Goal: Task Accomplishment & Management: Manage account settings

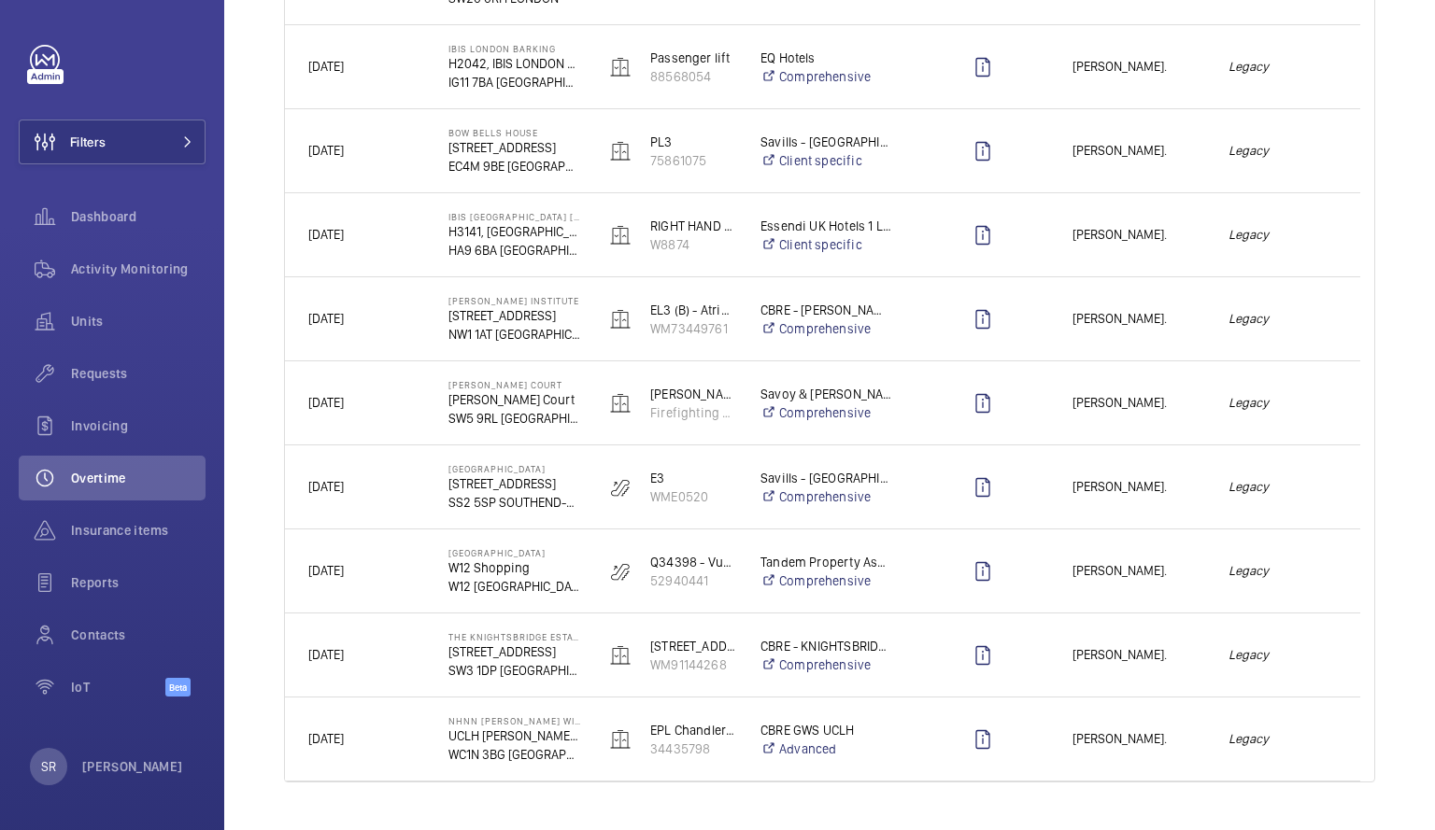
scroll to position [2125, 0]
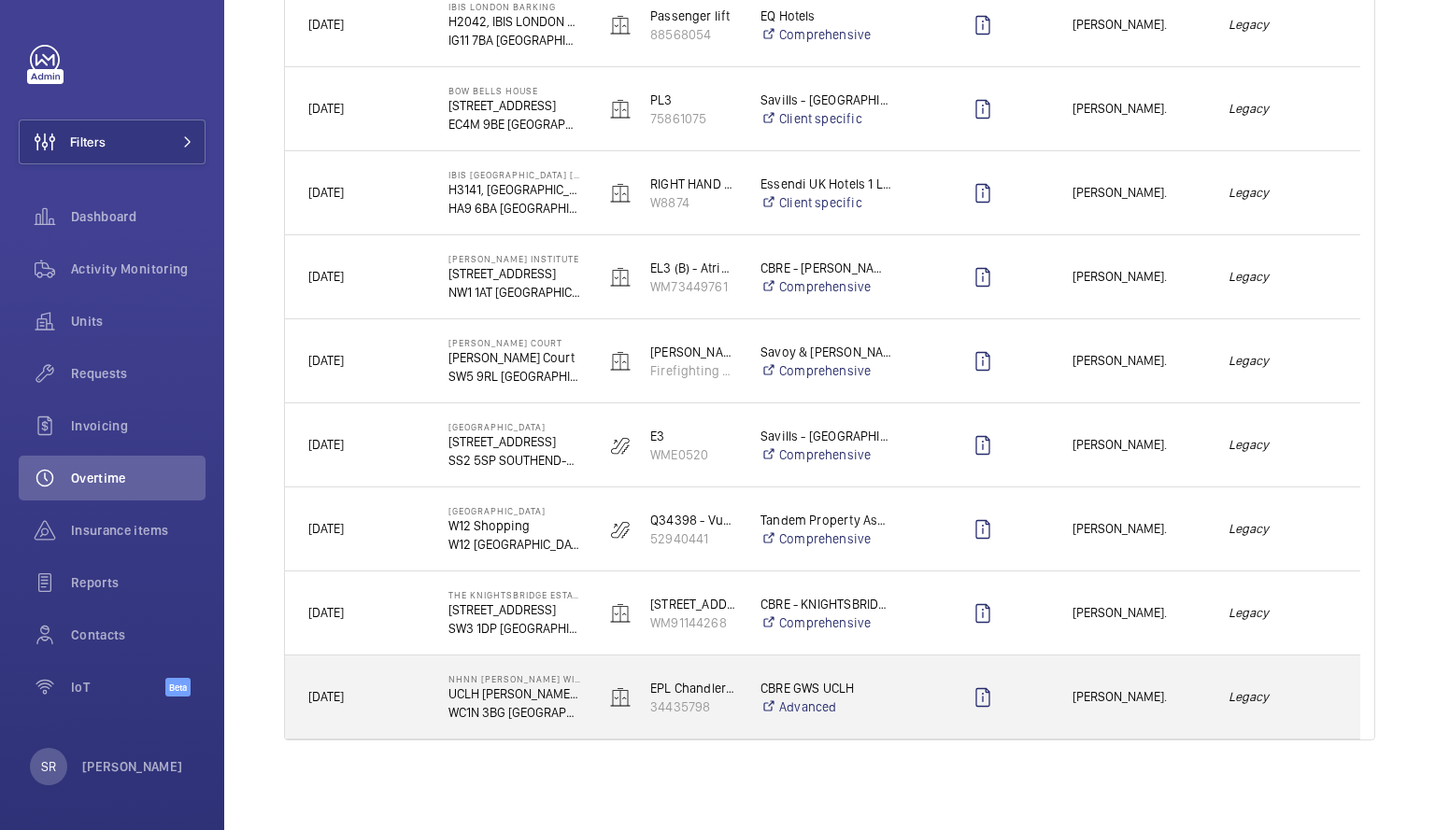
click at [1132, 713] on div "Paul Clayton." at bounding box center [1127, 697] width 154 height 59
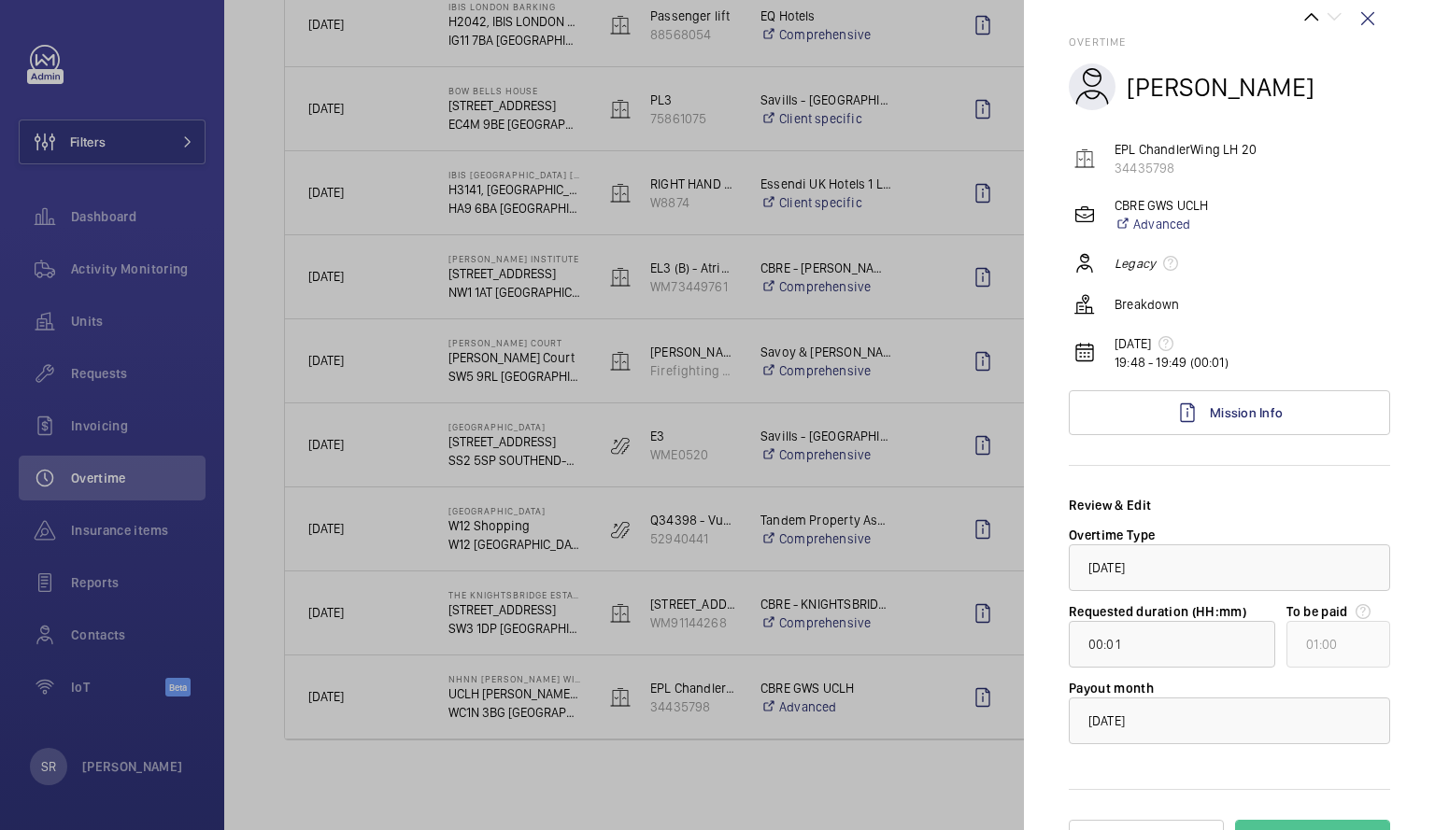
scroll to position [78, 0]
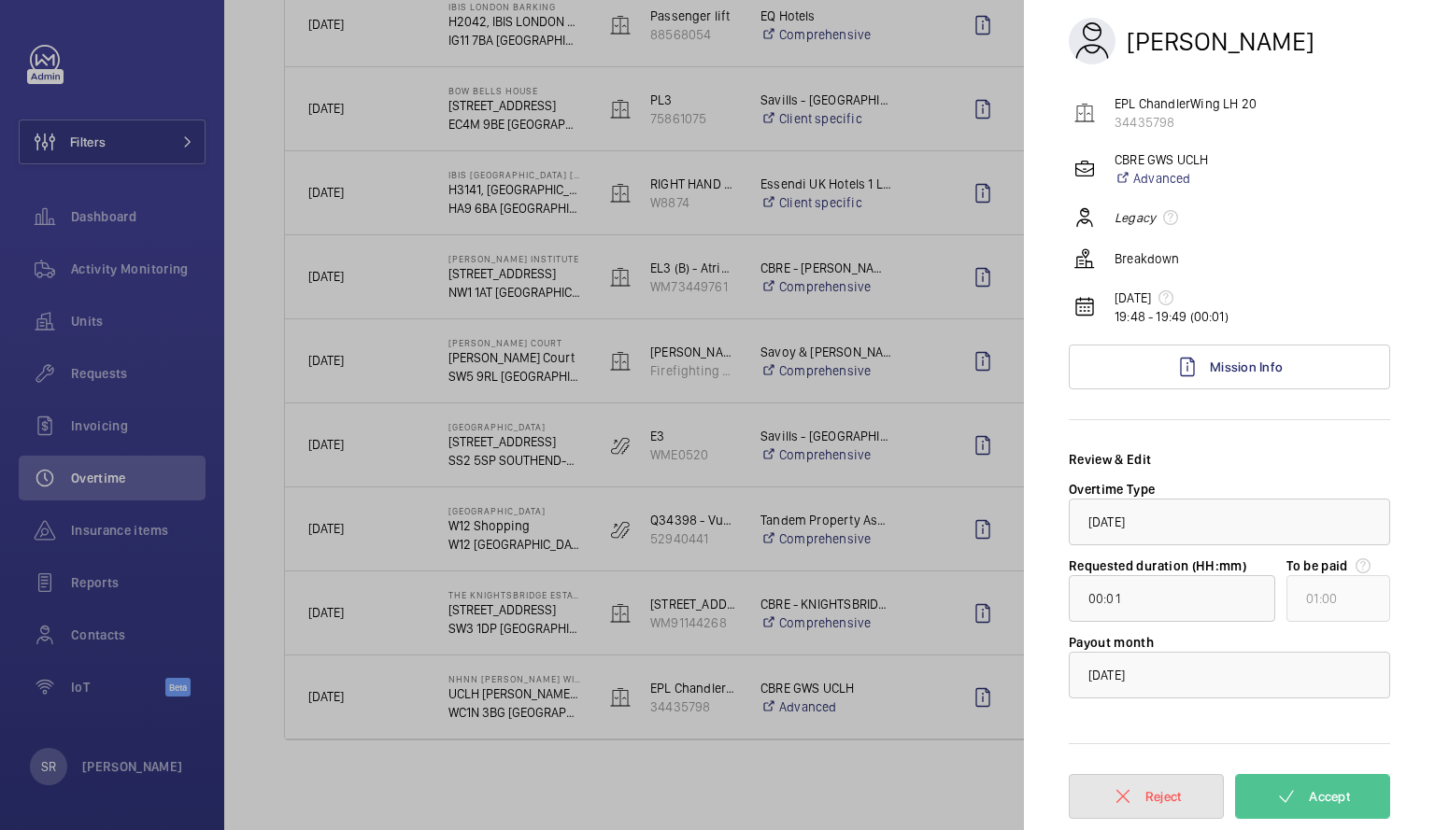
click at [1097, 812] on button "Reject" at bounding box center [1146, 796] width 155 height 45
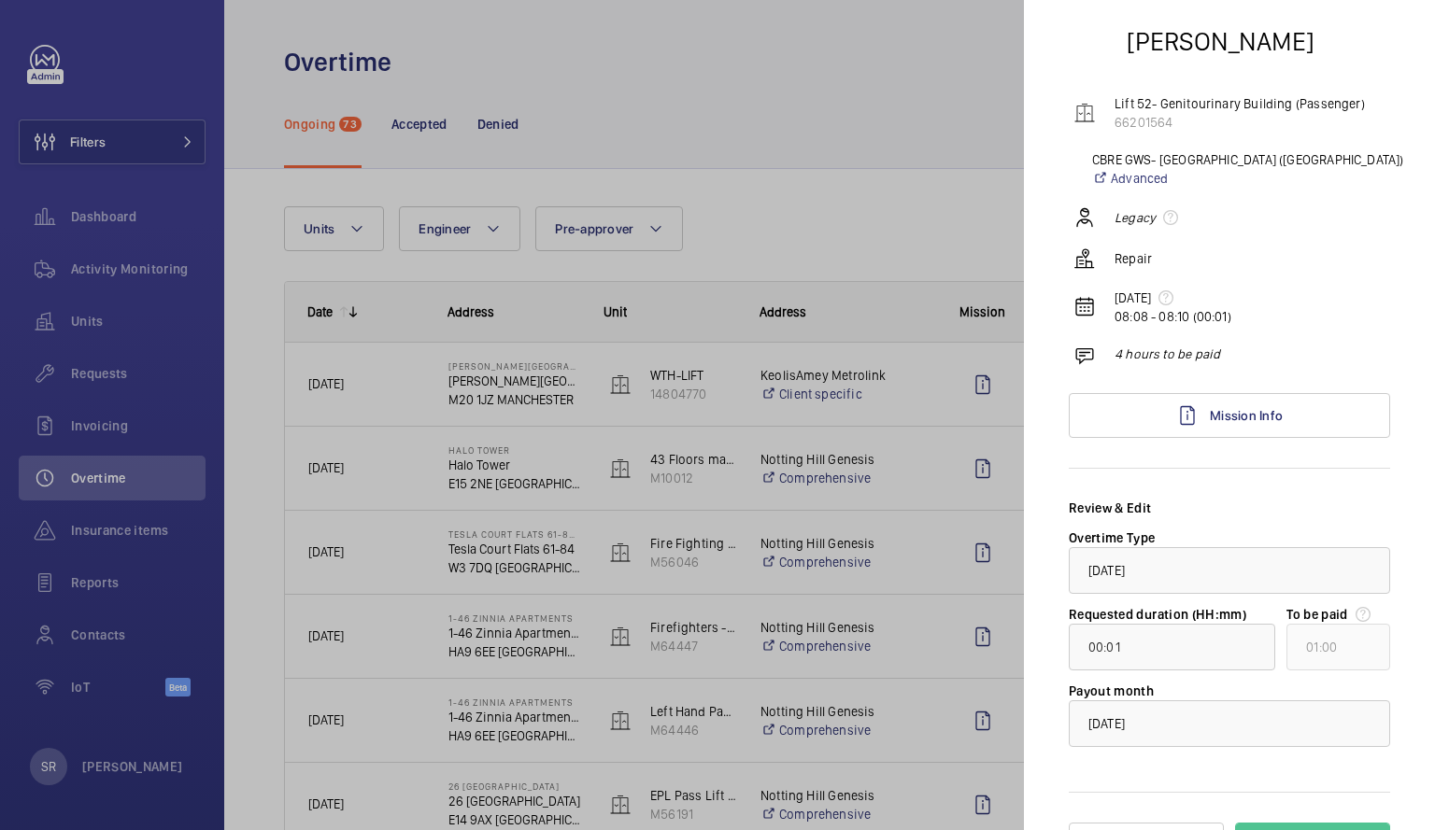
click at [797, 217] on div at bounding box center [717, 415] width 1435 height 830
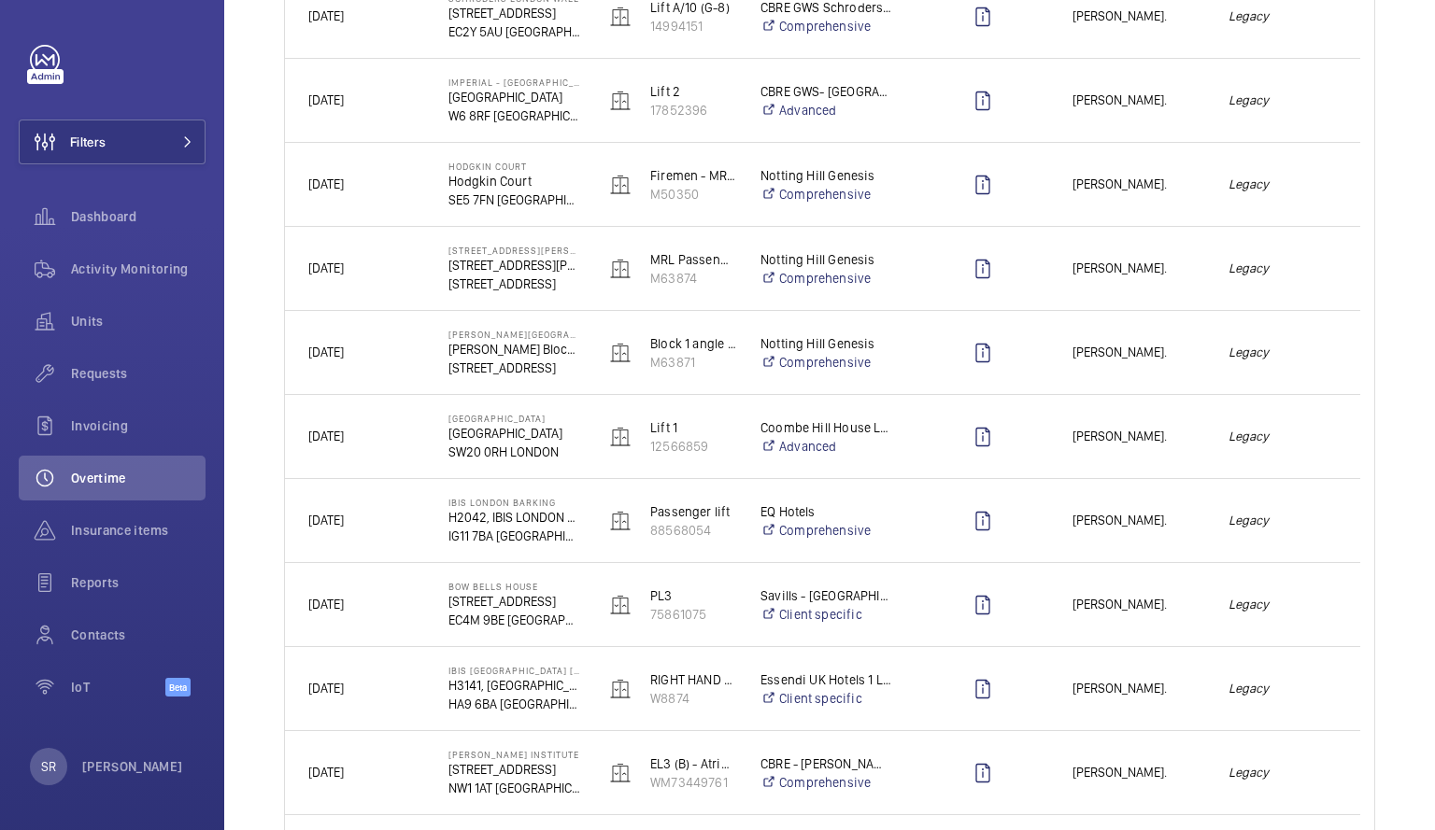
scroll to position [1626, 0]
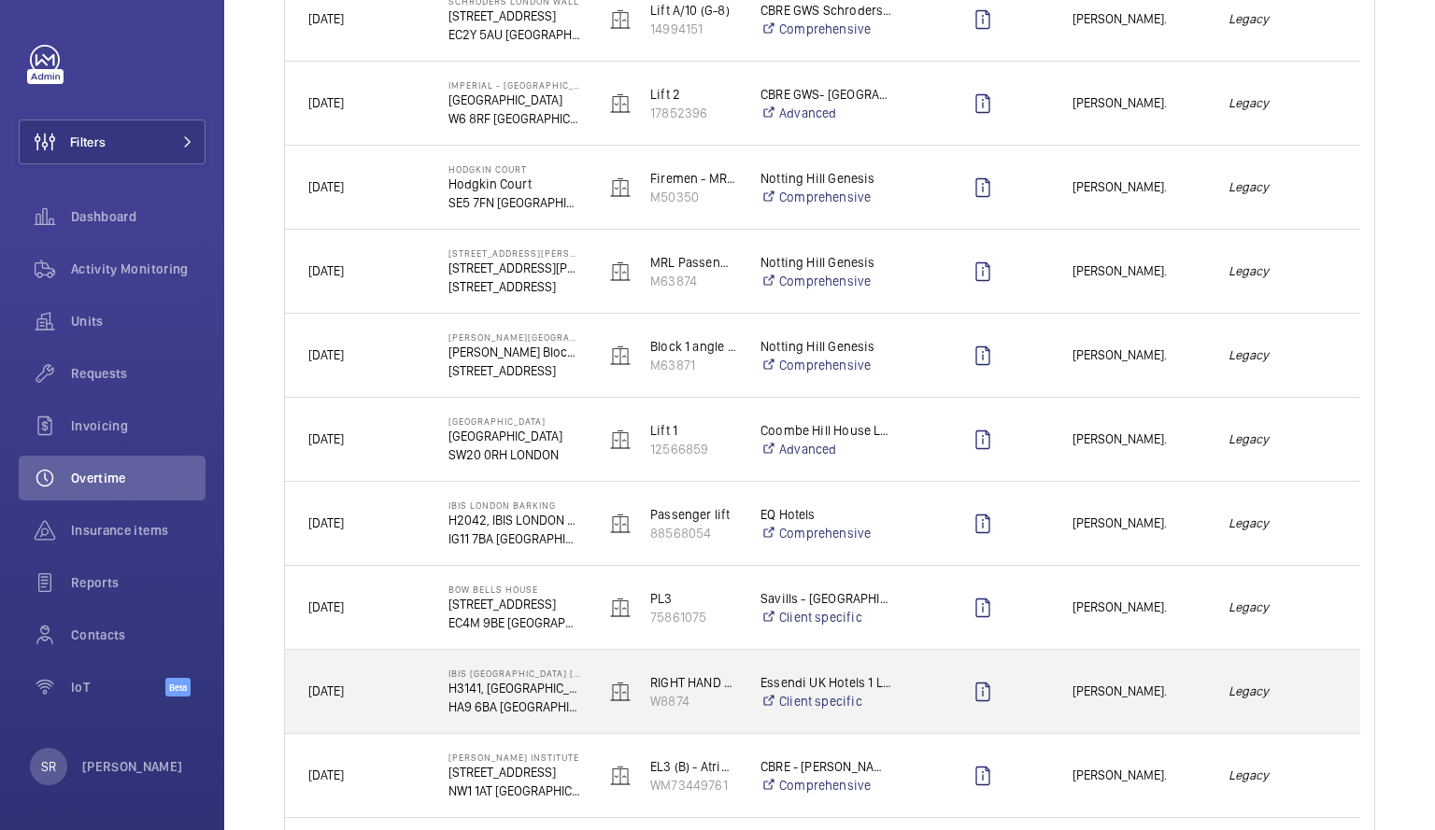
drag, startPoint x: 1283, startPoint y: 705, endPoint x: 1434, endPoint y: 696, distance: 150.7
click at [1434, 696] on div "Overtime Ongoing 73 Accepted Denied Units Engineer Pre-approver More filters Re…" at bounding box center [829, 415] width 1210 height 830
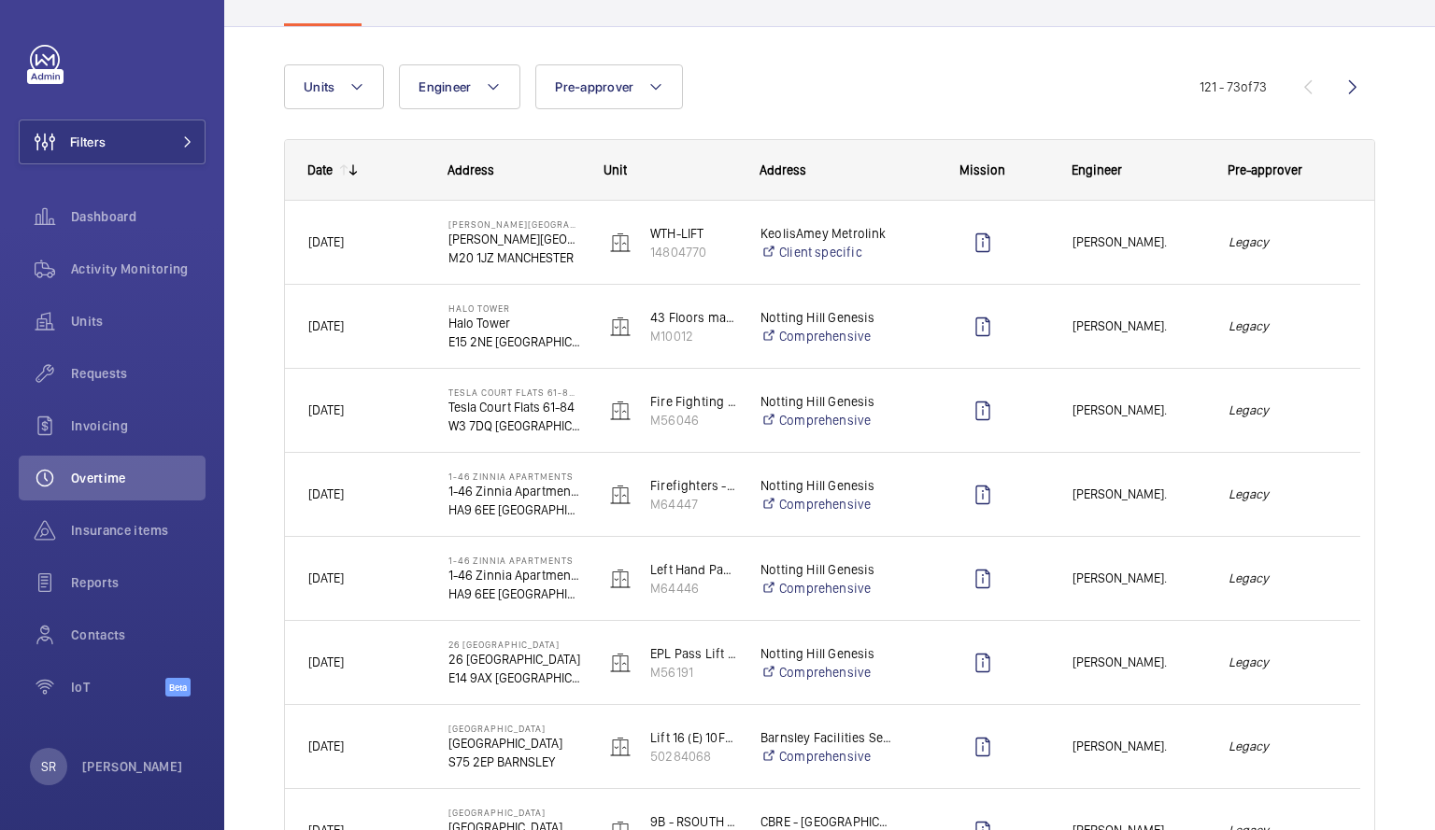
scroll to position [0, 0]
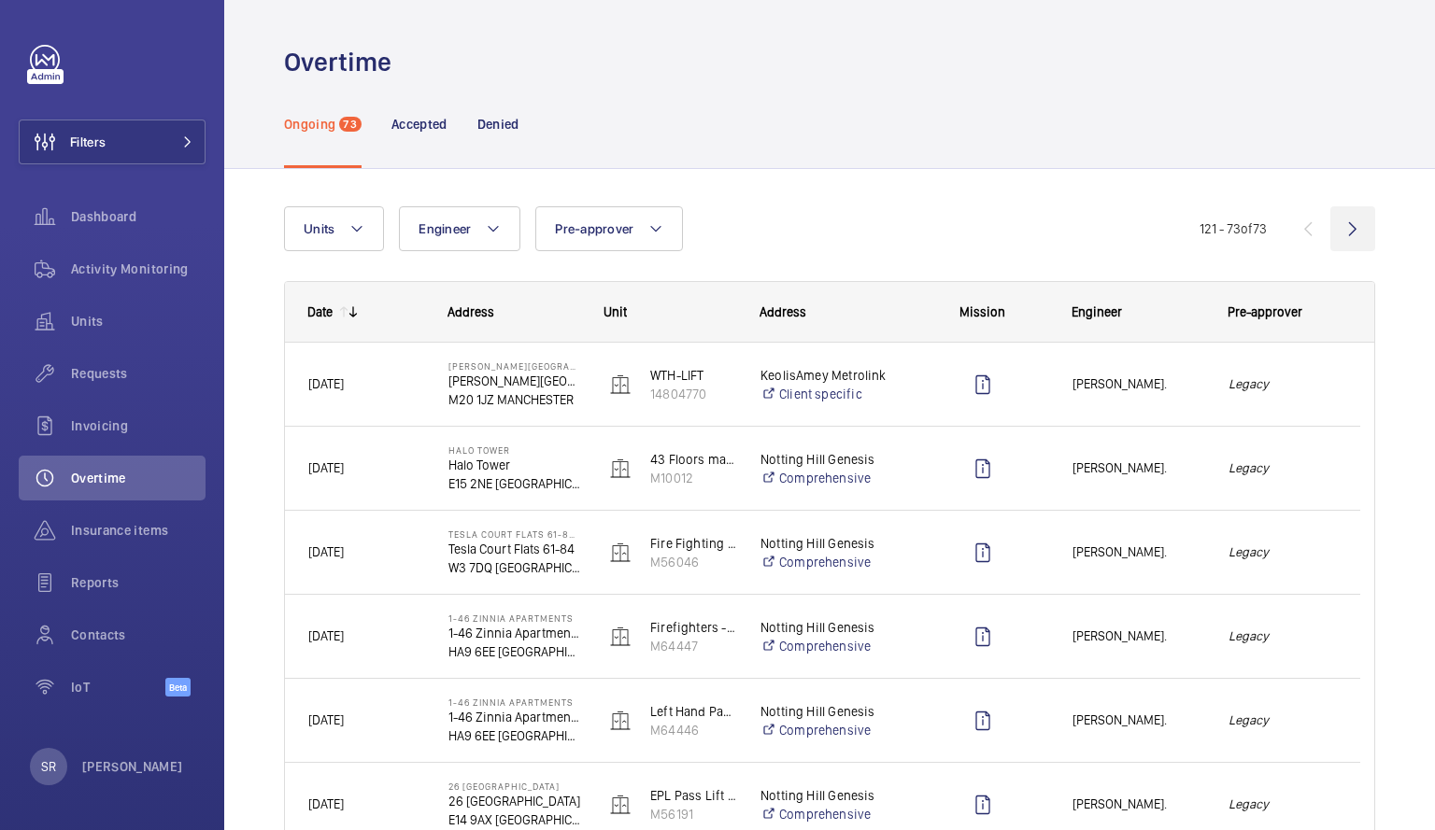
click at [1343, 229] on wm-front-icon-button at bounding box center [1352, 228] width 45 height 45
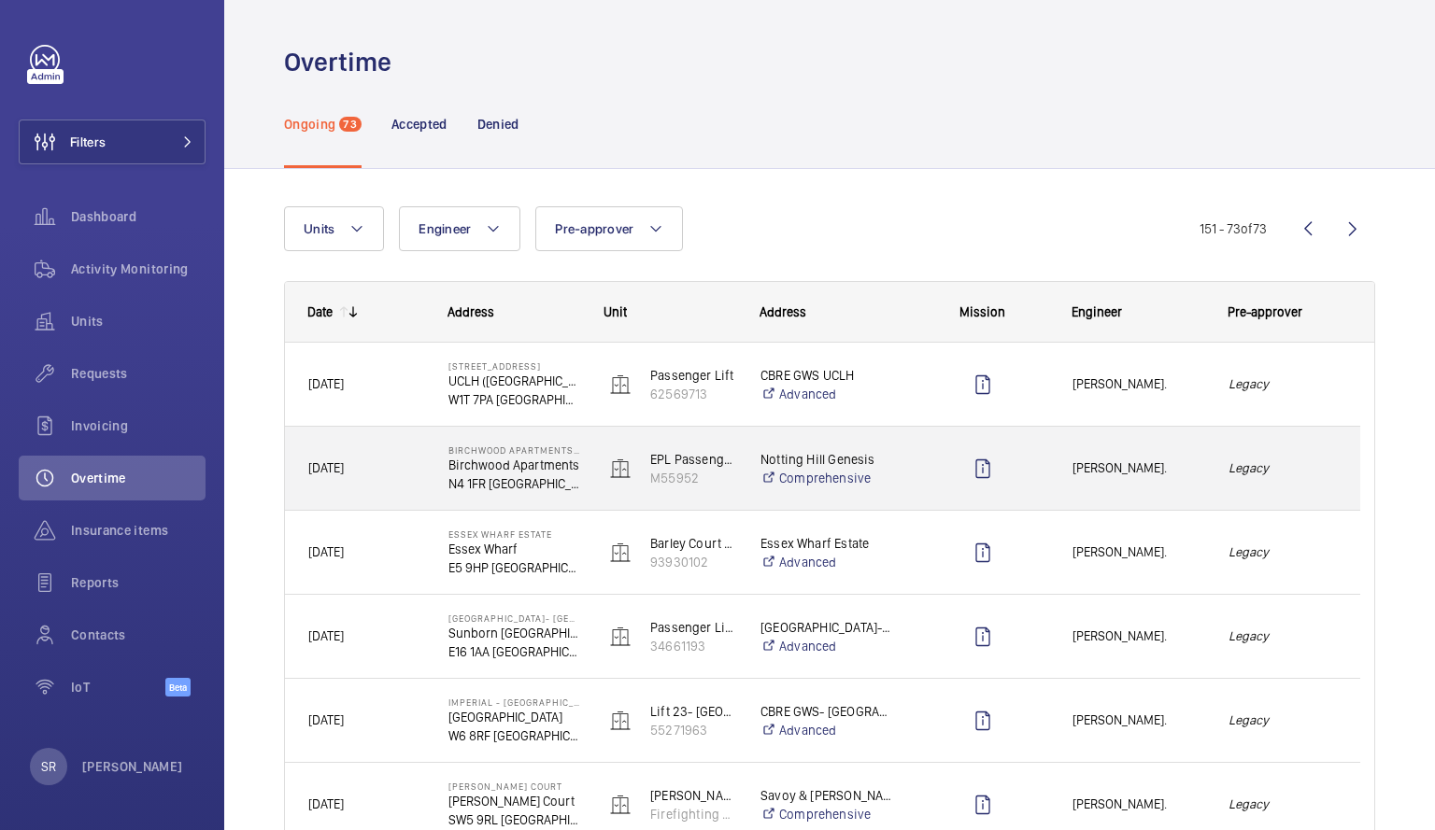
click at [1261, 472] on em "Legacy" at bounding box center [1282, 468] width 108 height 21
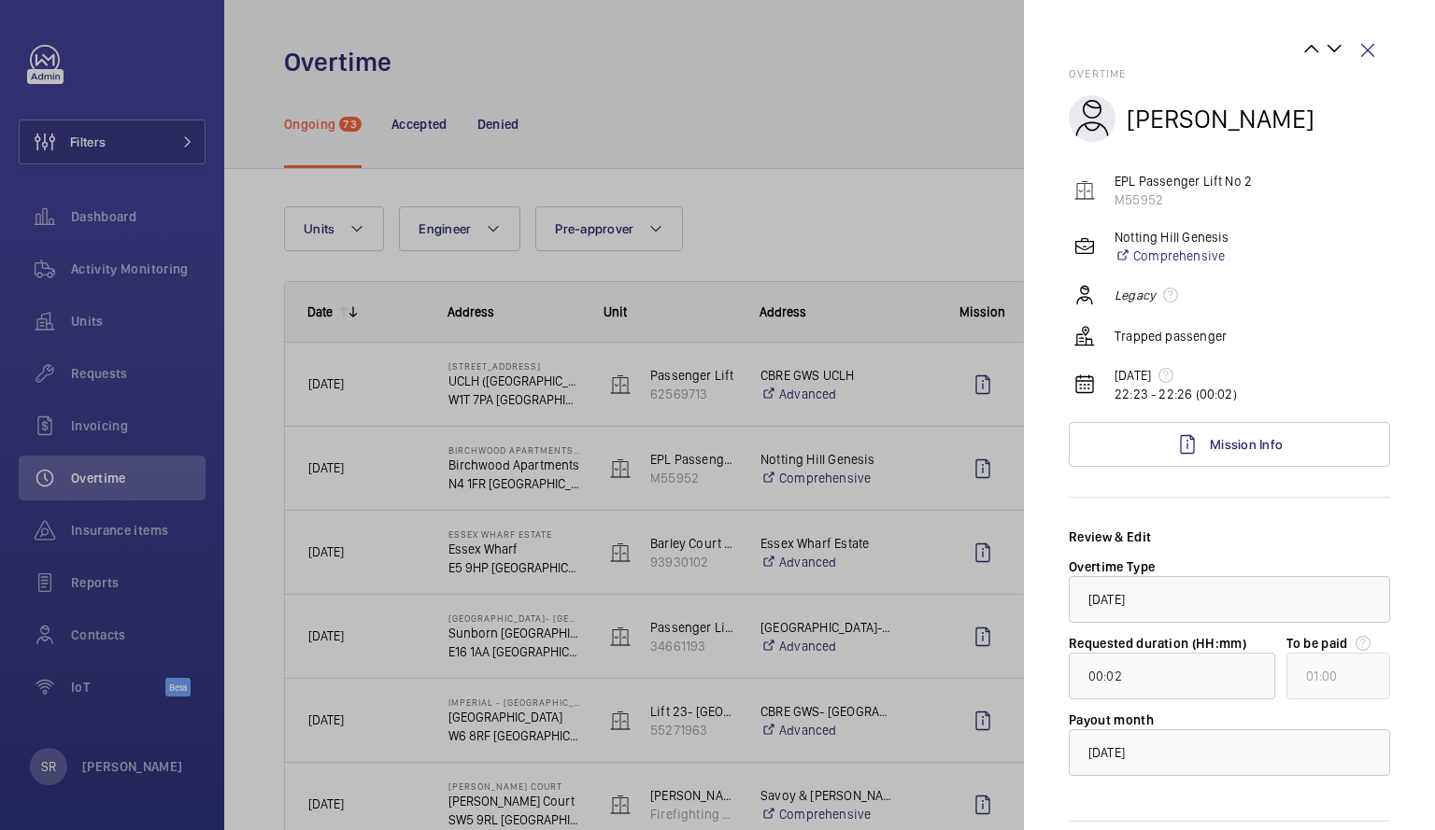
scroll to position [78, 0]
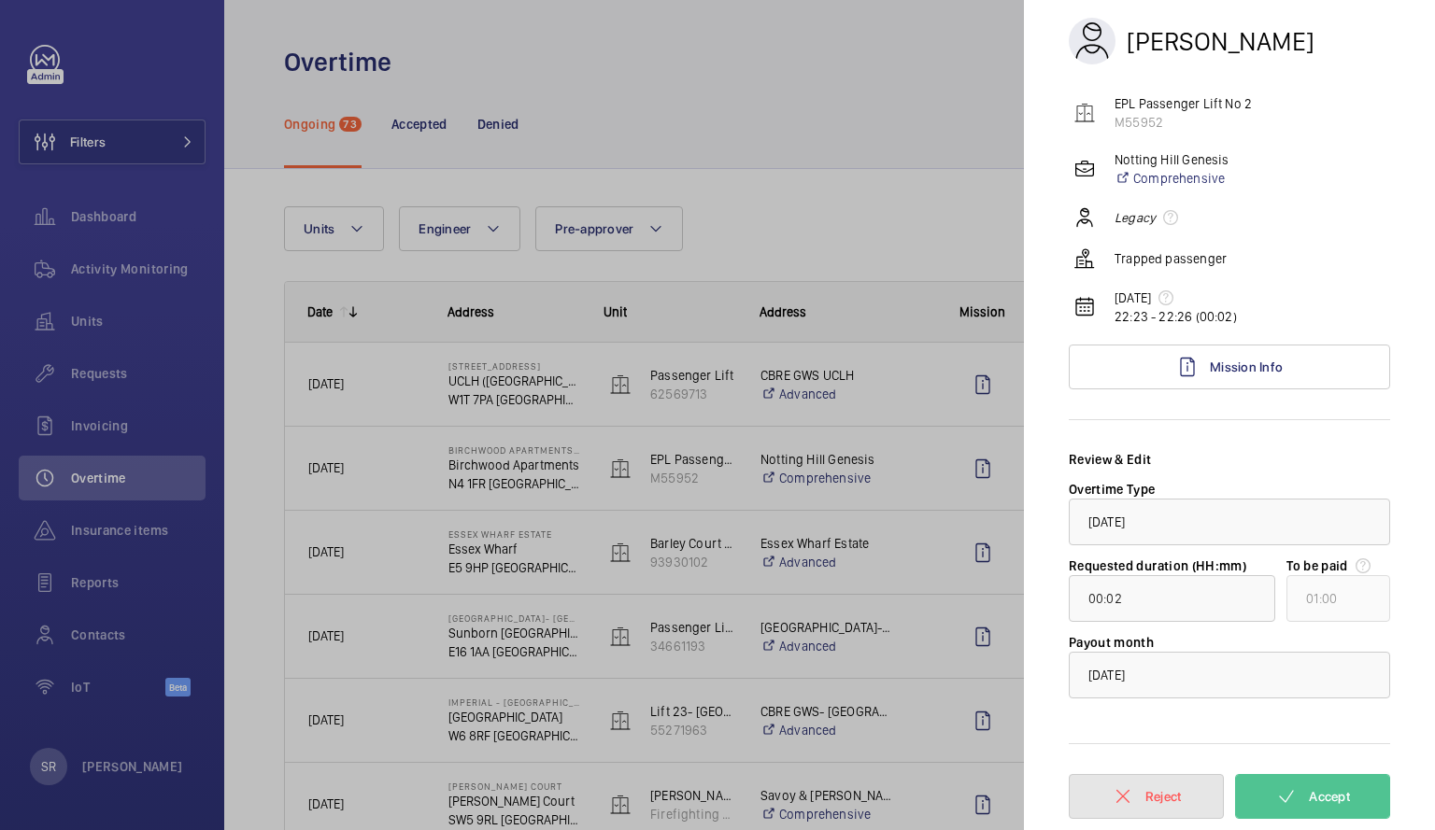
click at [1163, 785] on button "Reject" at bounding box center [1146, 796] width 155 height 45
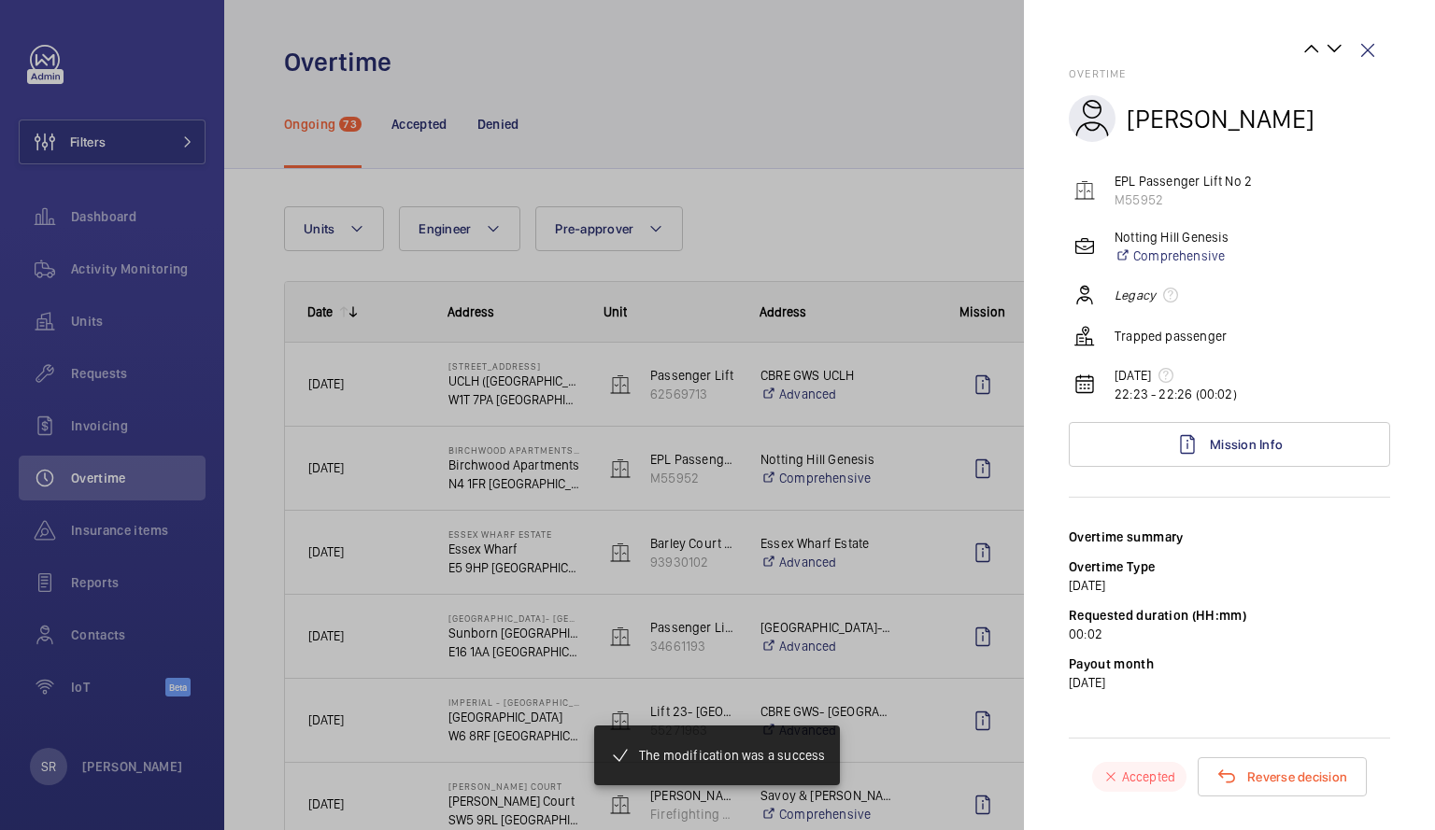
click at [809, 122] on div at bounding box center [717, 415] width 1435 height 830
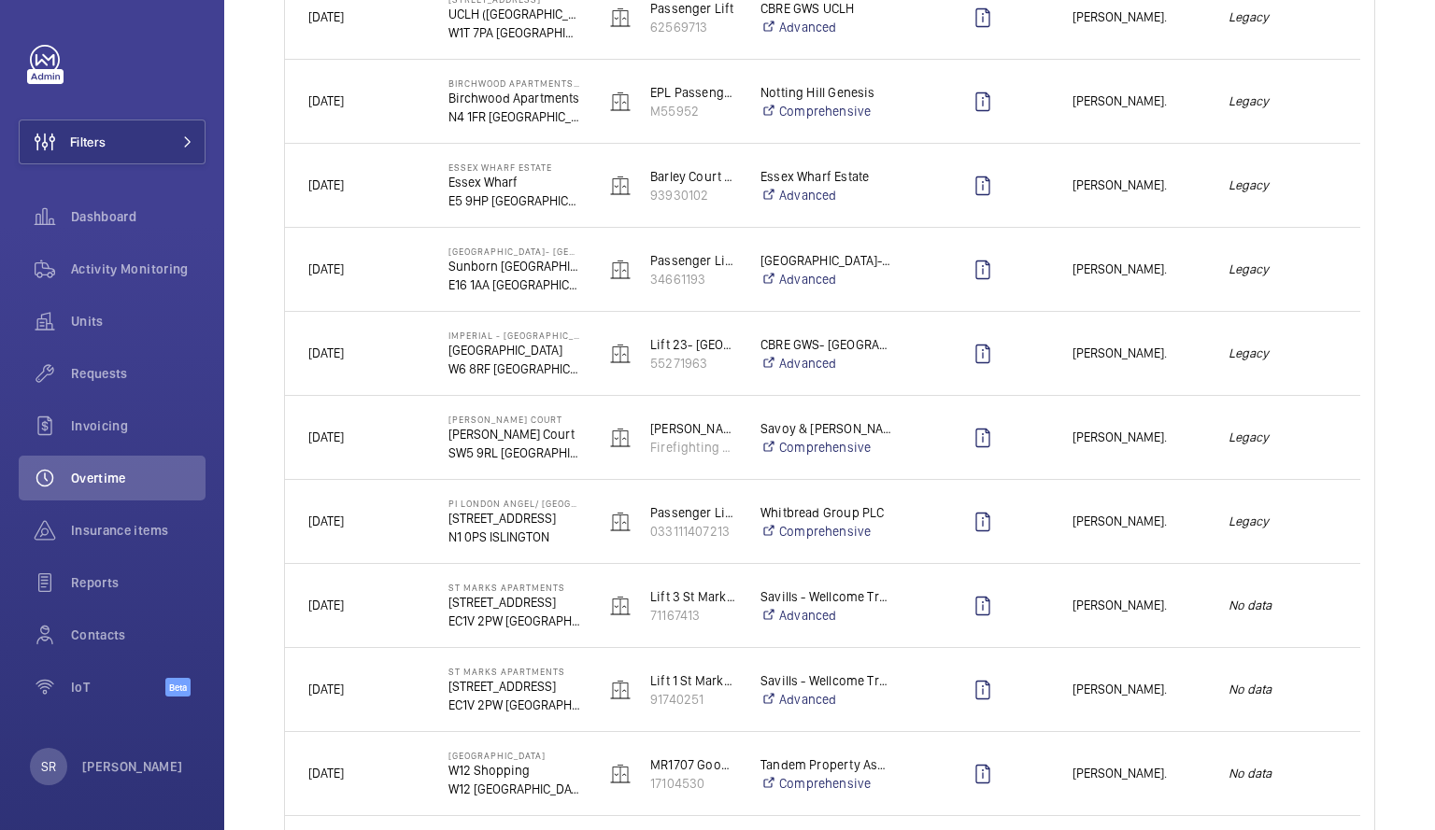
scroll to position [395, 0]
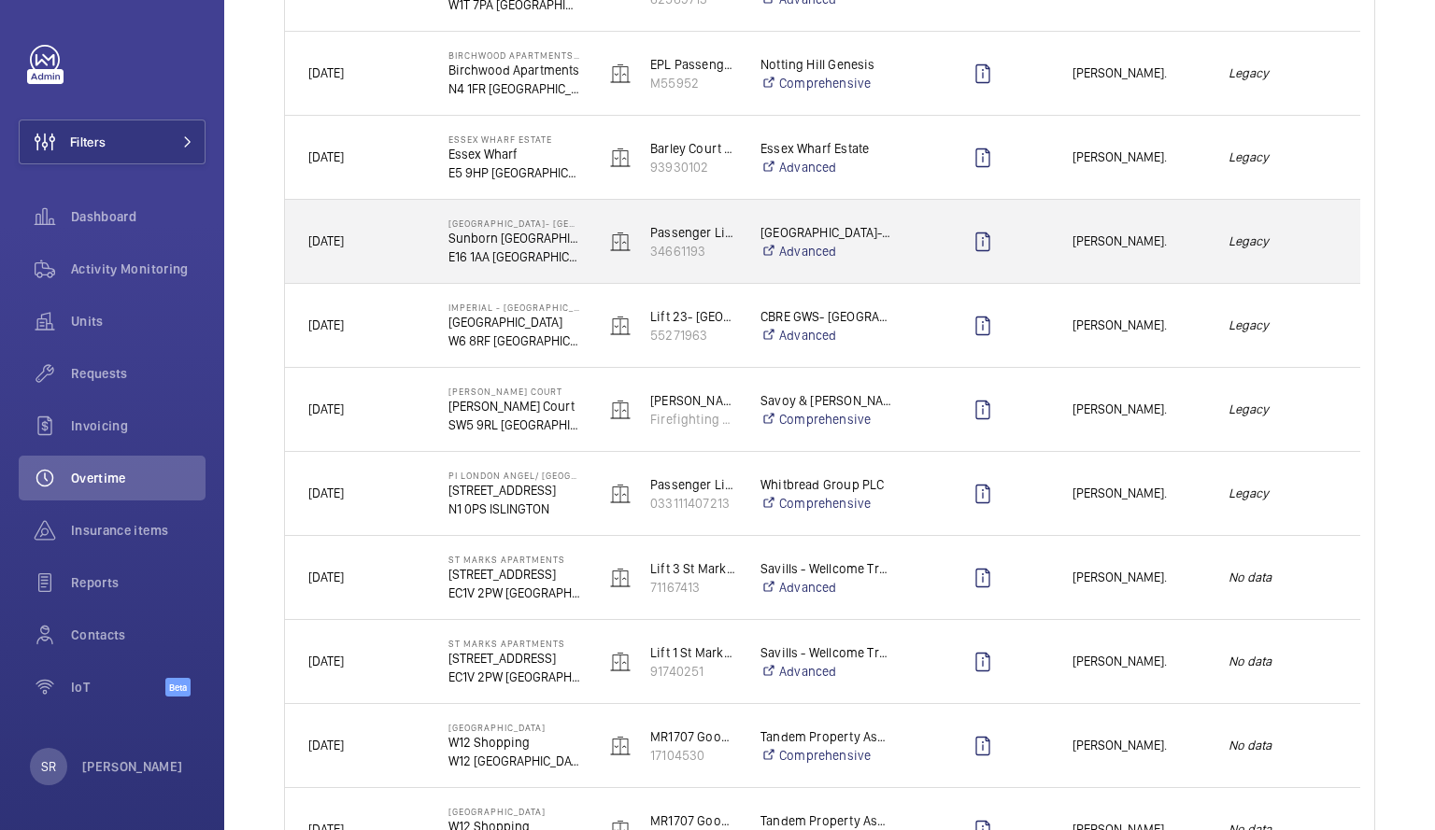
click at [1135, 243] on span "Paul Clayton." at bounding box center [1138, 241] width 132 height 21
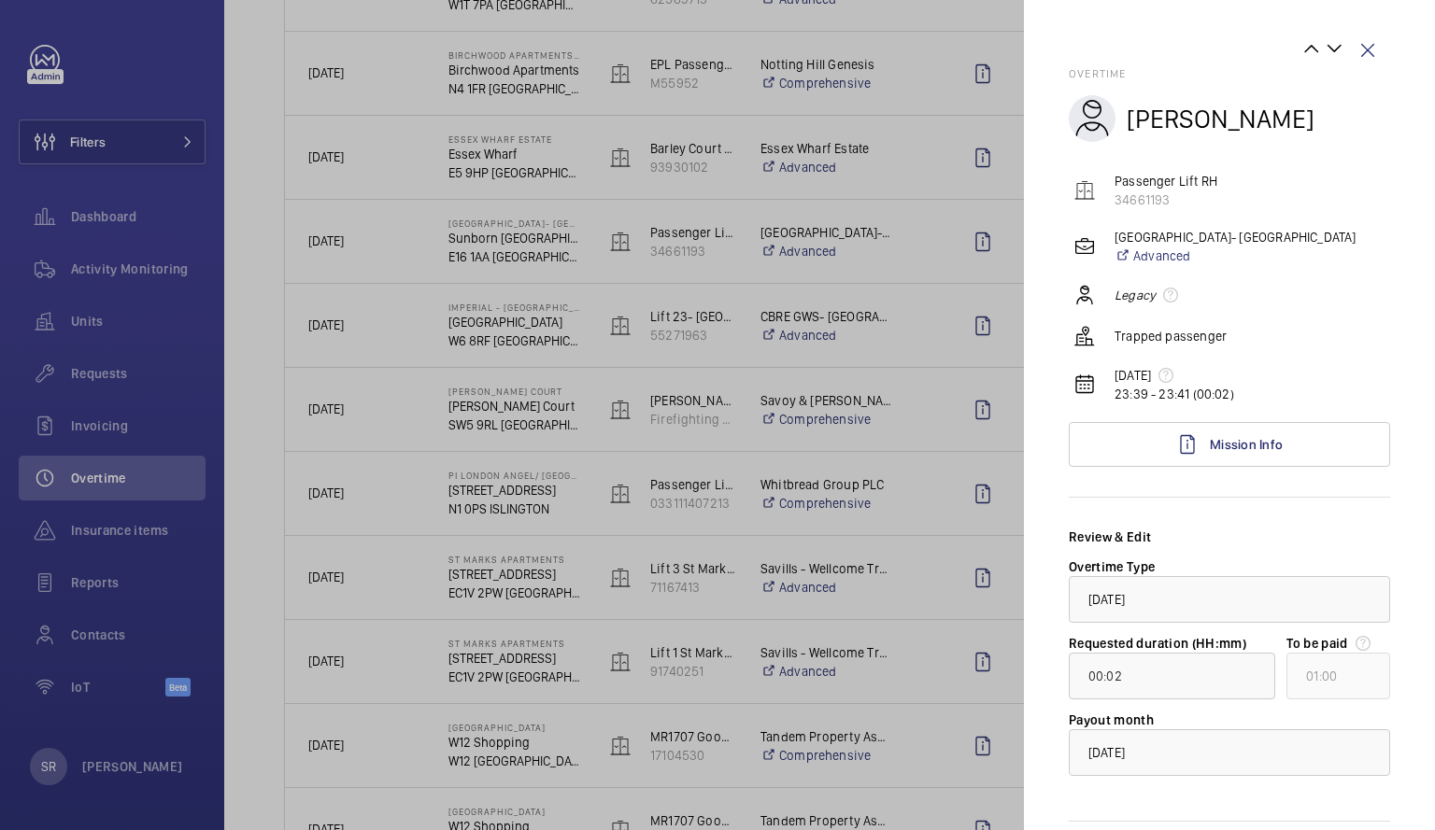
scroll to position [78, 0]
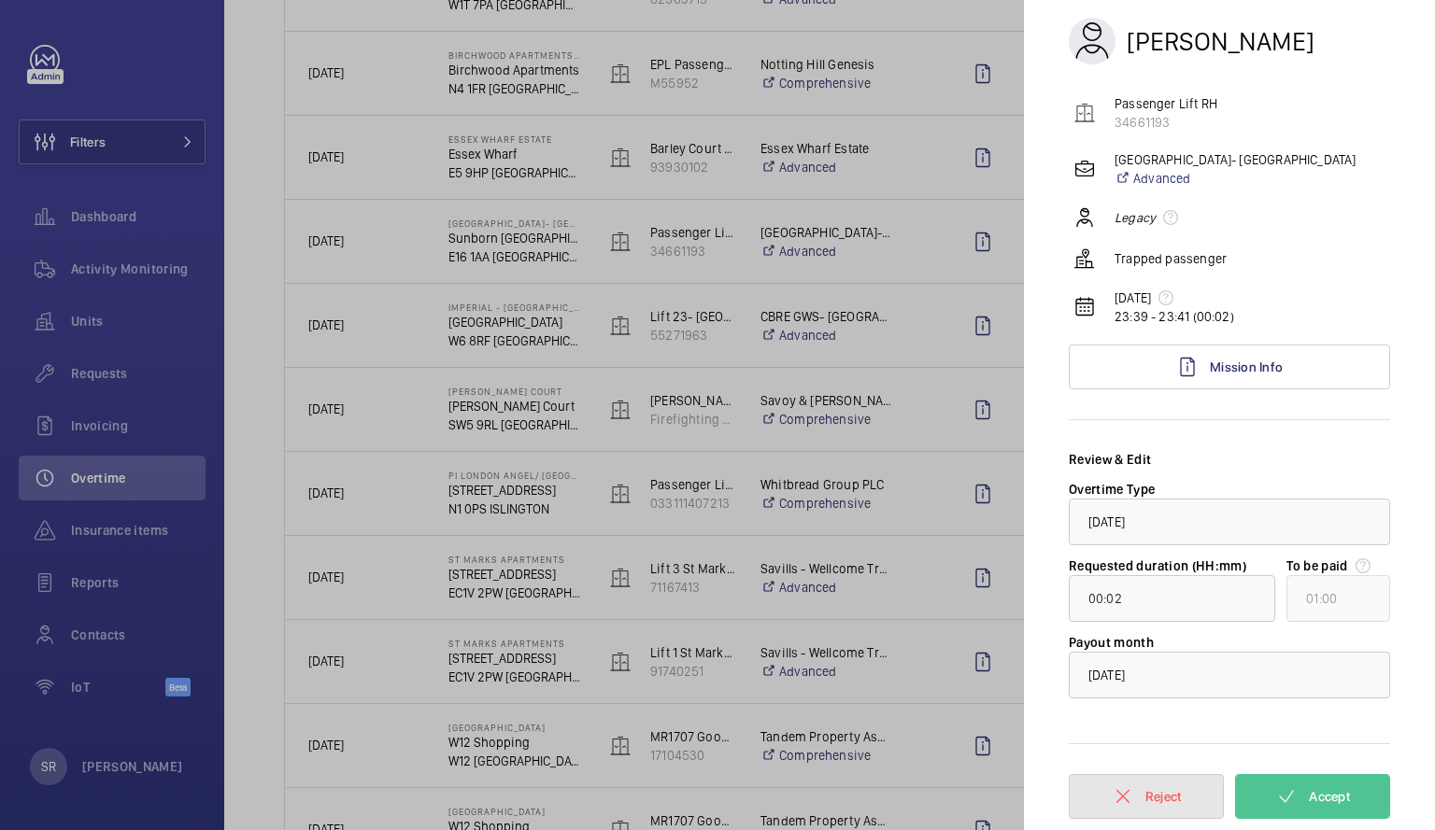
click at [1145, 785] on button "Reject" at bounding box center [1146, 796] width 155 height 45
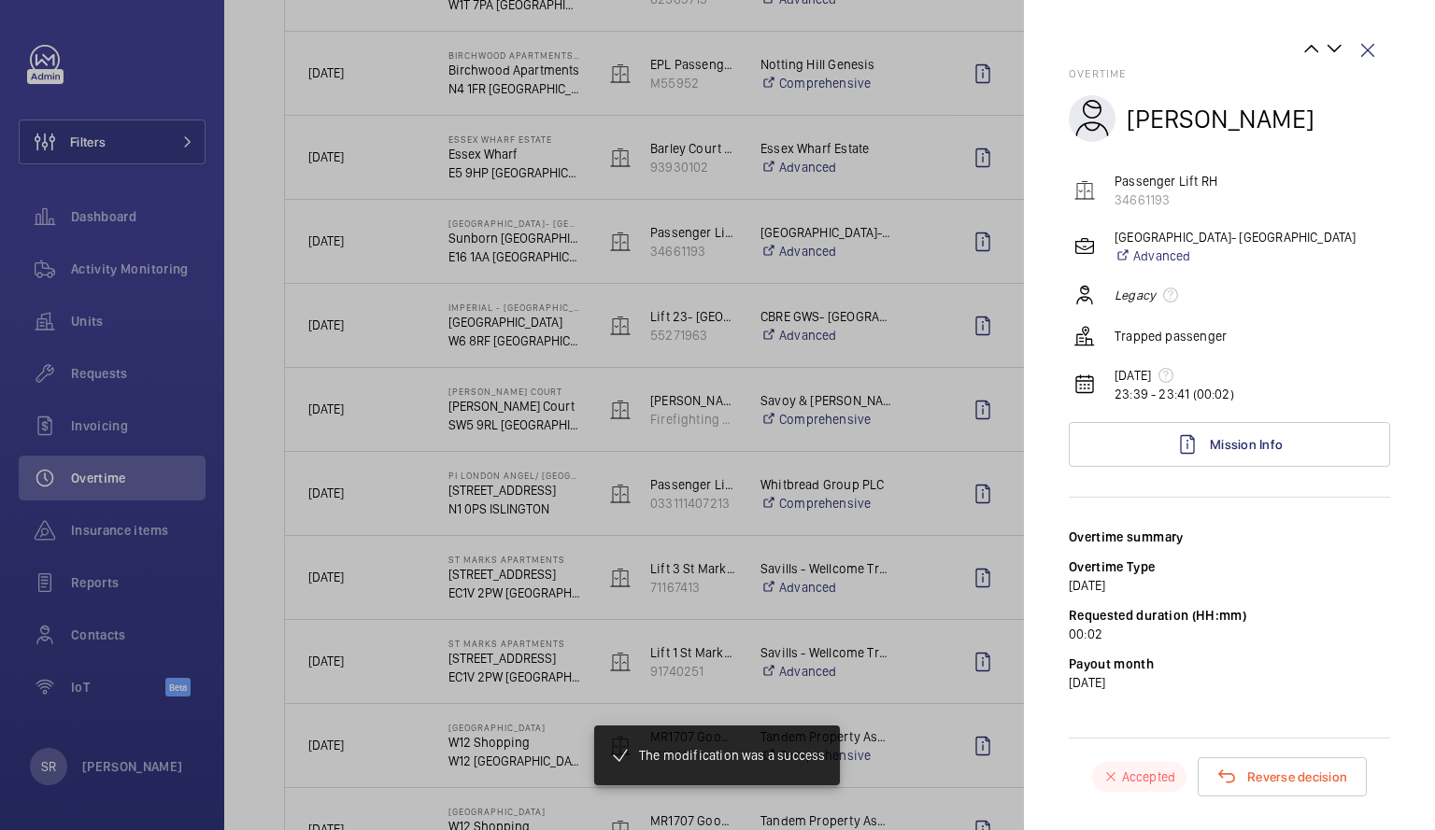
scroll to position [0, 0]
click at [812, 576] on div at bounding box center [717, 415] width 1435 height 830
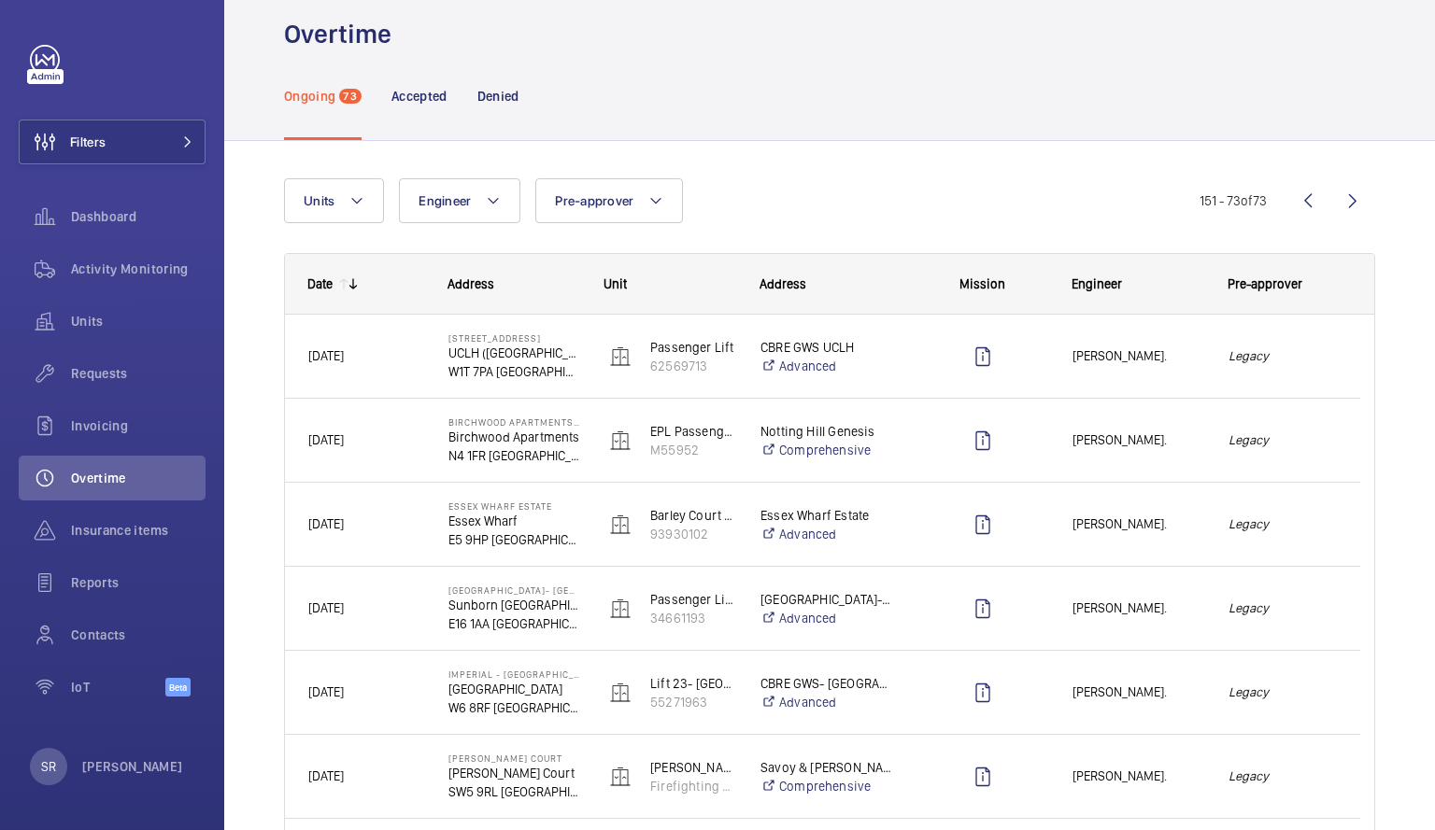
scroll to position [14, 0]
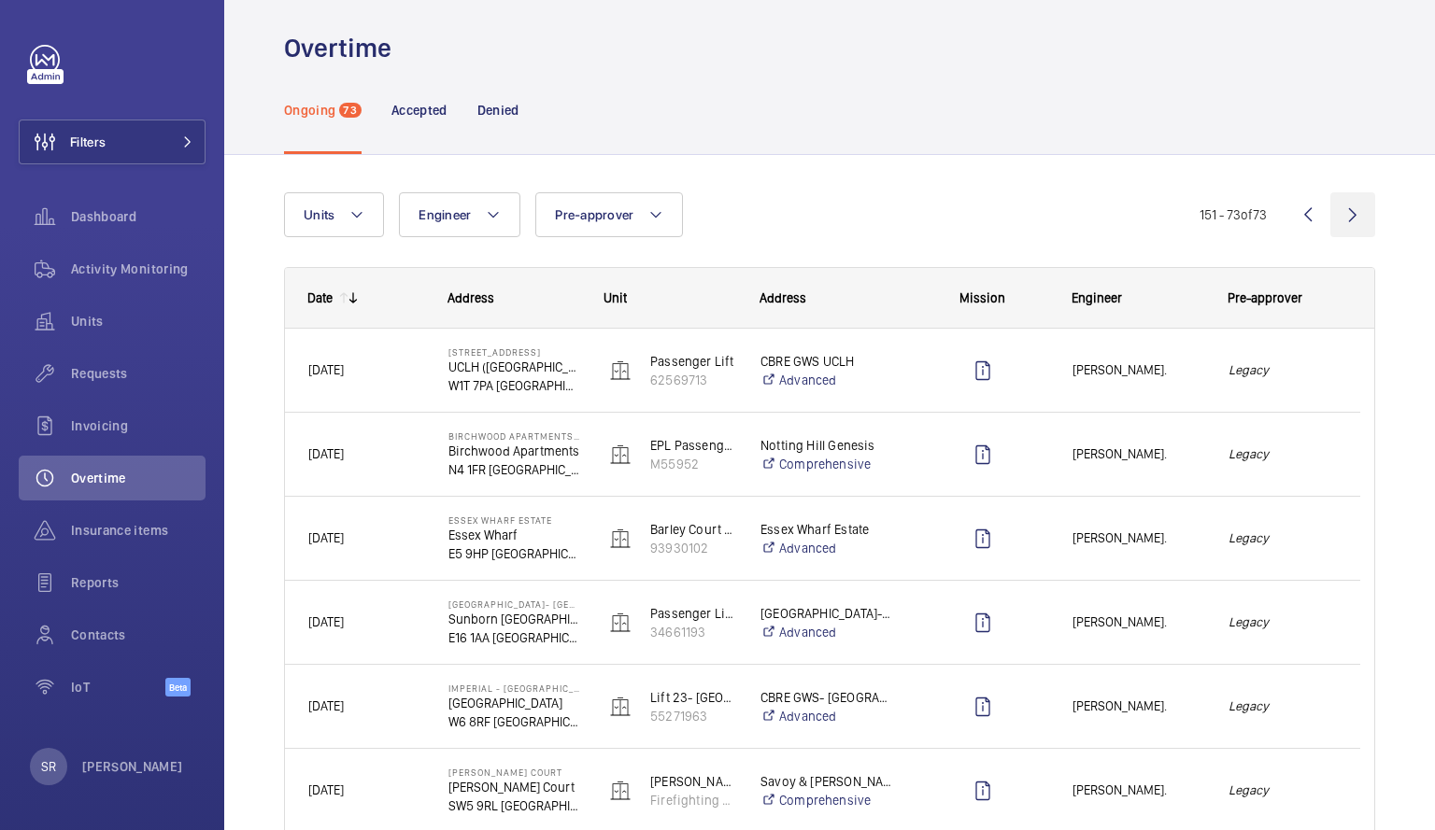
click at [1339, 207] on wm-front-icon-button at bounding box center [1352, 214] width 45 height 45
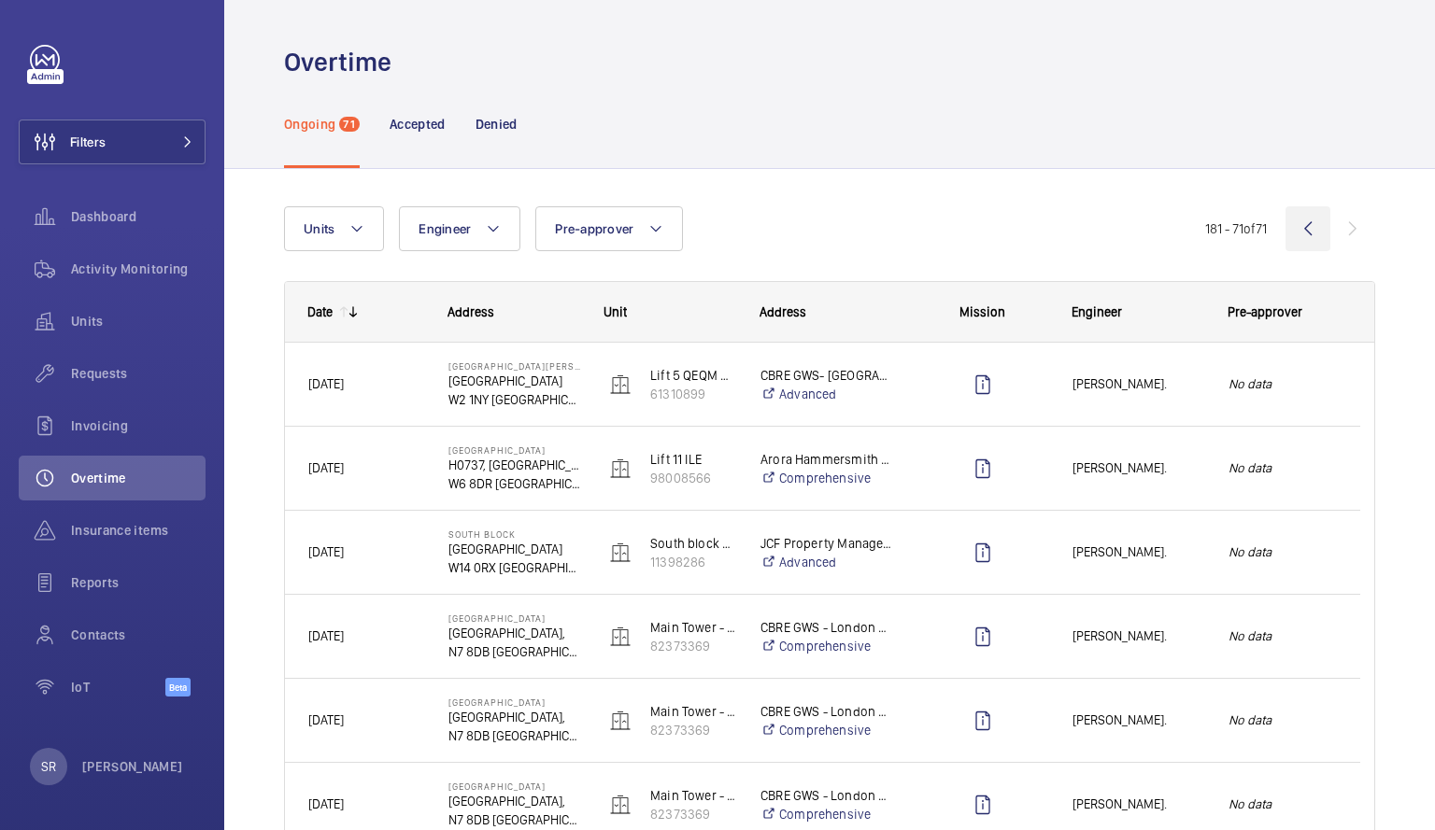
click at [1292, 220] on wm-front-icon-button at bounding box center [1307, 228] width 45 height 45
click at [1296, 226] on wm-front-icon-button at bounding box center [1307, 228] width 45 height 45
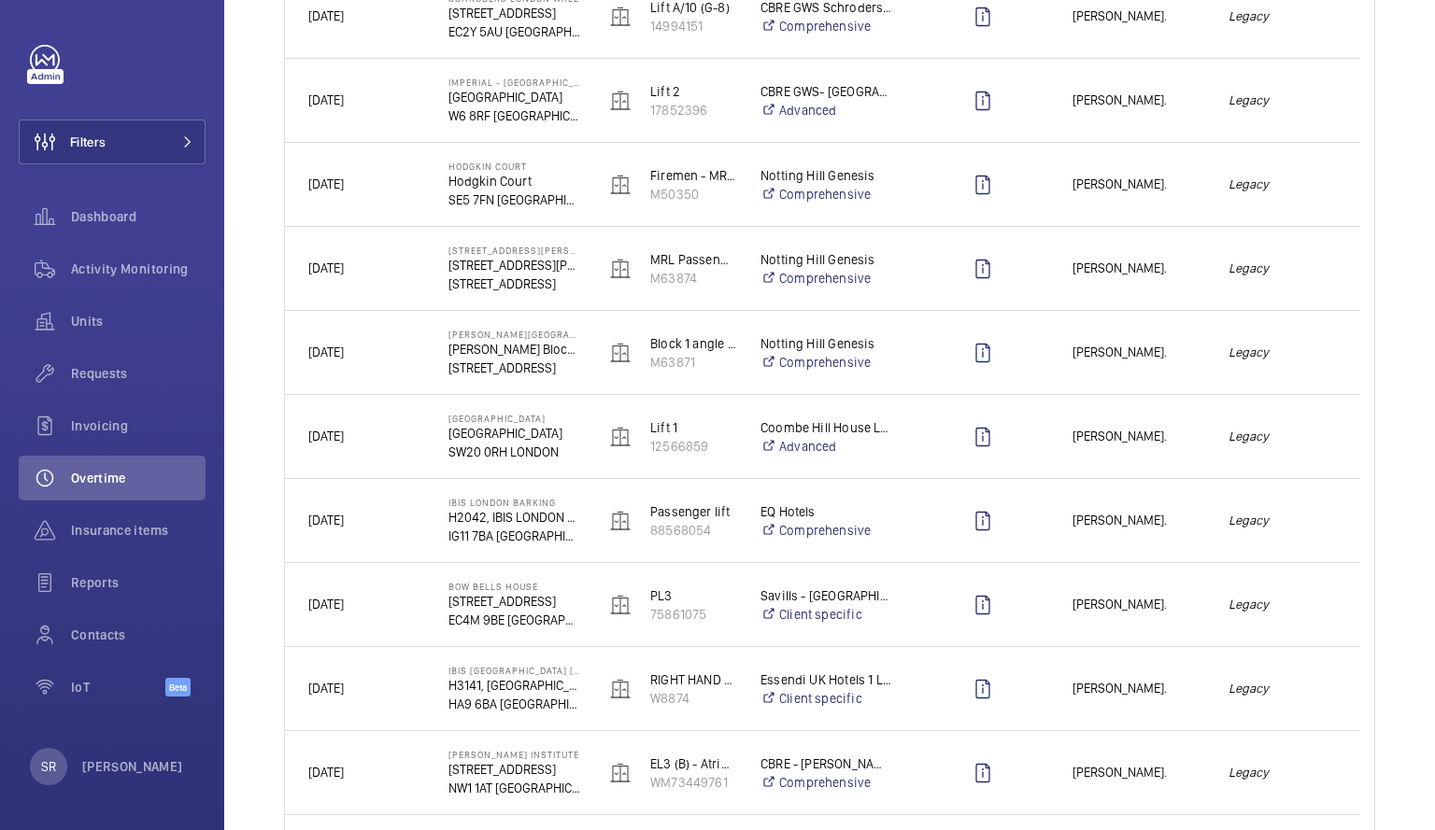
scroll to position [1626, 0]
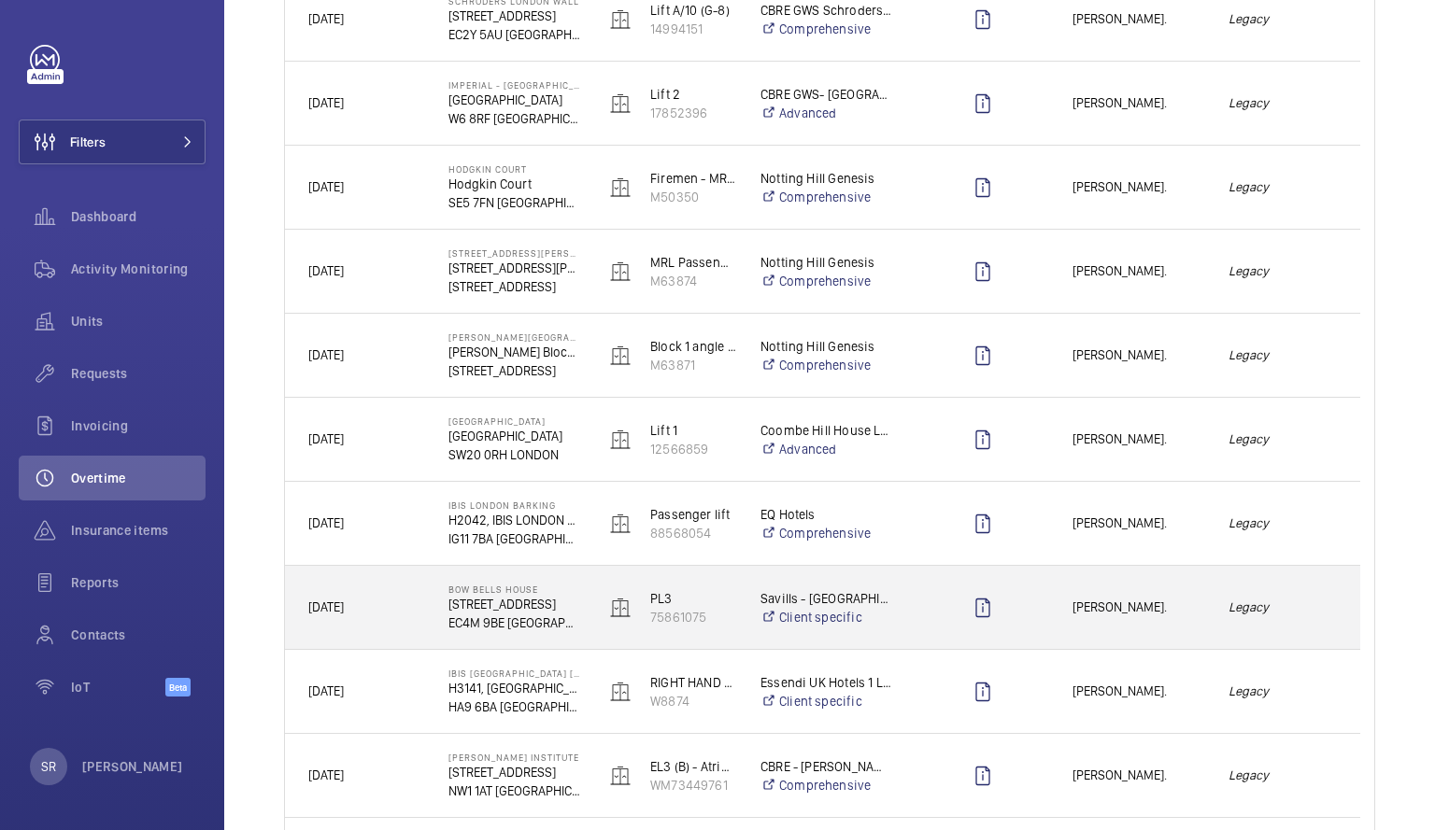
click at [1279, 608] on em "Legacy" at bounding box center [1282, 607] width 108 height 21
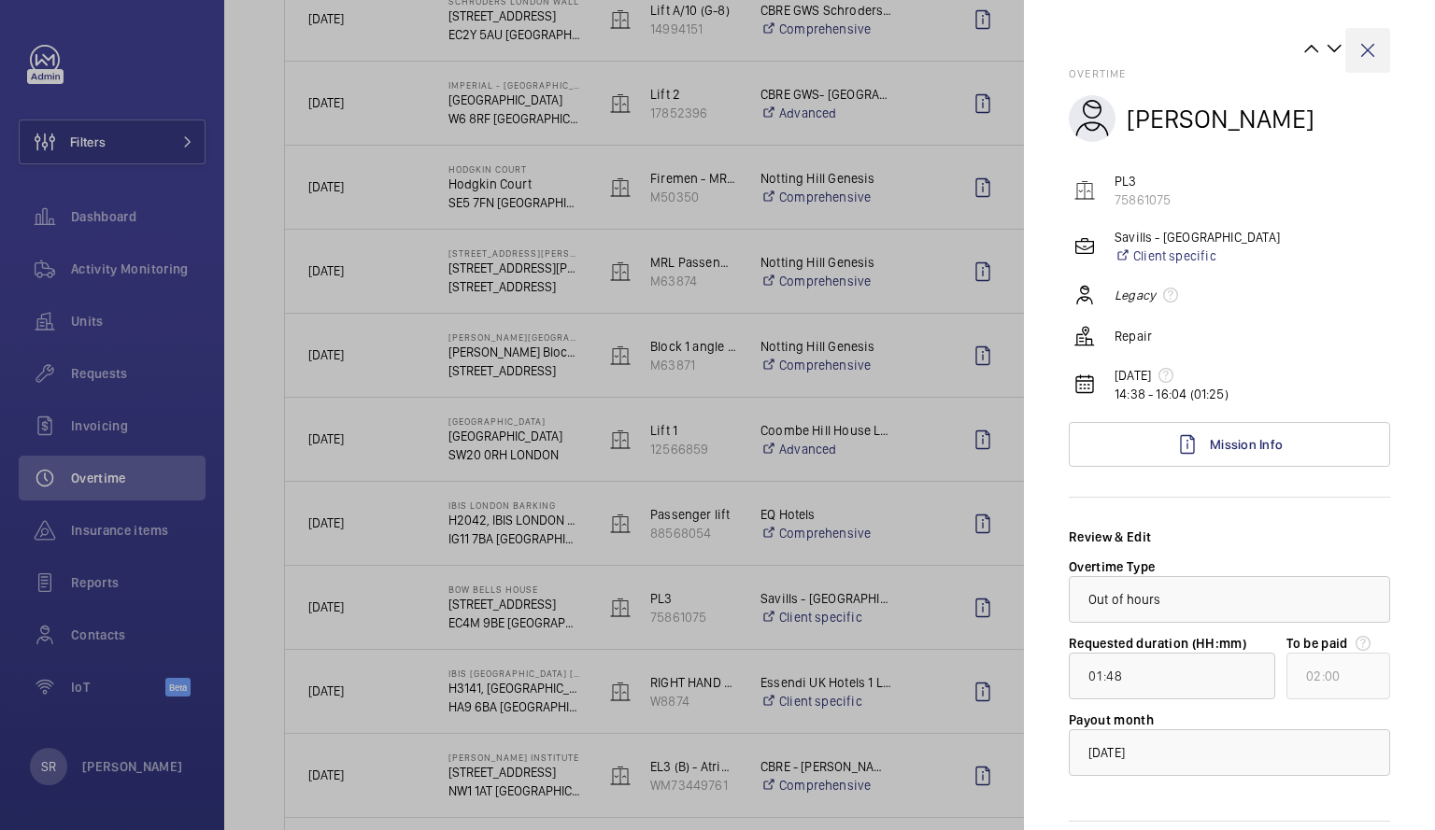
click at [1348, 52] on wm-front-icon-button at bounding box center [1367, 50] width 45 height 45
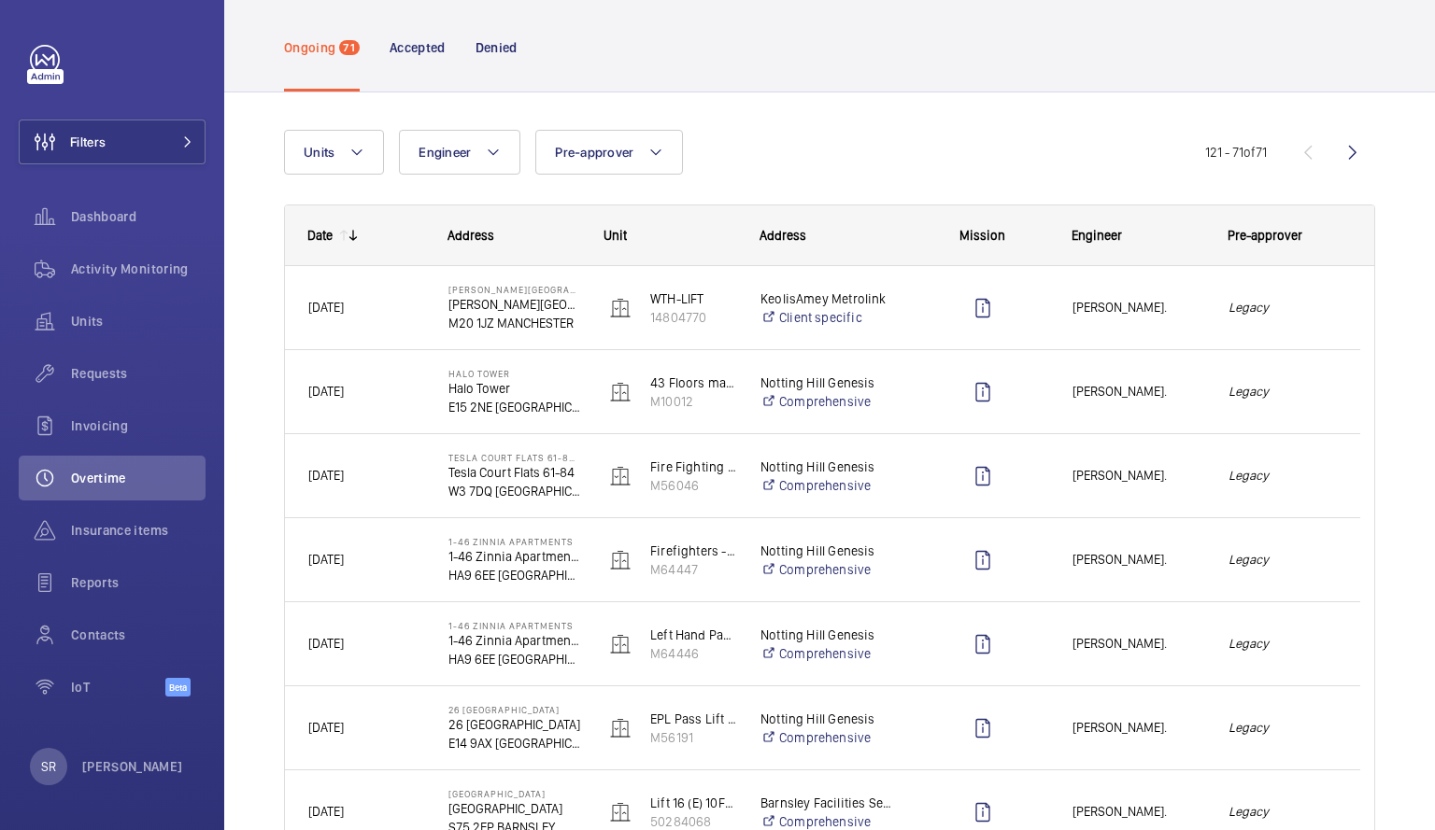
scroll to position [79, 0]
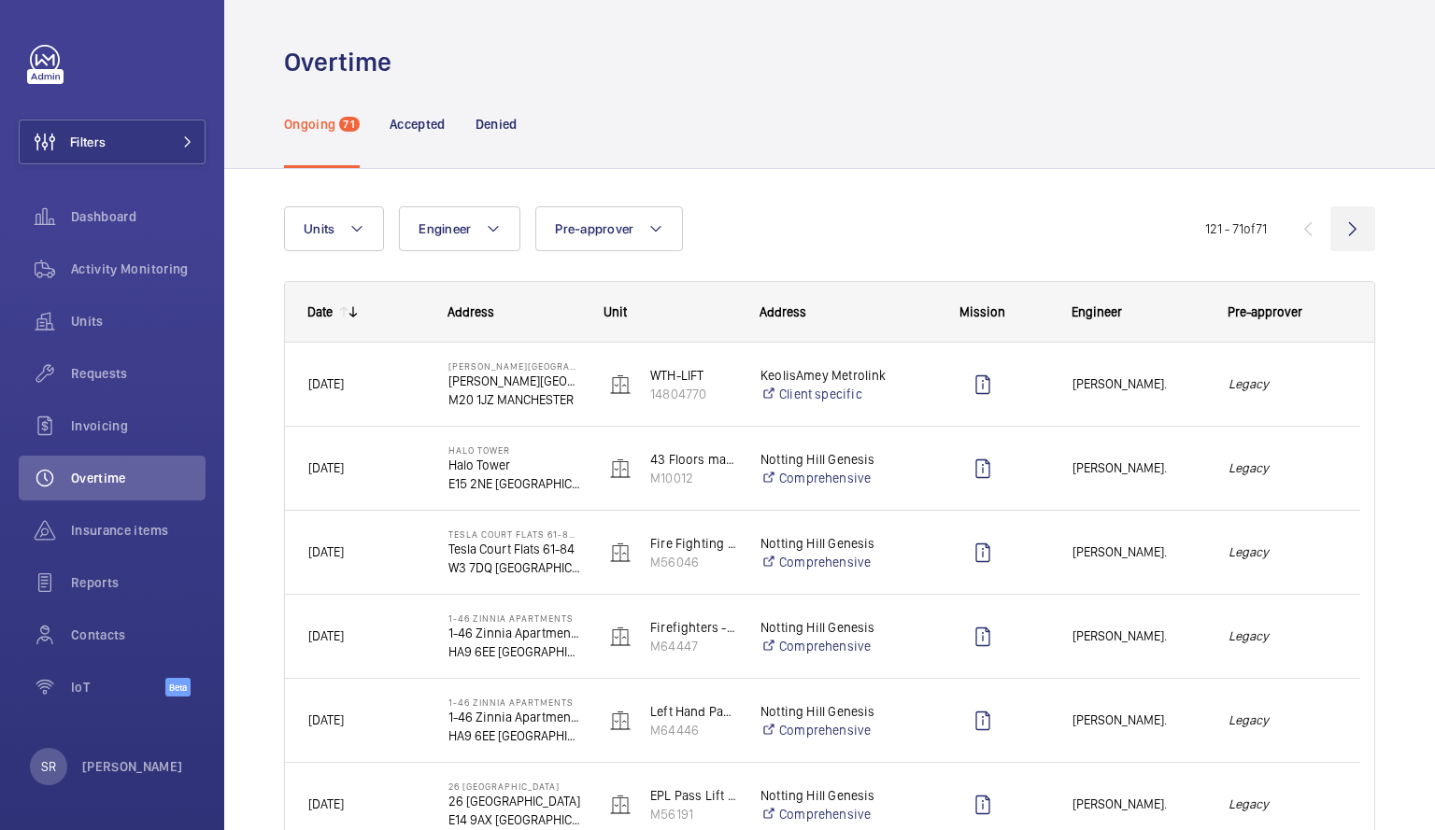
click at [1338, 238] on wm-front-icon-button at bounding box center [1352, 228] width 45 height 45
click at [1336, 238] on wm-front-icon-button at bounding box center [1352, 228] width 45 height 45
click at [1290, 229] on wm-front-icon-button at bounding box center [1307, 228] width 45 height 45
click at [425, 118] on p "Accepted" at bounding box center [417, 124] width 56 height 19
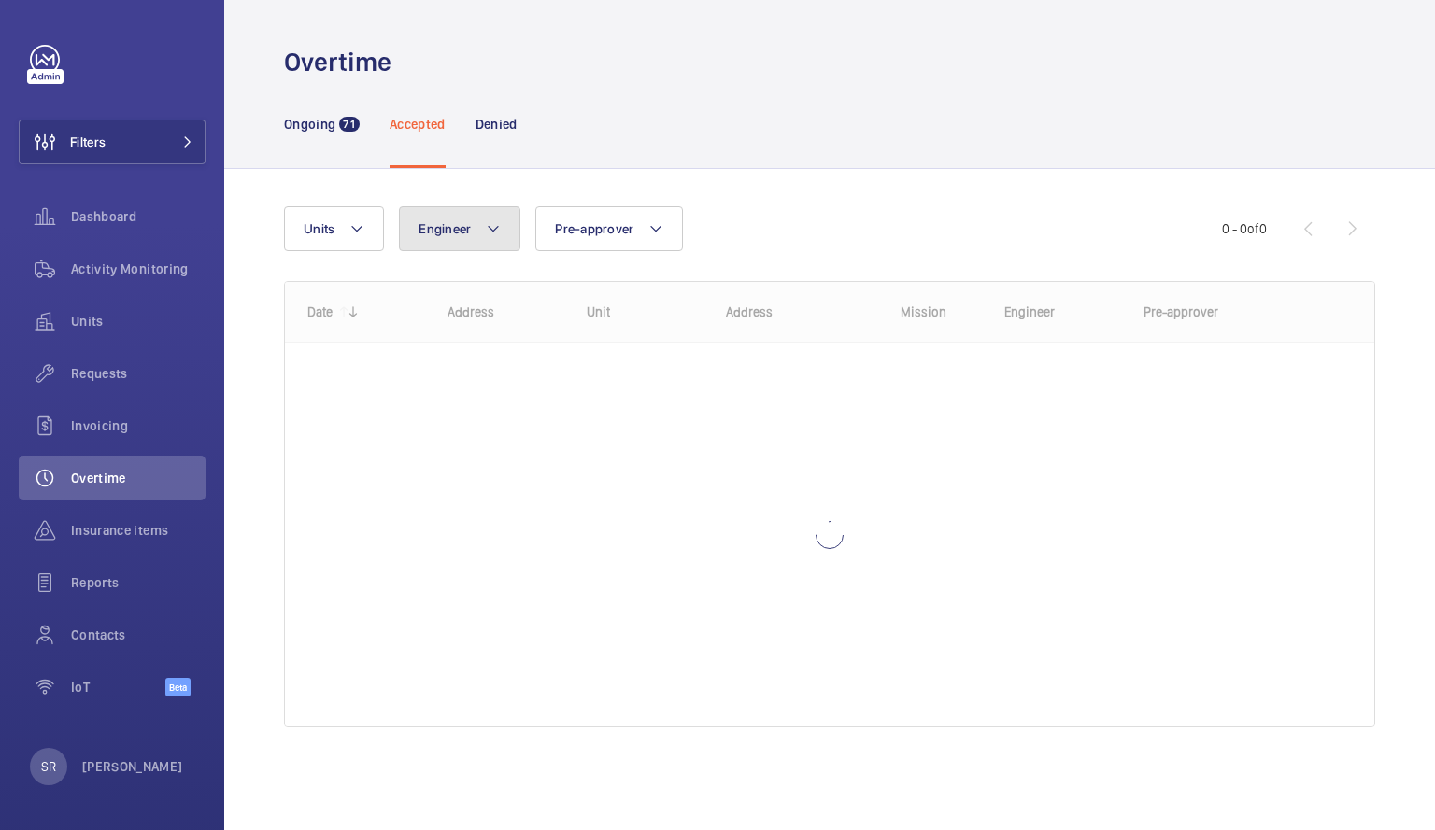
click at [488, 218] on mat-icon at bounding box center [493, 229] width 15 height 22
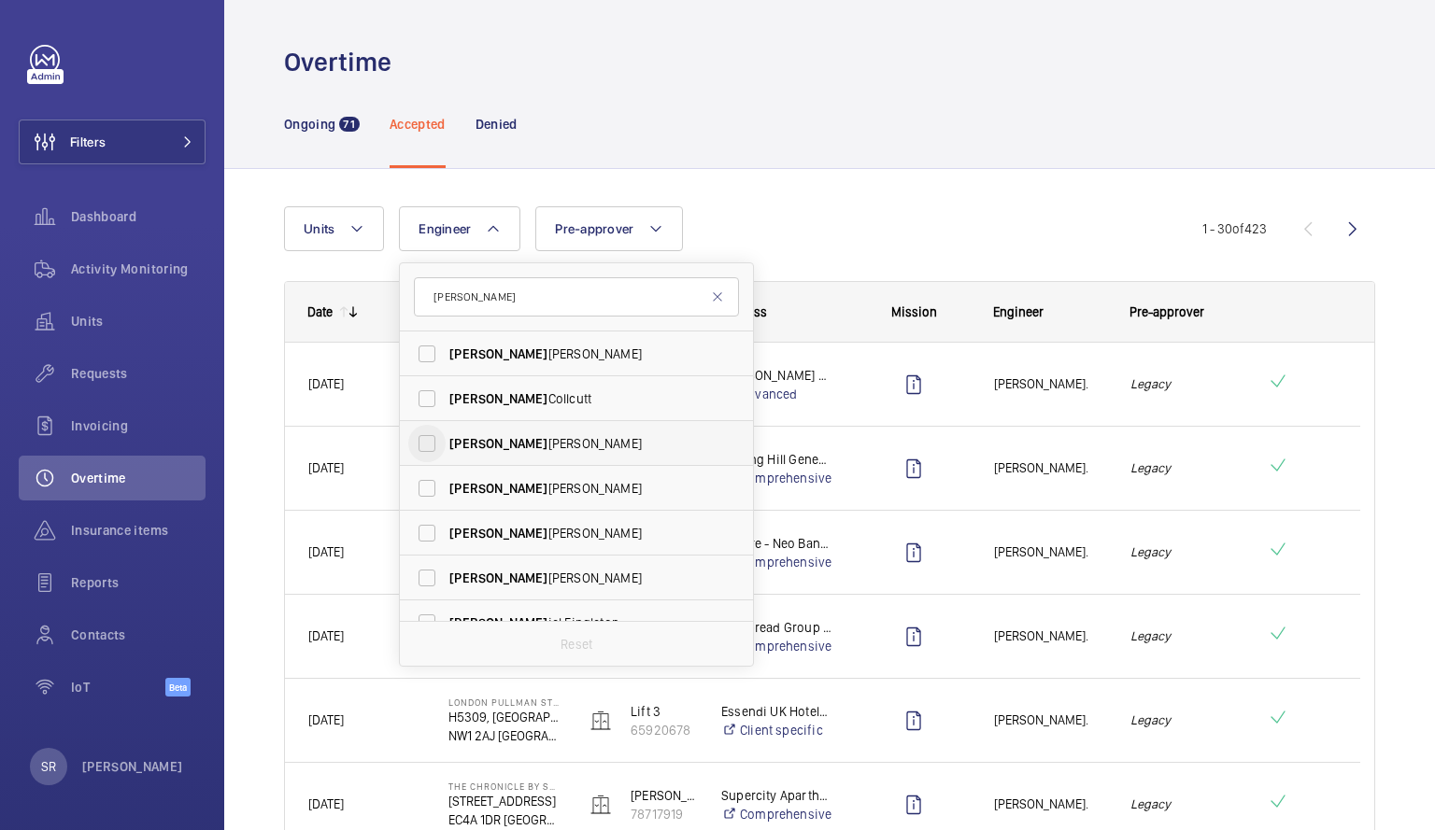
type input "[PERSON_NAME]"
click at [439, 437] on input "Dan iel Payne" at bounding box center [426, 443] width 37 height 37
checkbox input "true"
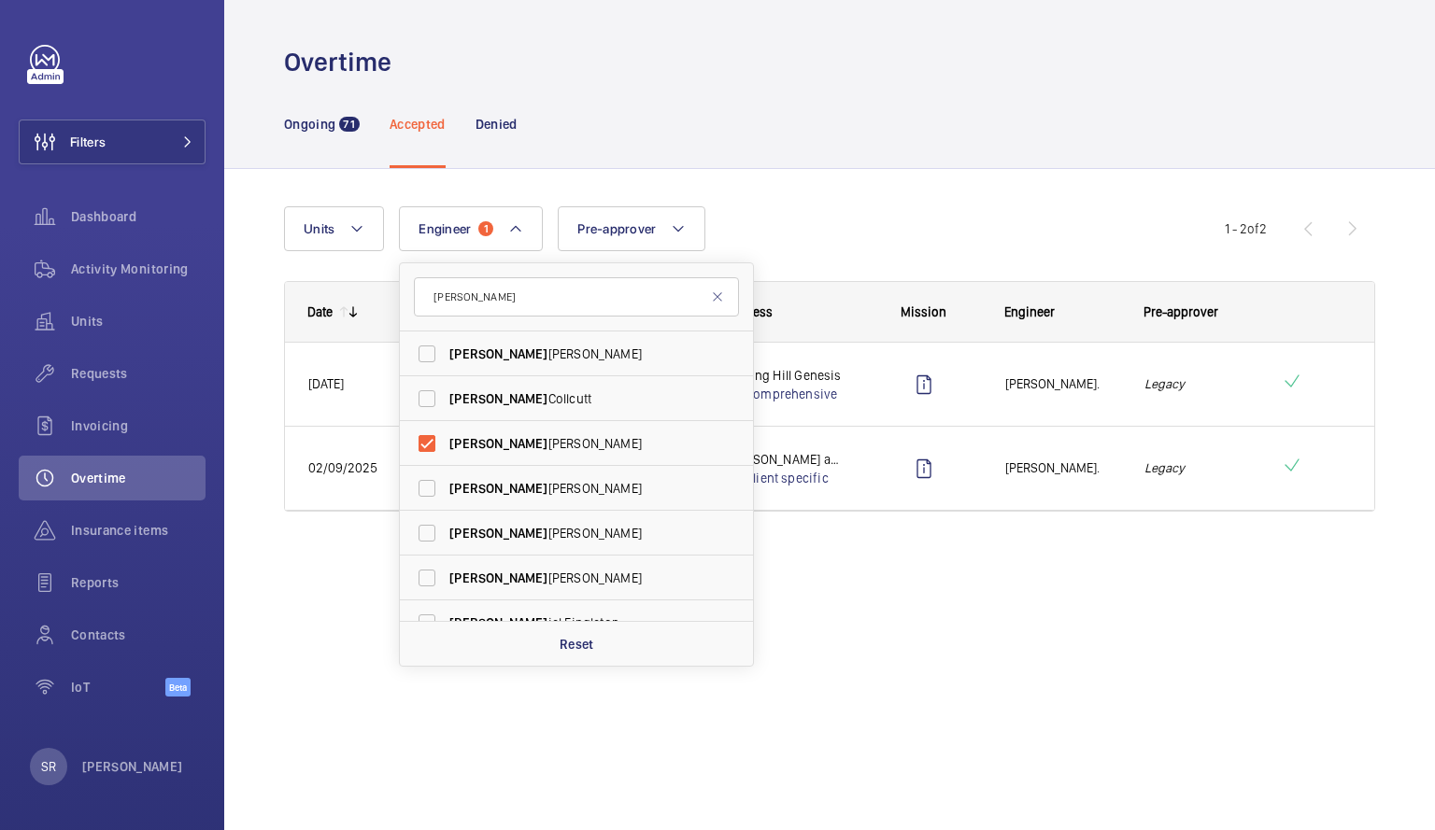
click at [1155, 619] on wm-front-admin-overtime "Overtime Ongoing 71 Accepted Denied Units Engineer 1 dan Dan Jennings Dan Collc…" at bounding box center [829, 415] width 1210 height 830
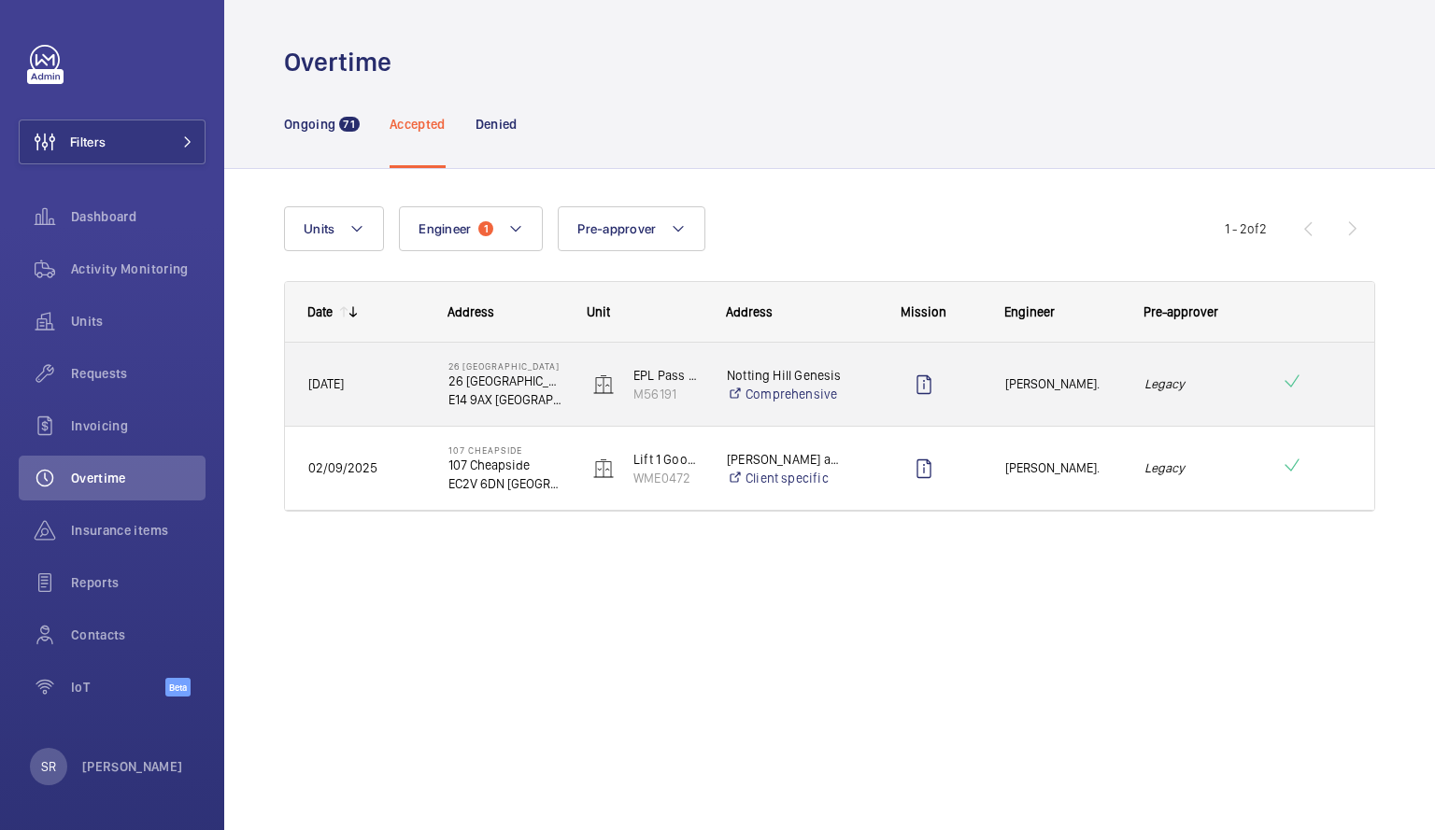
click at [868, 384] on div "Press SPACE to select this row." at bounding box center [923, 384] width 115 height 47
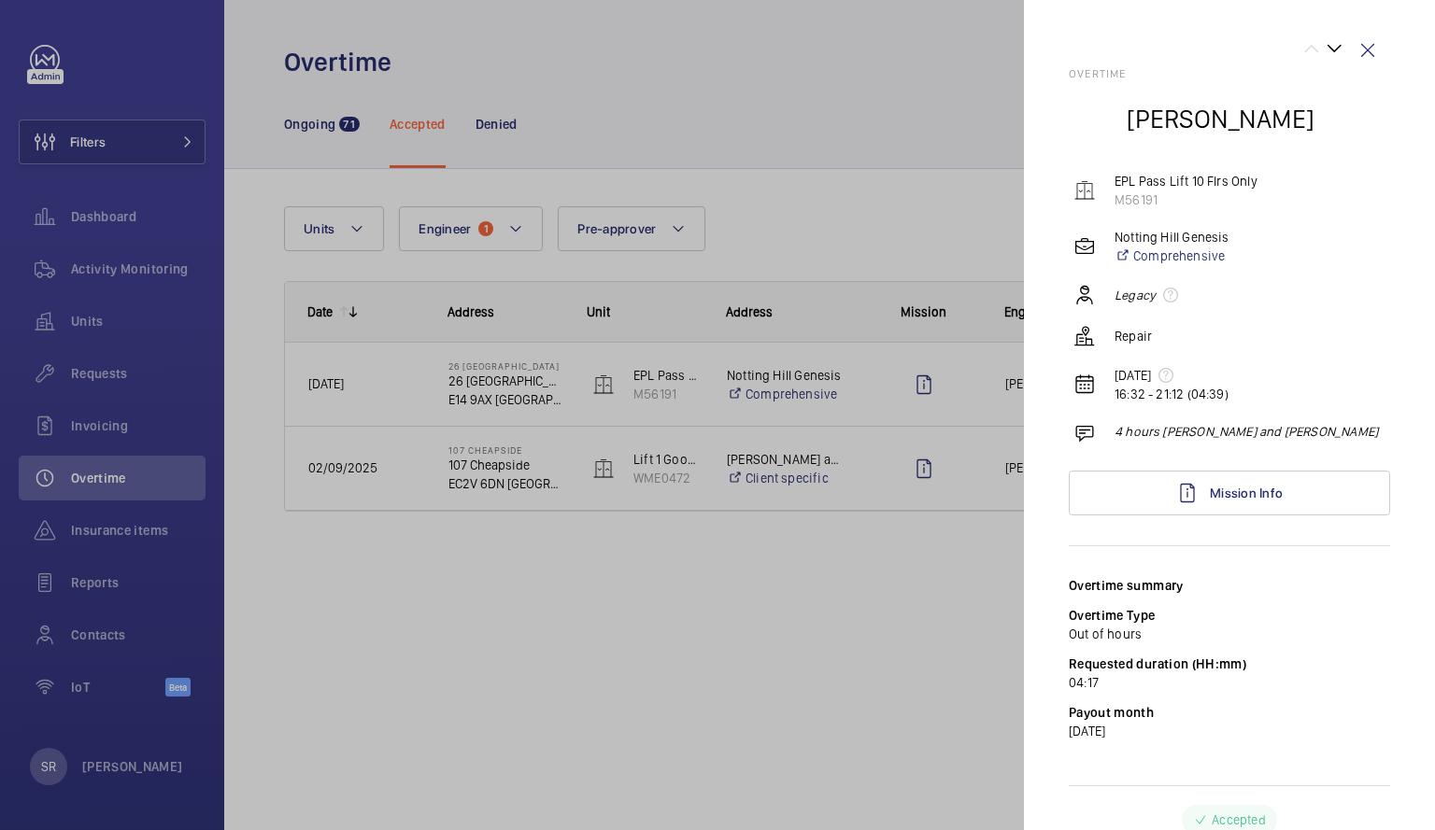
click at [822, 604] on div at bounding box center [717, 415] width 1435 height 830
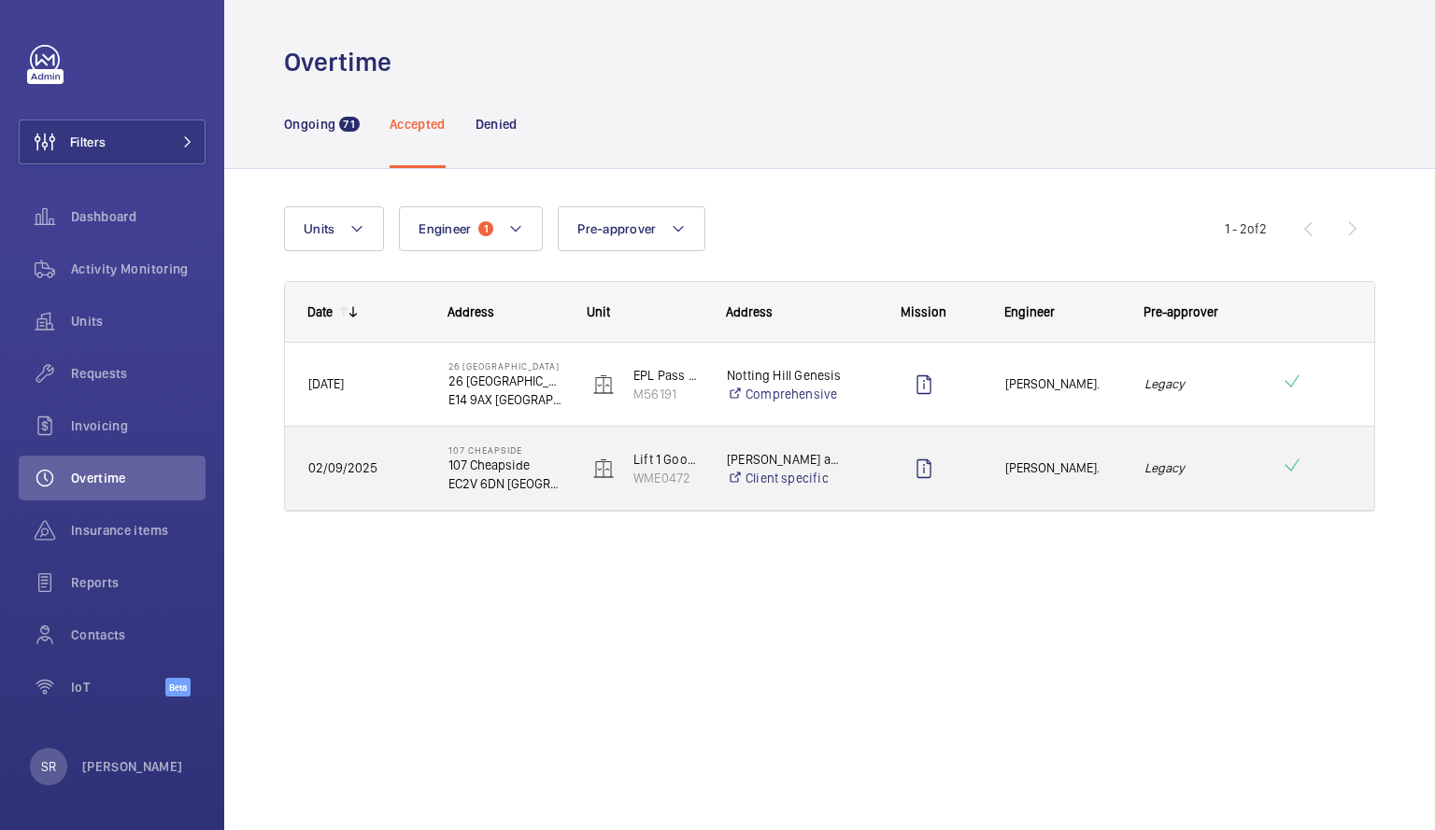
click at [854, 478] on div at bounding box center [911, 469] width 137 height 84
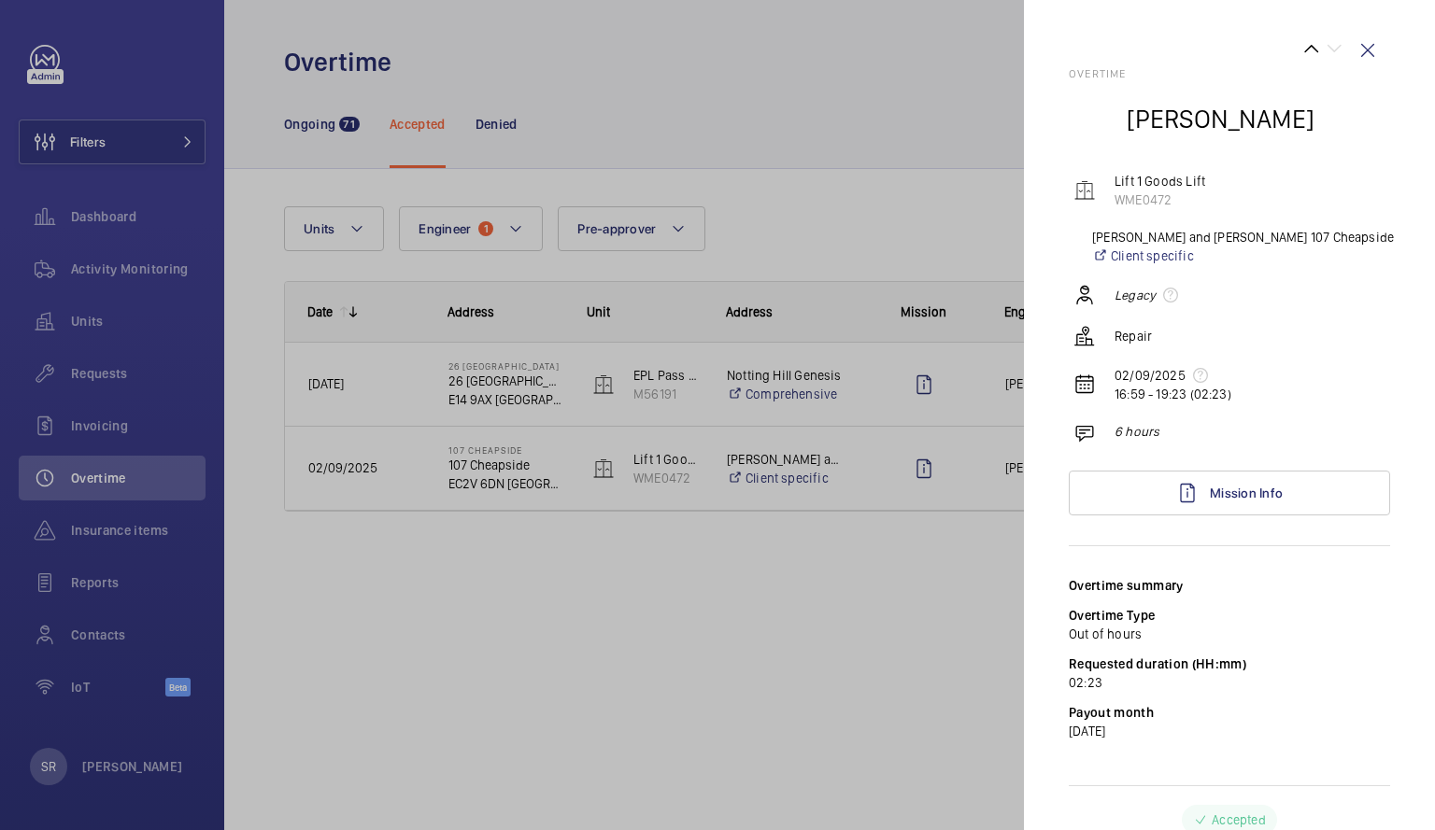
click at [505, 124] on div at bounding box center [717, 415] width 1435 height 830
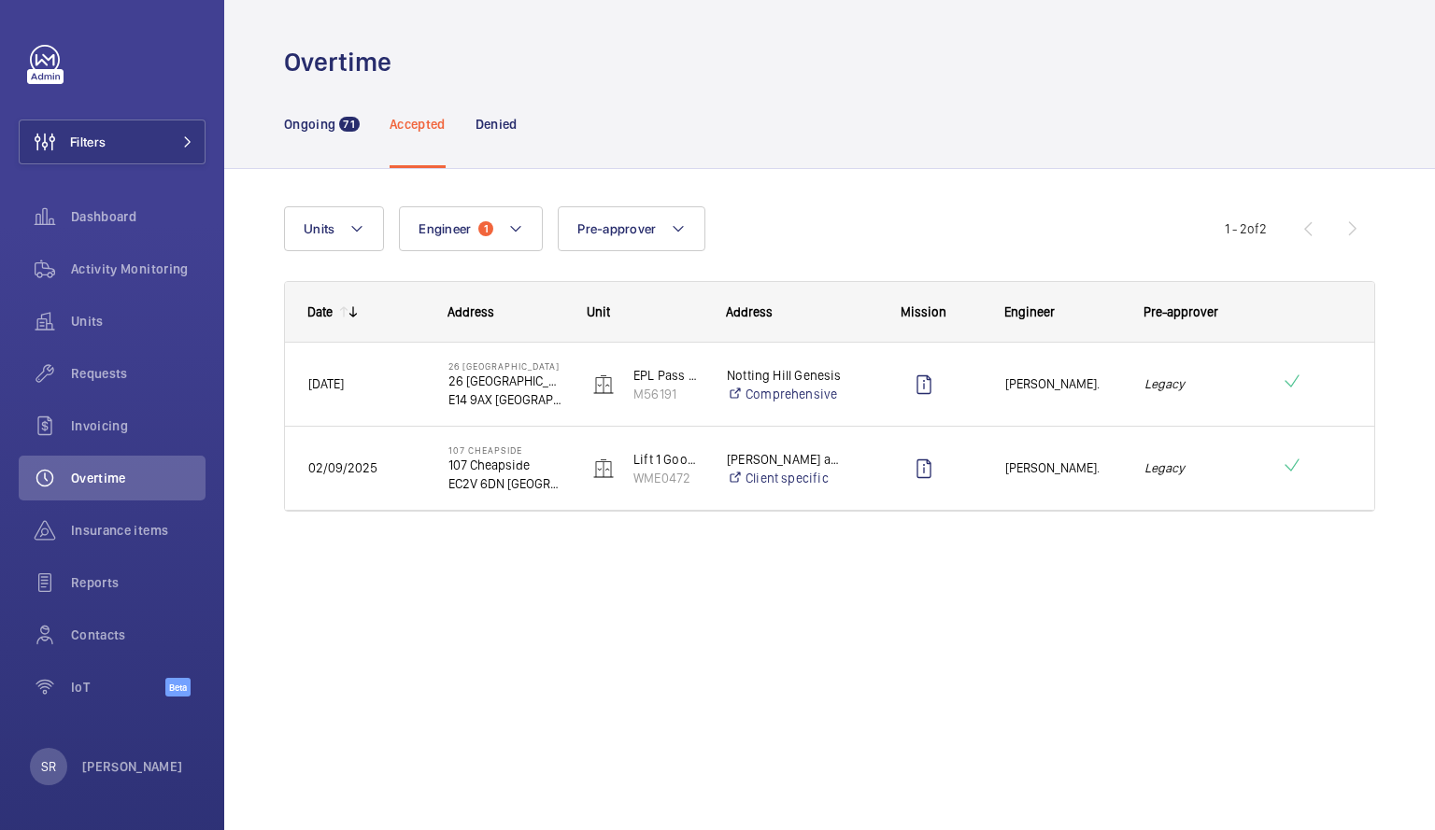
click at [505, 124] on mat-sidenav-container "Filters Dashboard Activity Monitoring Units Requests Invoicing Overtime Insuran…" at bounding box center [717, 415] width 1435 height 830
click at [510, 126] on p "Denied" at bounding box center [496, 124] width 42 height 19
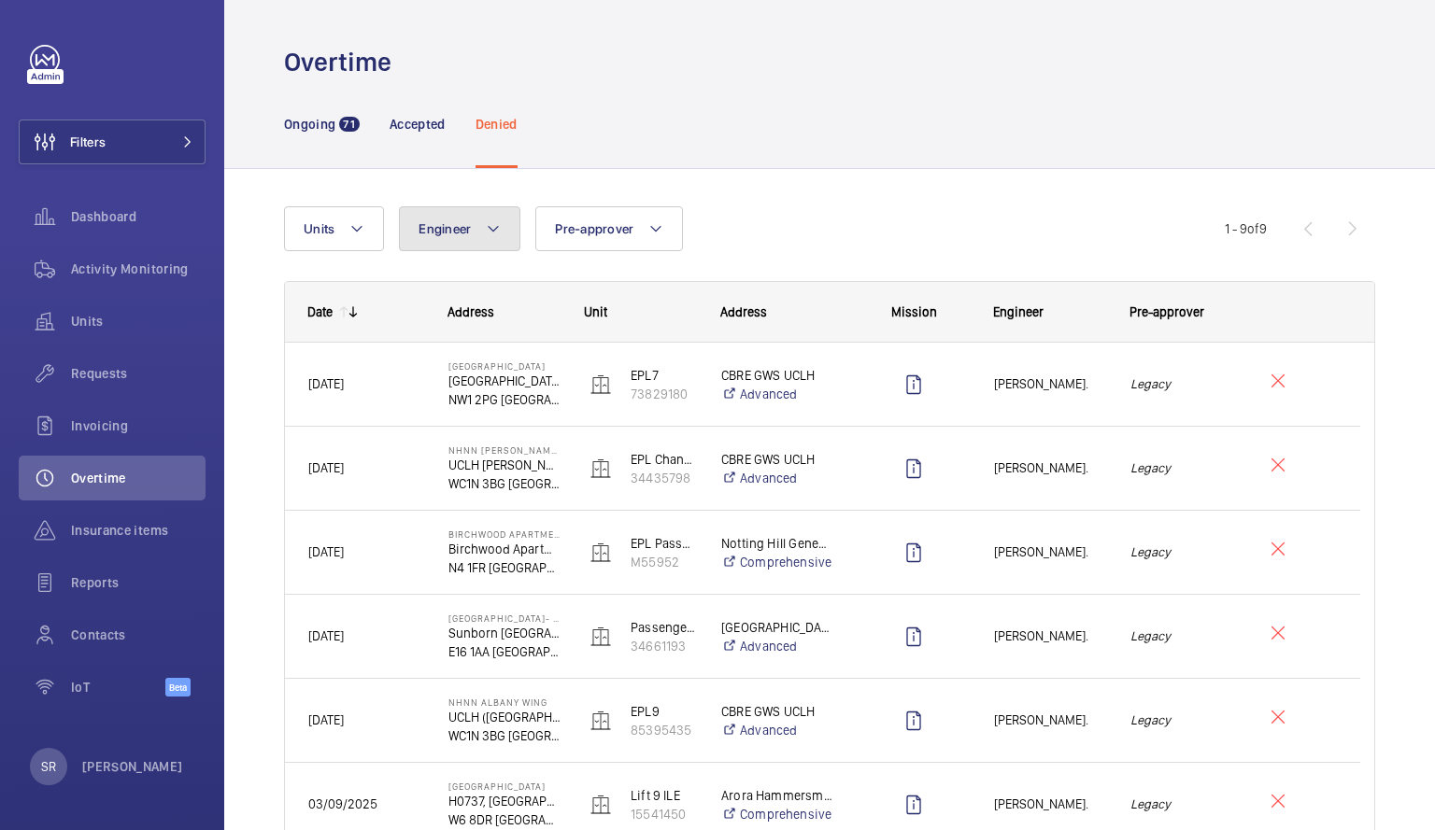
click at [487, 221] on mat-icon at bounding box center [493, 229] width 15 height 22
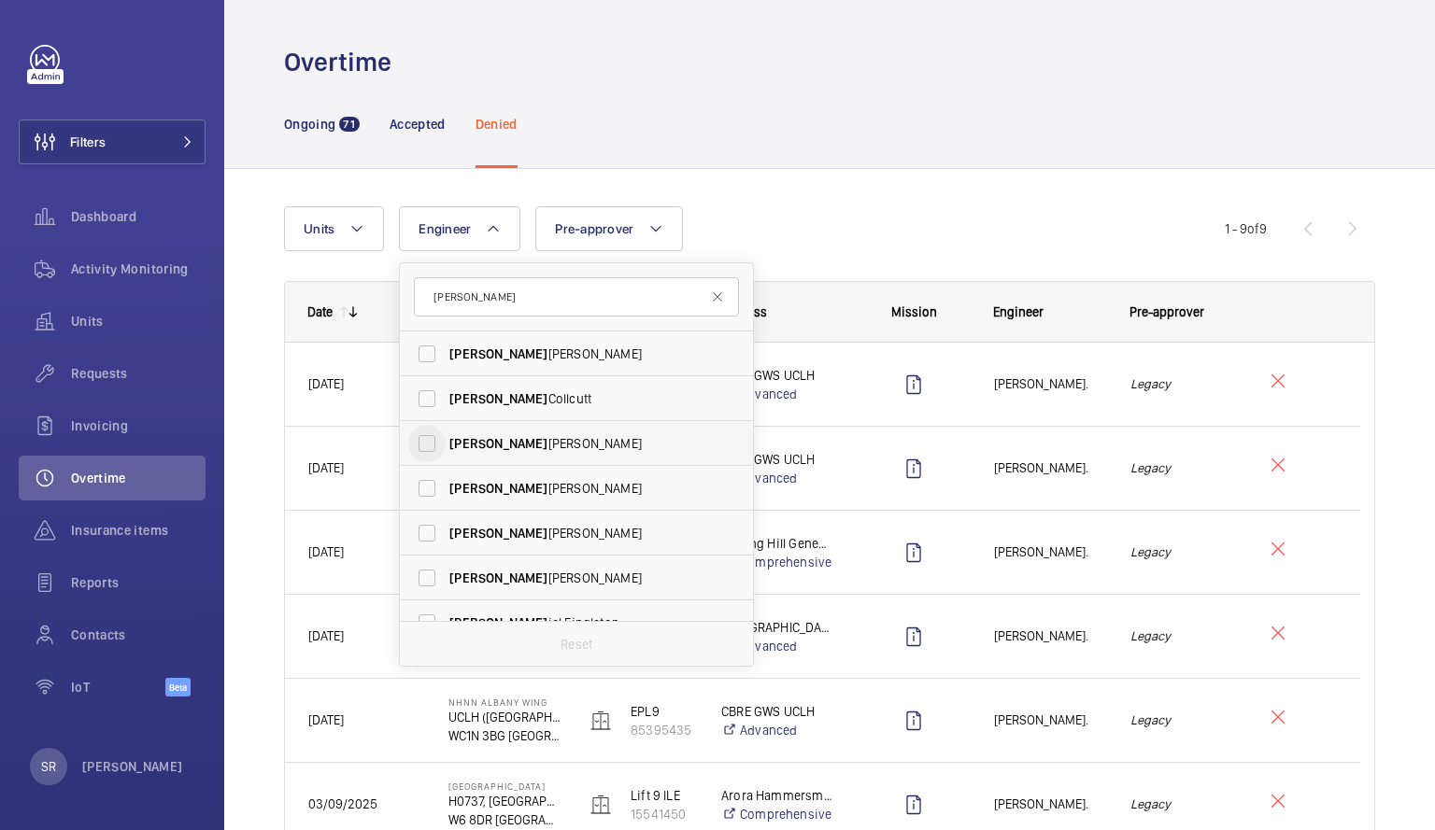
type input "[PERSON_NAME]"
click at [431, 437] on input "Dan iel Payne" at bounding box center [426, 443] width 37 height 37
checkbox input "true"
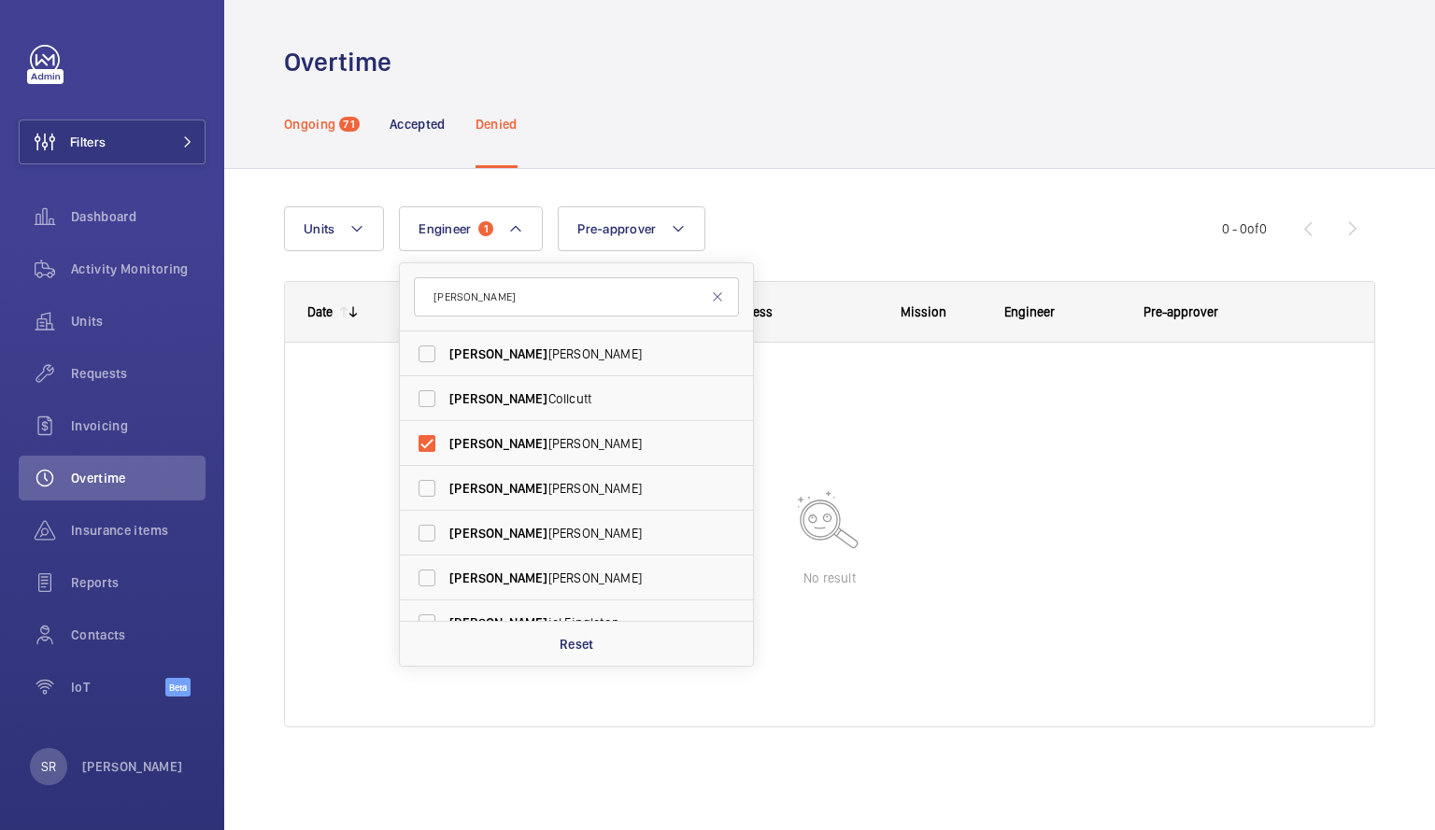
click at [303, 124] on p "Ongoing" at bounding box center [309, 124] width 51 height 19
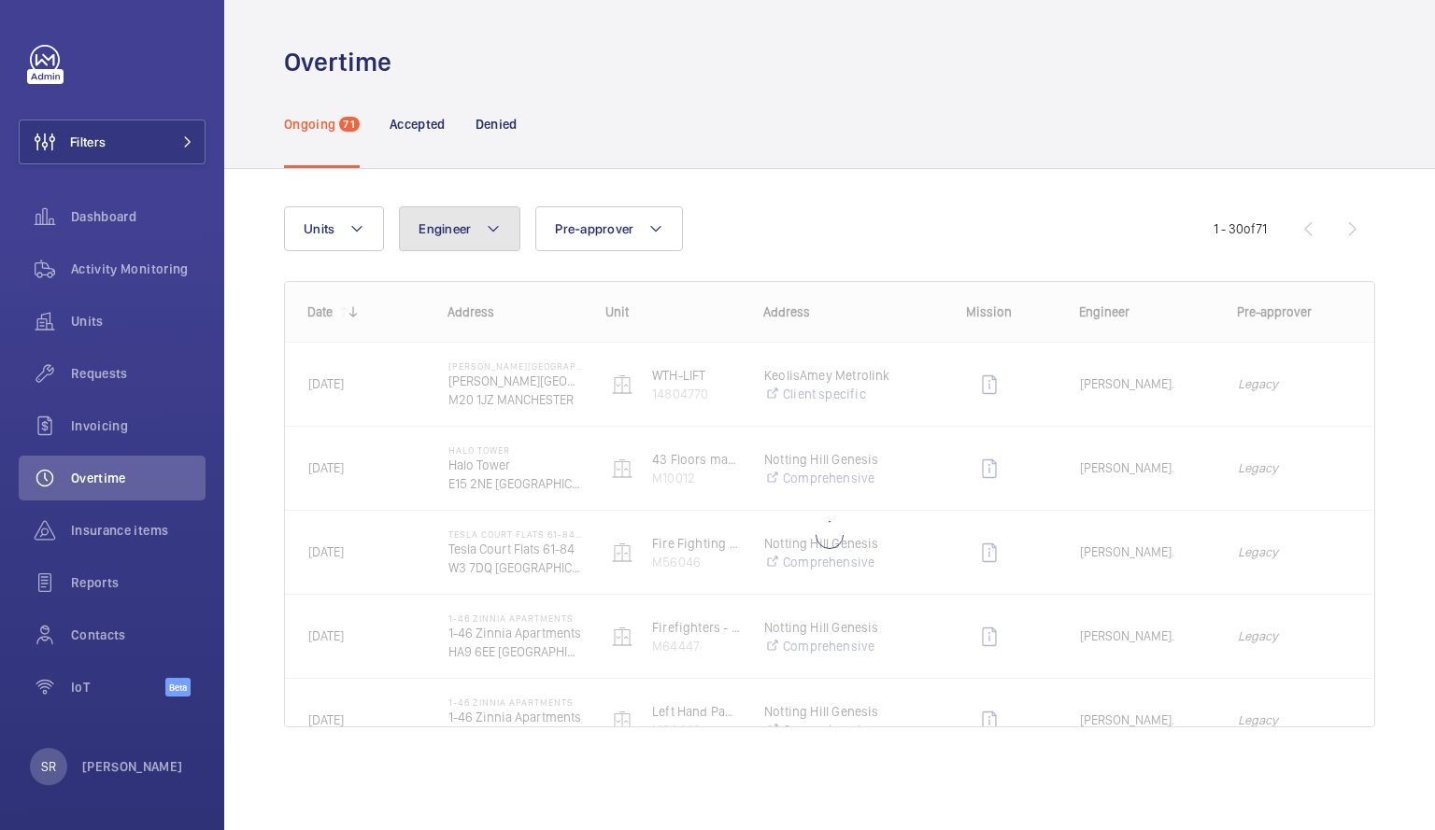
click at [504, 223] on button "Engineer" at bounding box center [459, 228] width 121 height 45
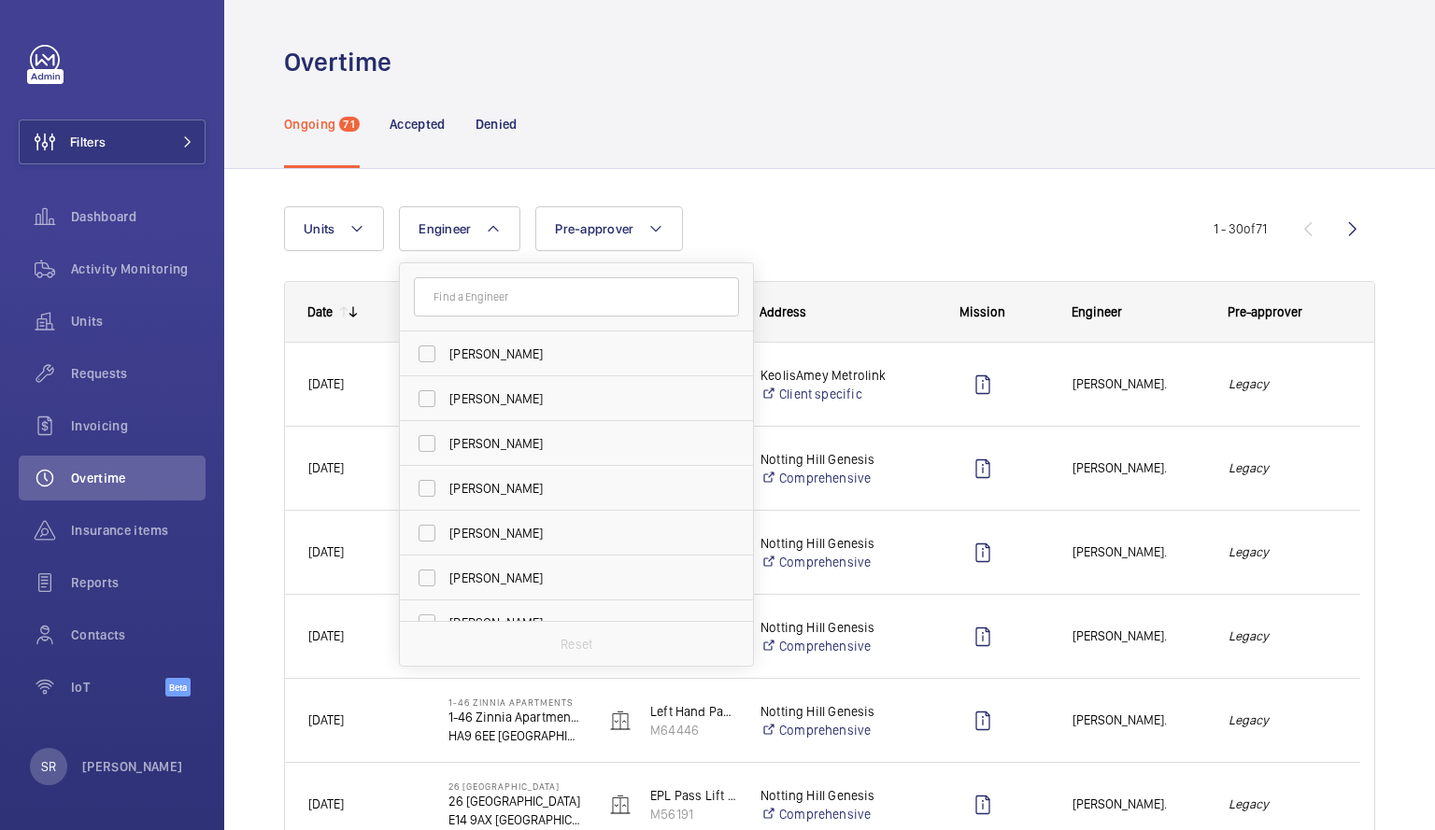
click at [509, 298] on input "text" at bounding box center [576, 296] width 325 height 39
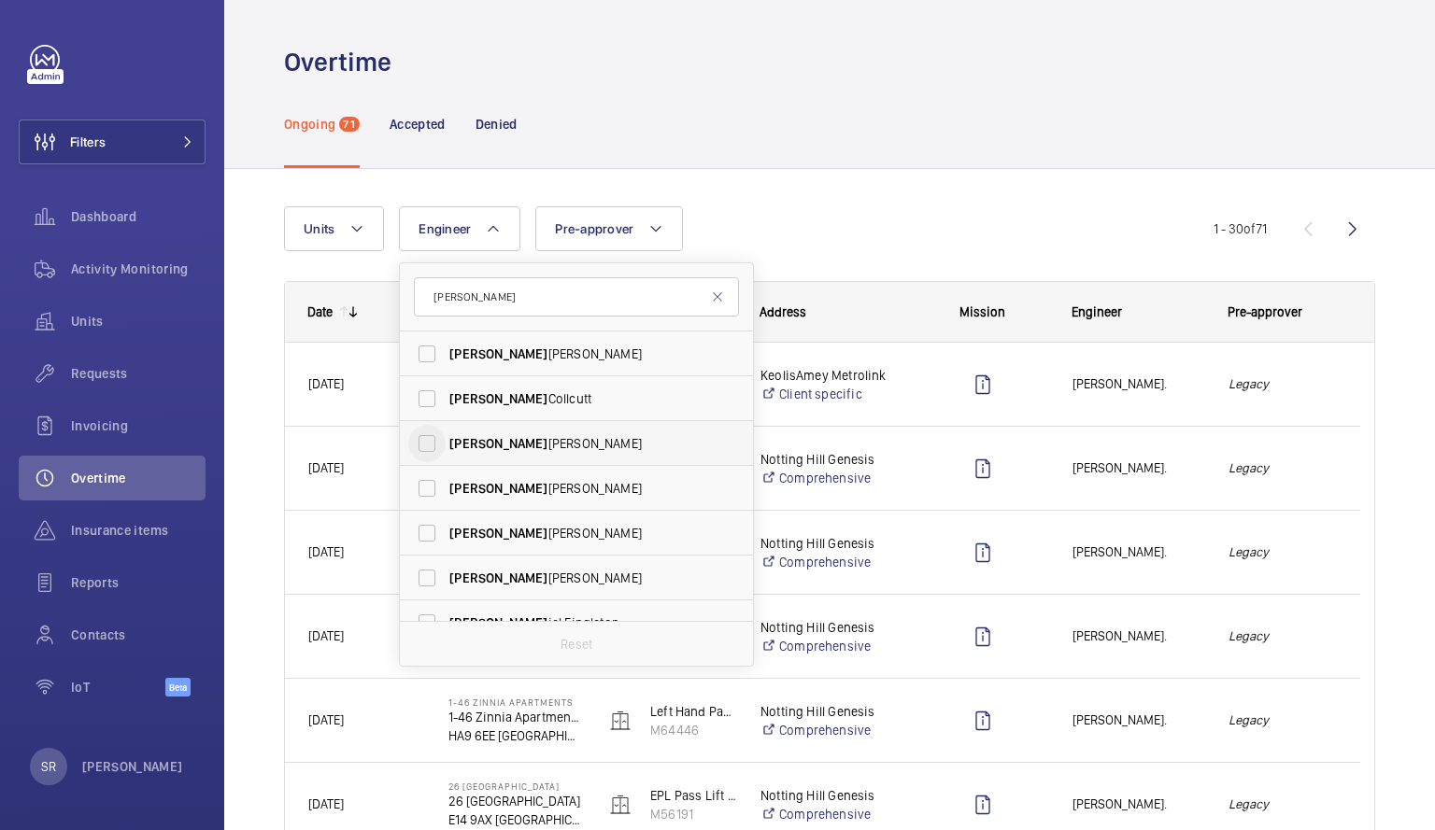
type input "[PERSON_NAME]"
click at [426, 440] on input "Dan iel Payne" at bounding box center [426, 443] width 37 height 37
checkbox input "true"
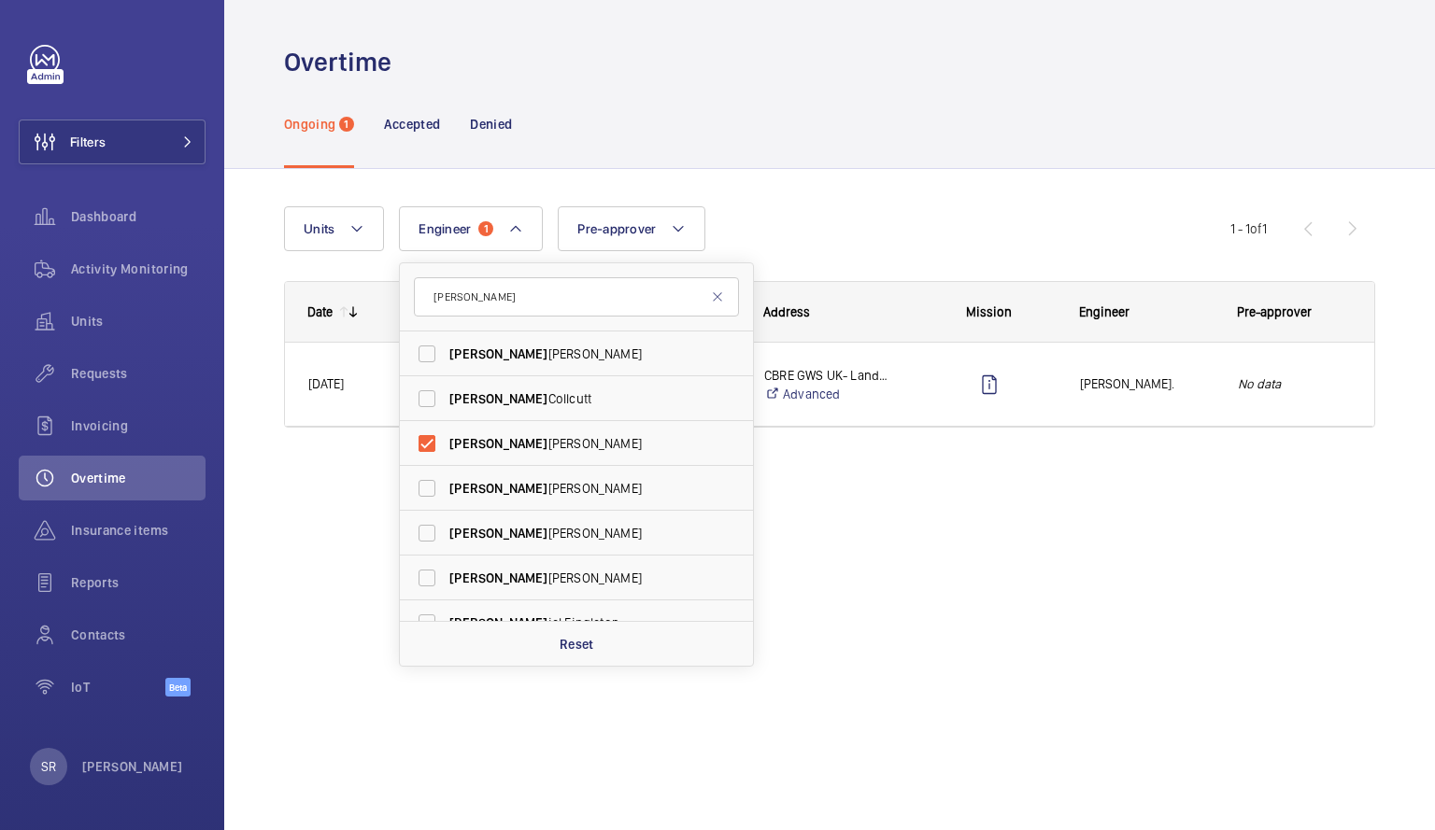
click at [899, 545] on wm-front-admin-overtime "Overtime Ongoing 1 Accepted Denied Units Engineer 1 dan Dan Jennings Dan Collcu…" at bounding box center [829, 415] width 1210 height 830
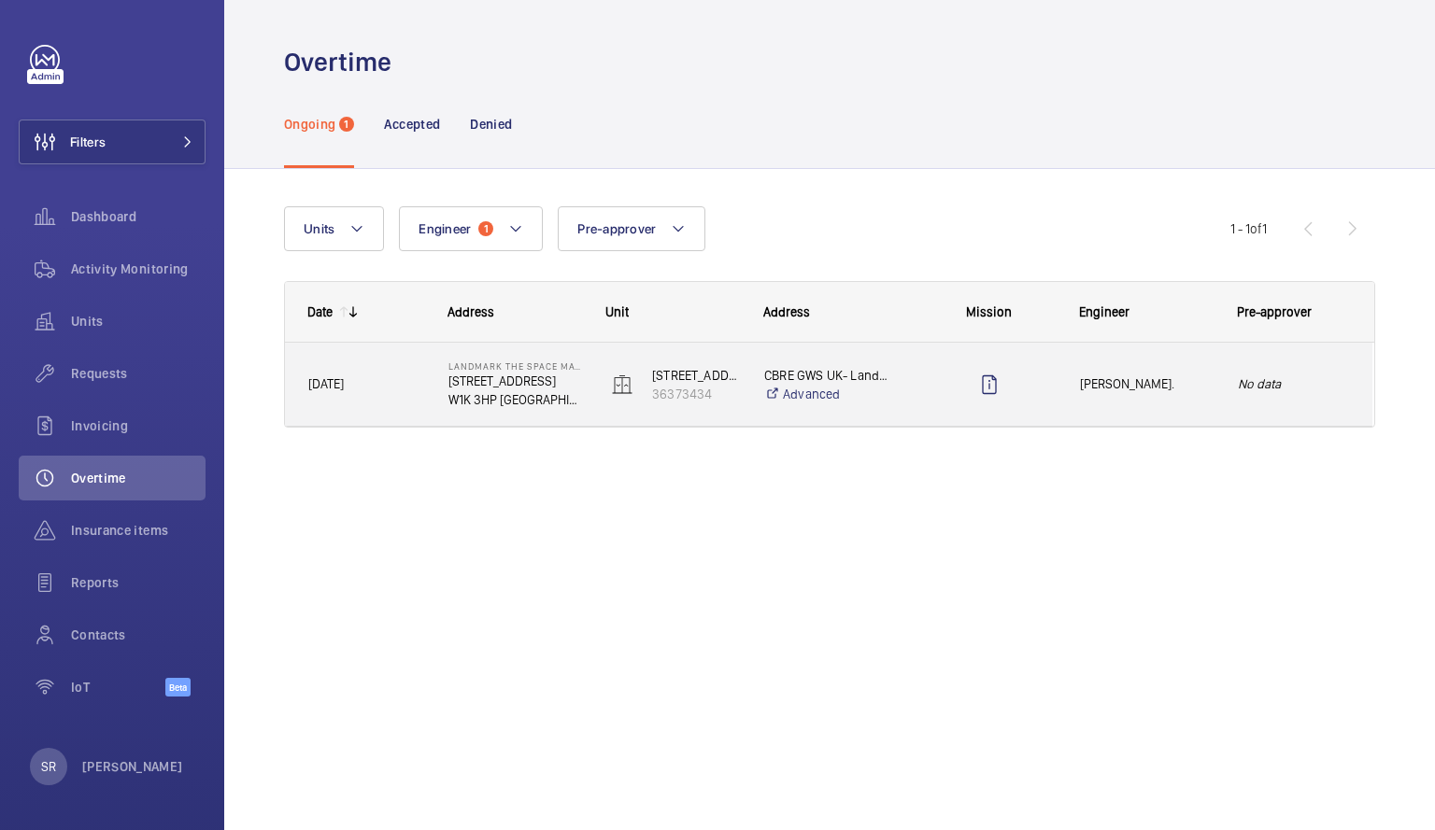
click at [1146, 417] on div "[PERSON_NAME]." at bounding box center [1135, 384] width 158 height 83
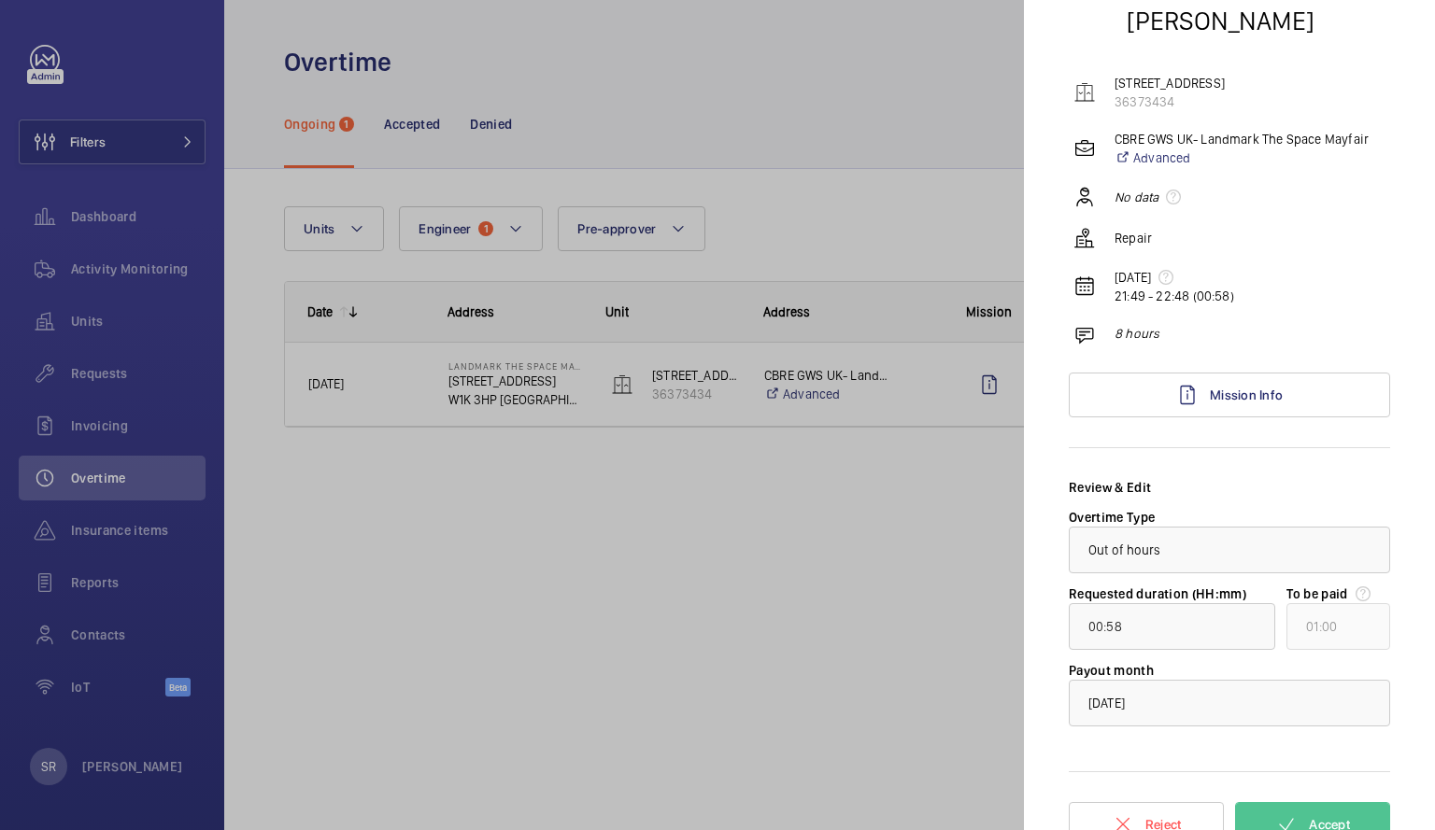
scroll to position [126, 0]
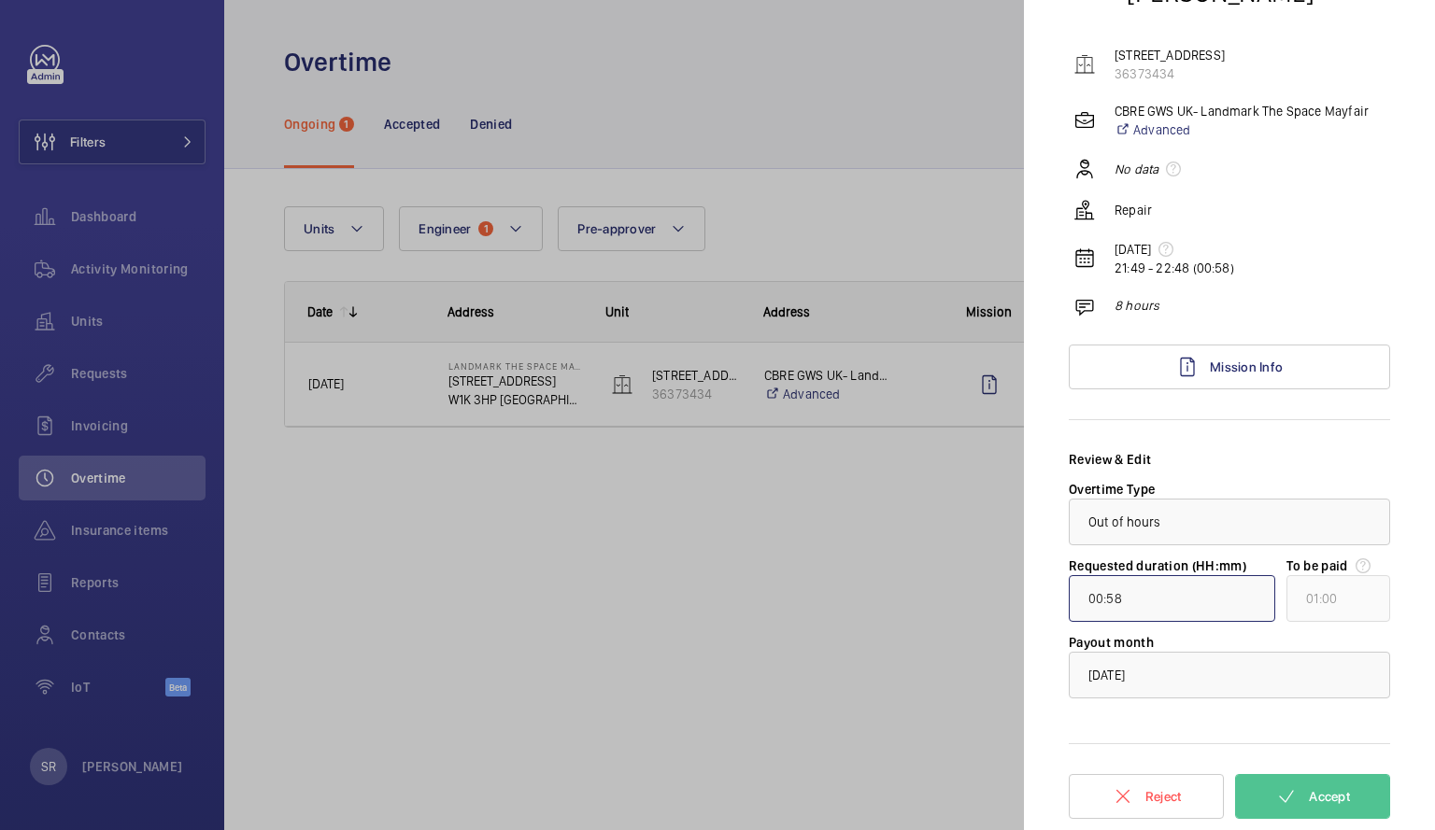
click at [1128, 594] on input "00:58" at bounding box center [1172, 598] width 206 height 47
type input "07:58"
type input "08:00"
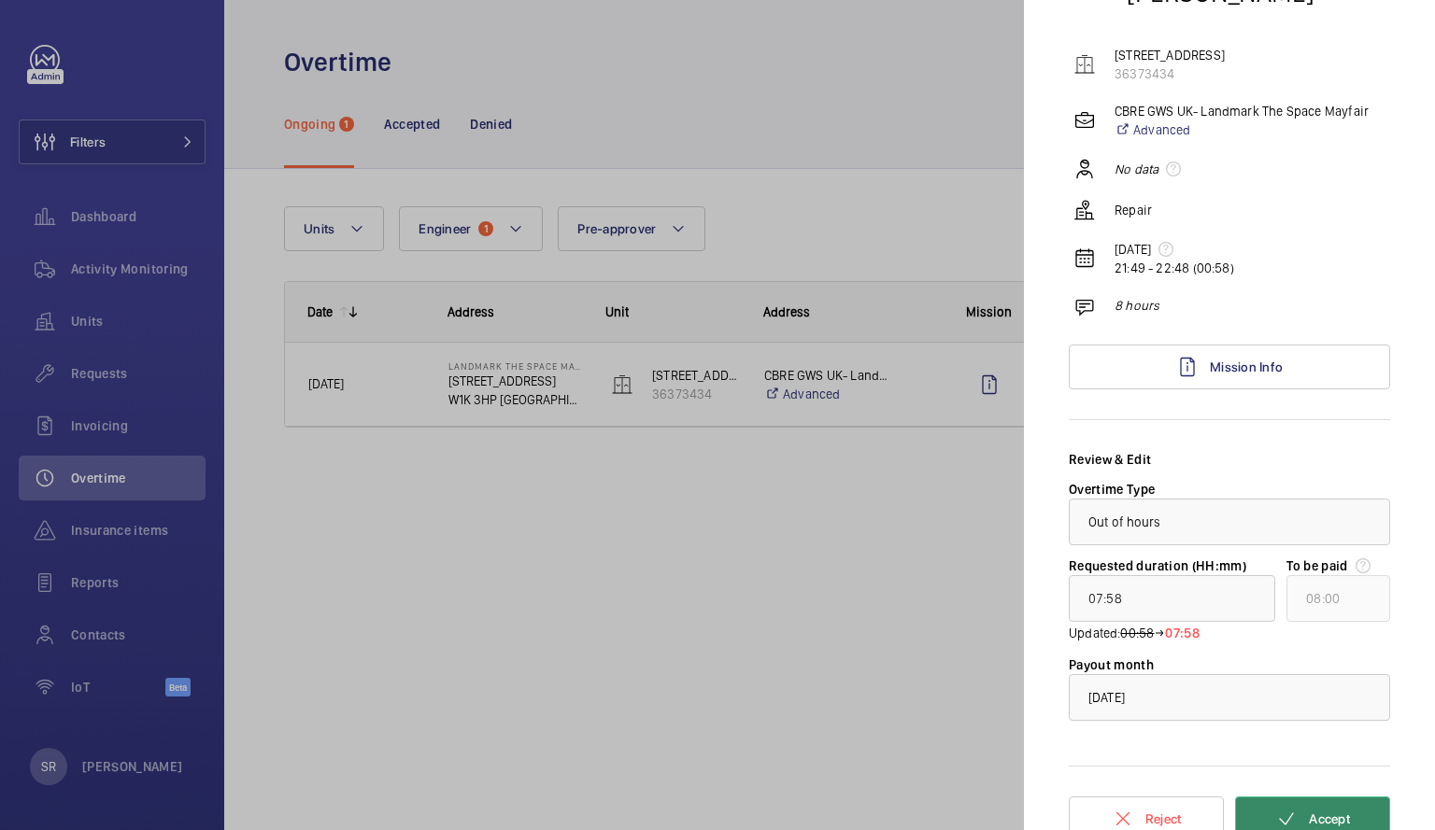
click at [1281, 802] on button "Accept" at bounding box center [1312, 819] width 155 height 45
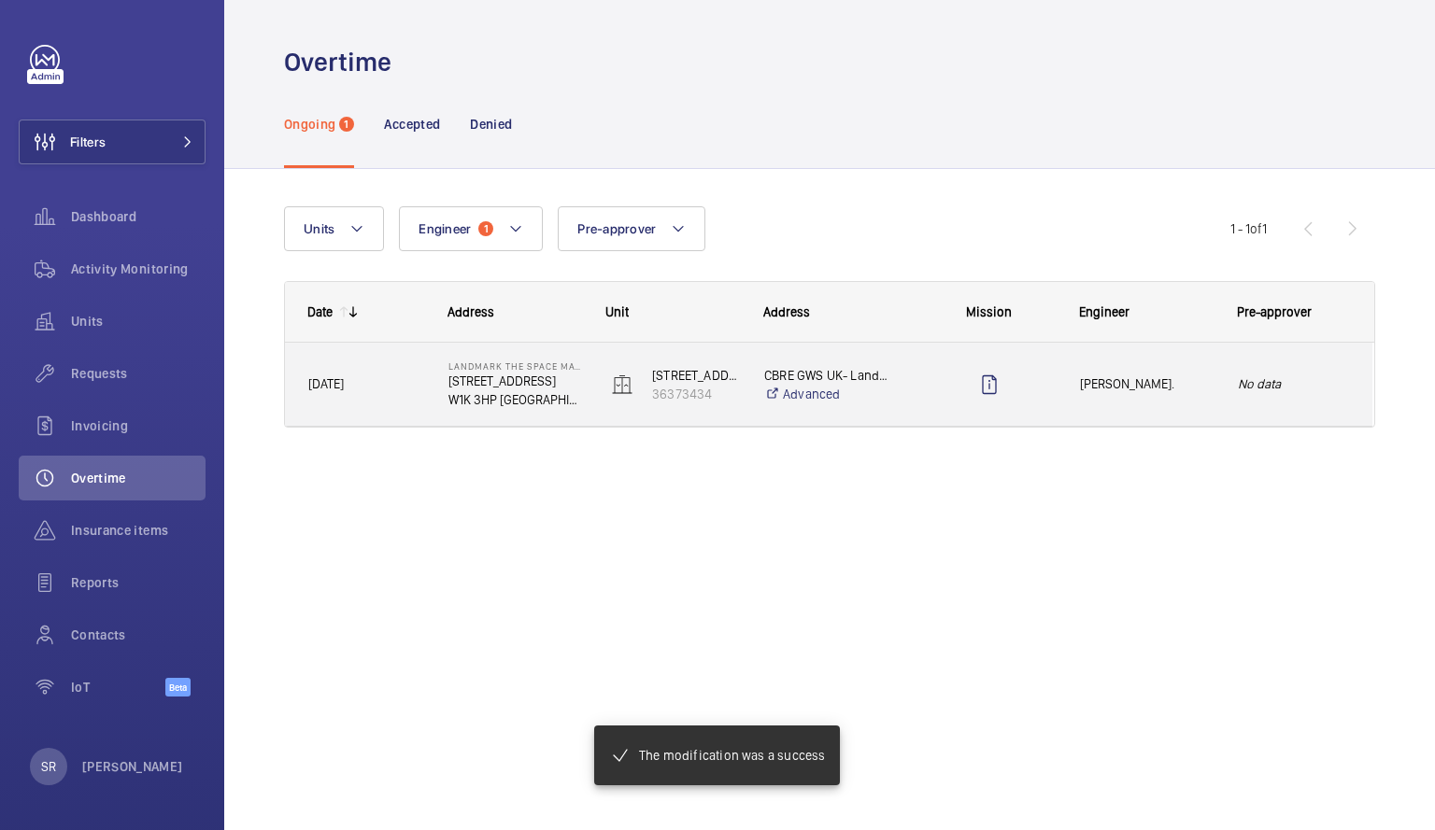
click at [879, 370] on p "CBRE GWS UK- Landmark The Space Mayfair" at bounding box center [831, 375] width 134 height 19
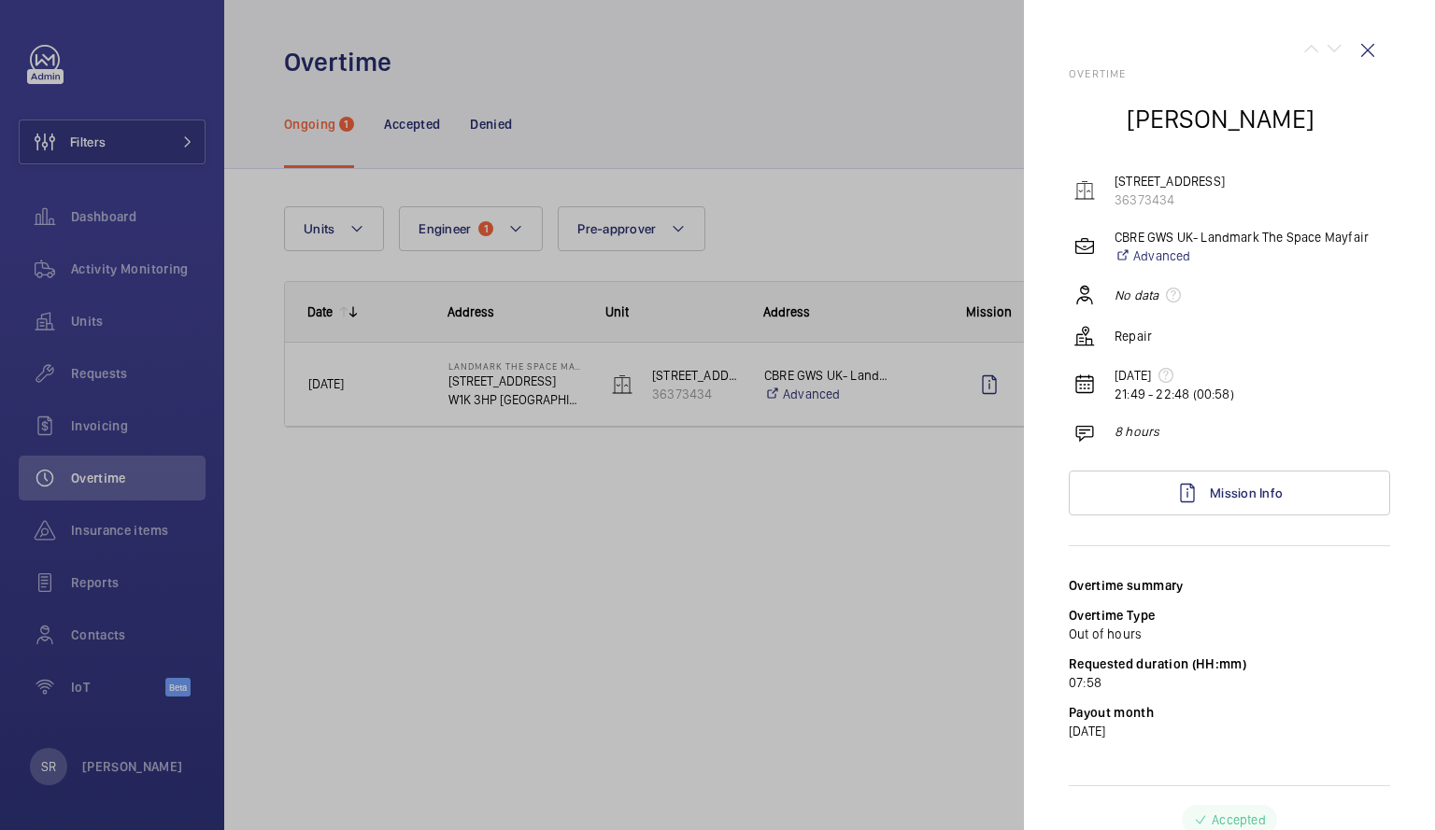
scroll to position [16, 0]
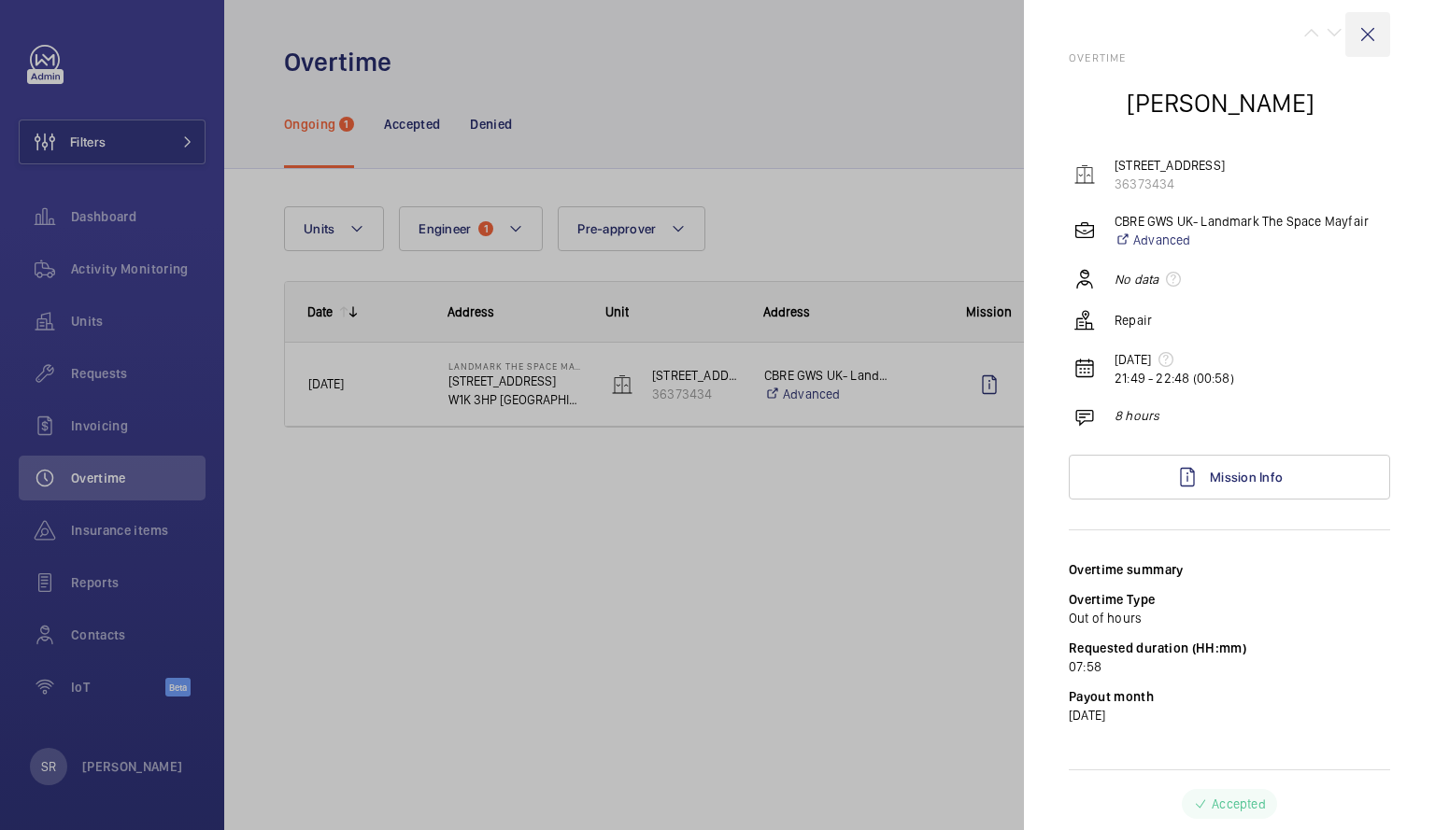
click at [1363, 37] on wm-front-icon-button at bounding box center [1367, 34] width 45 height 45
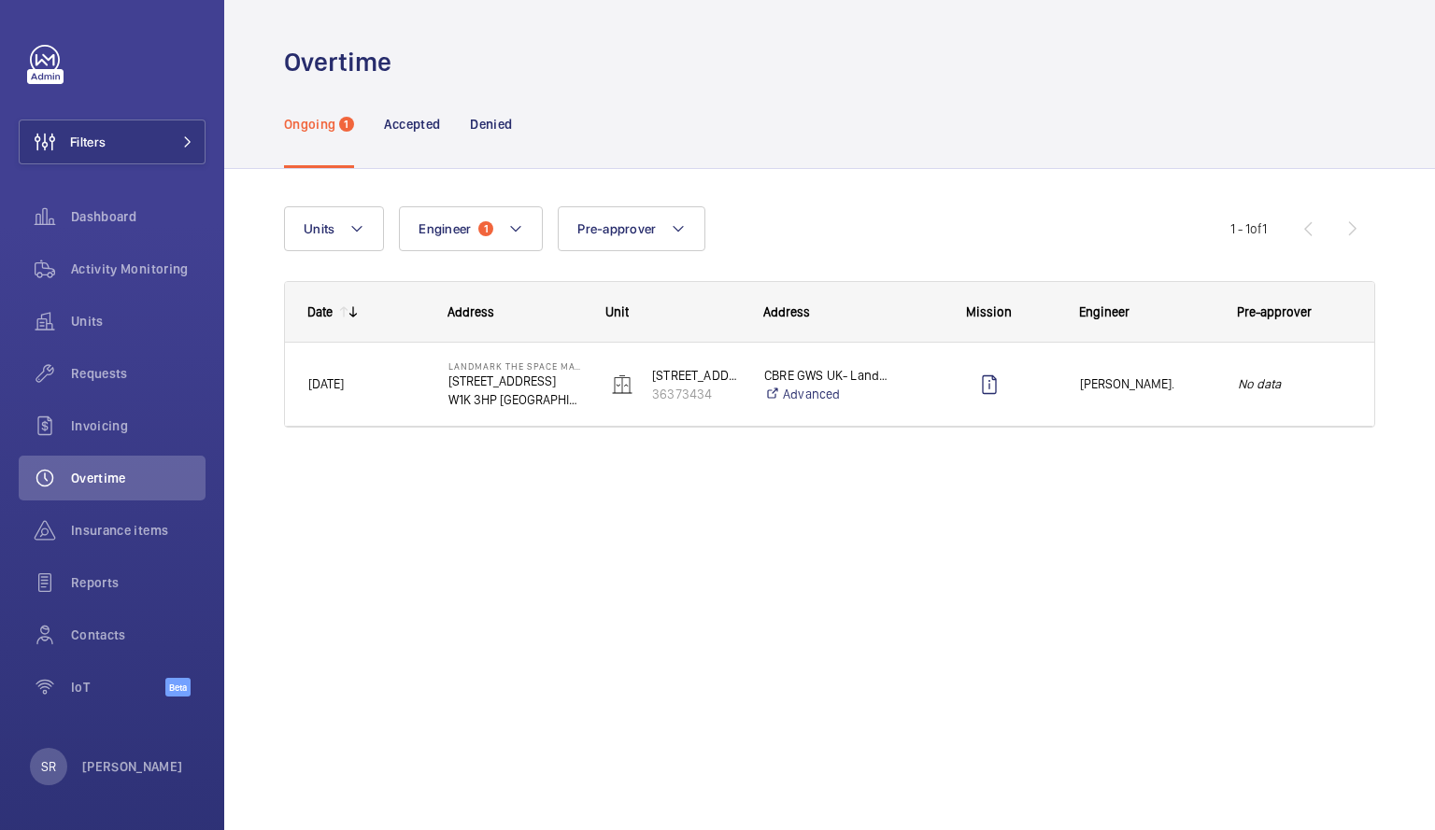
scroll to position [0, 0]
click at [408, 128] on p "Accepted" at bounding box center [412, 124] width 56 height 19
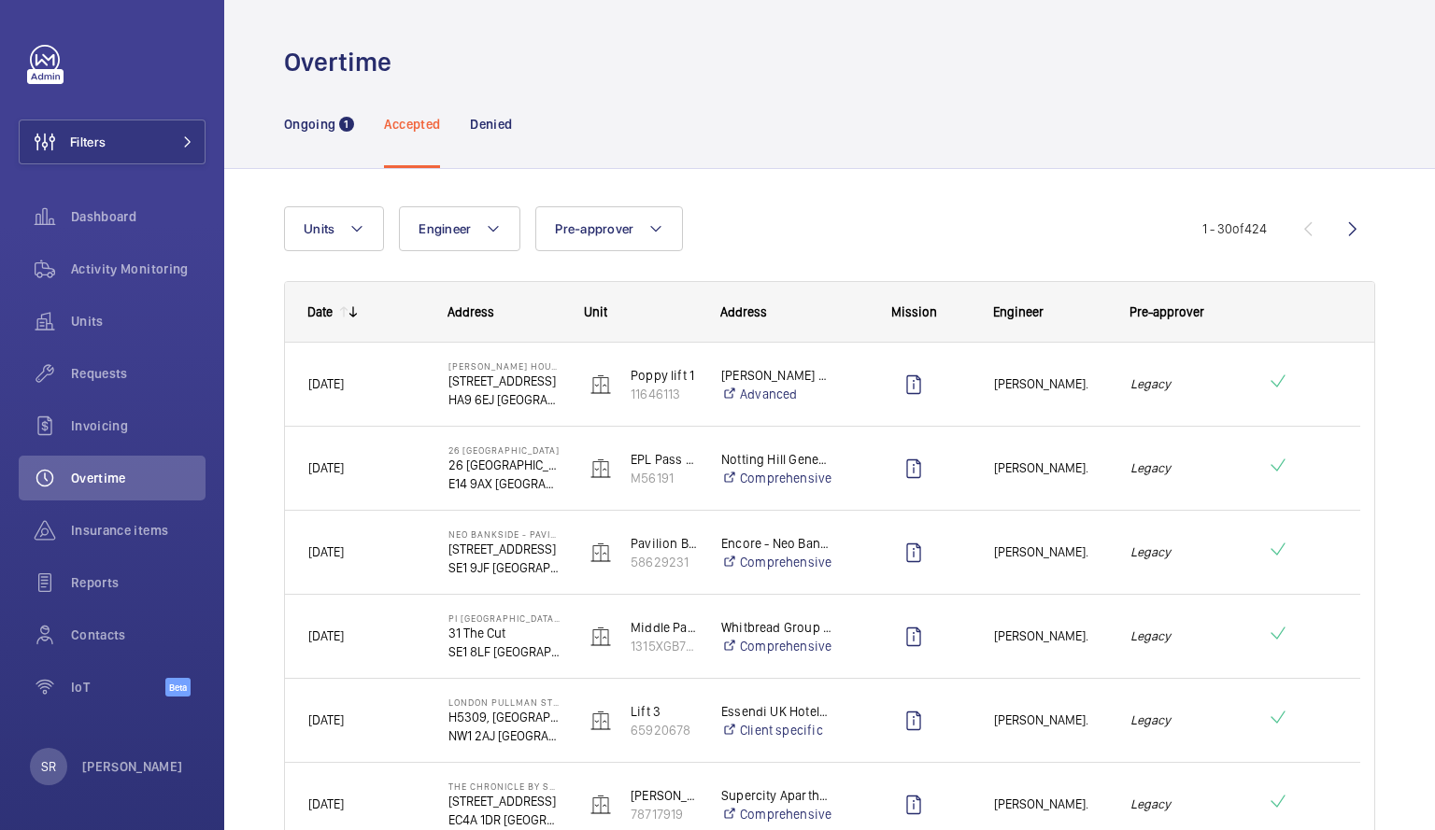
click at [408, 128] on p "Accepted" at bounding box center [412, 124] width 56 height 19
click at [325, 124] on p "Ongoing" at bounding box center [309, 124] width 51 height 19
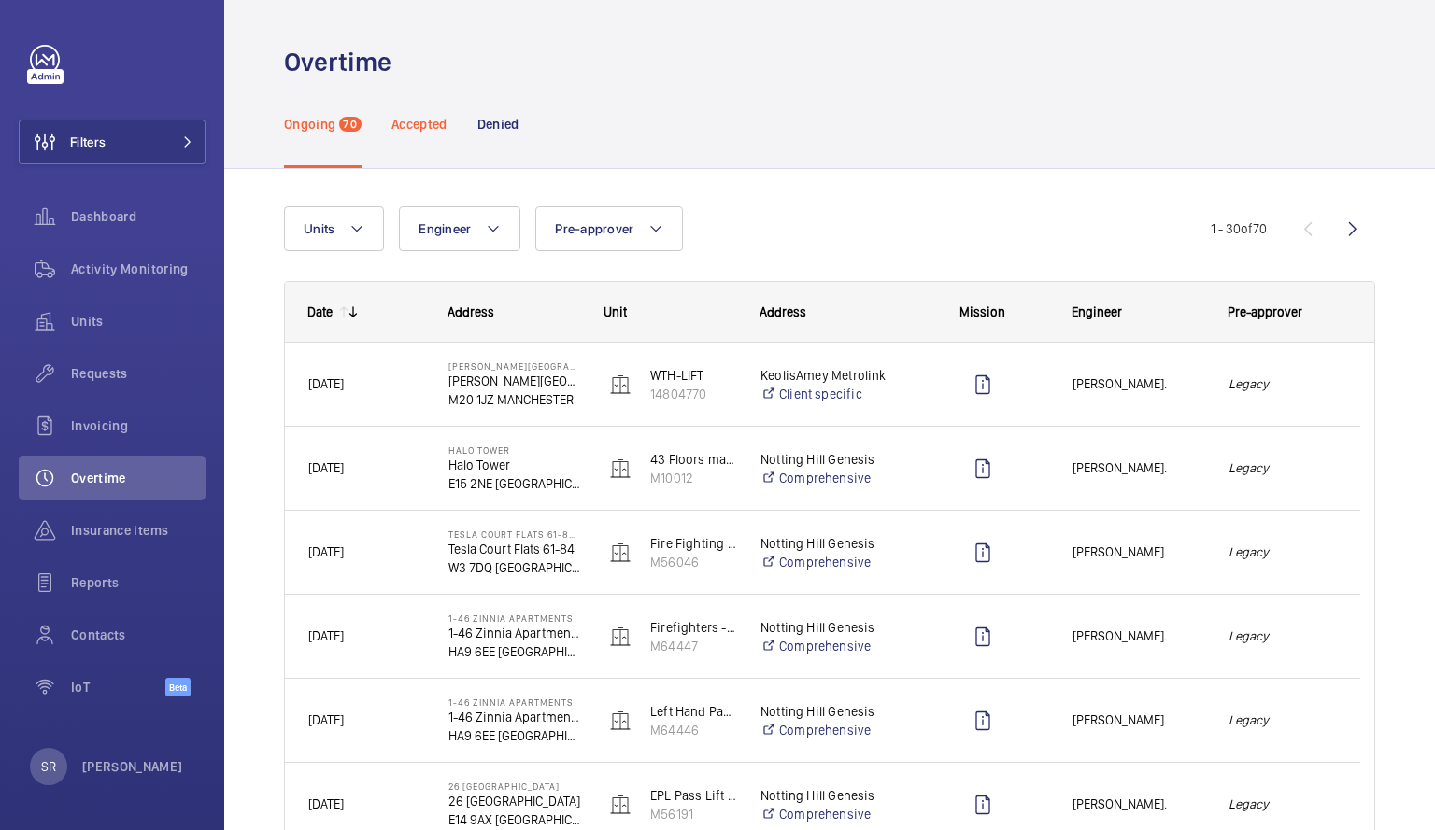
click at [435, 123] on p "Accepted" at bounding box center [419, 124] width 56 height 19
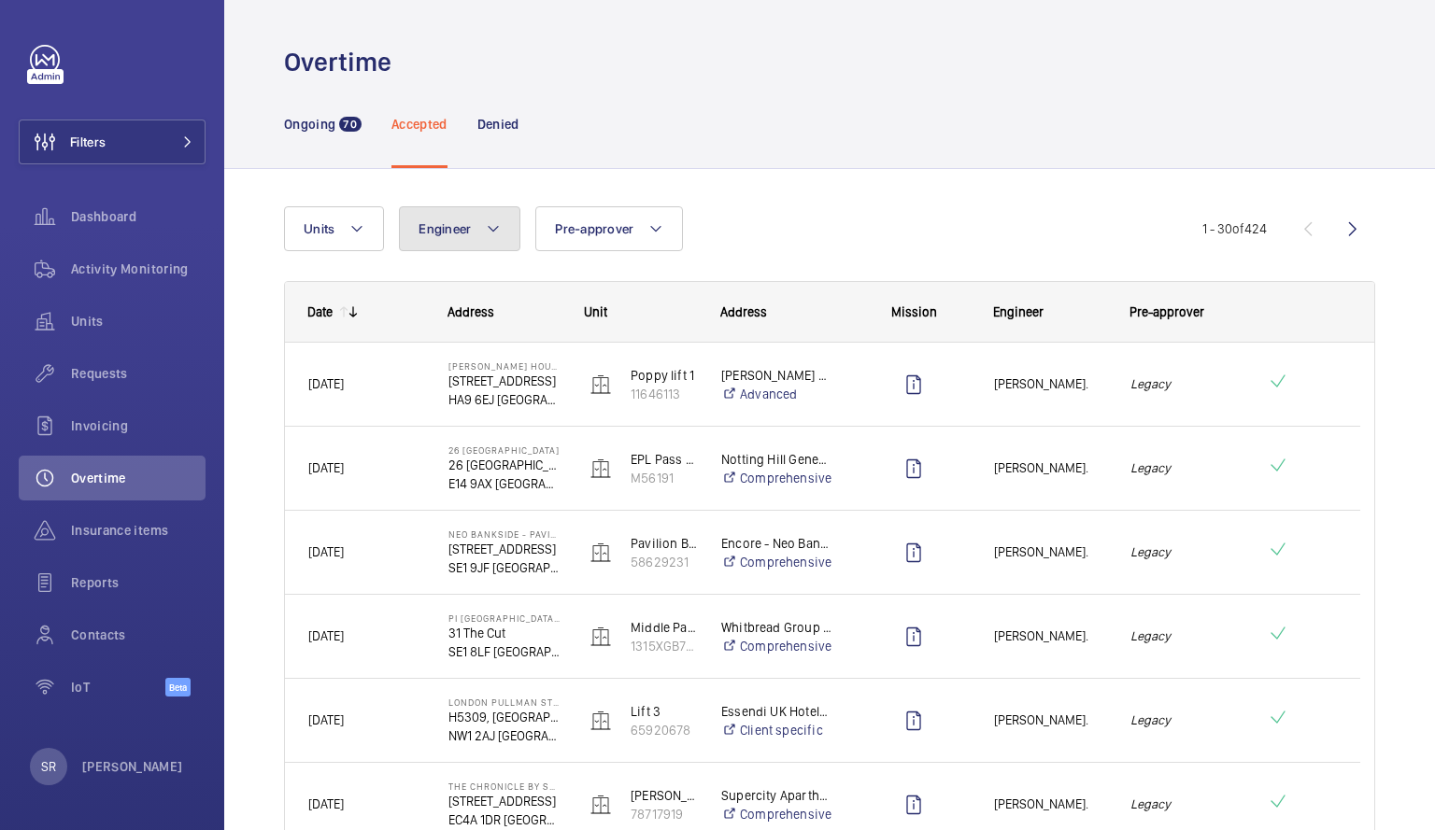
click at [473, 233] on button "Engineer" at bounding box center [459, 228] width 121 height 45
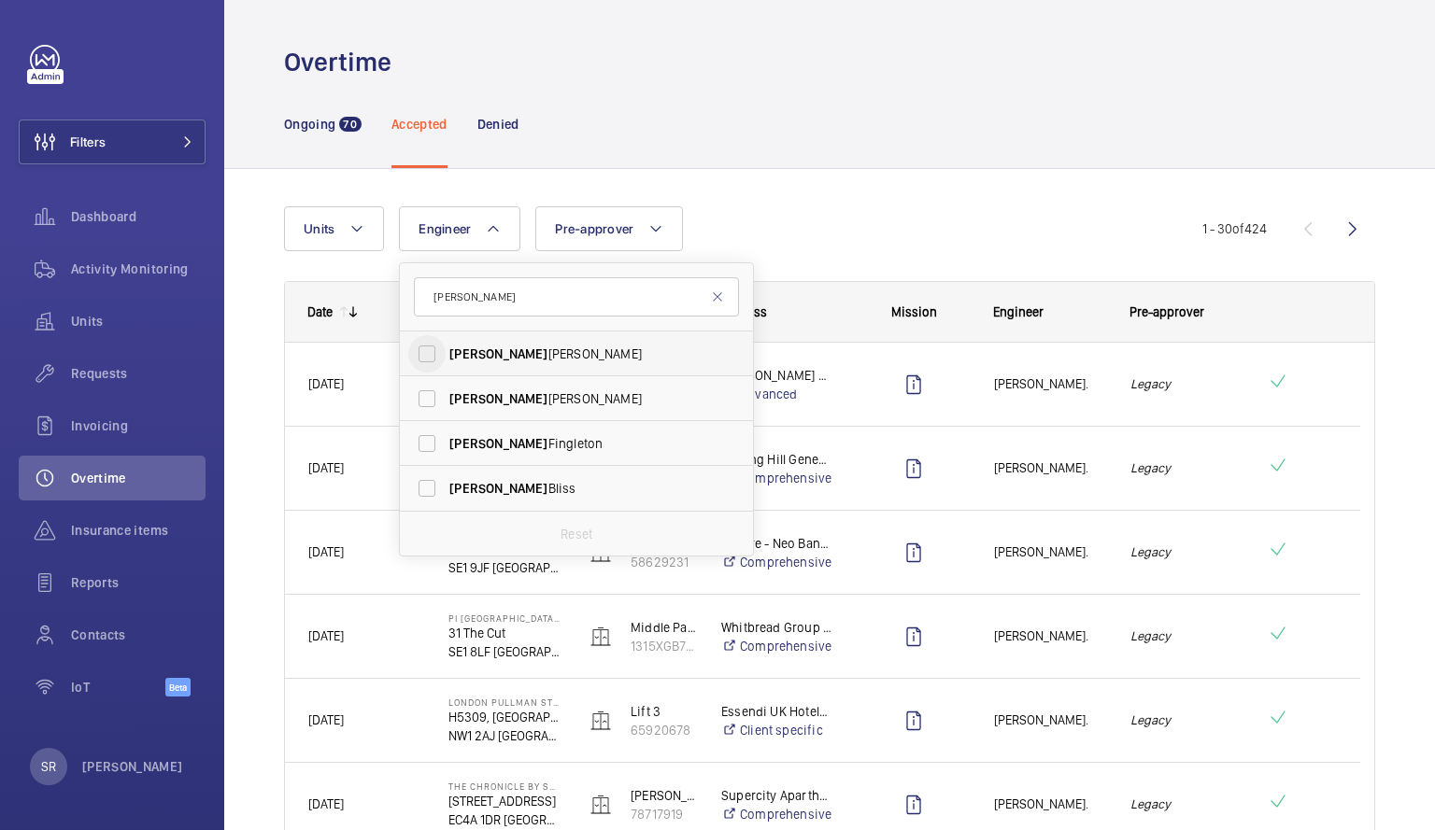
type input "[PERSON_NAME]"
click at [427, 344] on input "[PERSON_NAME]" at bounding box center [426, 353] width 37 height 37
checkbox input "true"
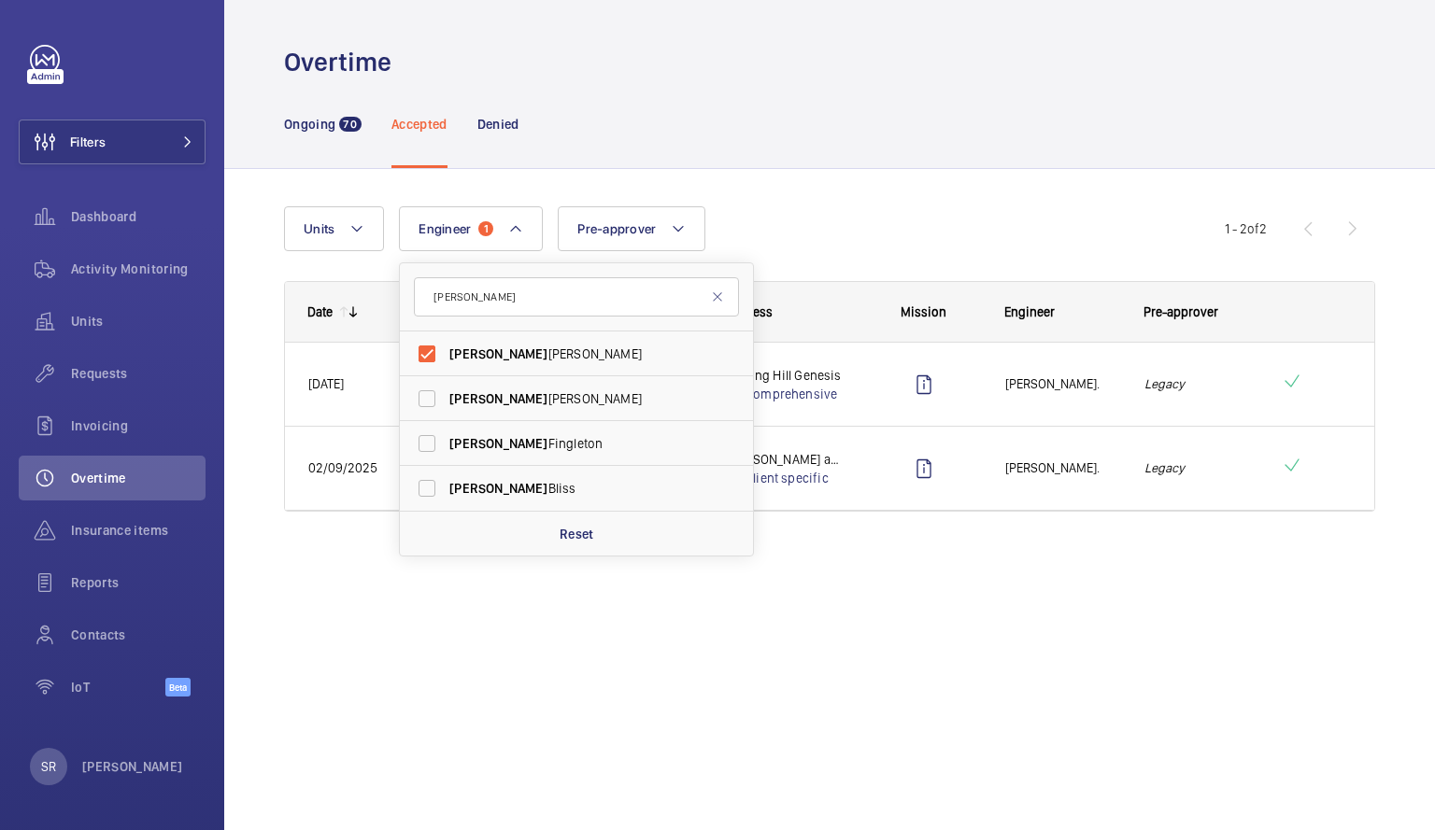
click at [884, 597] on div "Units Engineer 1 daniel Daniel Payne Daniel Carrington Daniel Fingleton Daniel …" at bounding box center [829, 385] width 1210 height 432
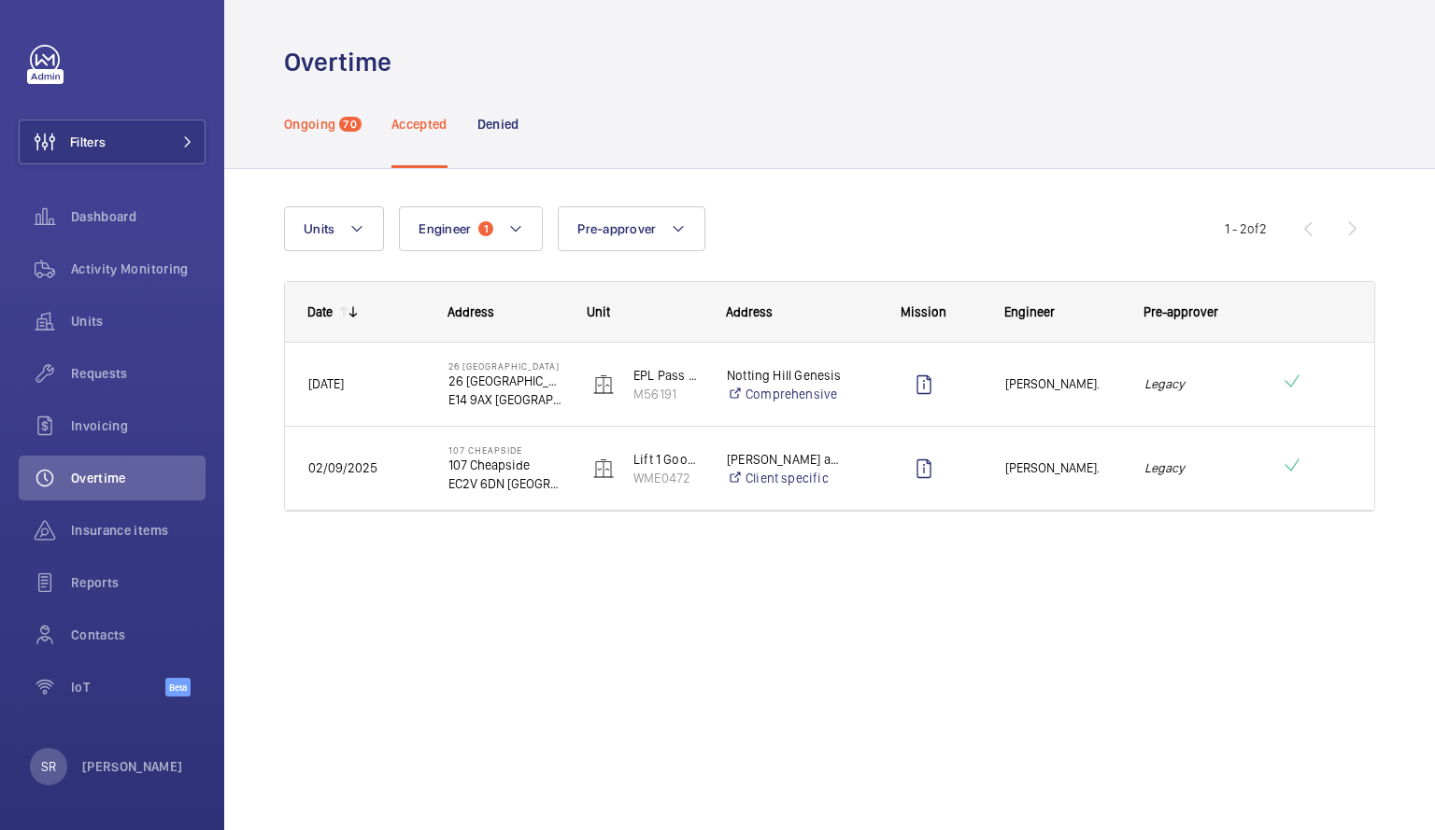
click at [301, 124] on p "Ongoing" at bounding box center [309, 124] width 51 height 19
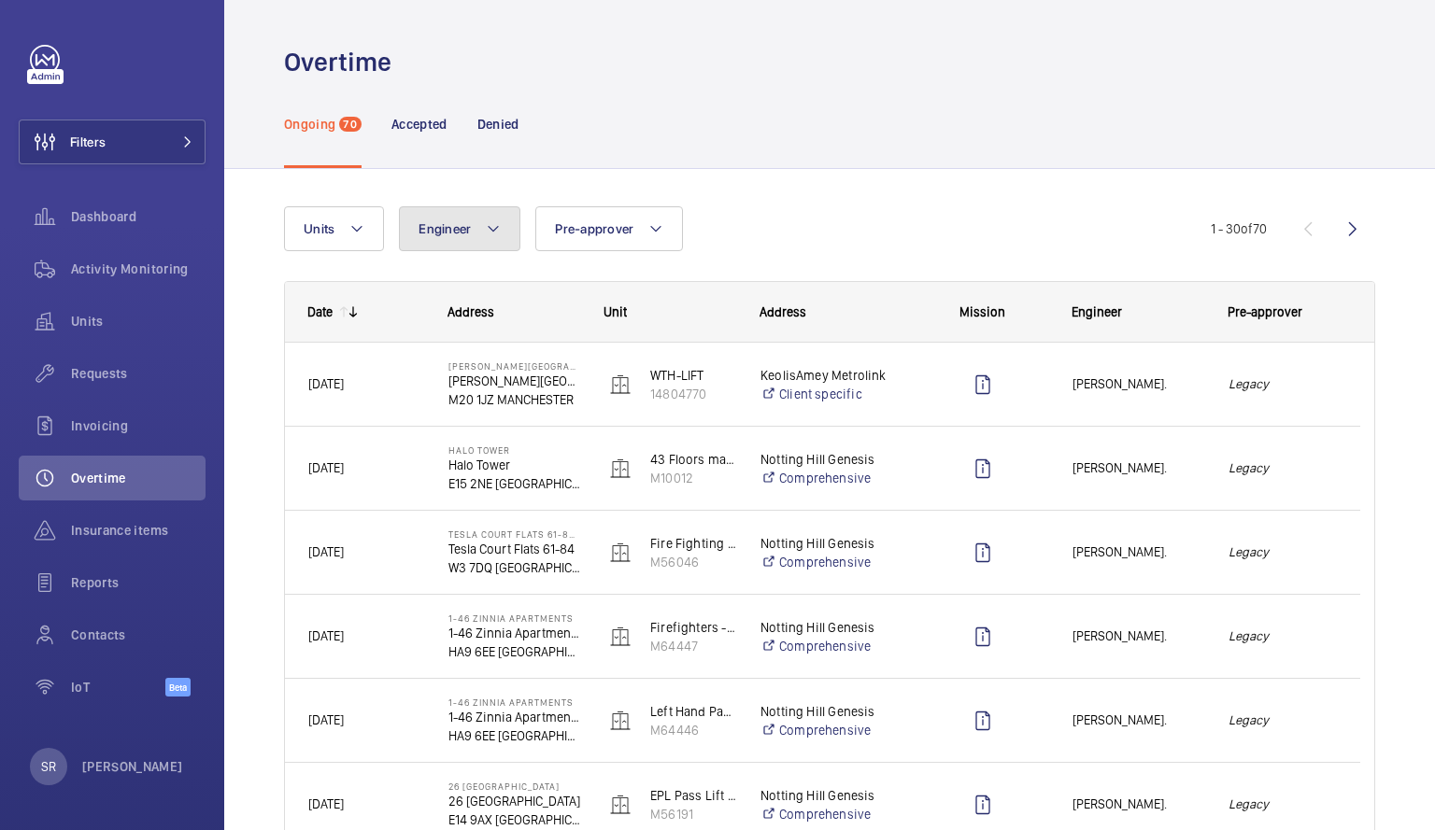
click at [472, 238] on button "Engineer" at bounding box center [459, 228] width 121 height 45
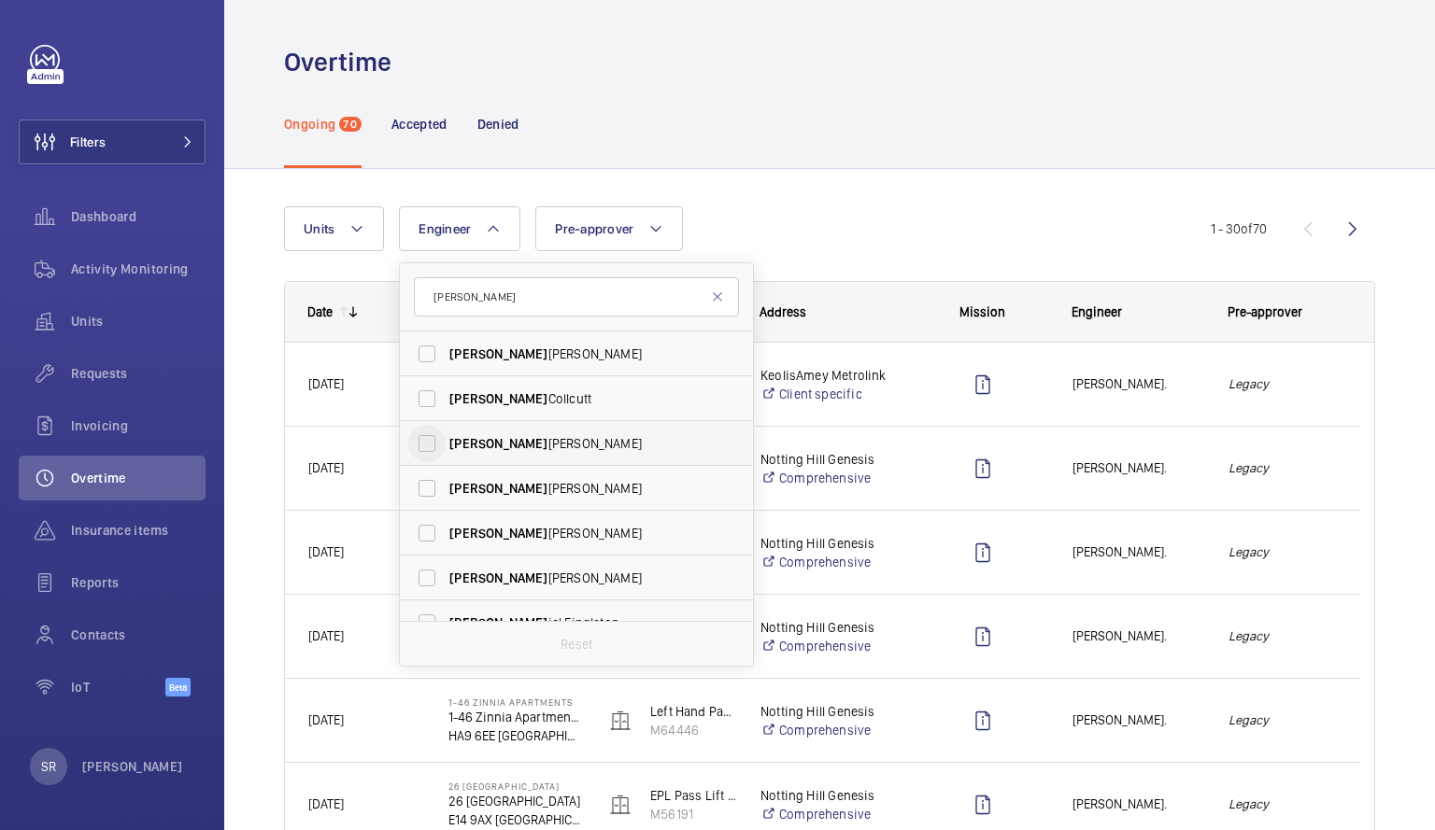
type input "[PERSON_NAME]"
click at [440, 451] on input "Dan iel Payne" at bounding box center [426, 443] width 37 height 37
checkbox input "true"
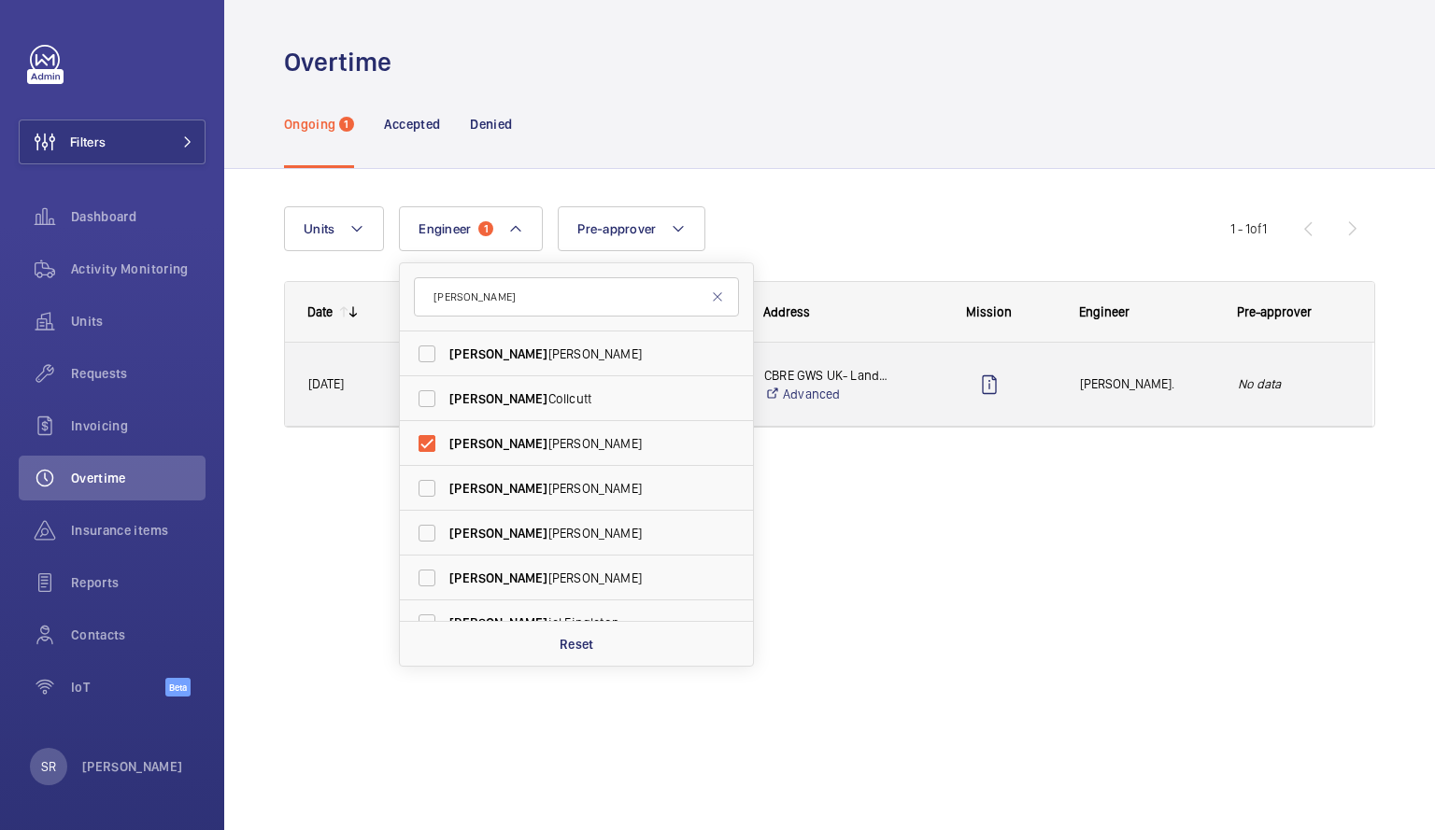
click at [1210, 397] on div "[PERSON_NAME]." at bounding box center [1135, 384] width 156 height 59
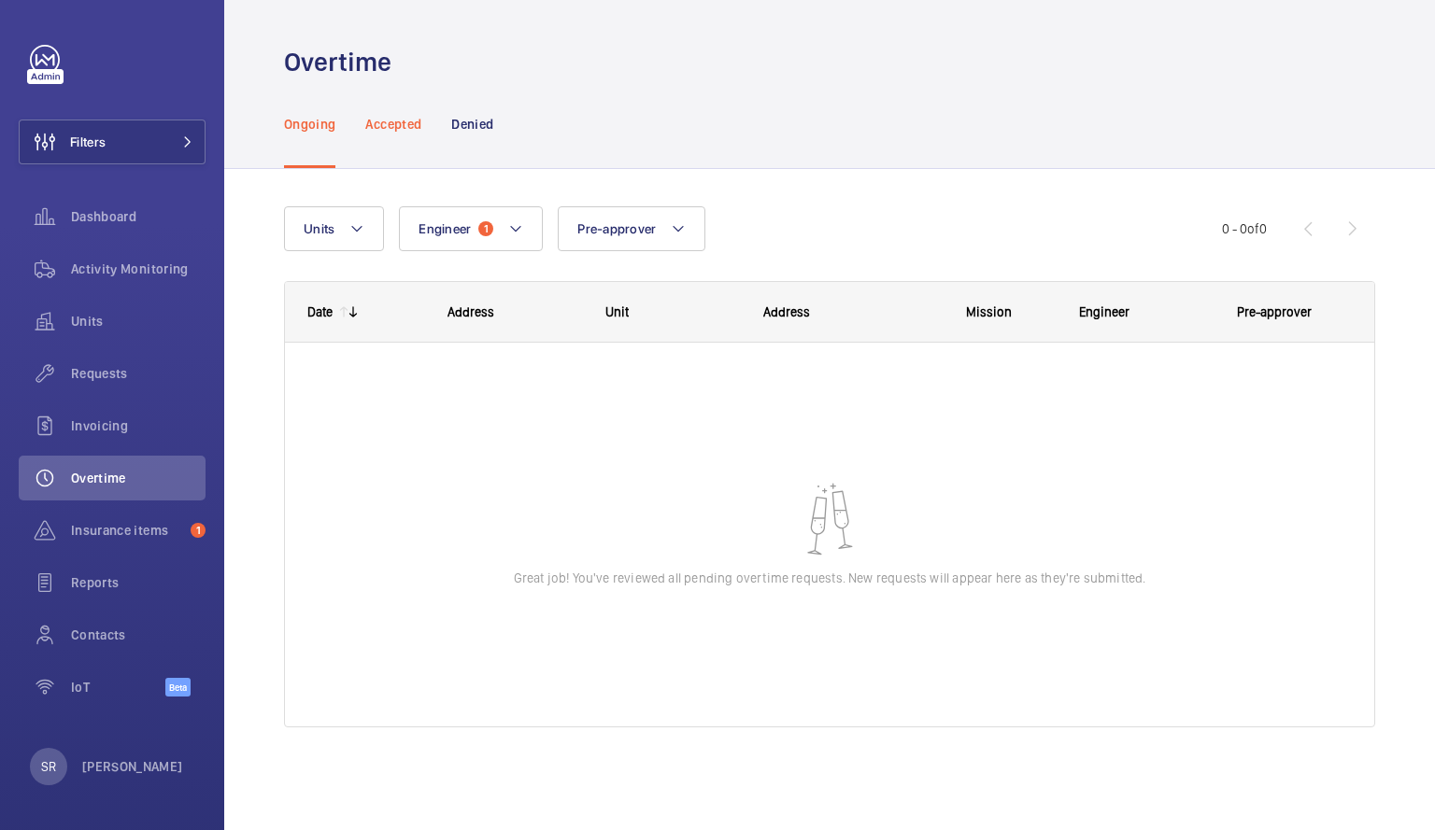
click at [404, 137] on div "Accepted" at bounding box center [393, 123] width 56 height 89
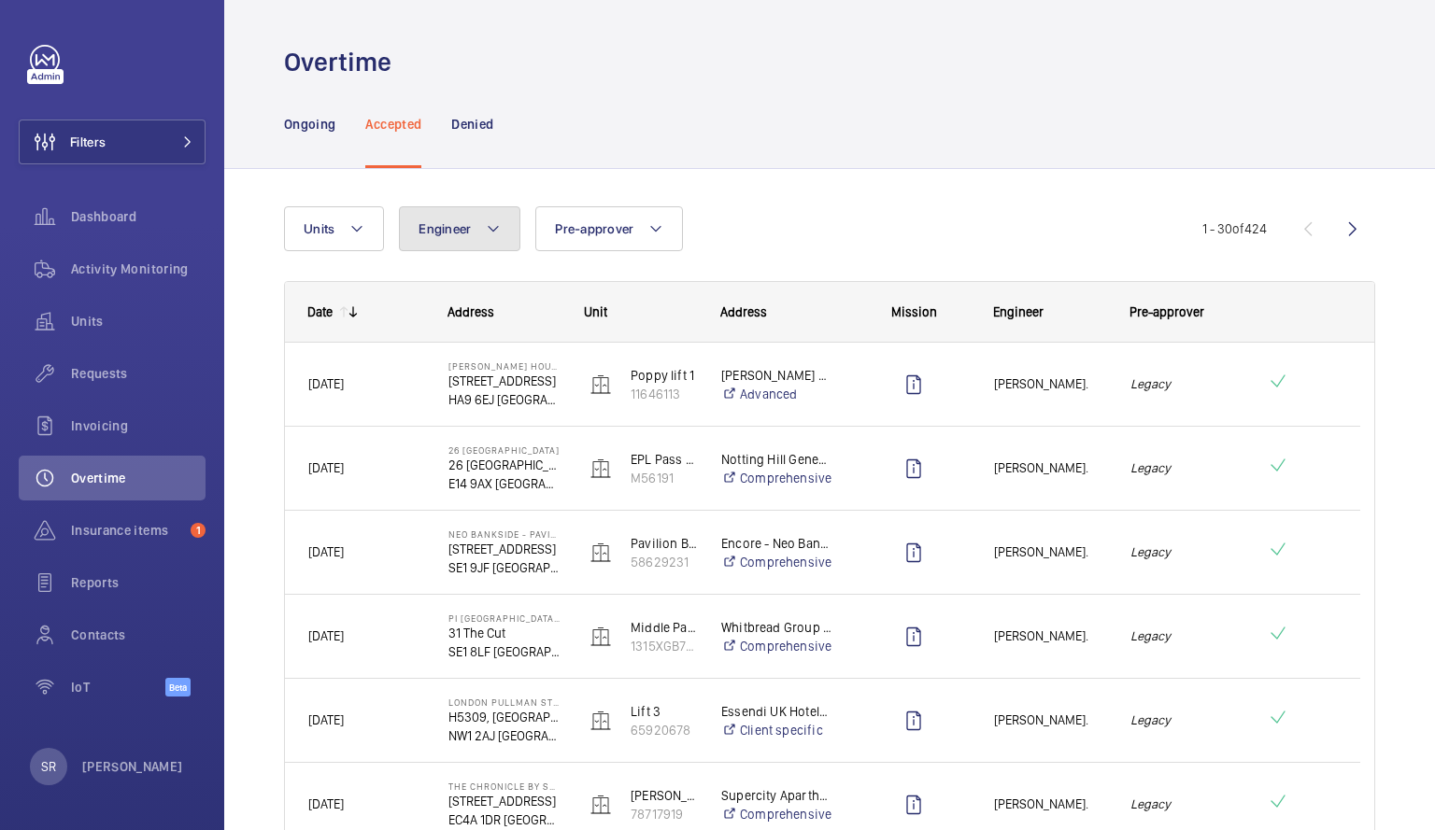
click at [495, 223] on mat-icon at bounding box center [493, 229] width 15 height 22
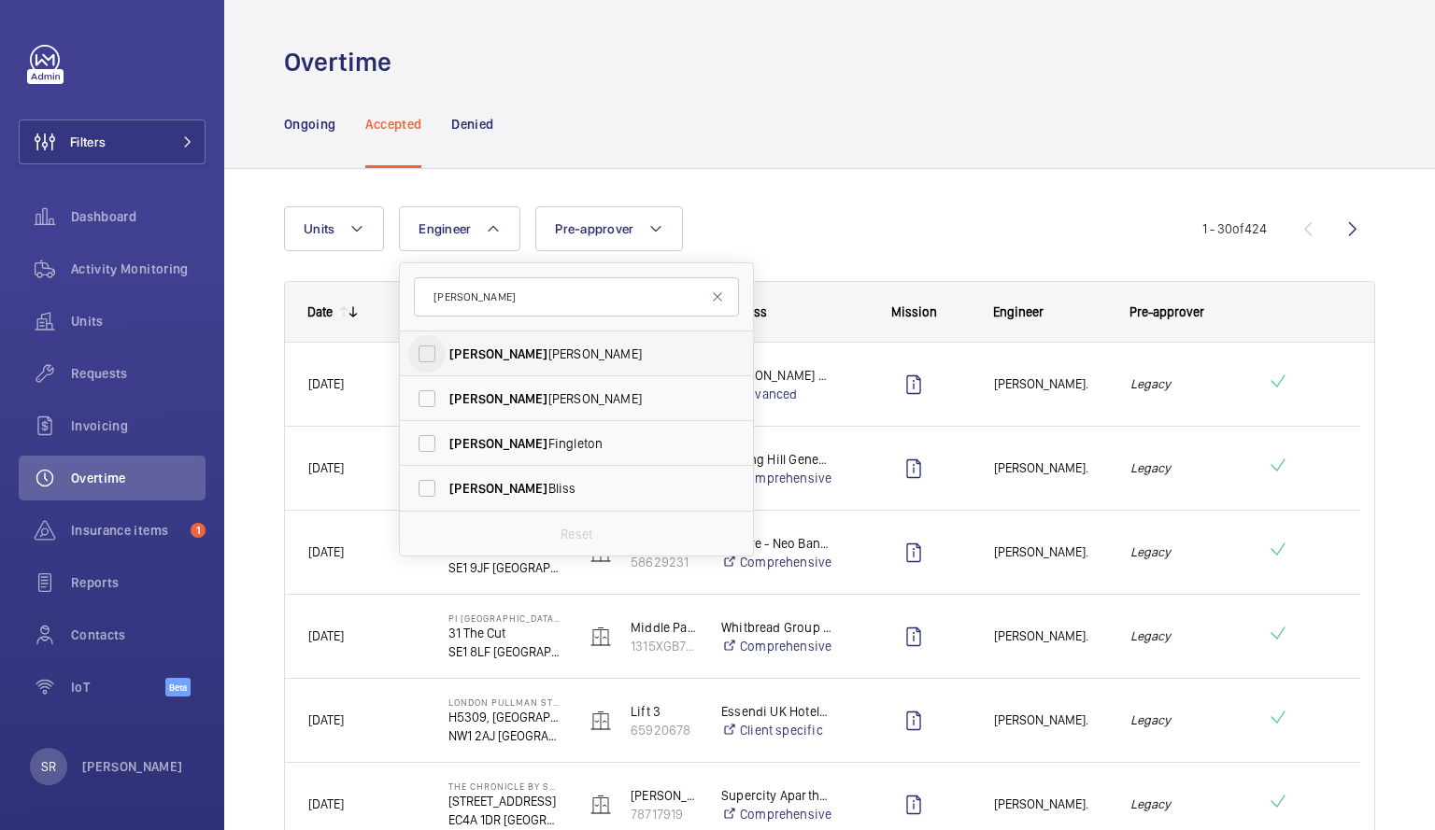
type input "[PERSON_NAME]"
click at [429, 347] on input "[PERSON_NAME]" at bounding box center [426, 353] width 37 height 37
checkbox input "true"
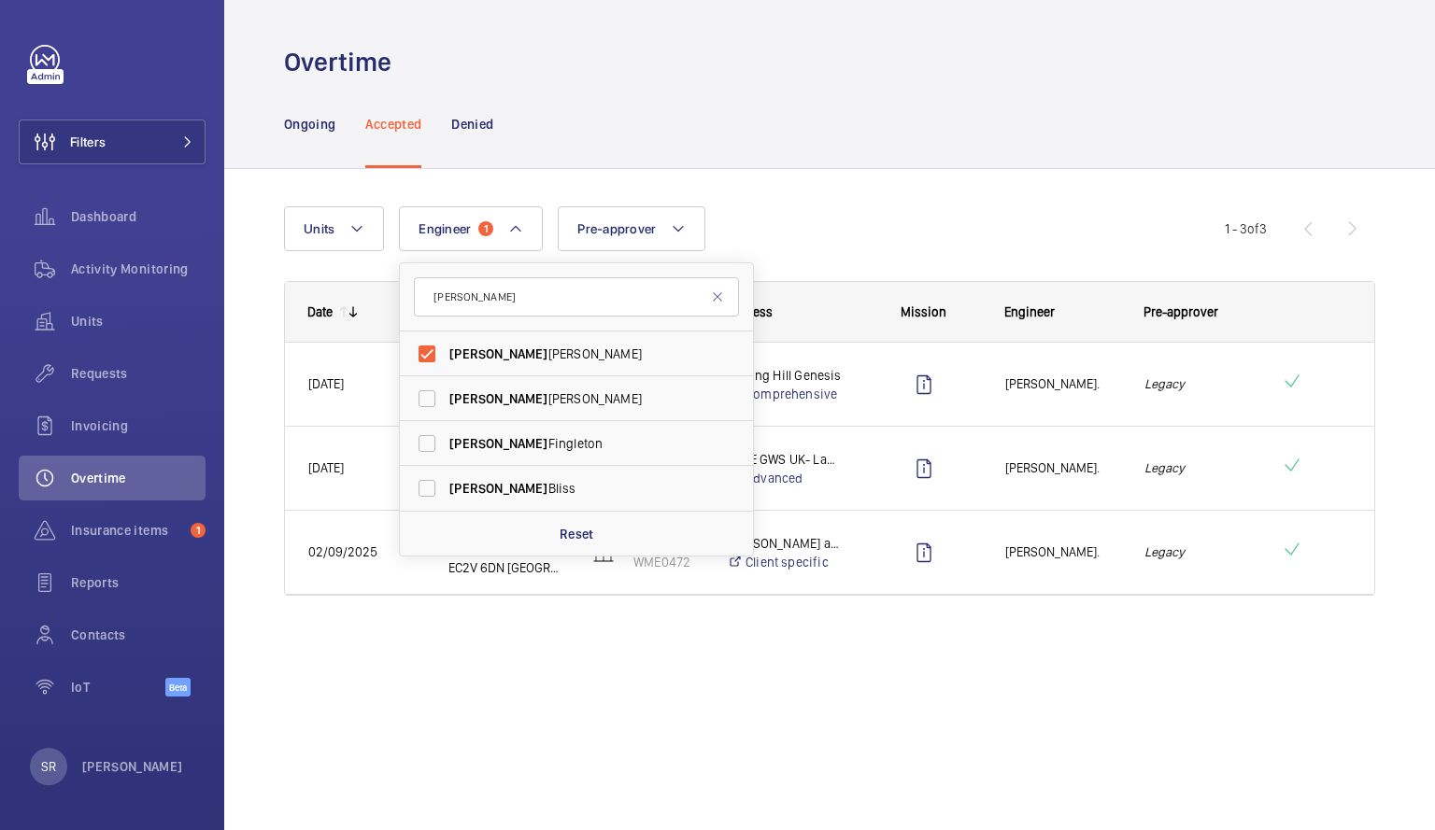
click at [967, 223] on div "Units Engineer 1 [PERSON_NAME] [PERSON_NAME] [PERSON_NAME] [PERSON_NAME] [PERSO…" at bounding box center [754, 228] width 941 height 45
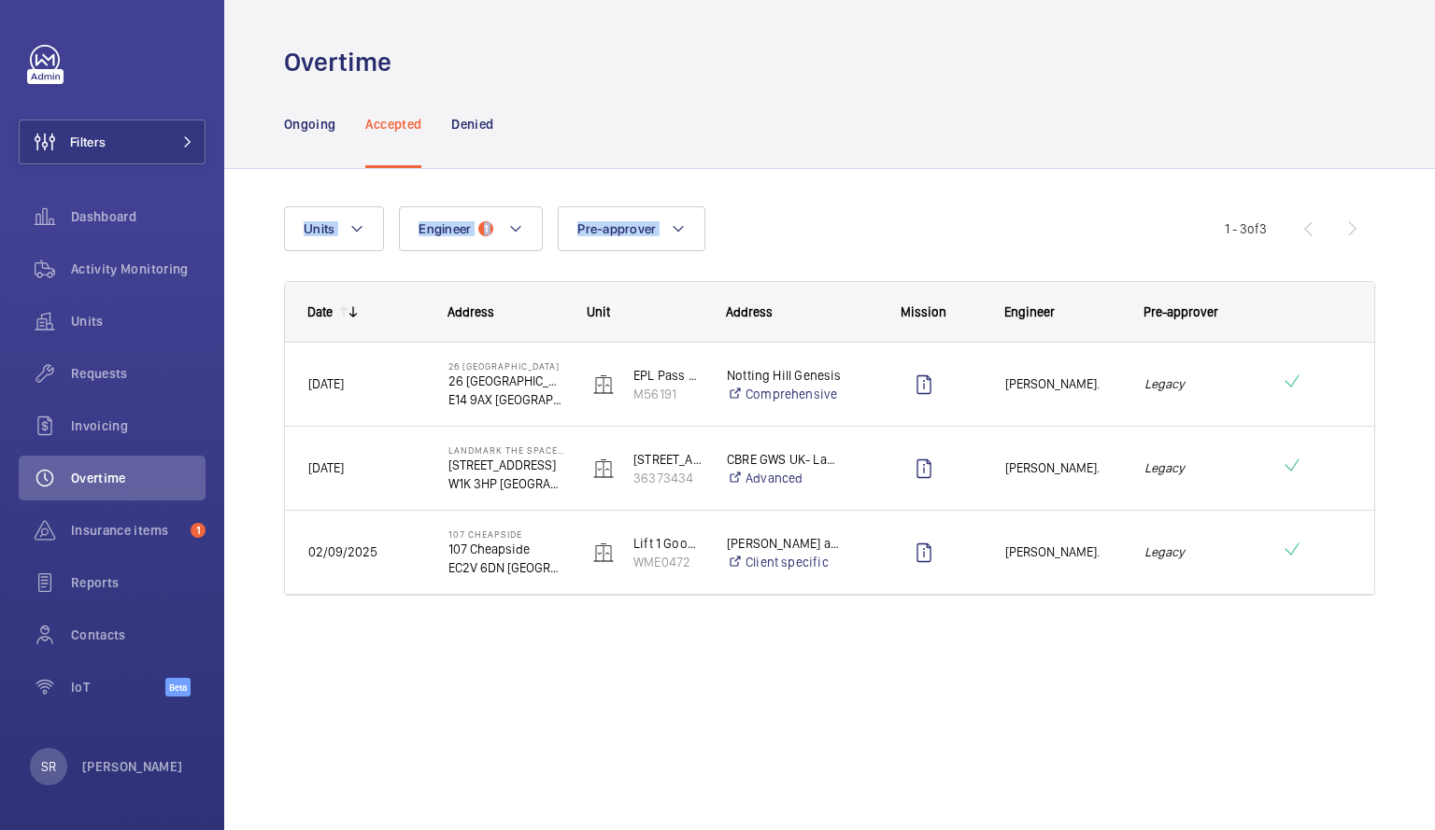
click at [662, 134] on wm-front-tabs "Ongoing Accepted Denied Units Engineer 1 Pre-approver More filters Reset all fi…" at bounding box center [829, 382] width 1210 height 606
click at [321, 132] on p "Ongoing" at bounding box center [309, 124] width 51 height 19
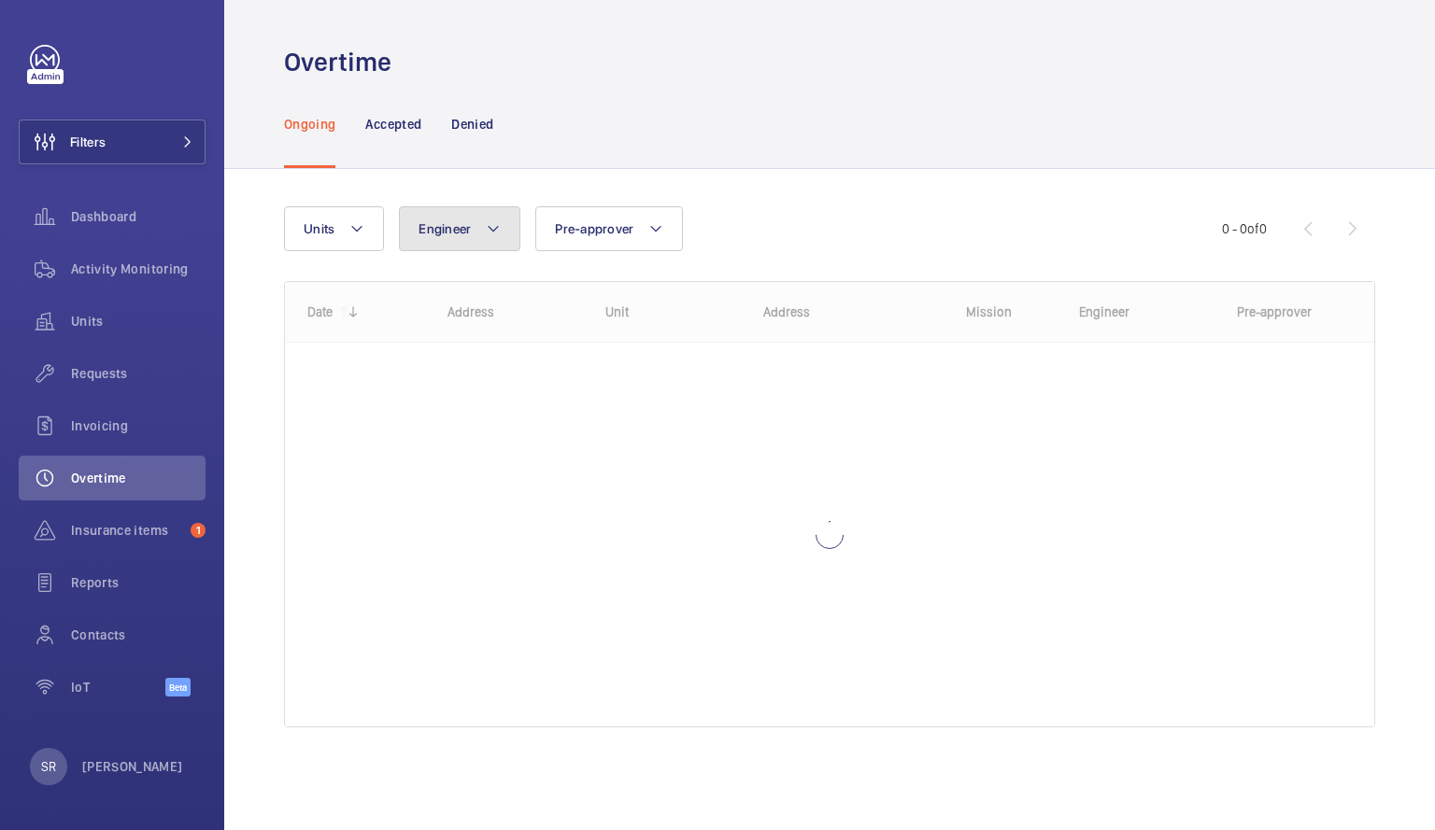
click at [476, 238] on button "Engineer" at bounding box center [459, 228] width 121 height 45
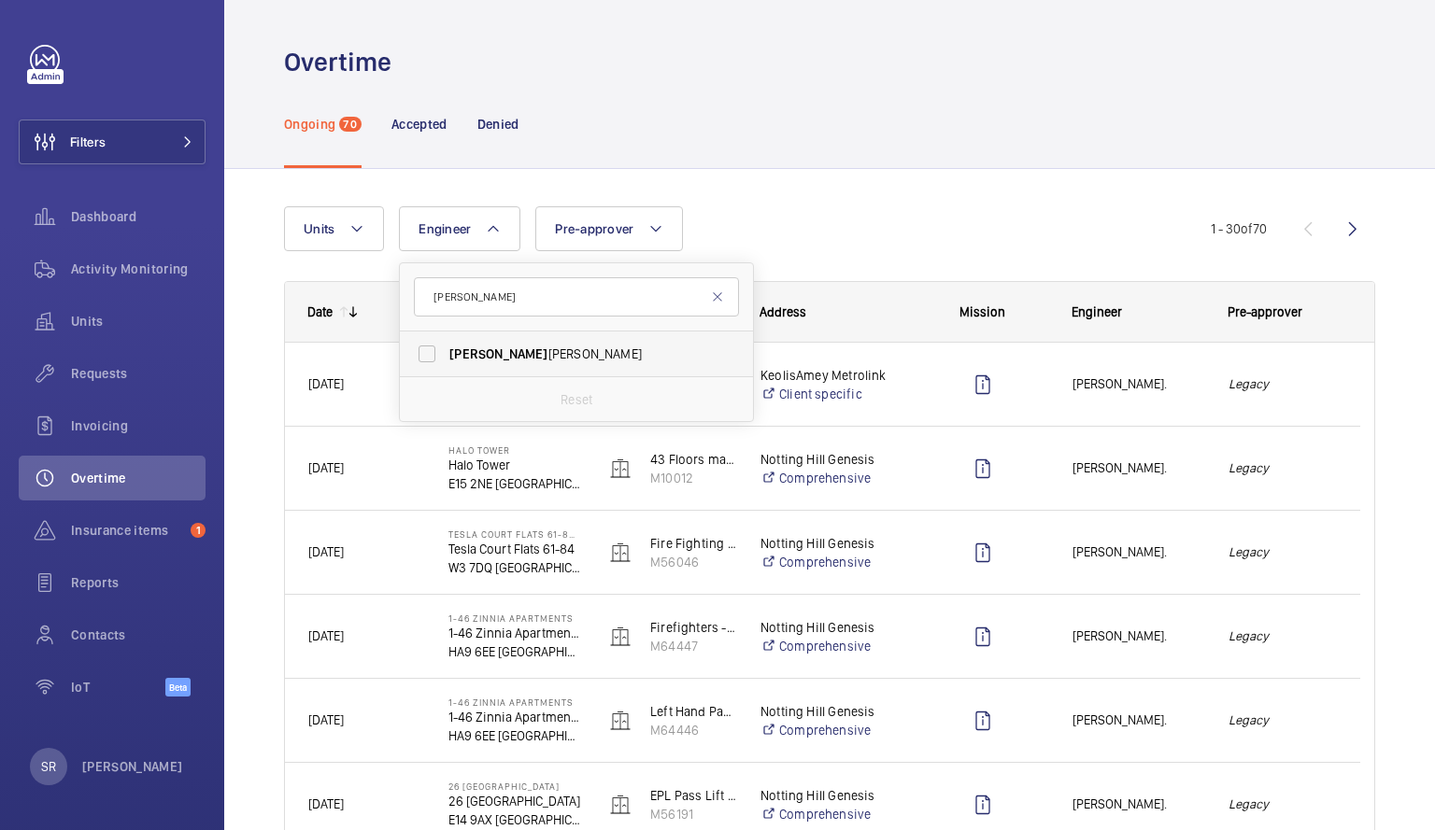
type input "[PERSON_NAME]"
click at [463, 362] on span "[PERSON_NAME]" at bounding box center [577, 354] width 257 height 19
click at [446, 362] on input "[PERSON_NAME]" at bounding box center [426, 353] width 37 height 37
checkbox input "true"
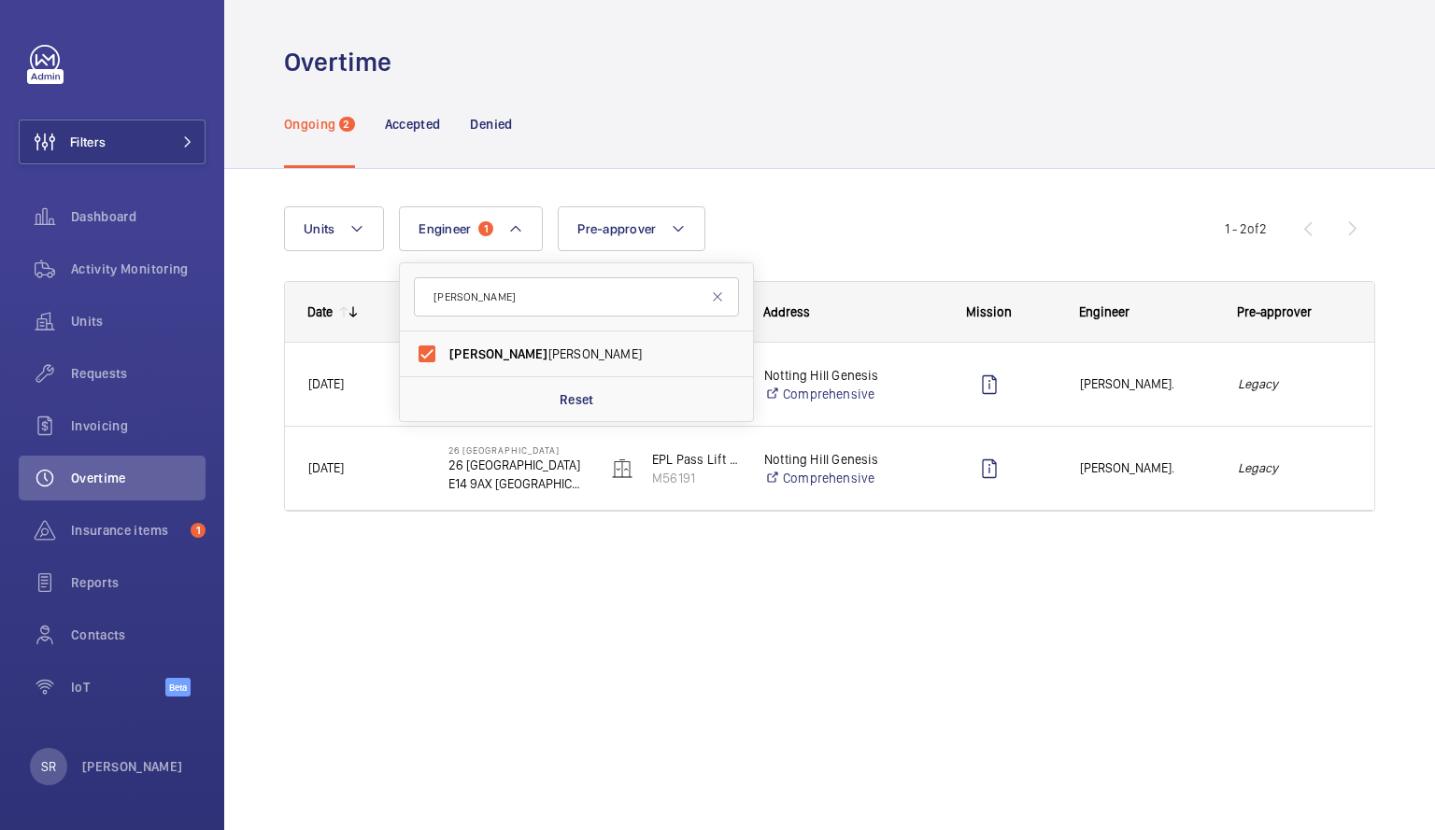
click at [625, 617] on wm-front-admin-overtime "Overtime Ongoing 2 Accepted Denied Units Engineer 1 [PERSON_NAME] [PERSON_NAME]…" at bounding box center [829, 415] width 1210 height 830
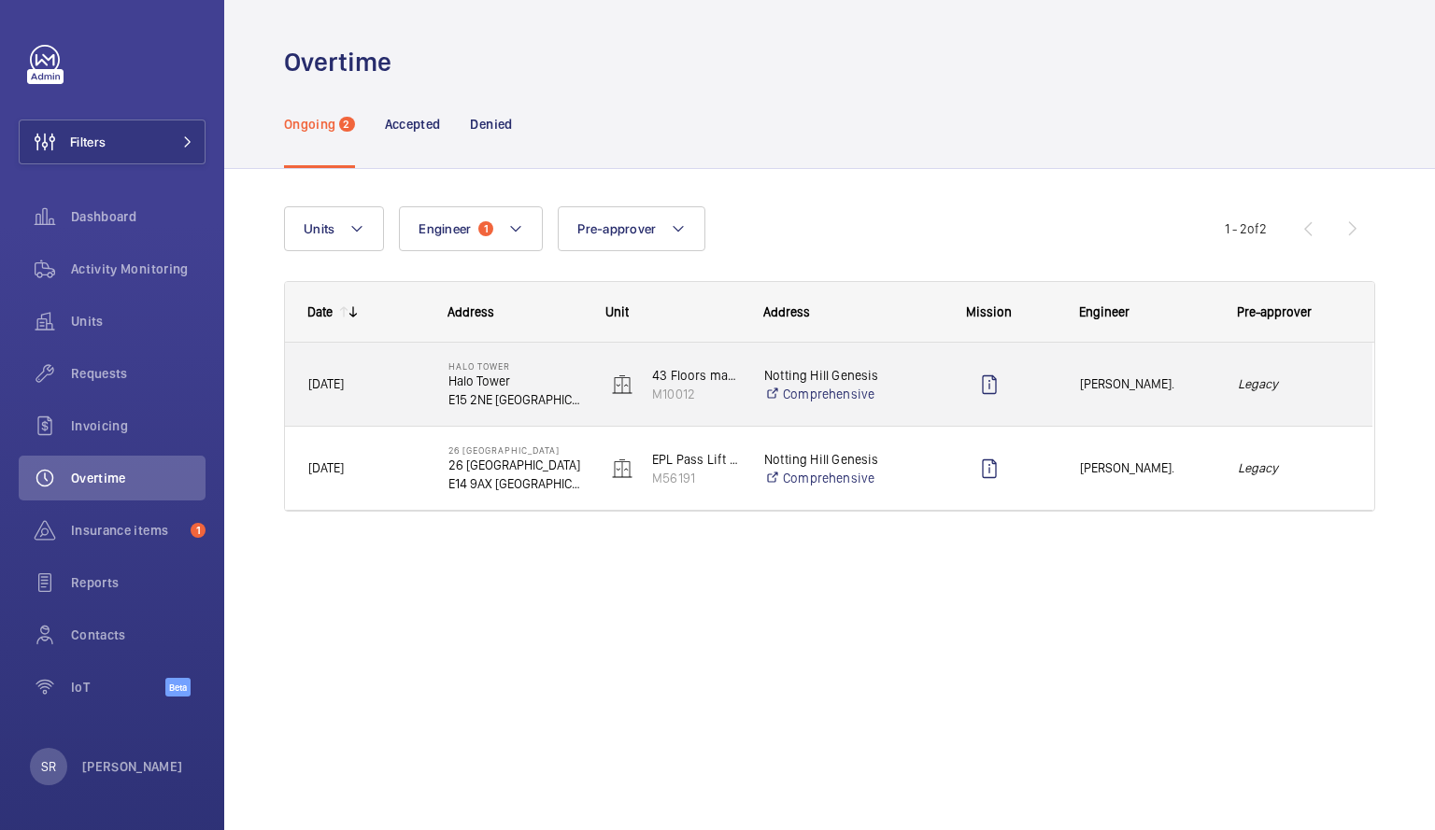
click at [948, 381] on div "Press SPACE to select this row." at bounding box center [989, 384] width 134 height 47
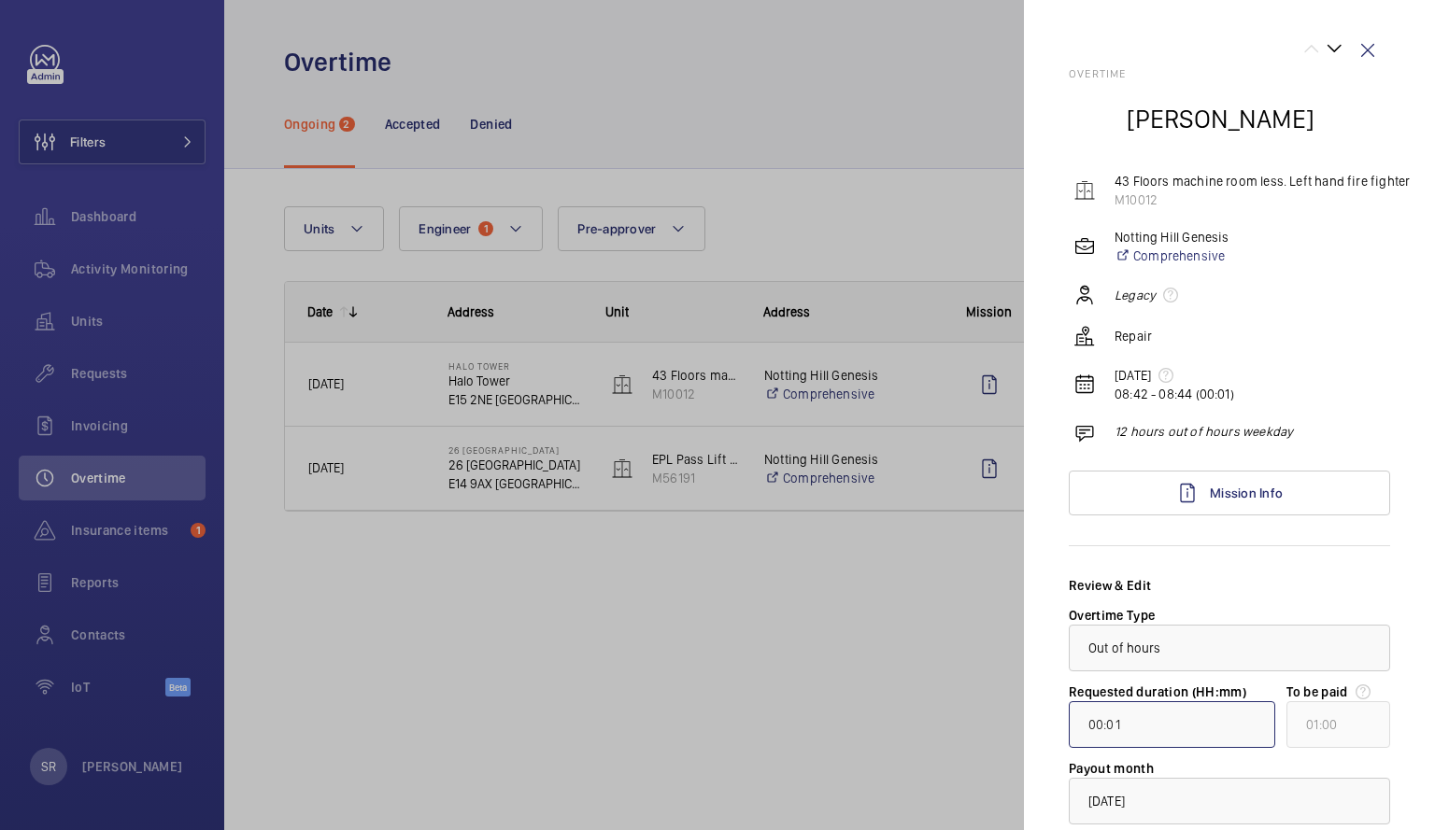
click at [1142, 723] on input "00:01" at bounding box center [1172, 724] width 206 height 47
type input "01:01"
type input "02:00"
type input "11:01"
type input "12:00"
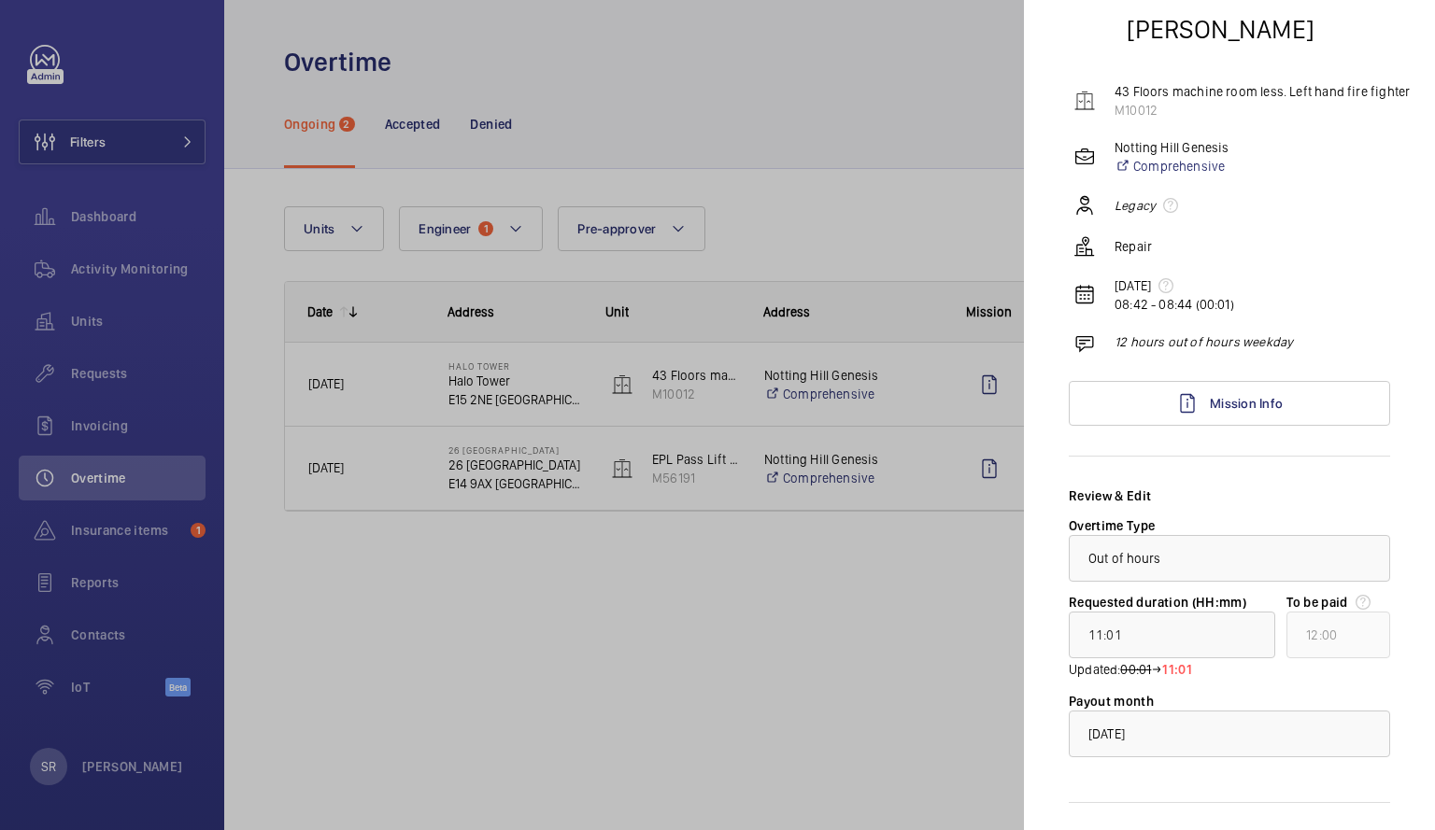
scroll to position [149, 0]
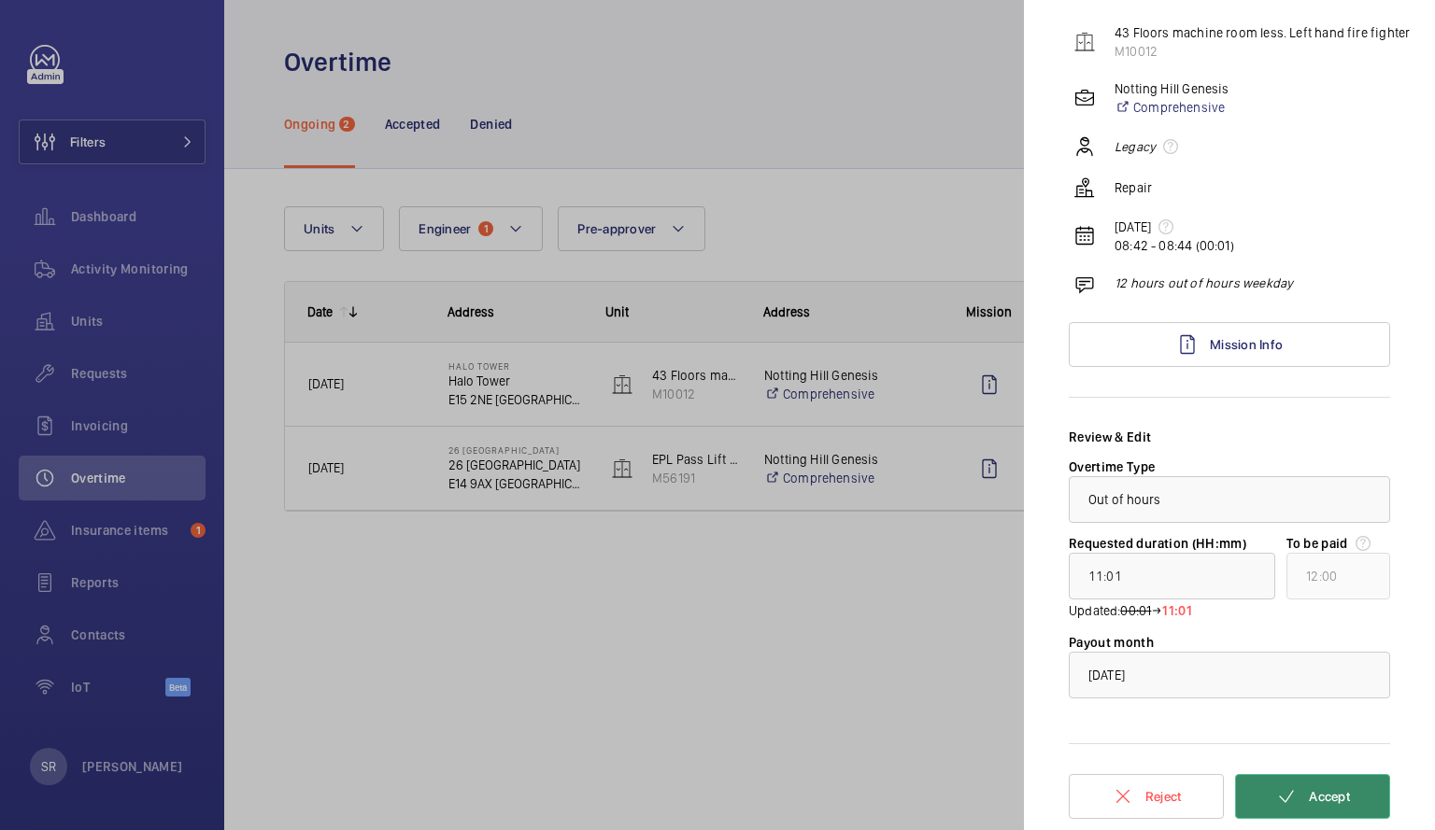
click at [1340, 791] on button "Accept" at bounding box center [1312, 796] width 155 height 45
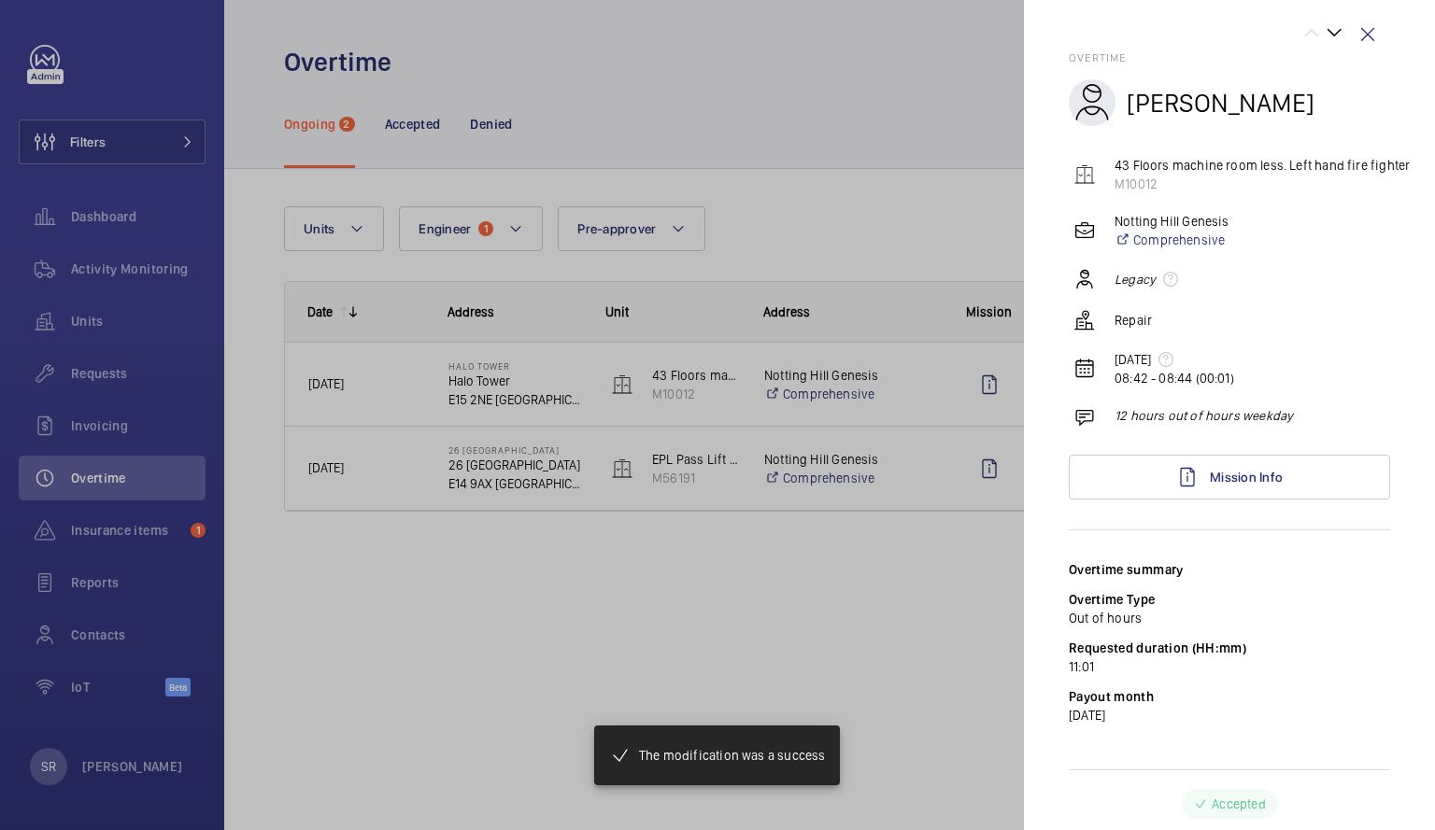
scroll to position [16, 0]
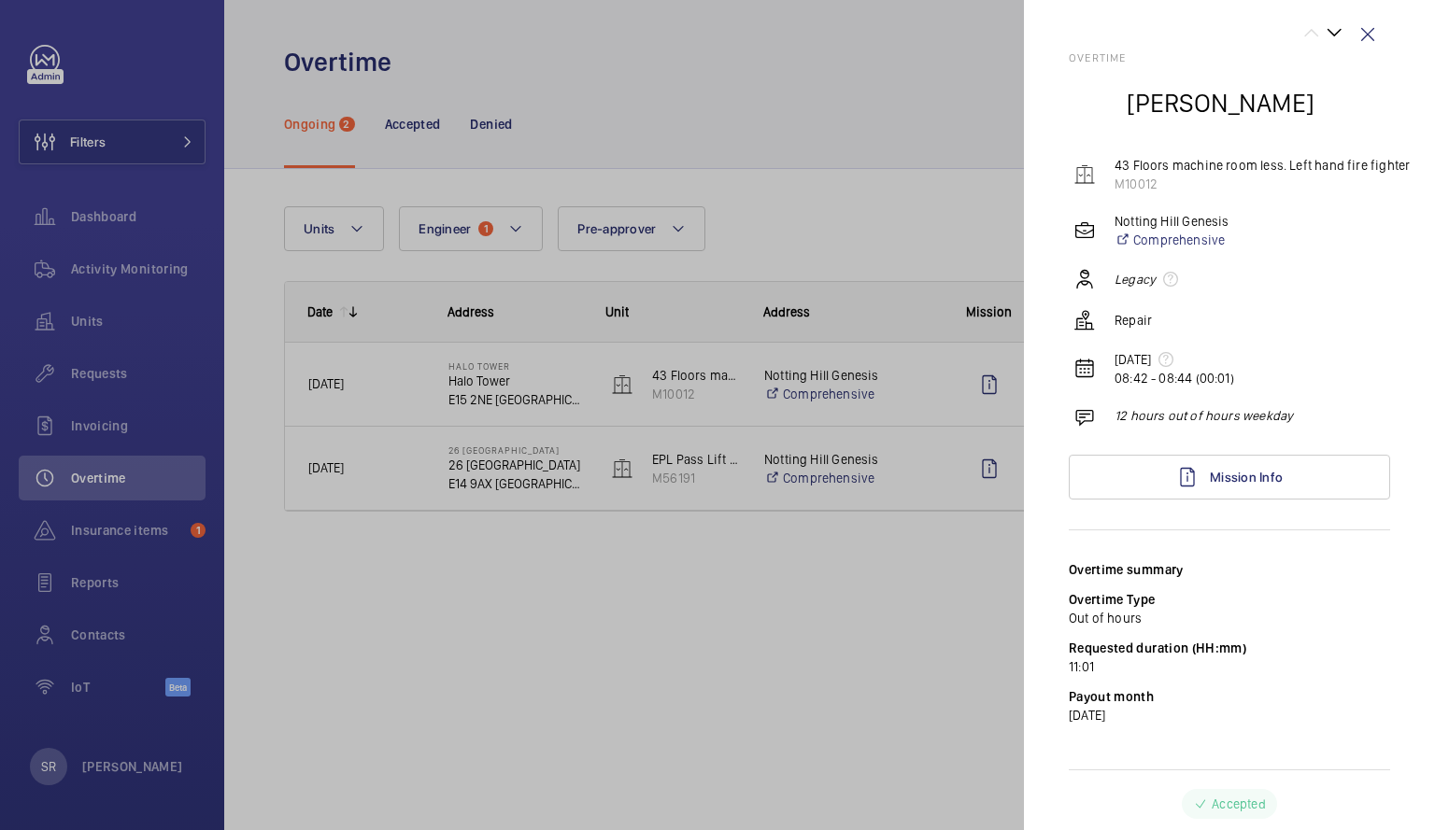
click at [842, 223] on div at bounding box center [717, 415] width 1435 height 830
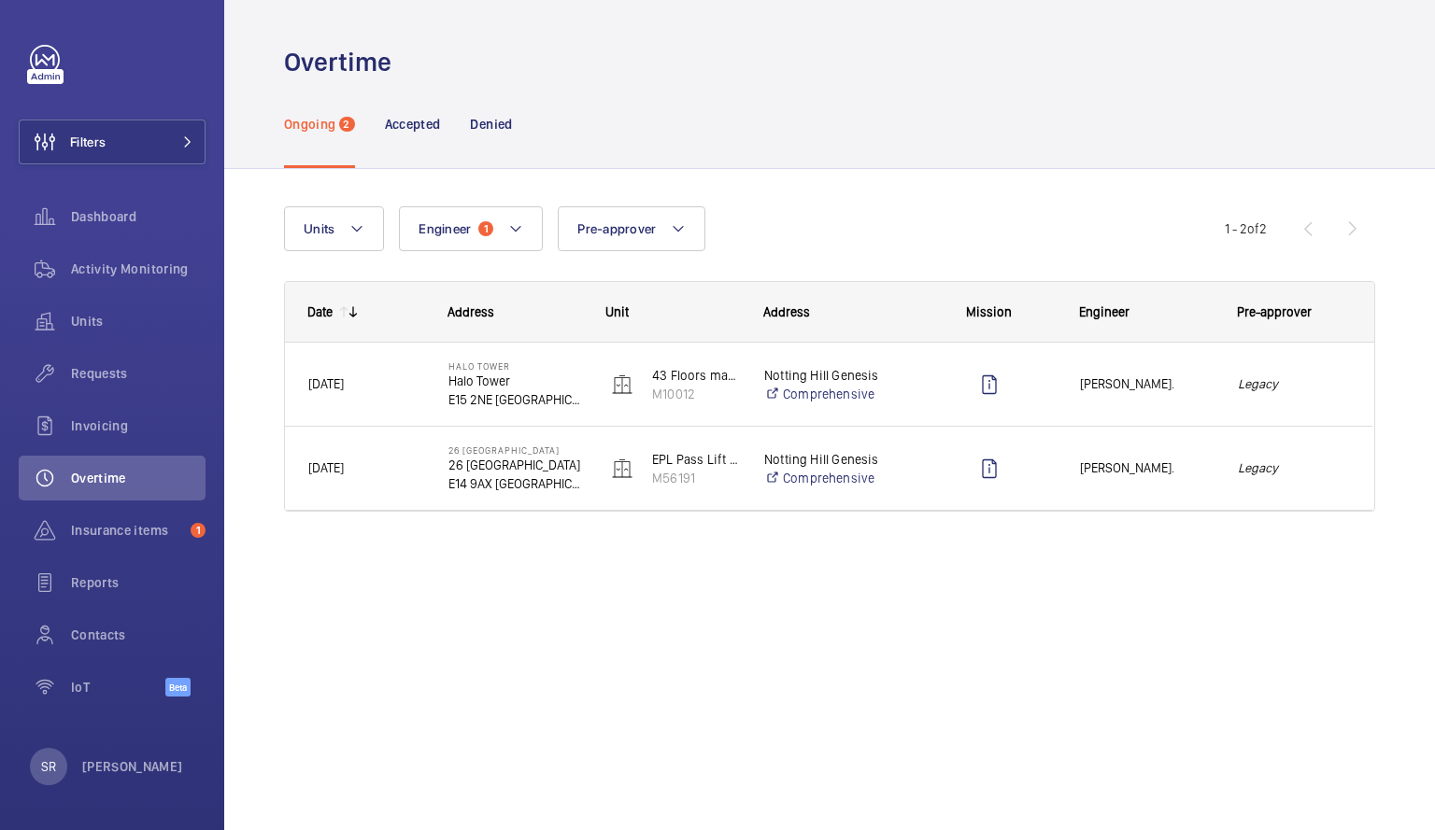
scroll to position [0, 0]
click at [637, 45] on div "Overtime" at bounding box center [829, 62] width 1091 height 35
click at [113, 223] on span "Dashboard" at bounding box center [138, 216] width 134 height 19
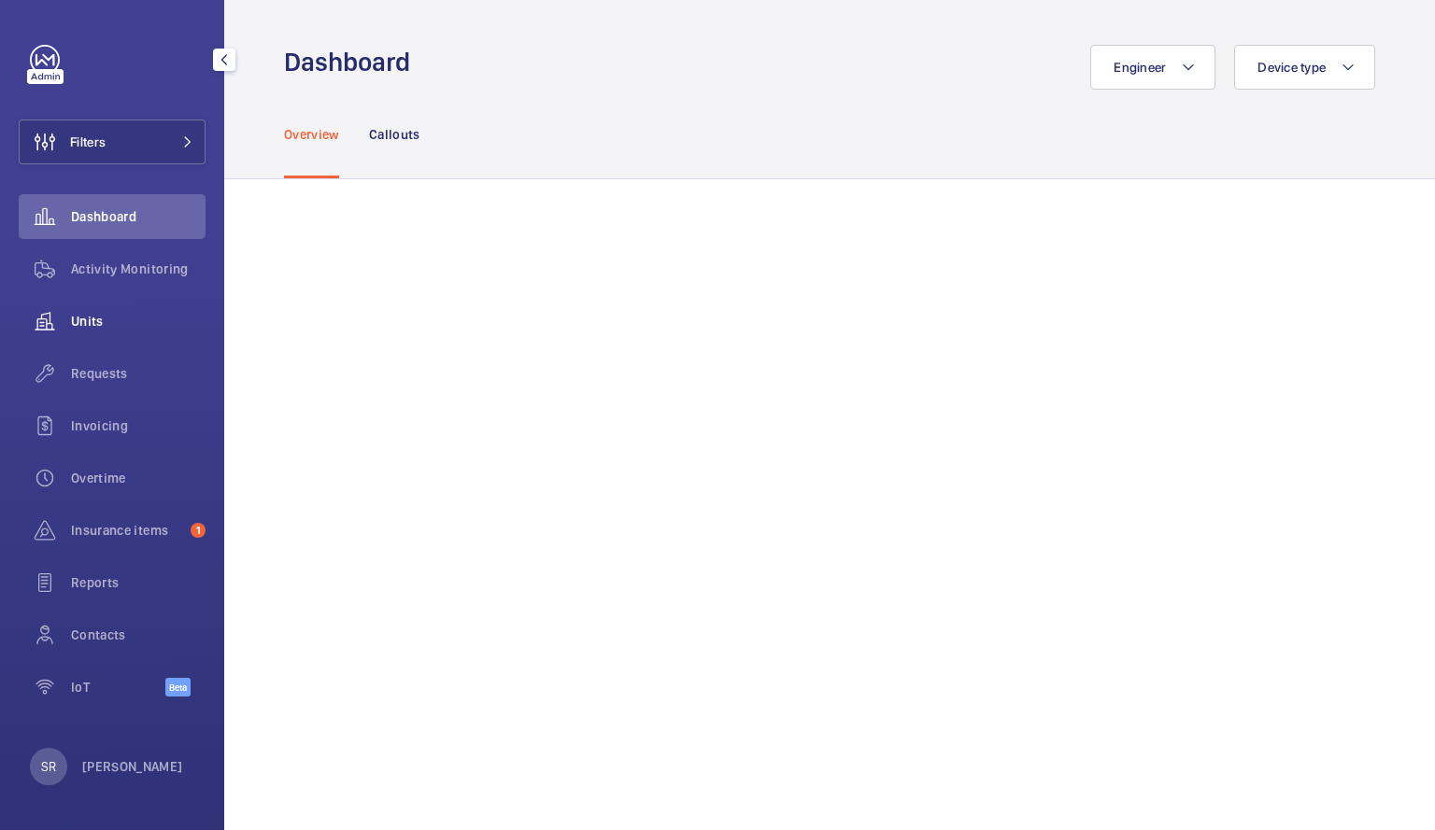
click at [108, 313] on span "Units" at bounding box center [138, 321] width 134 height 19
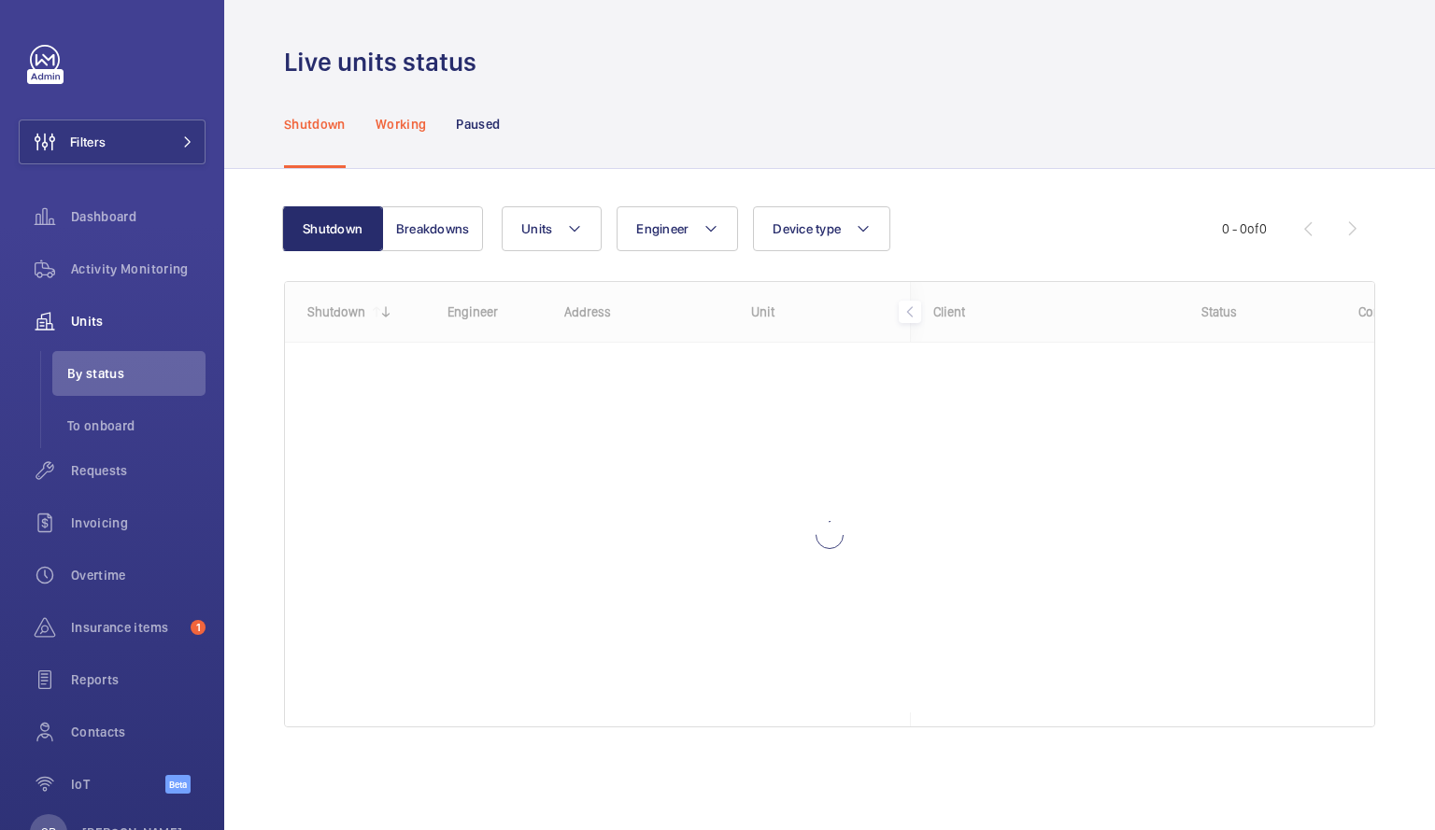
click at [413, 120] on p "Working" at bounding box center [400, 124] width 50 height 19
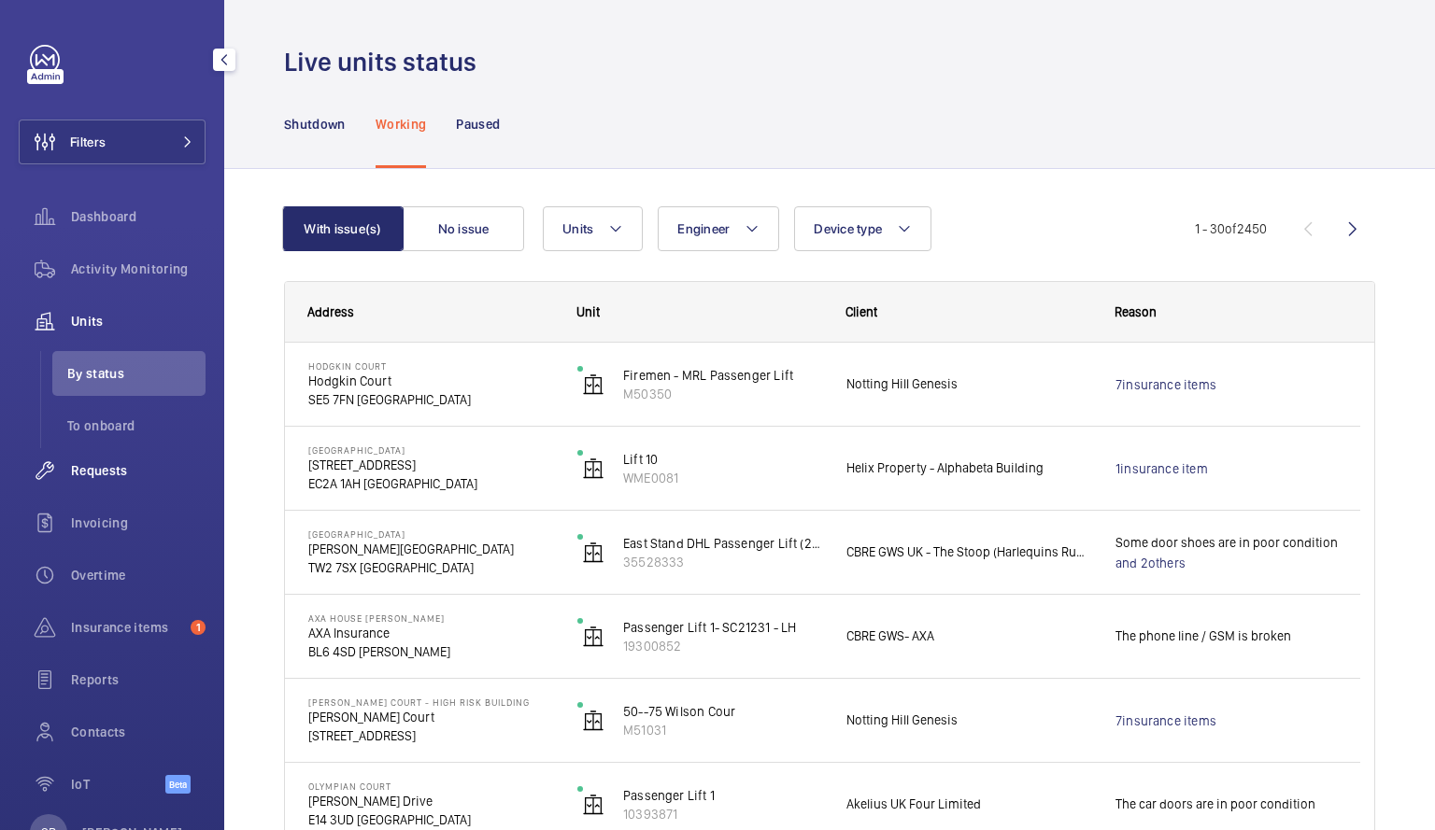
click at [114, 464] on span "Requests" at bounding box center [138, 470] width 134 height 19
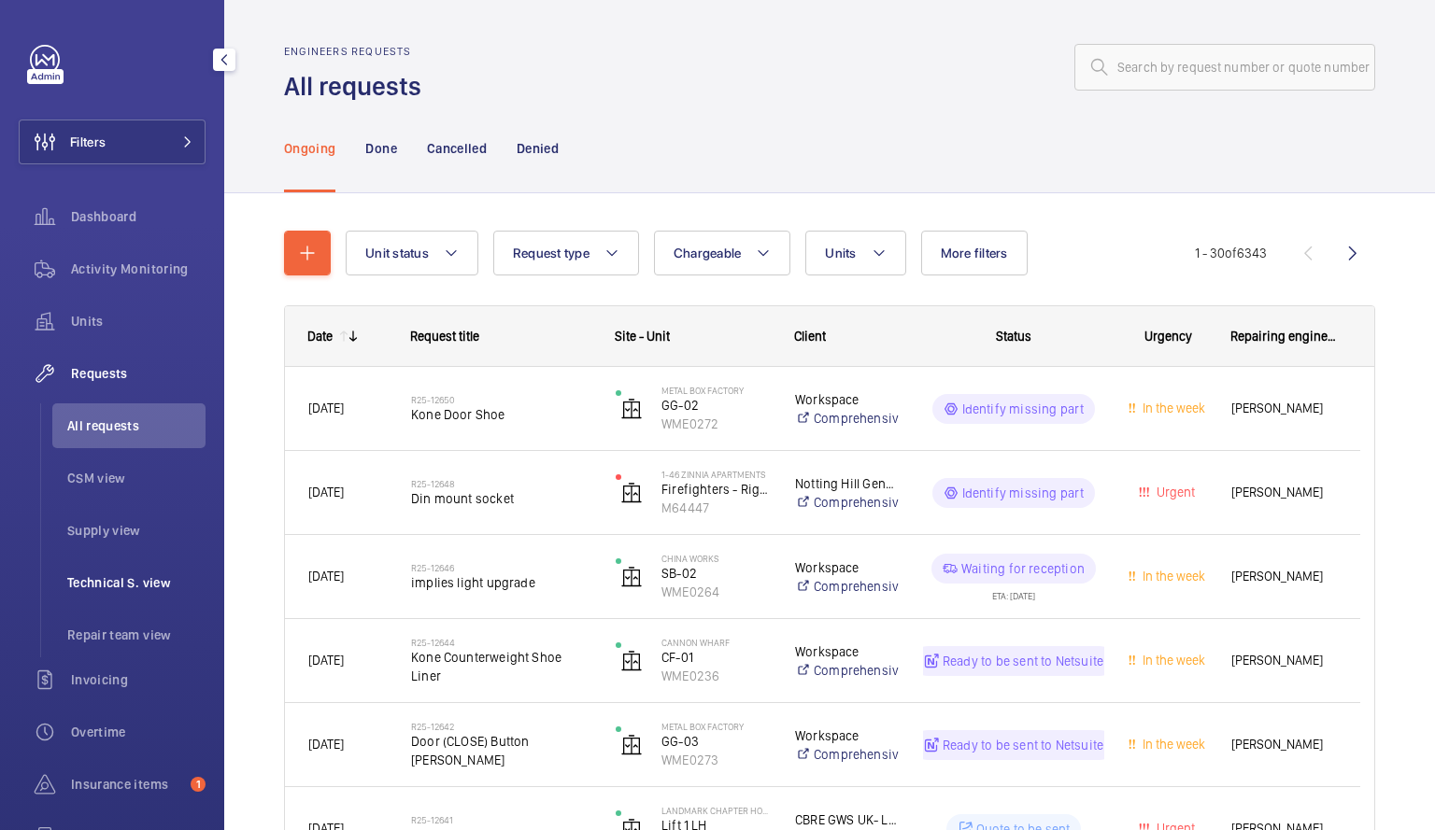
click at [123, 570] on li "Technical S. view" at bounding box center [128, 582] width 153 height 45
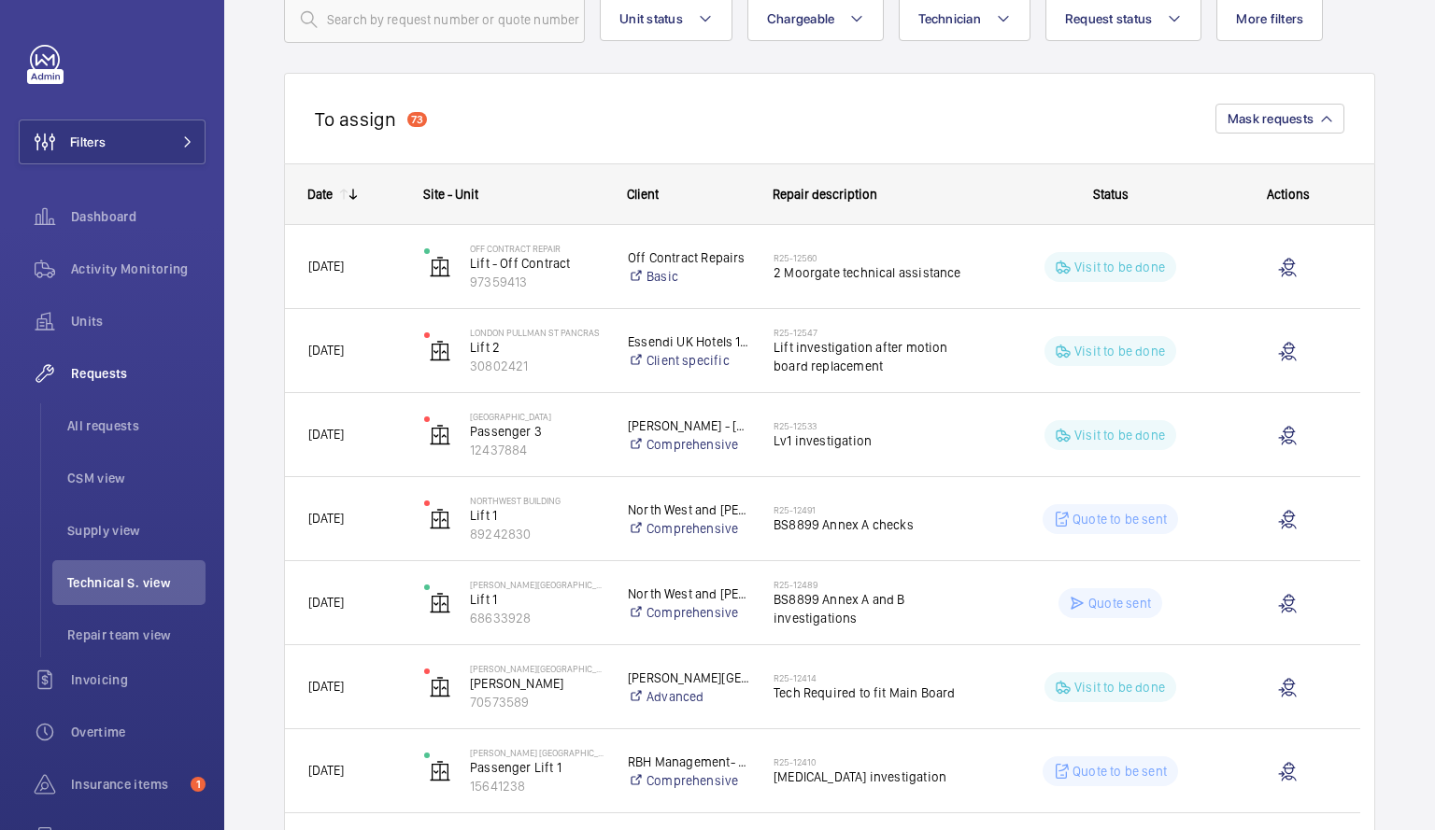
scroll to position [157, 0]
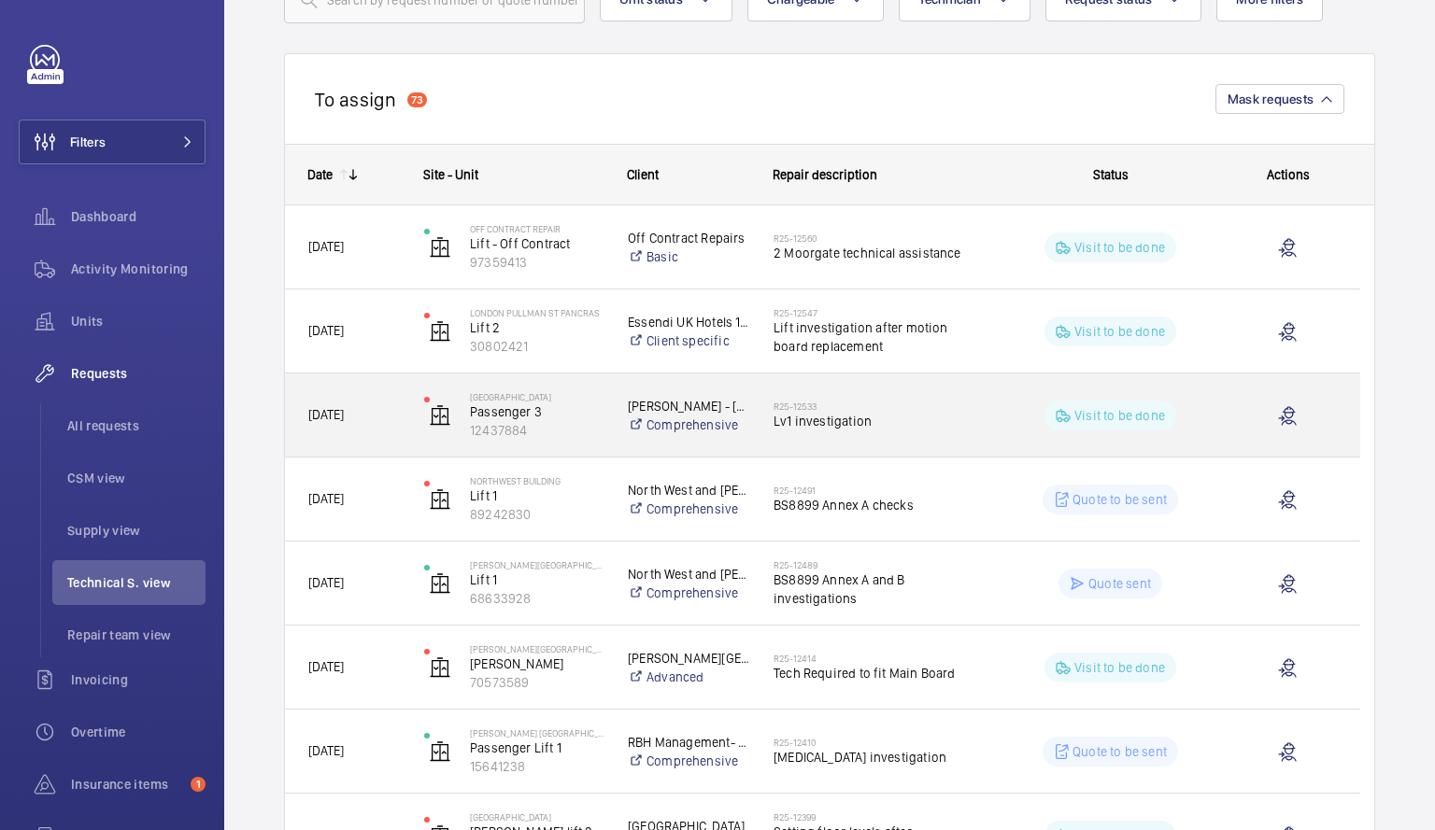
click at [913, 409] on h2 "R25-12533" at bounding box center [877, 406] width 208 height 11
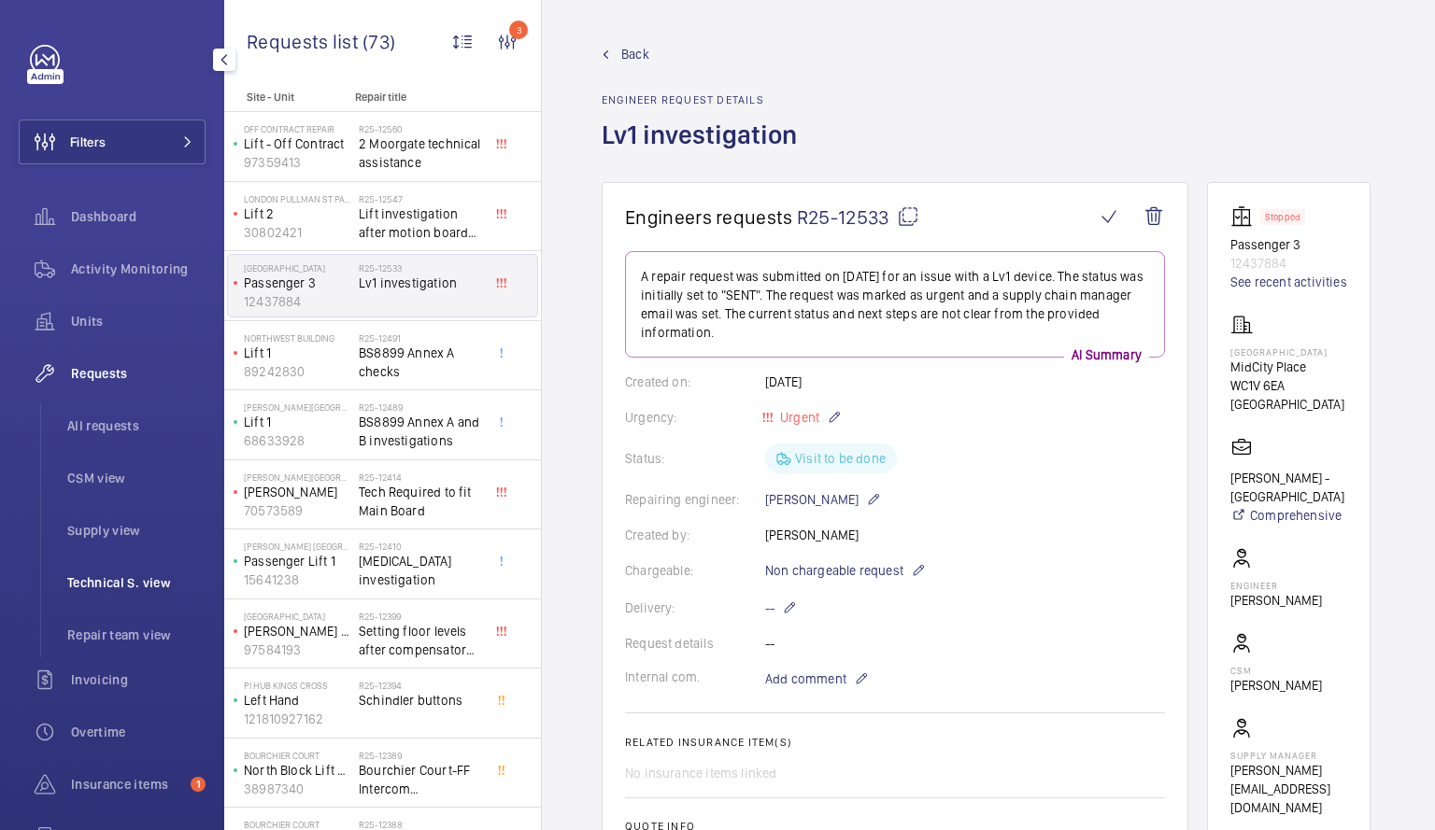
click at [145, 578] on span "Technical S. view" at bounding box center [136, 582] width 138 height 19
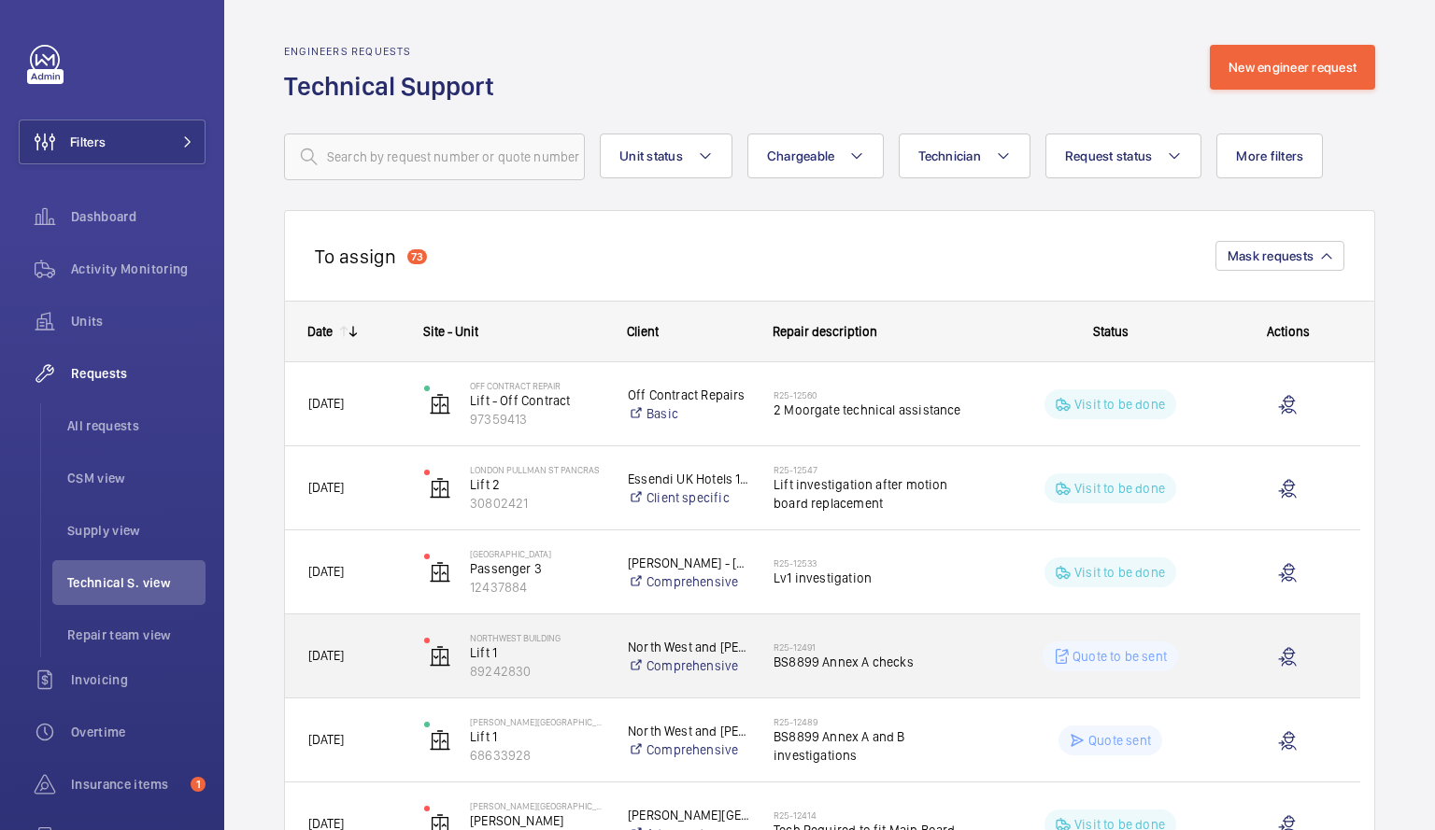
click at [997, 643] on div "Quote to be sent" at bounding box center [1099, 656] width 231 height 67
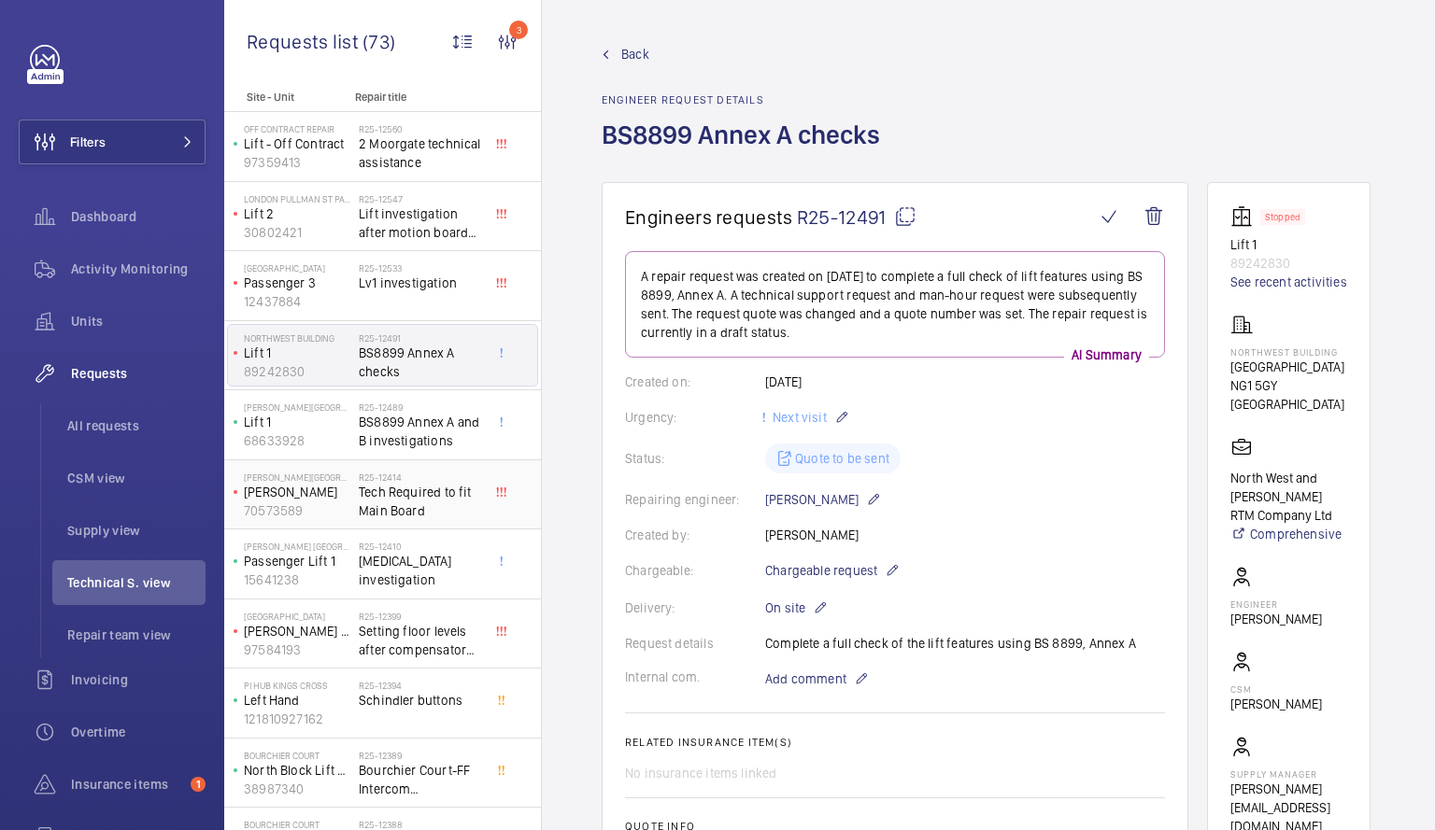
click at [396, 512] on span "Tech Required to fit Main Board" at bounding box center [420, 501] width 123 height 37
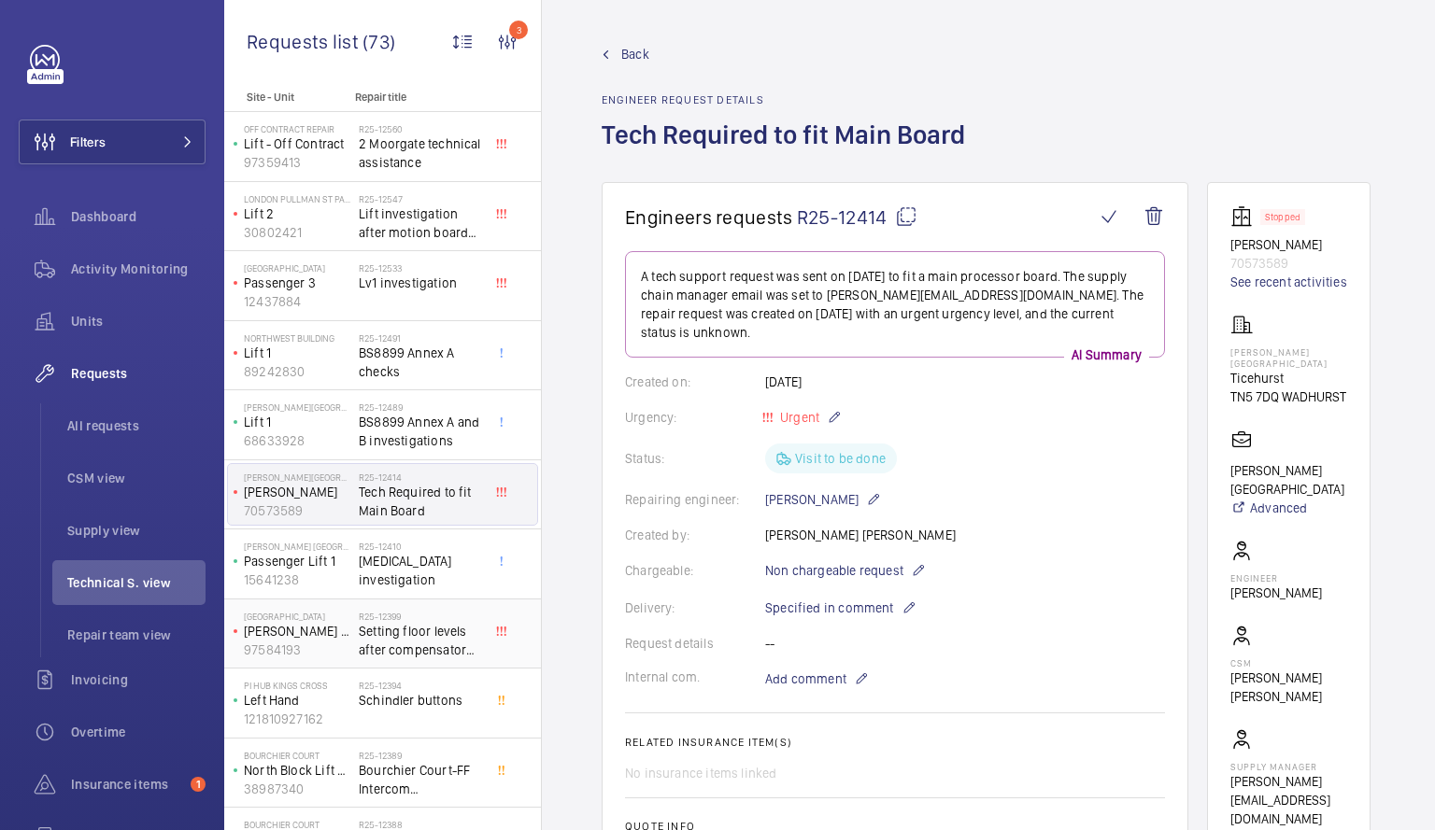
click at [411, 639] on span "Setting floor levels after compensator chain repair" at bounding box center [420, 640] width 123 height 37
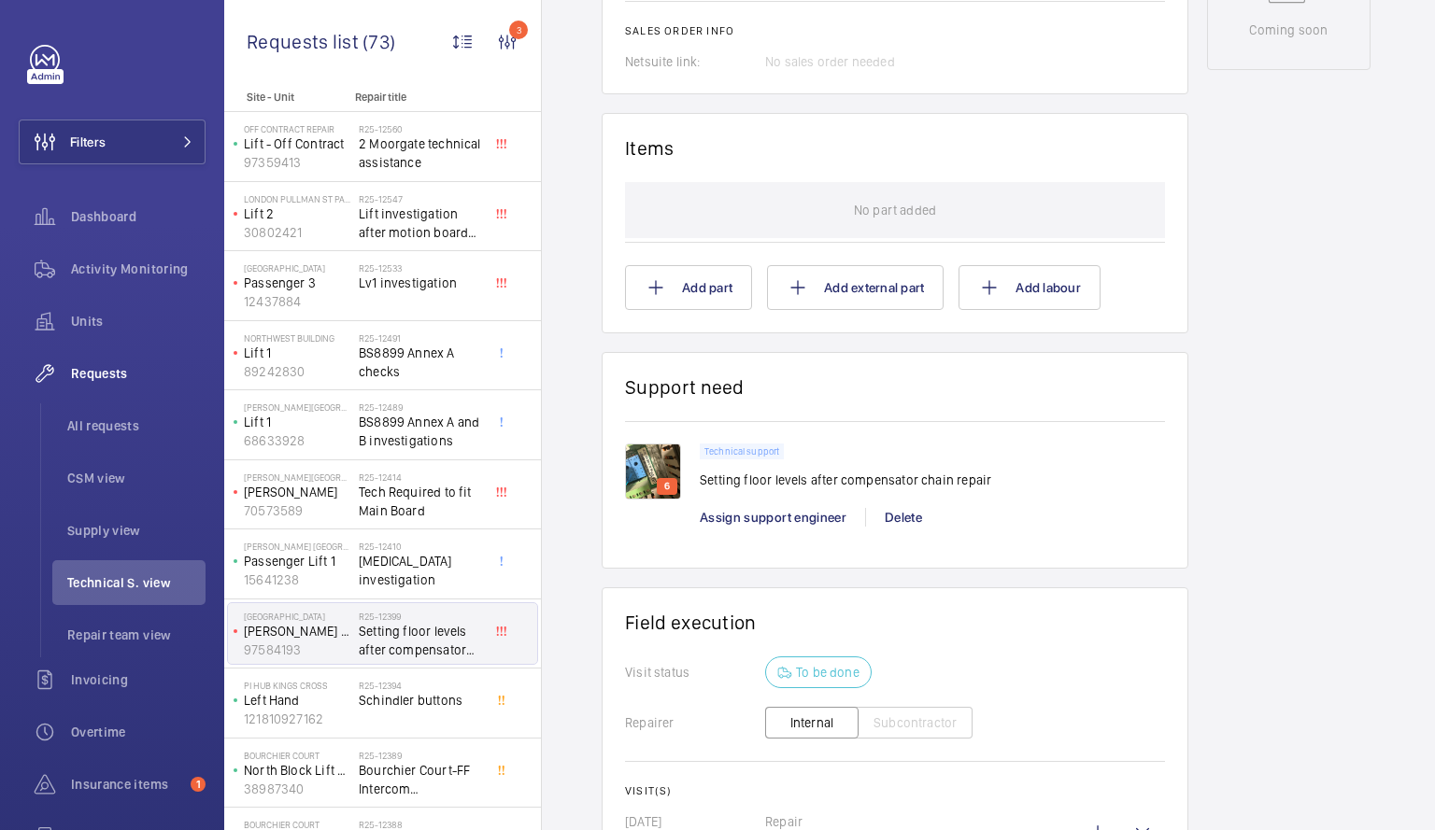
scroll to position [1065, 0]
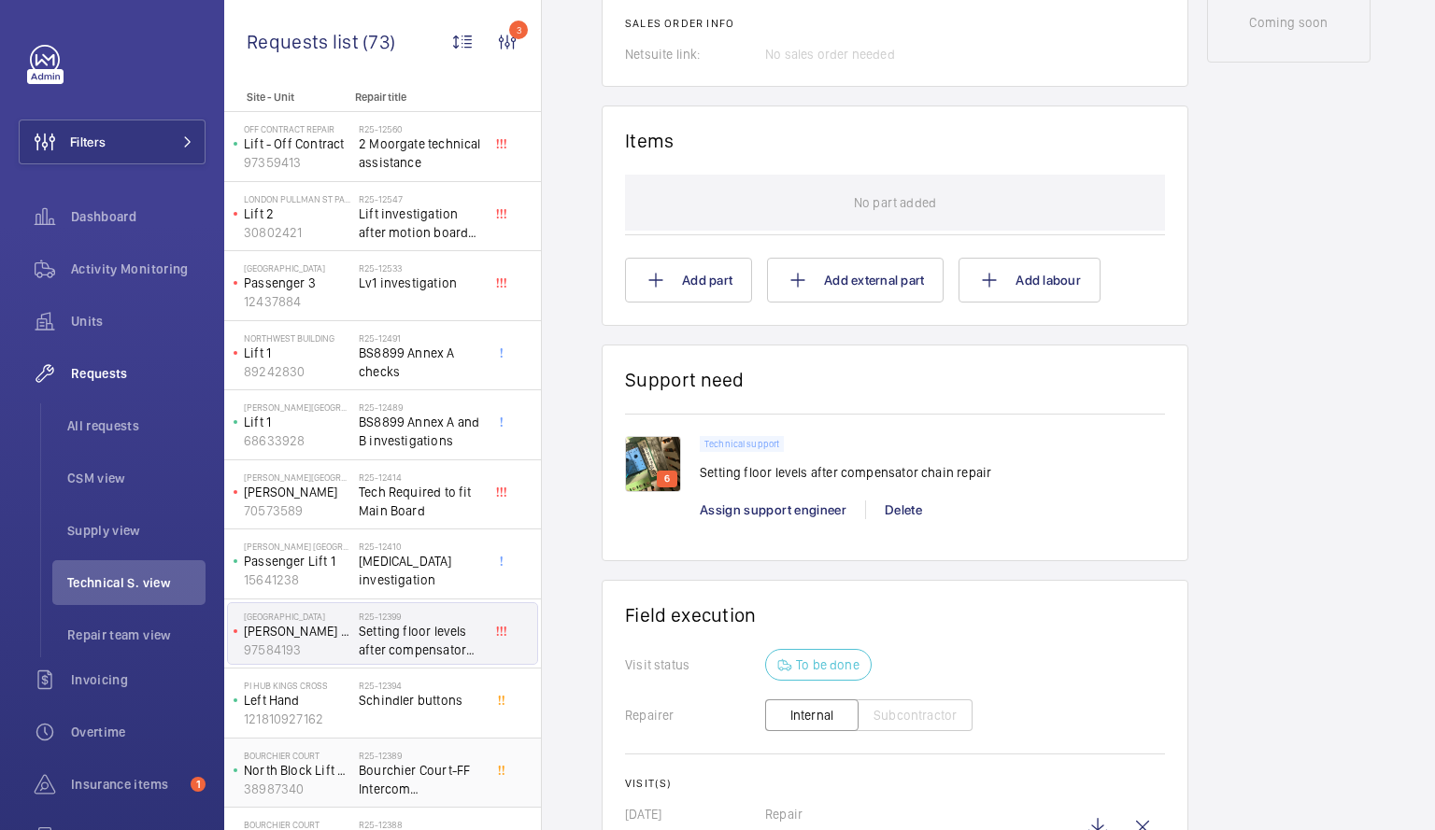
click at [365, 775] on span "Bourchier Court-FF Intercom Investigation." at bounding box center [420, 779] width 123 height 37
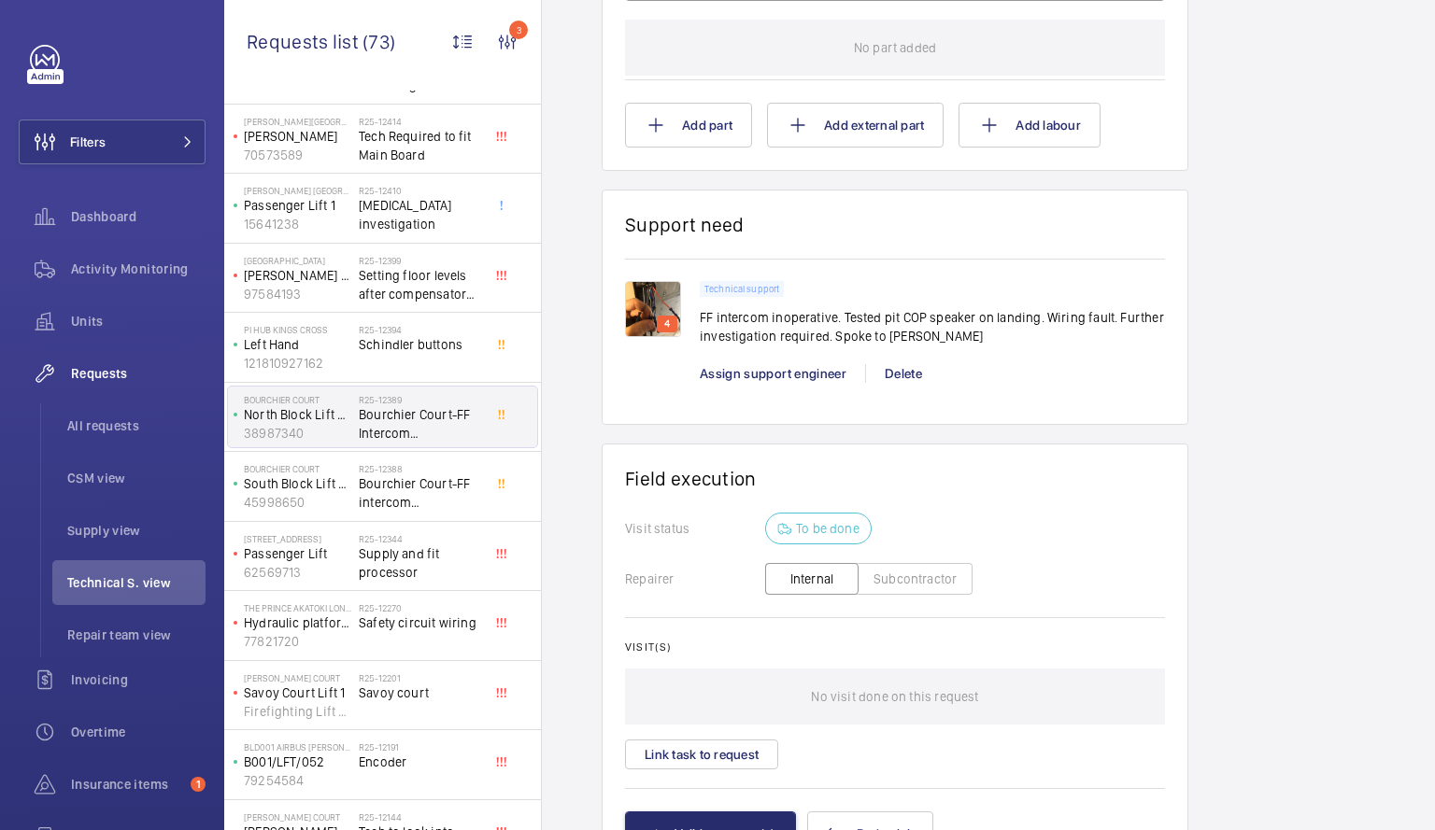
scroll to position [363, 0]
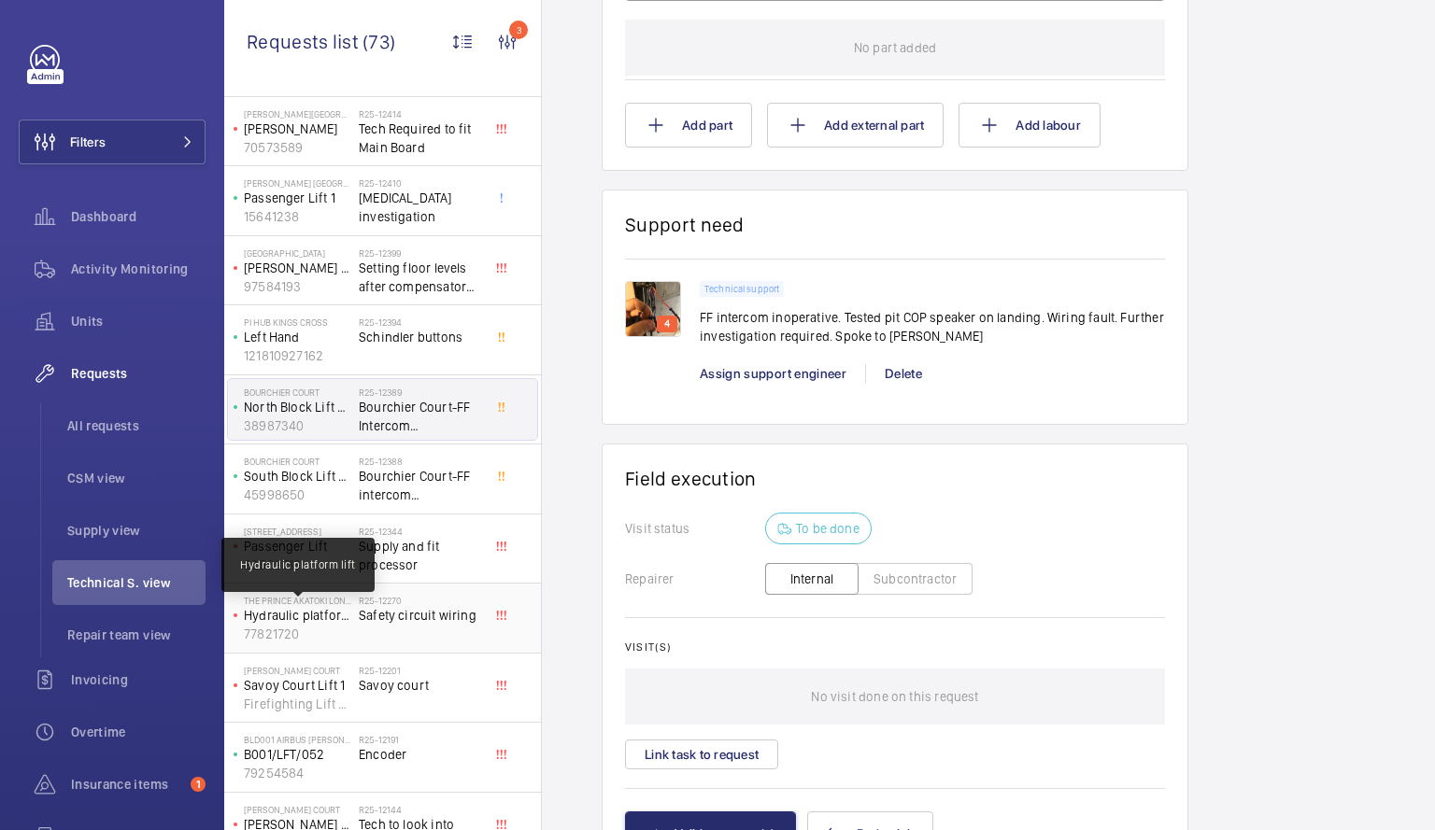
click at [324, 622] on p "Hydraulic platform lift" at bounding box center [297, 615] width 107 height 19
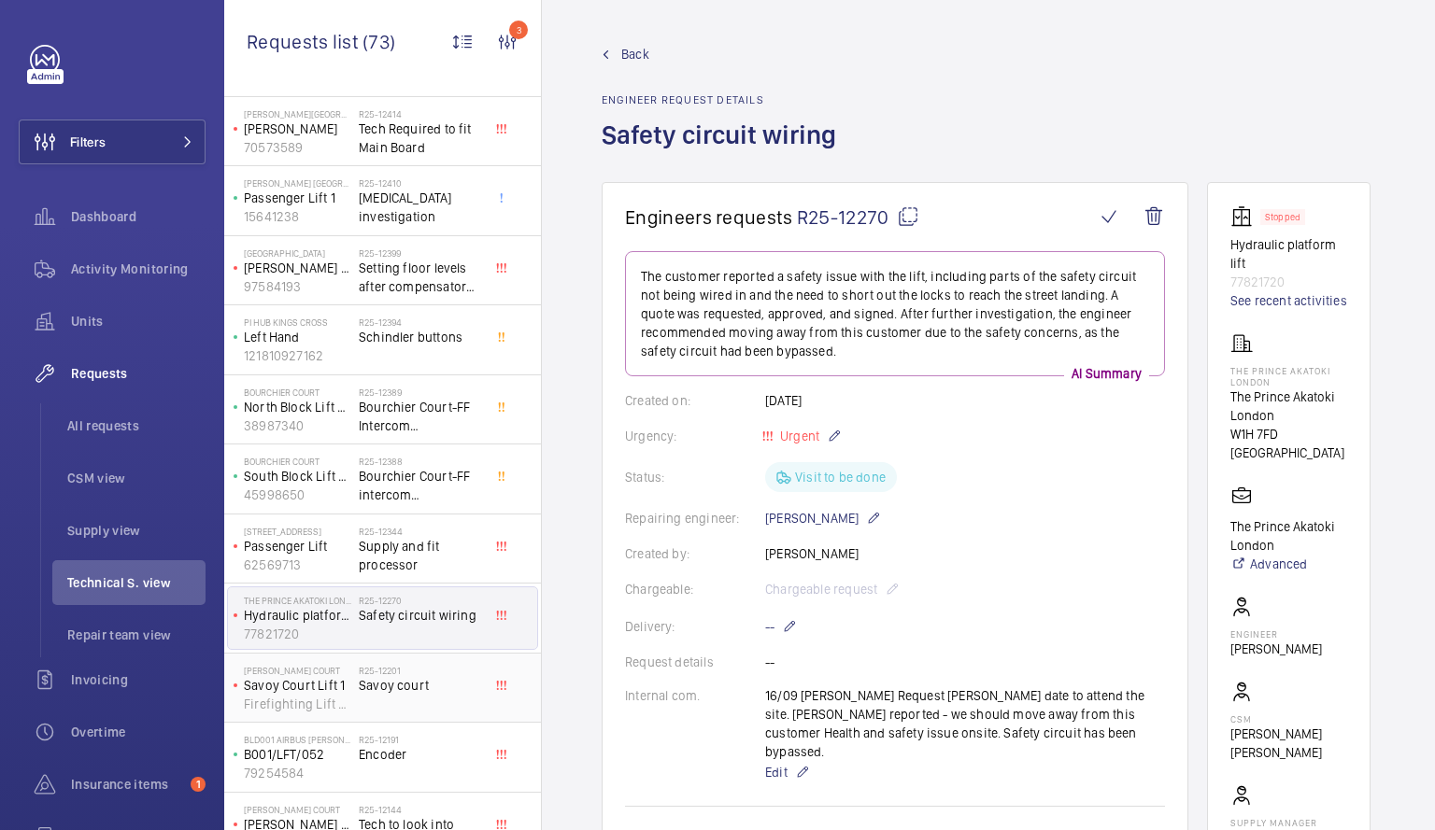
click at [384, 705] on div "R25-[STREET_ADDRESS]" at bounding box center [420, 692] width 123 height 54
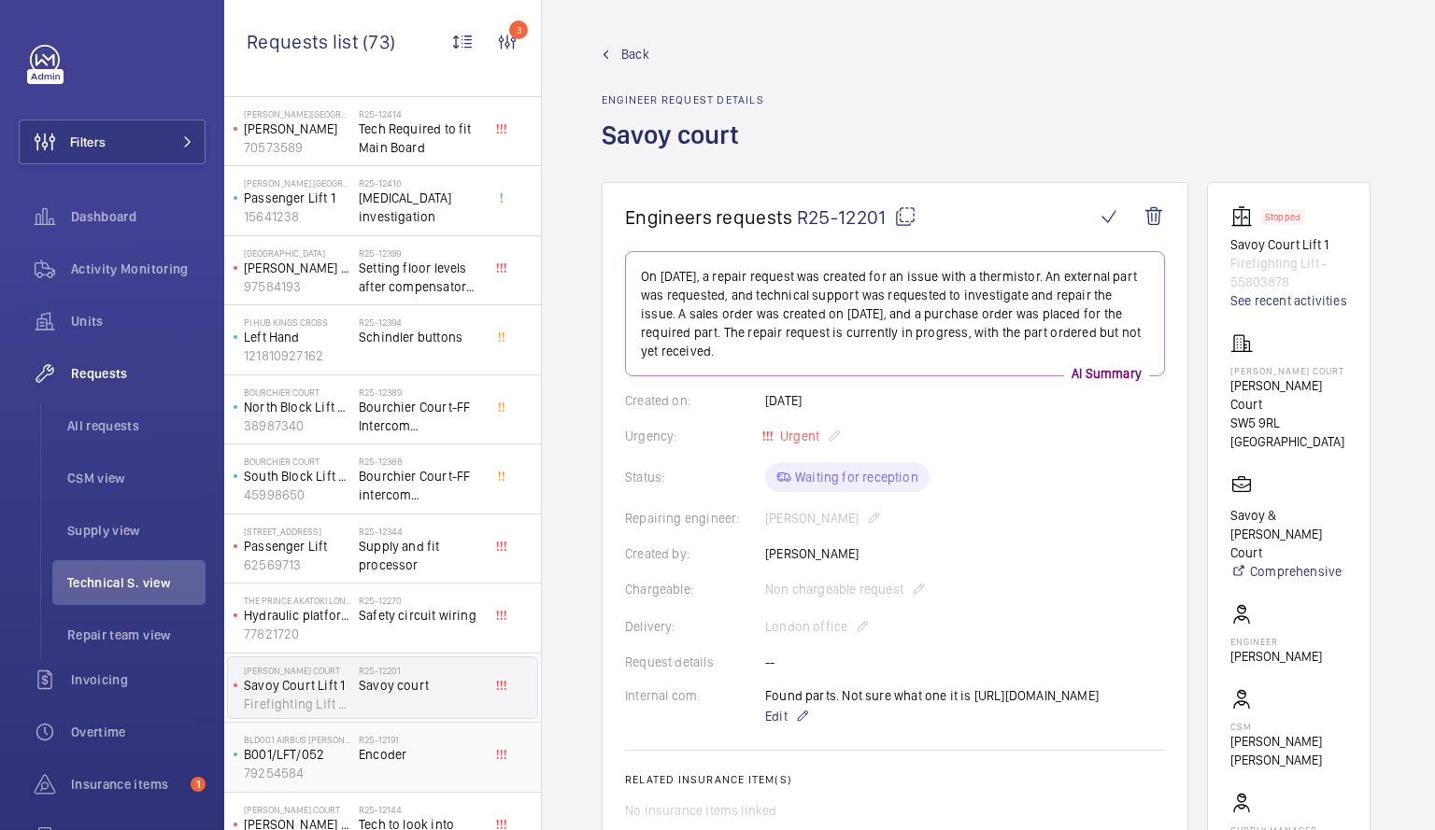
click at [418, 762] on span "Encoder" at bounding box center [420, 754] width 123 height 19
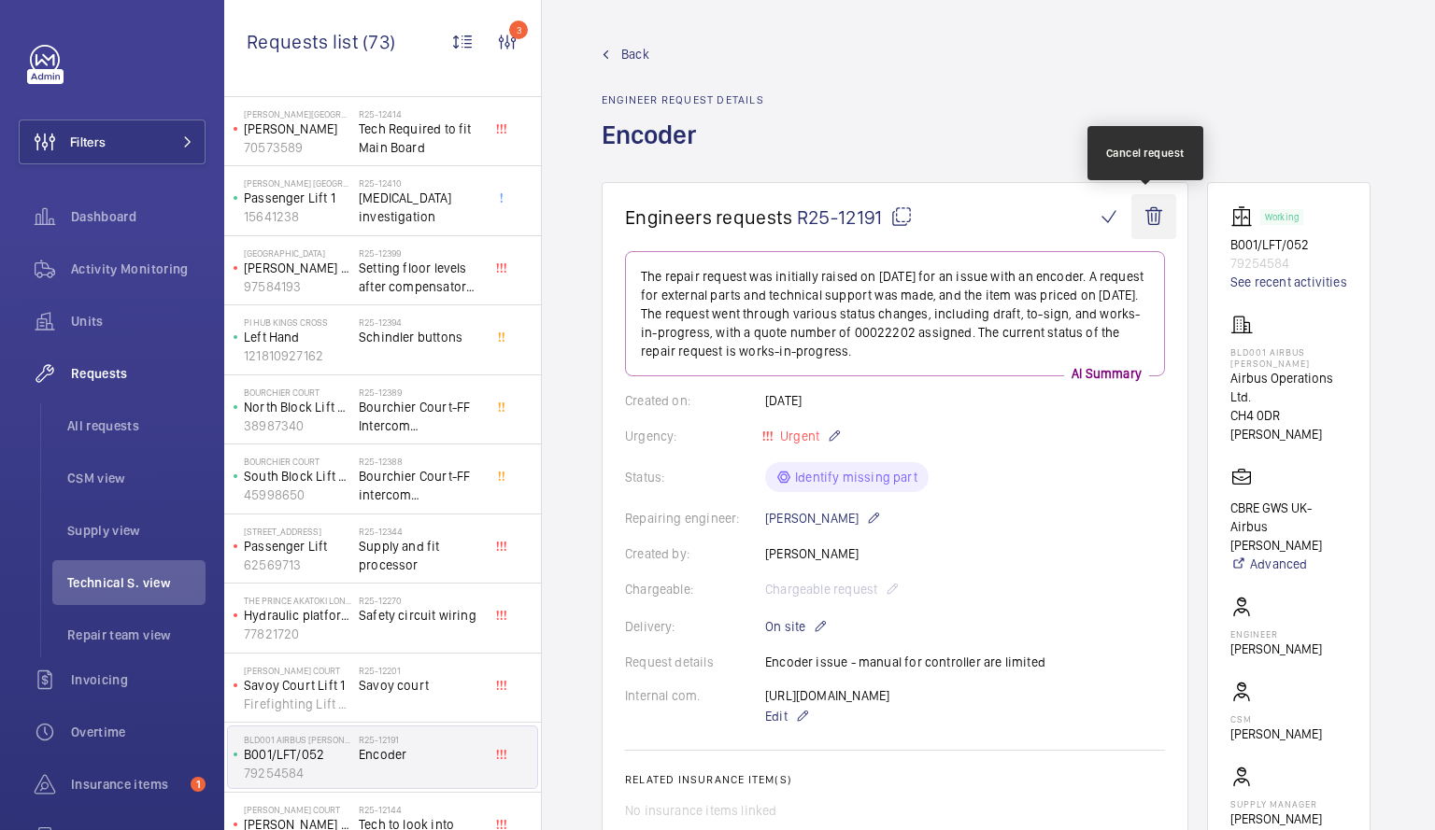
click at [1146, 209] on wm-front-icon-button at bounding box center [1153, 216] width 45 height 45
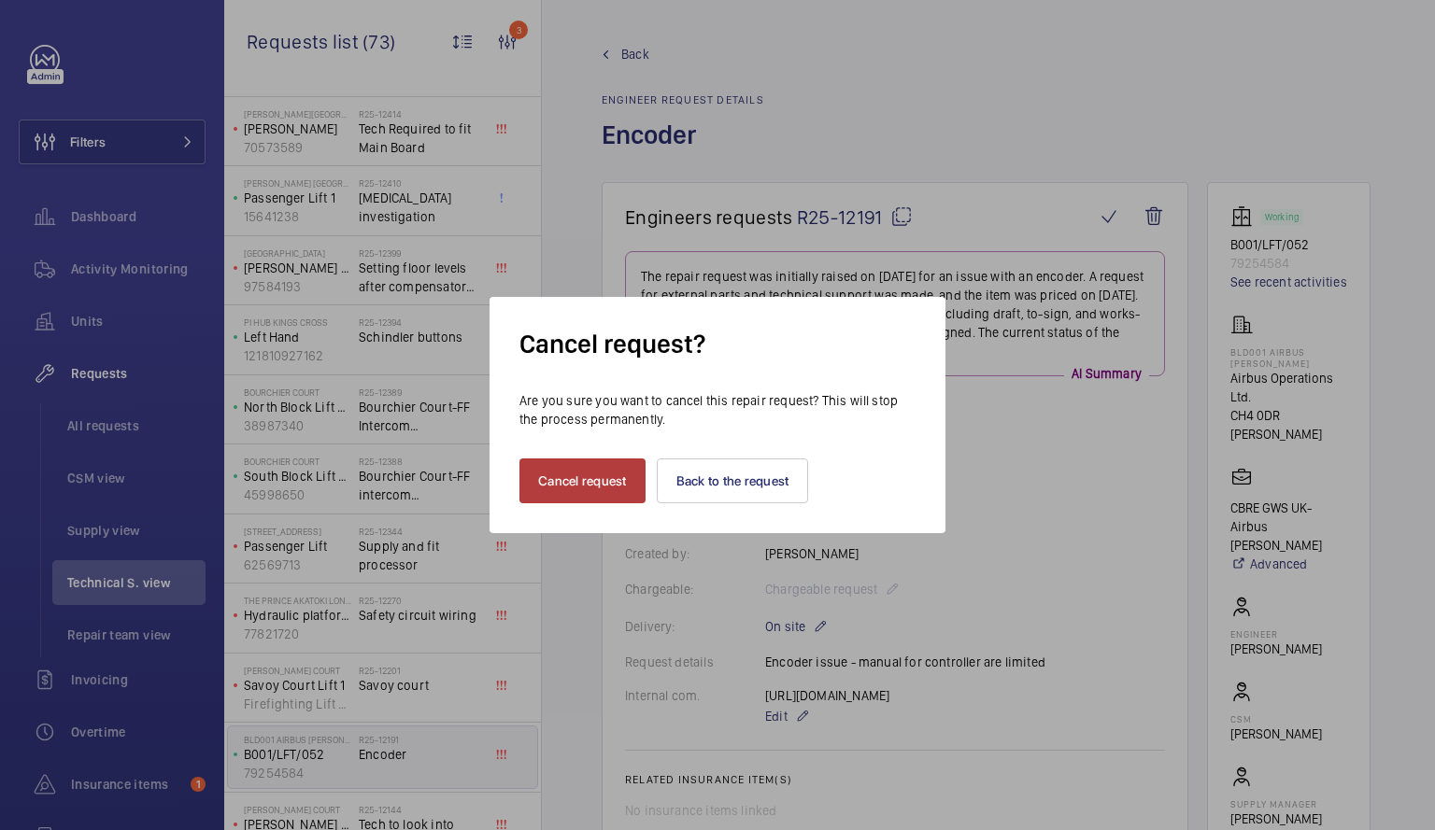
click at [598, 478] on button "Cancel request" at bounding box center [582, 481] width 126 height 45
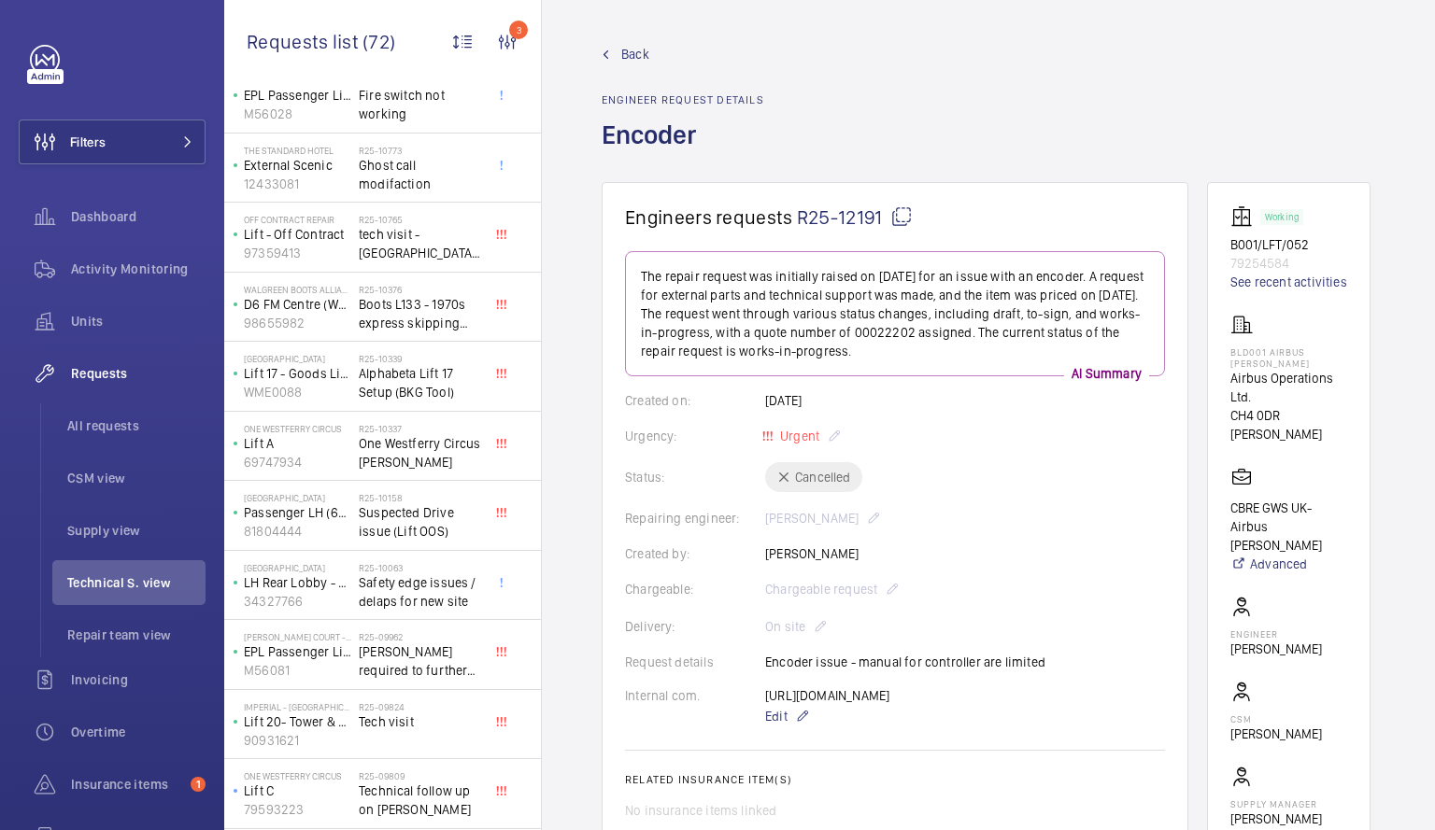
scroll to position [1928, 0]
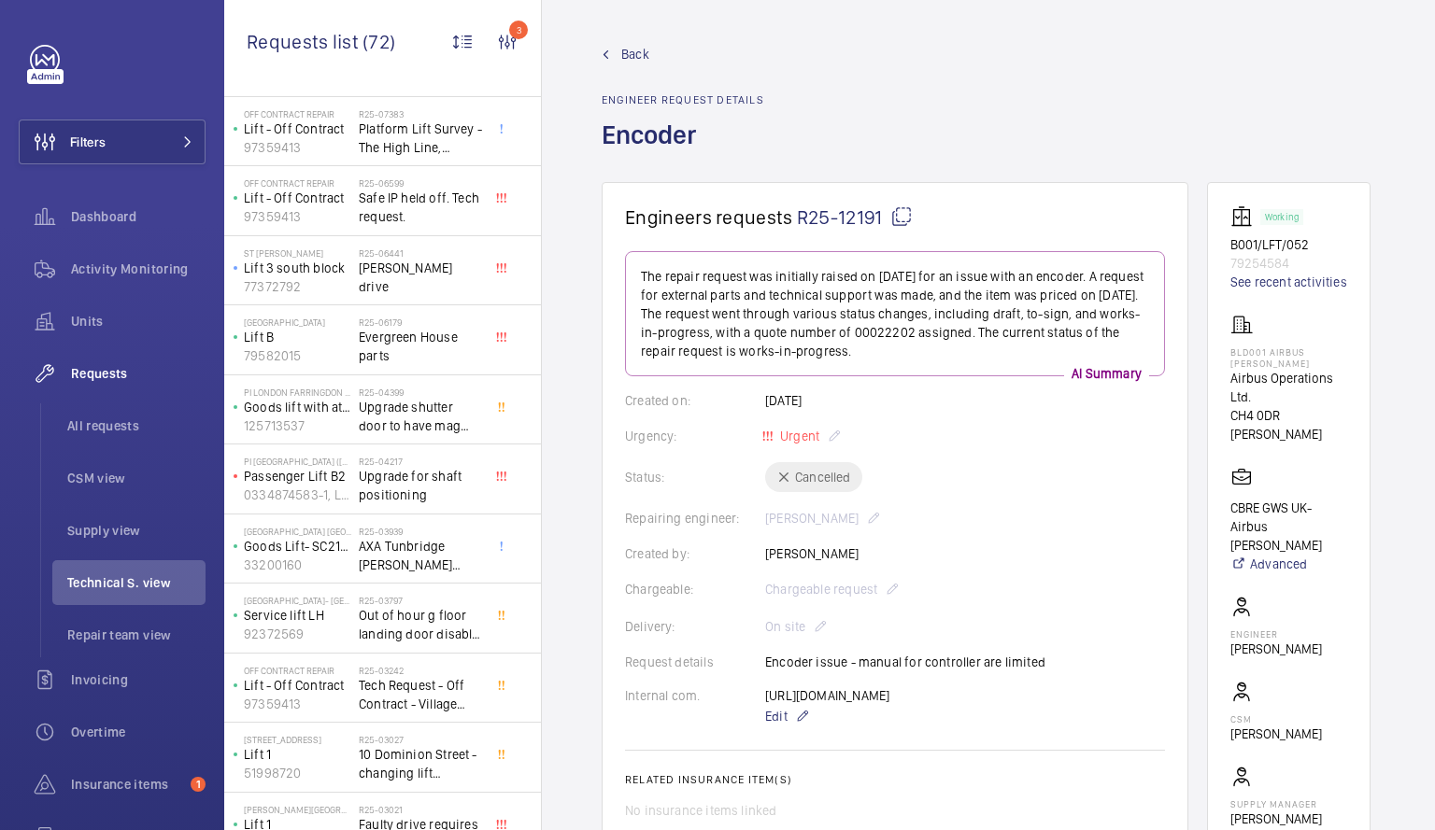
scroll to position [3457, 0]
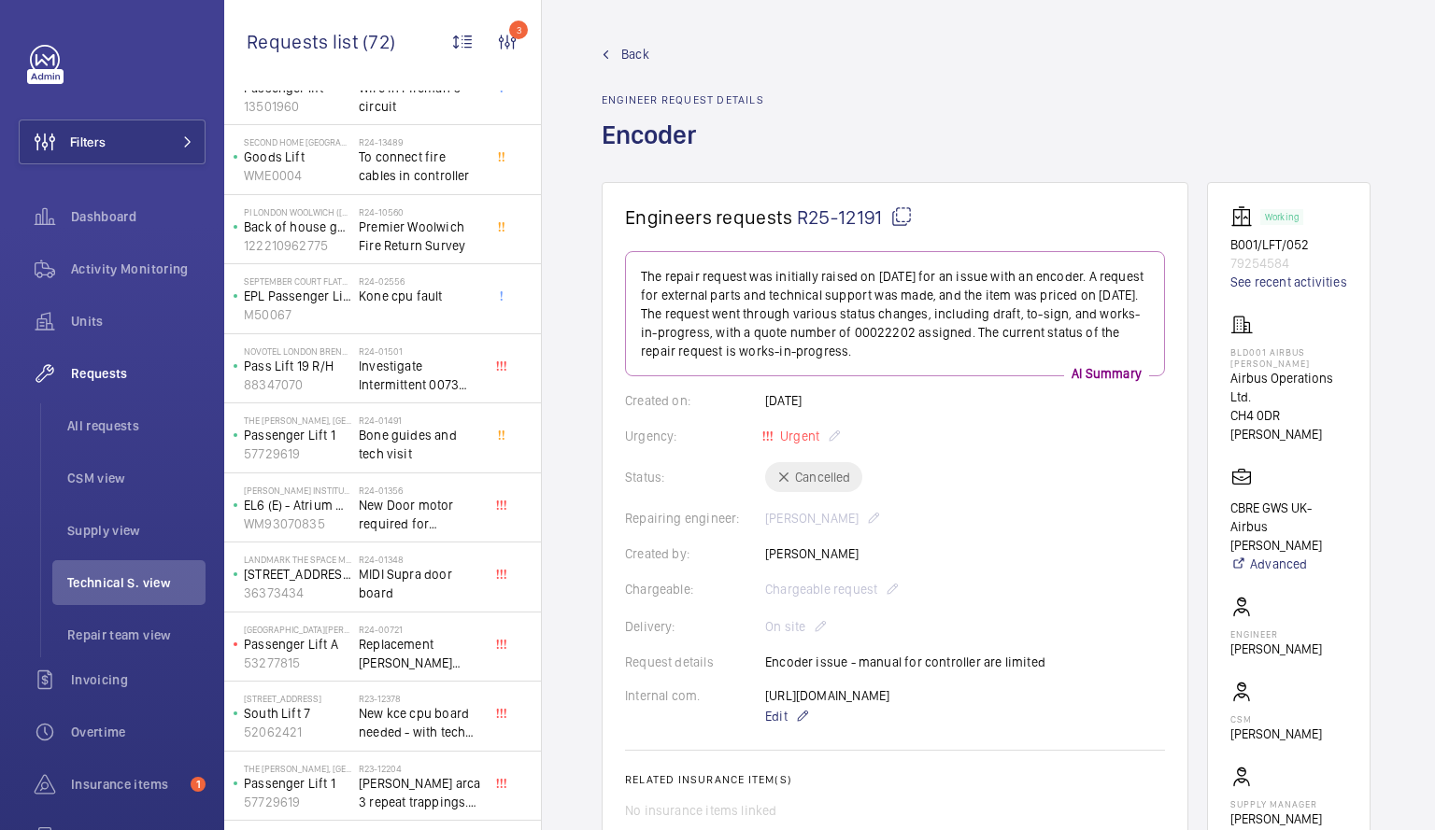
scroll to position [4292, 0]
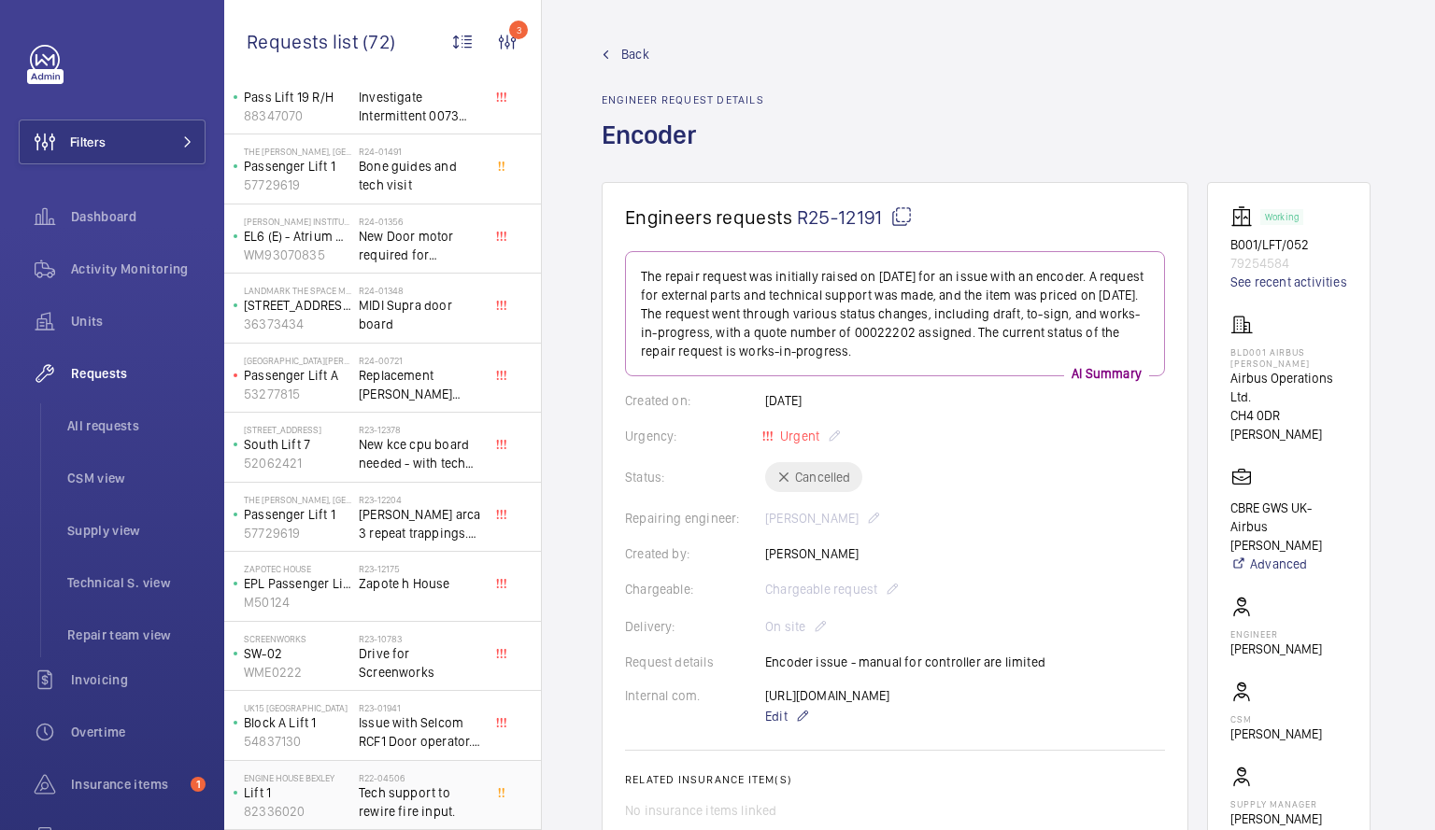
click at [404, 788] on span "Tech support to rewire fire input." at bounding box center [420, 802] width 123 height 37
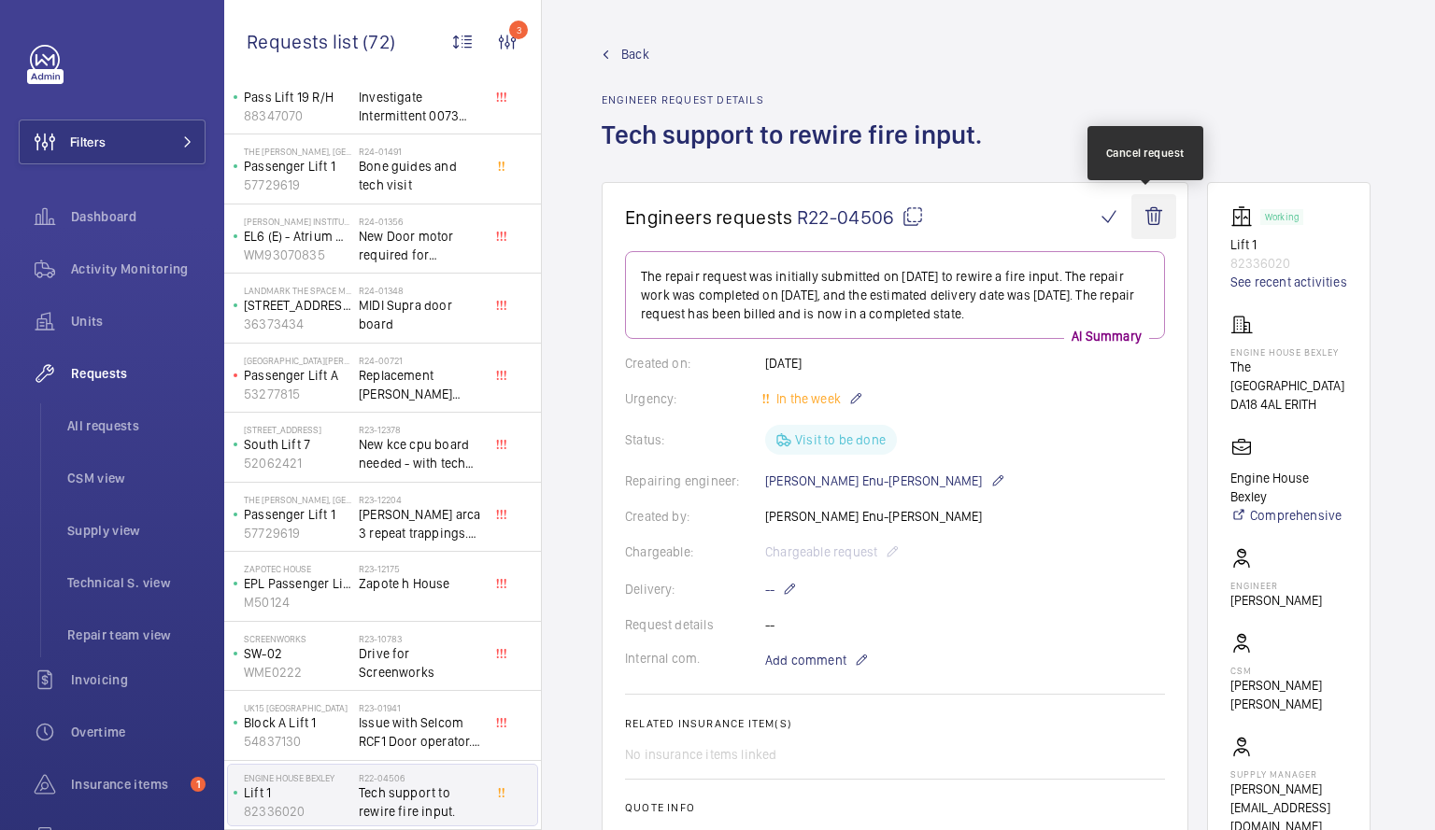
click at [1156, 217] on wm-front-icon-button at bounding box center [1153, 216] width 45 height 45
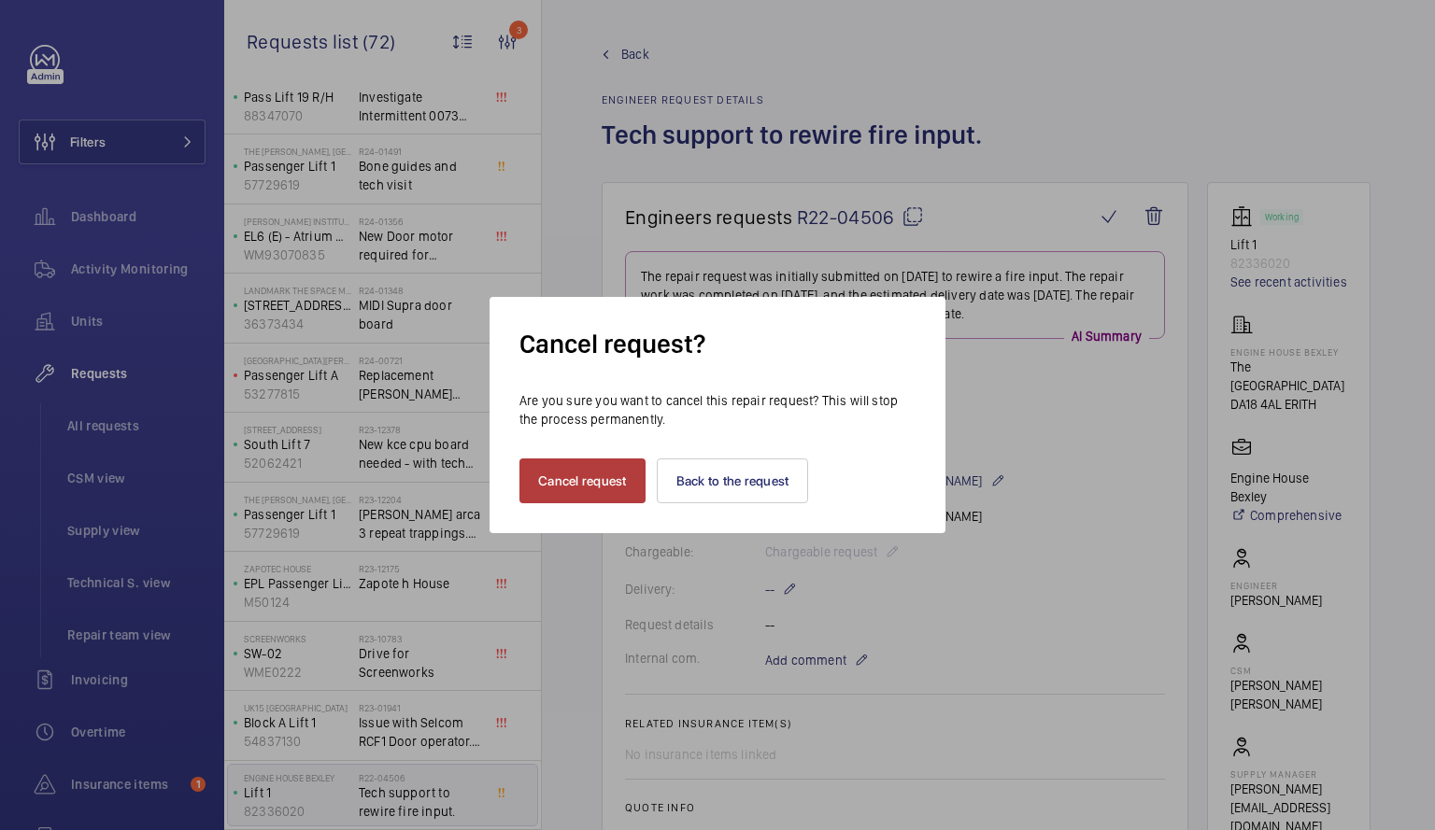
click at [594, 479] on button "Cancel request" at bounding box center [582, 481] width 126 height 45
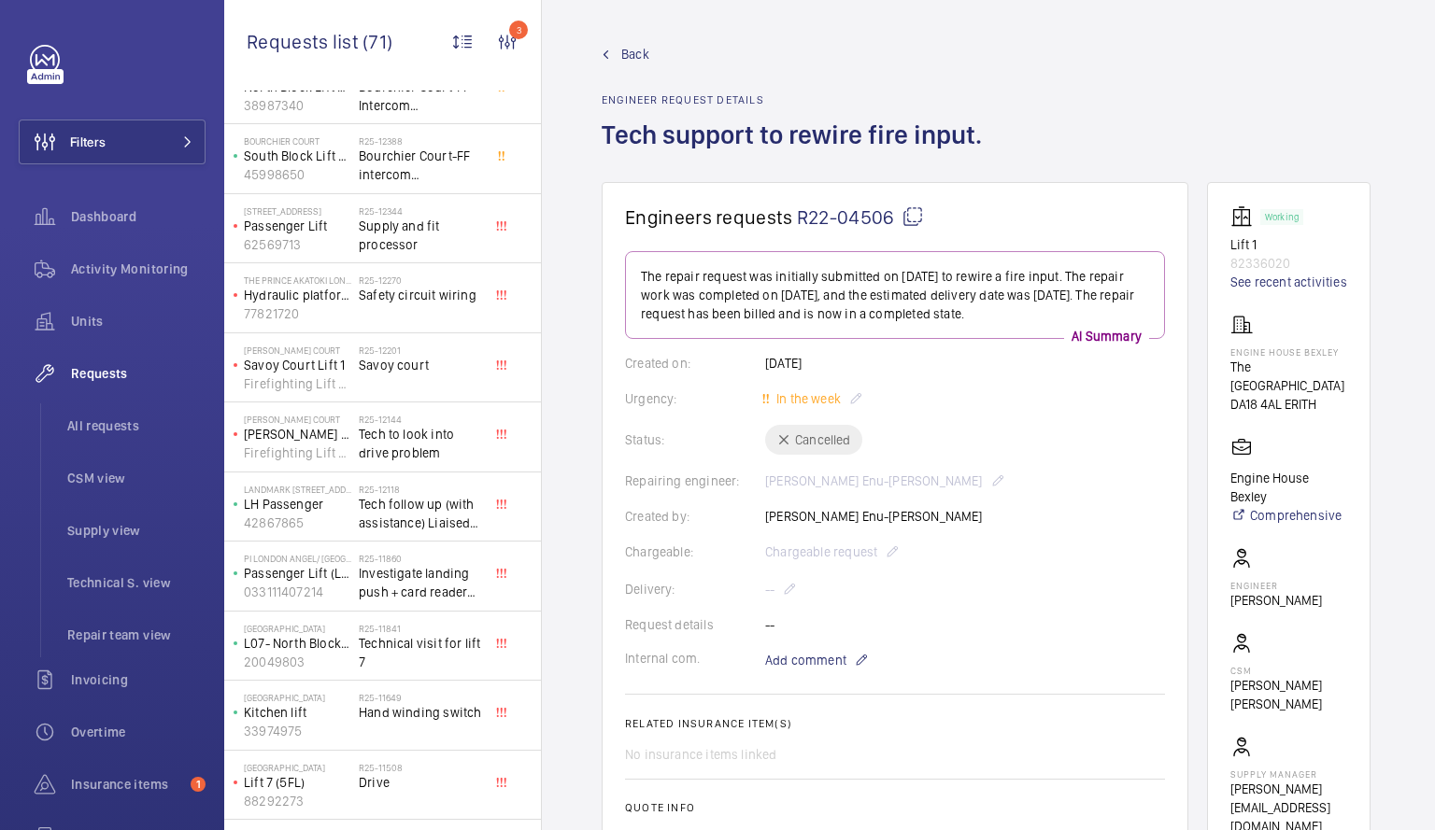
scroll to position [742, 0]
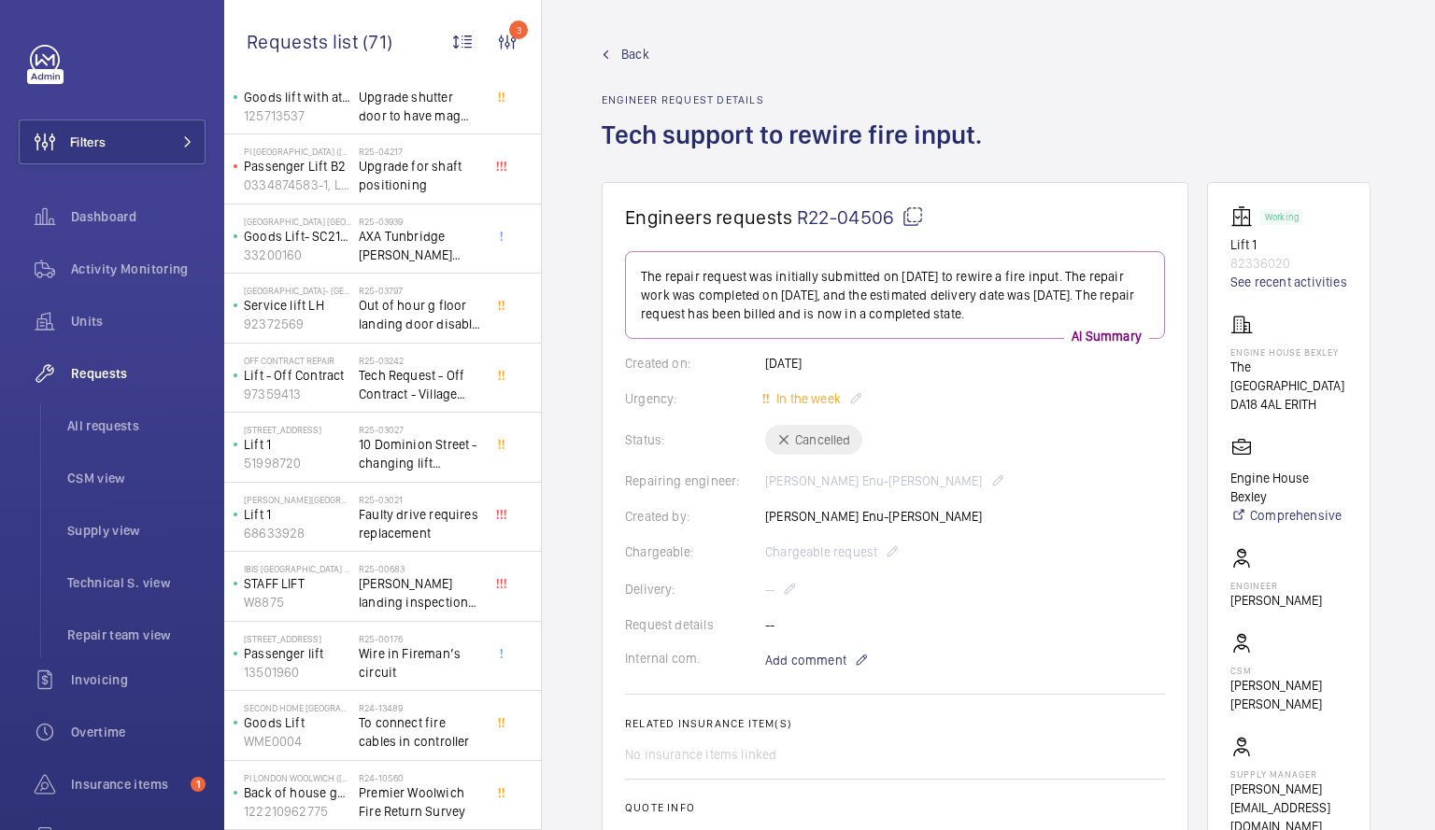
scroll to position [3525, 0]
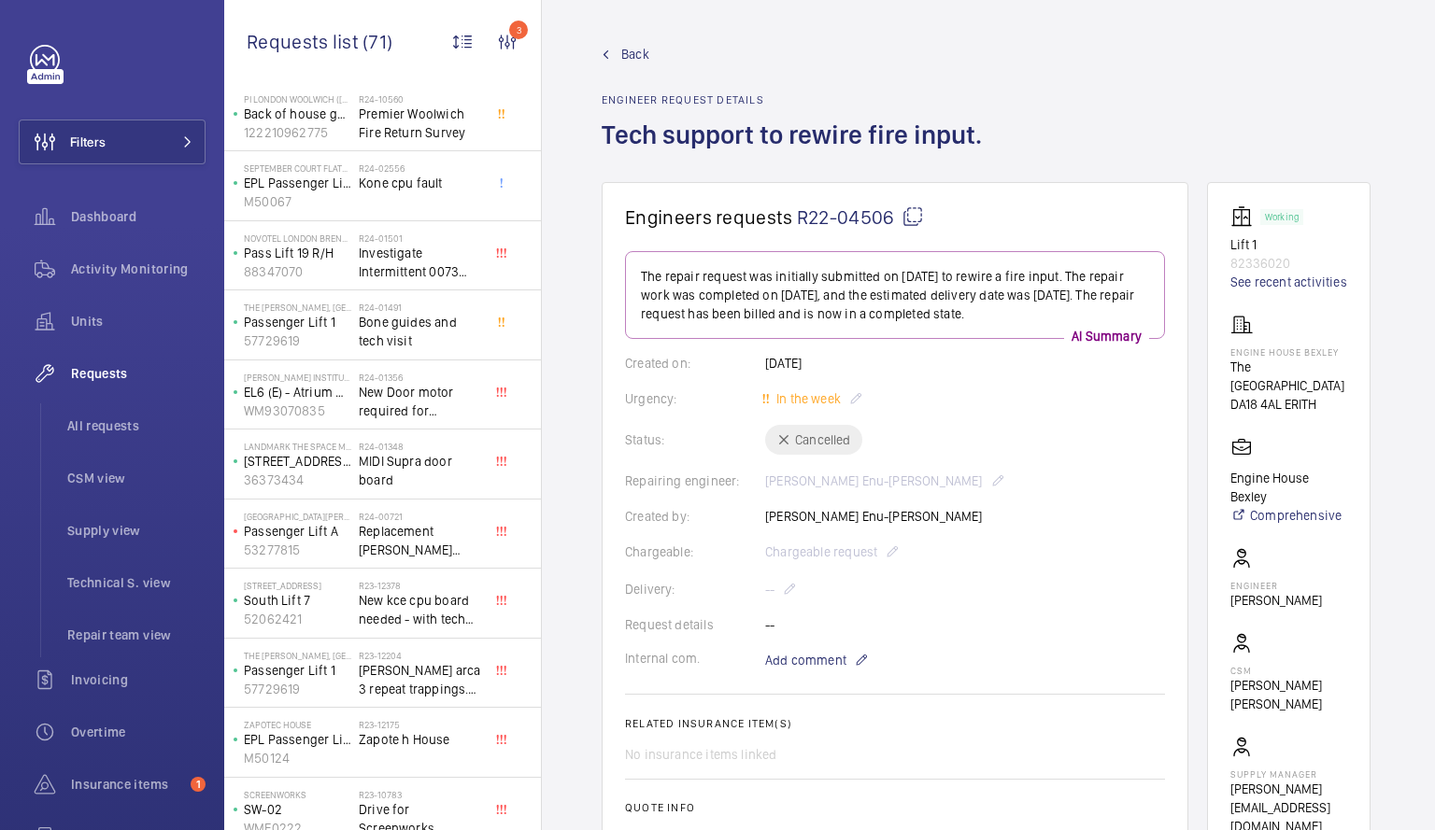
scroll to position [4223, 0]
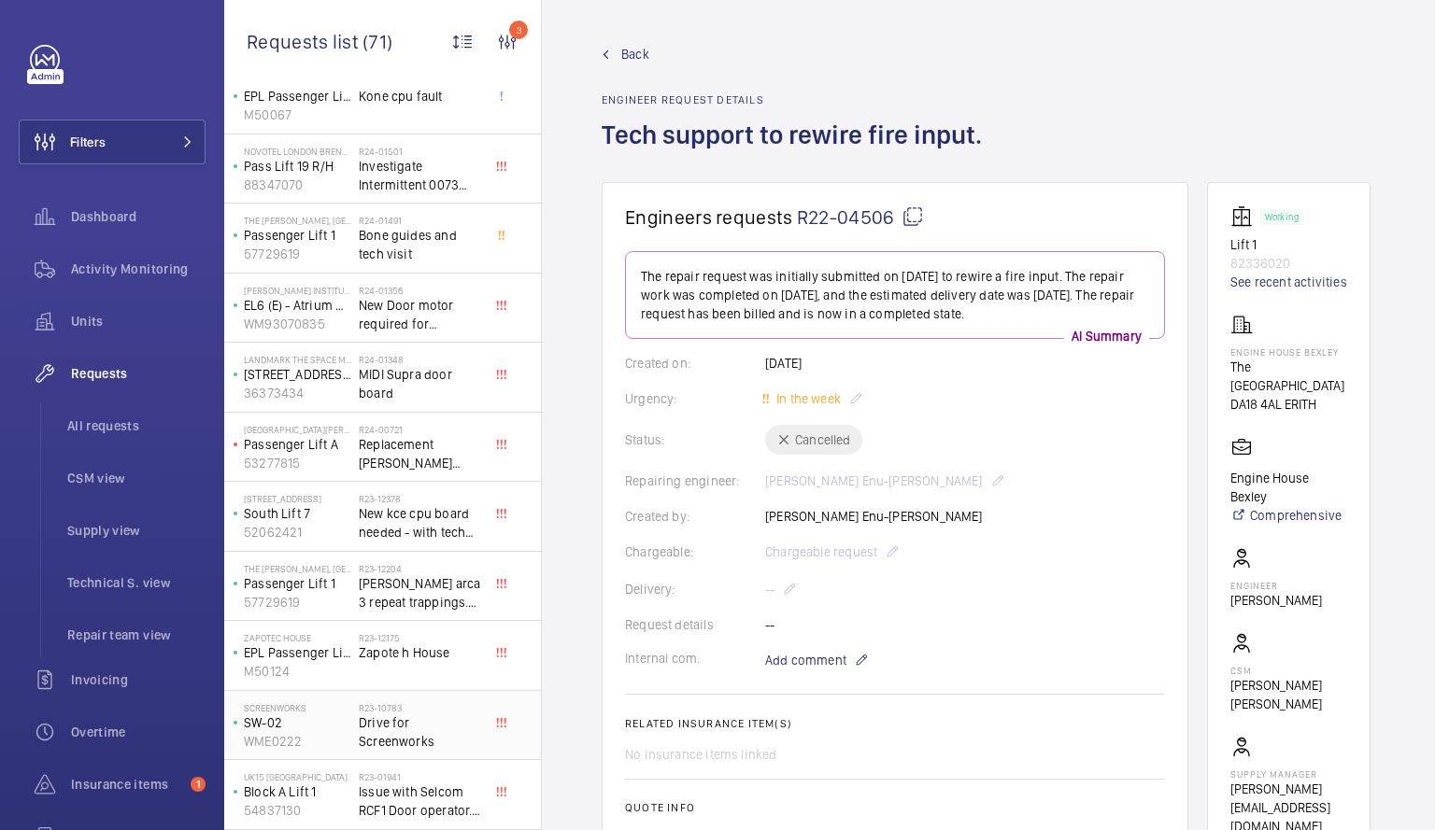
click at [343, 726] on p "SW-02" at bounding box center [297, 723] width 107 height 19
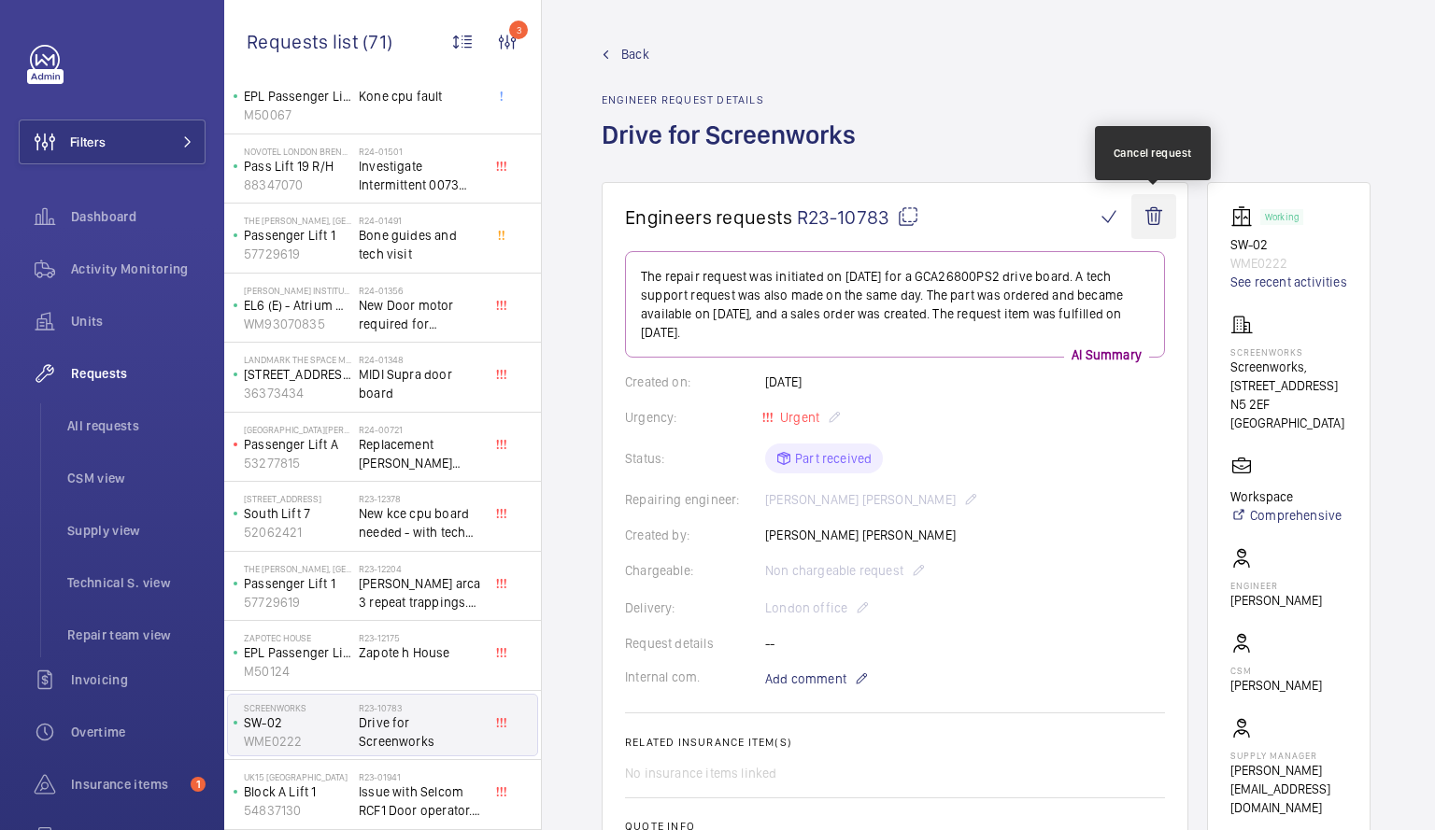
click at [1165, 210] on wm-front-icon-button at bounding box center [1153, 216] width 45 height 45
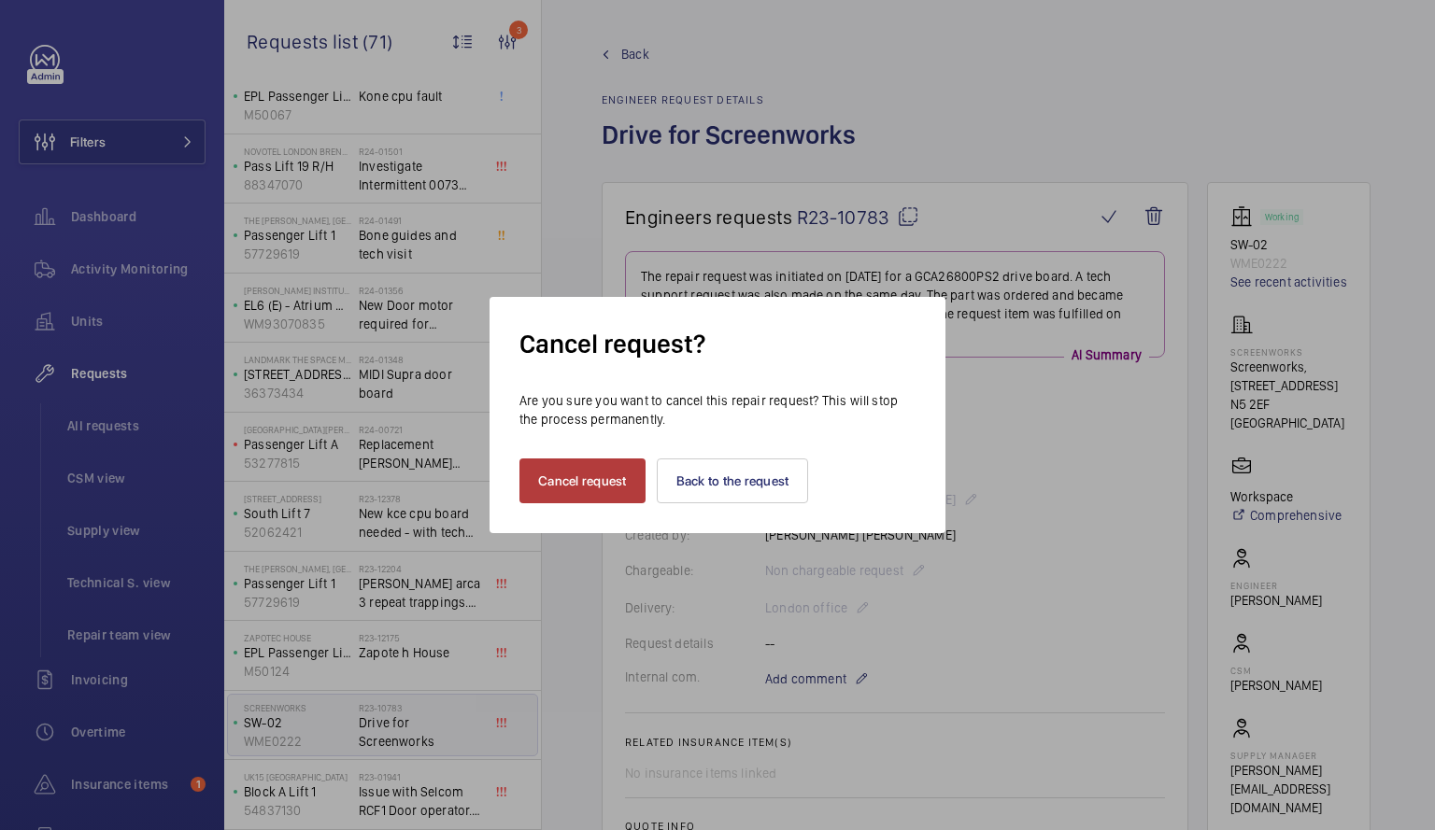
click at [600, 476] on button "Cancel request" at bounding box center [582, 481] width 126 height 45
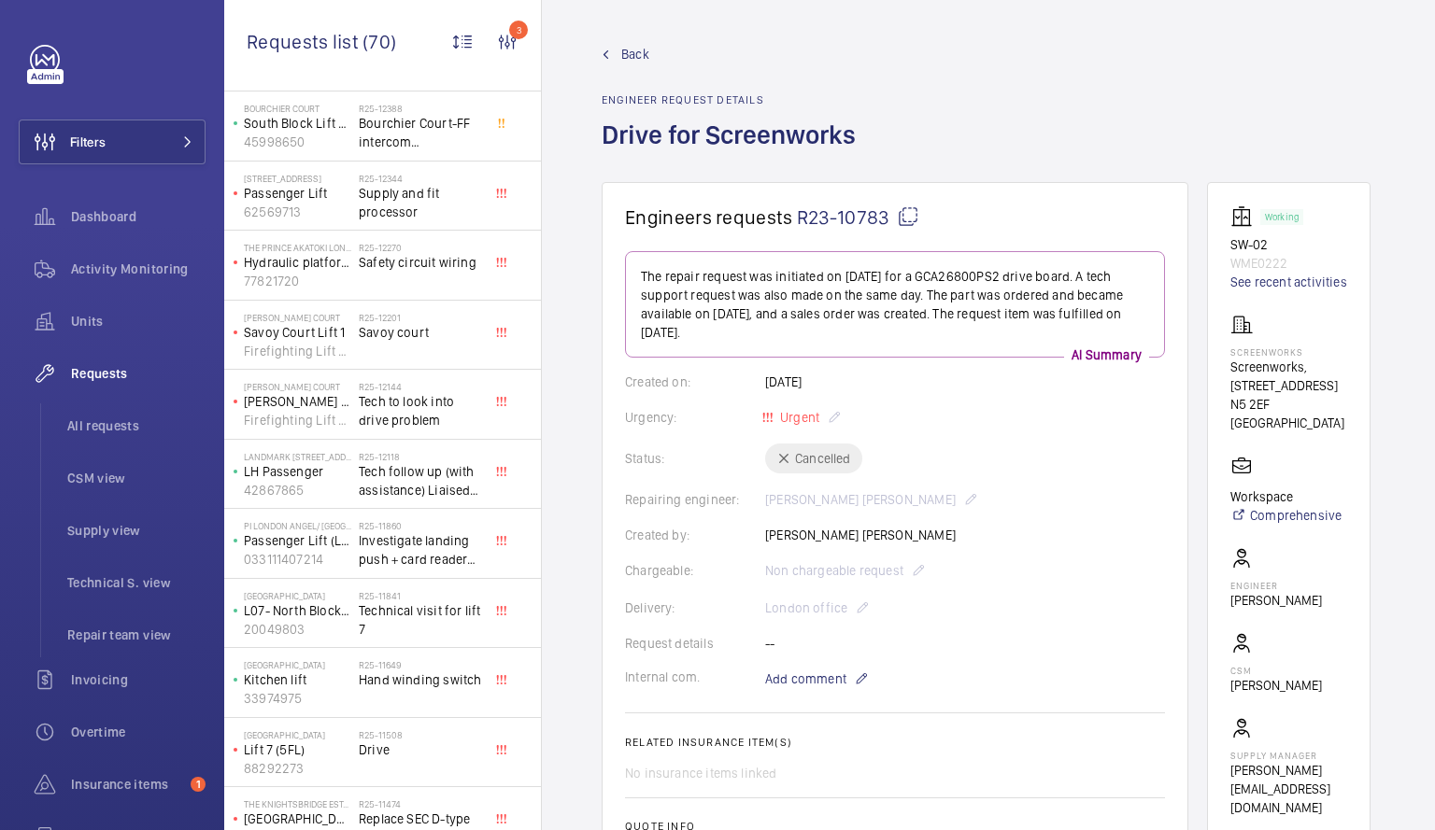
scroll to position [715, 0]
click at [377, 619] on span "Technical visit for lift 7" at bounding box center [420, 621] width 123 height 37
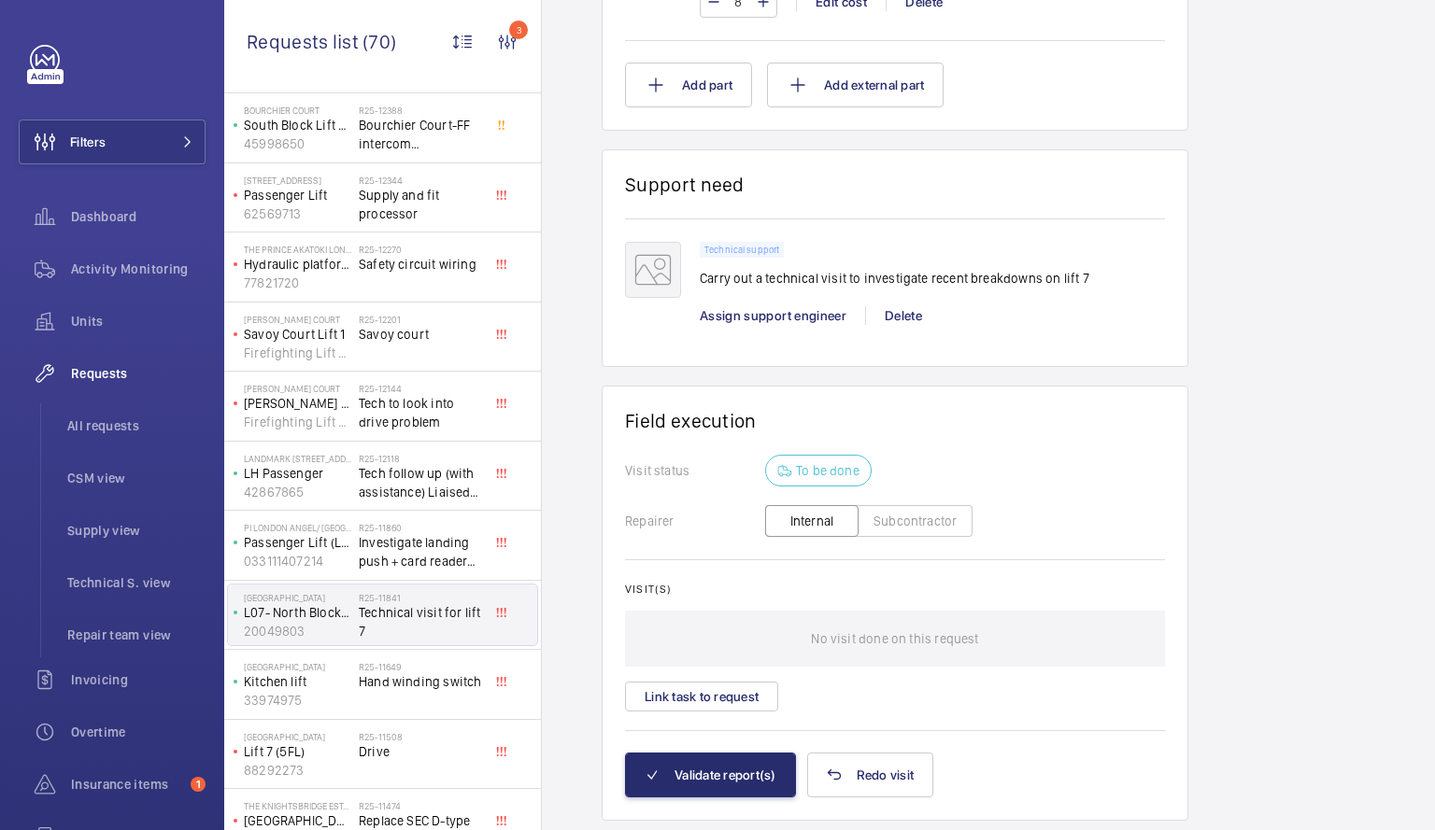
scroll to position [1413, 0]
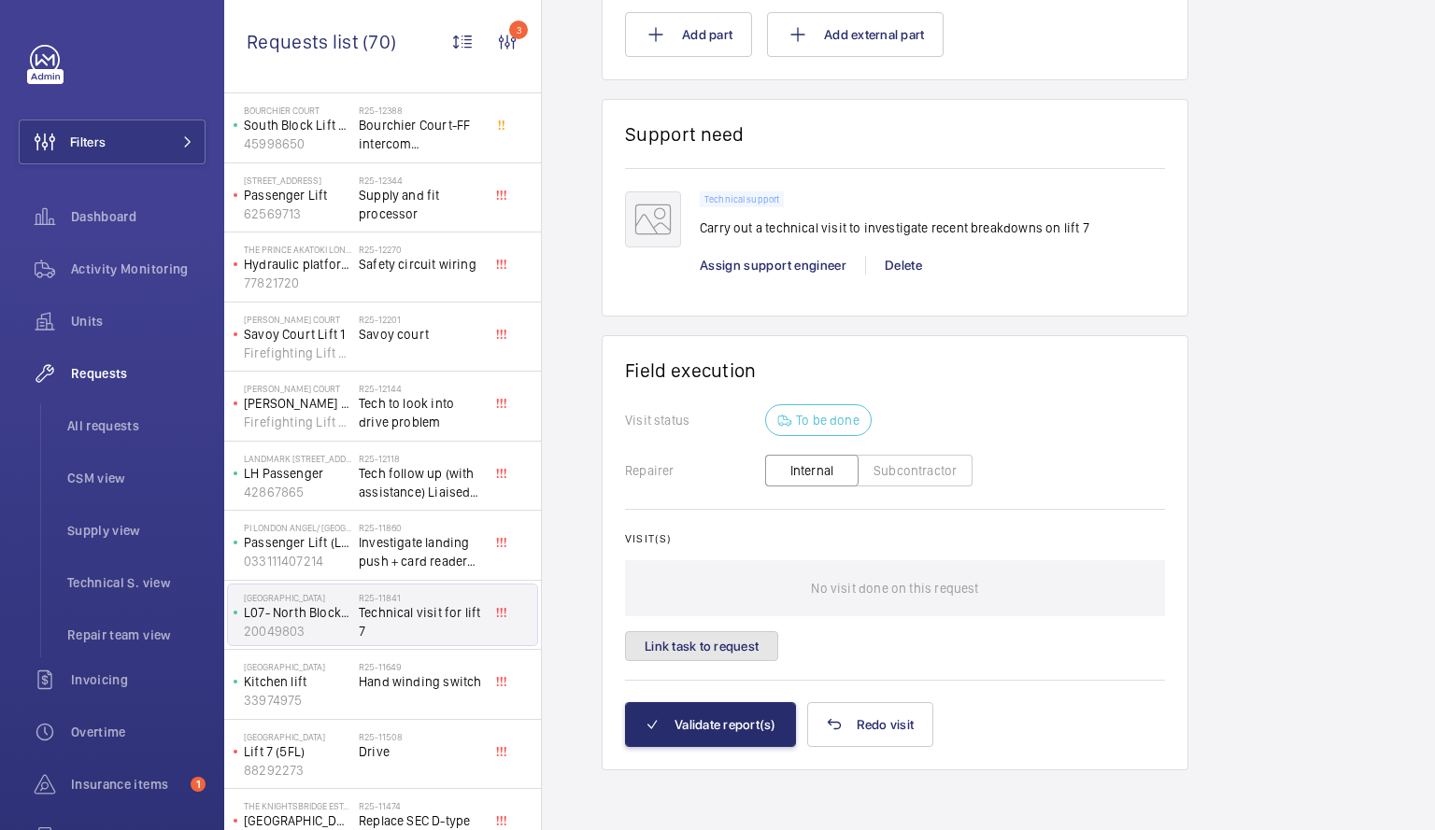
click at [732, 647] on button "Link task to request" at bounding box center [701, 646] width 153 height 30
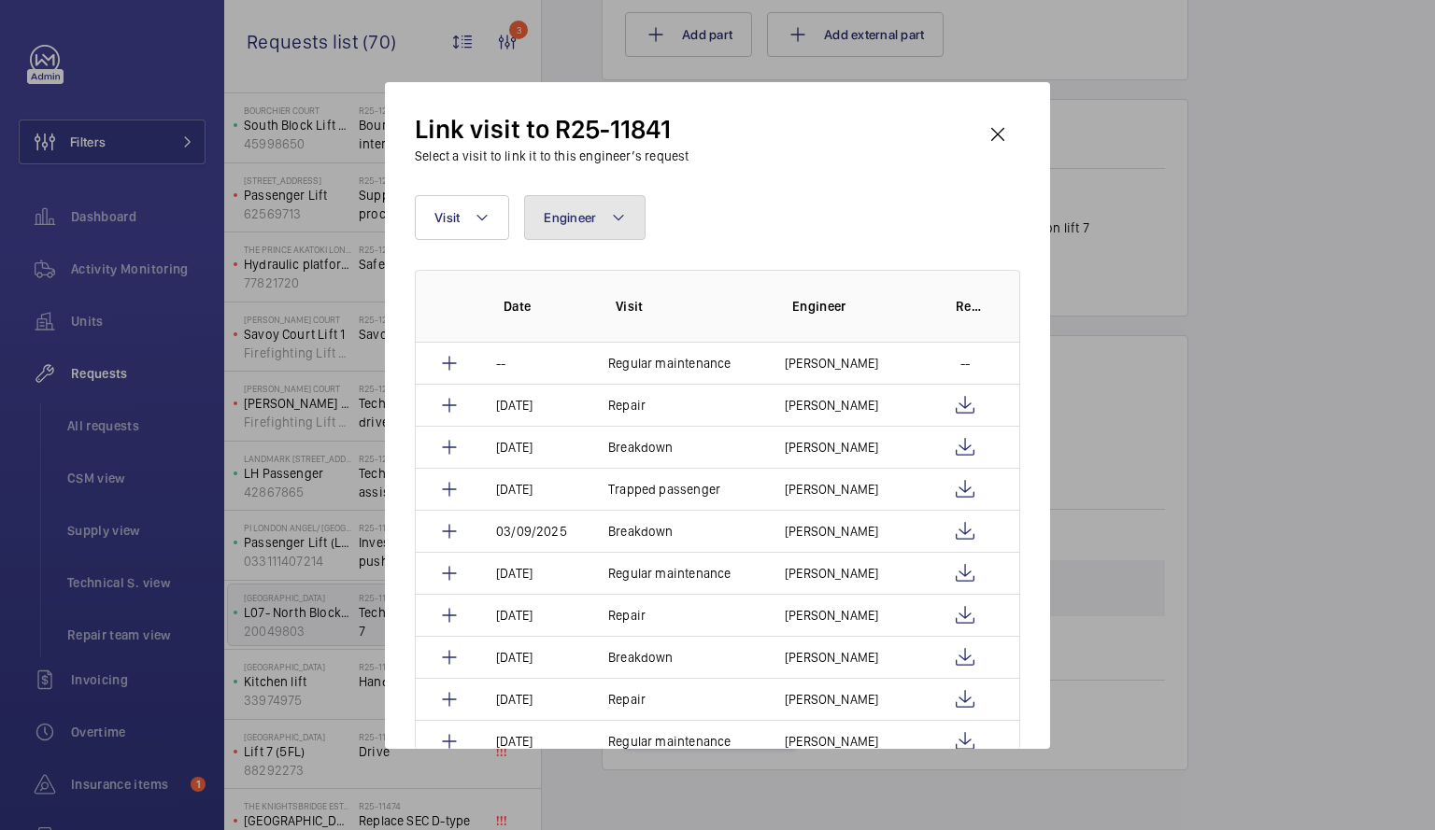
click at [596, 227] on button "Engineer" at bounding box center [584, 217] width 121 height 45
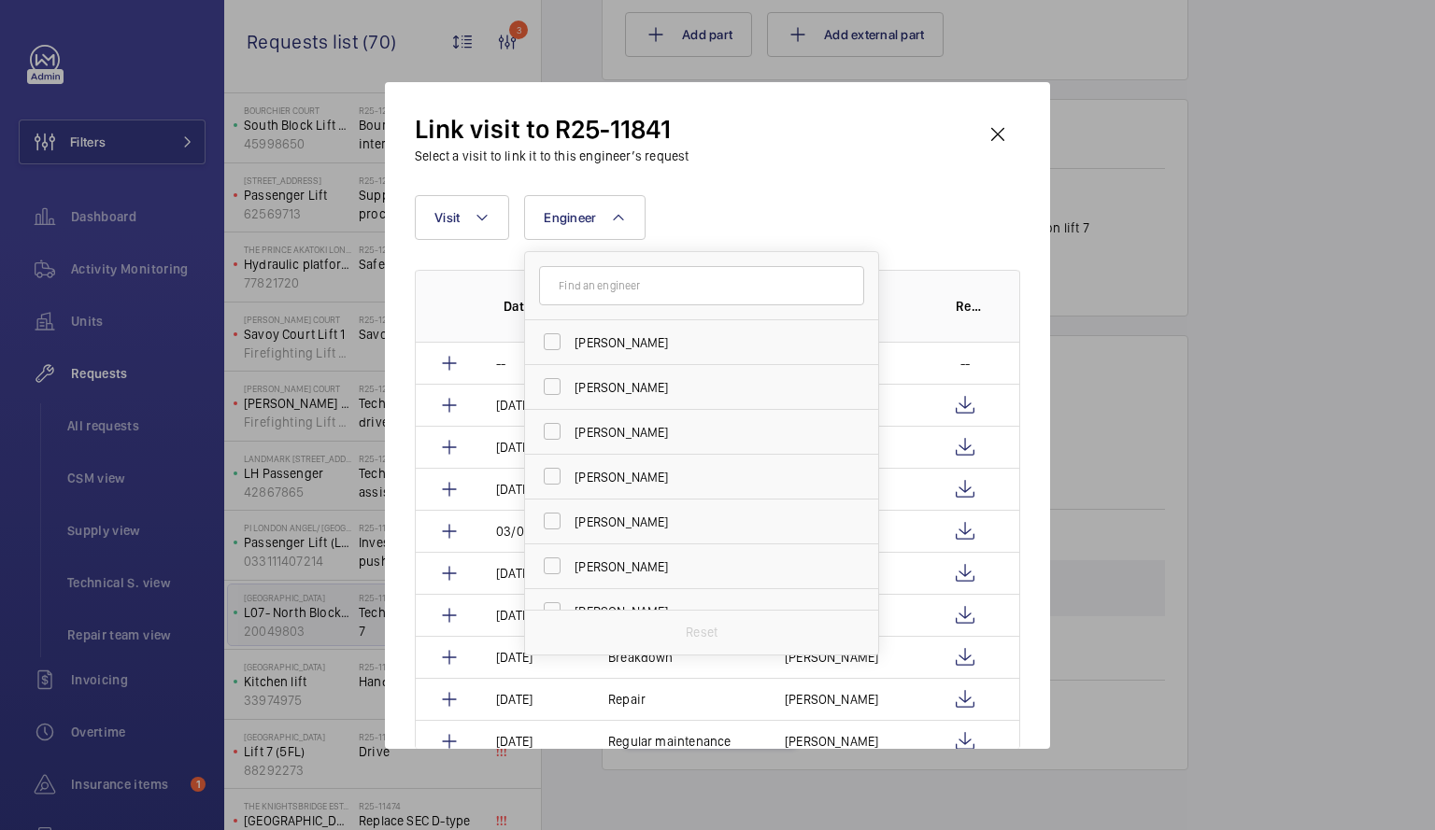
click at [595, 284] on input "text" at bounding box center [701, 285] width 325 height 39
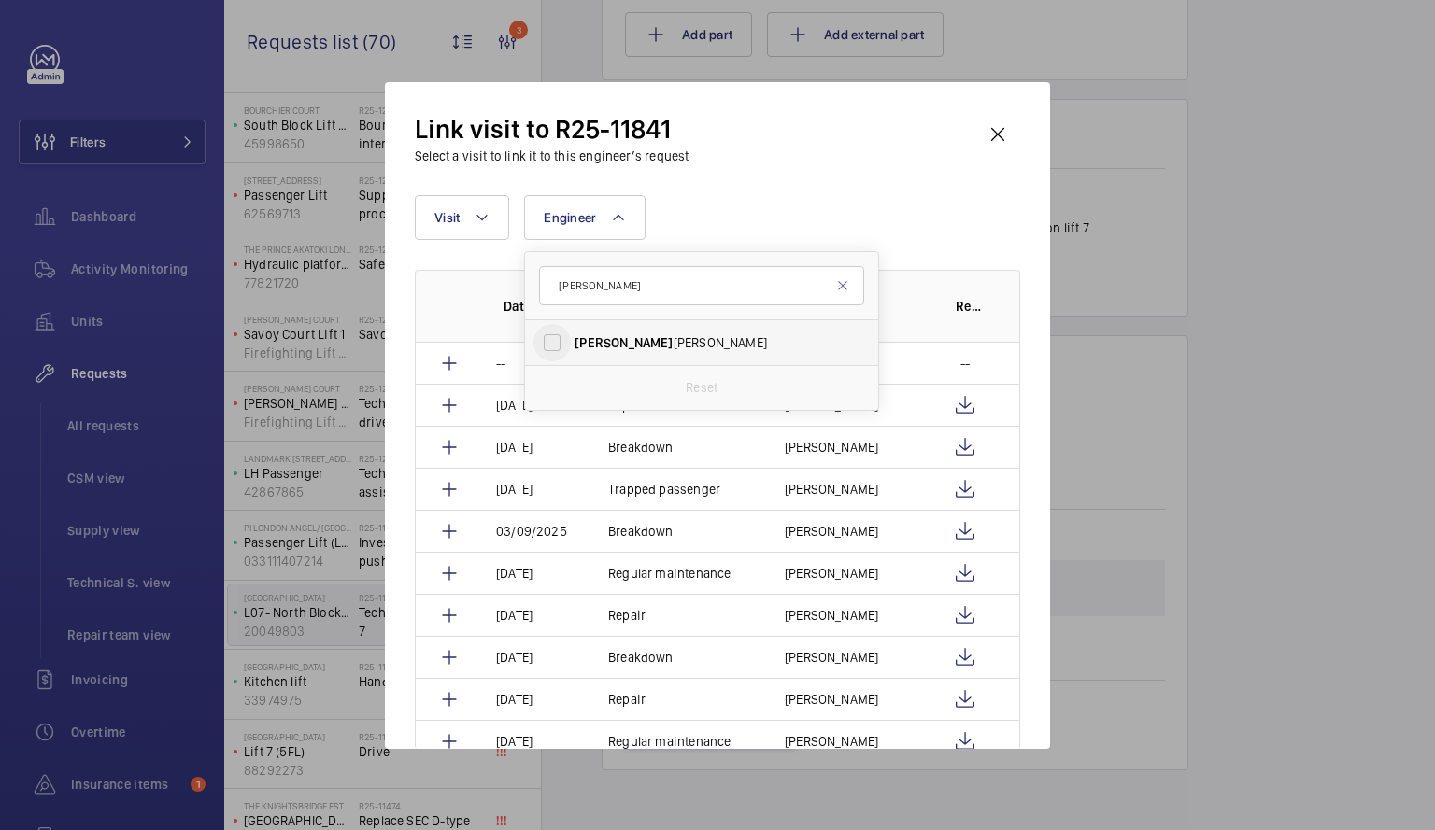
type input "[PERSON_NAME]"
click at [548, 344] on input "[PERSON_NAME]" at bounding box center [551, 342] width 37 height 37
checkbox input "true"
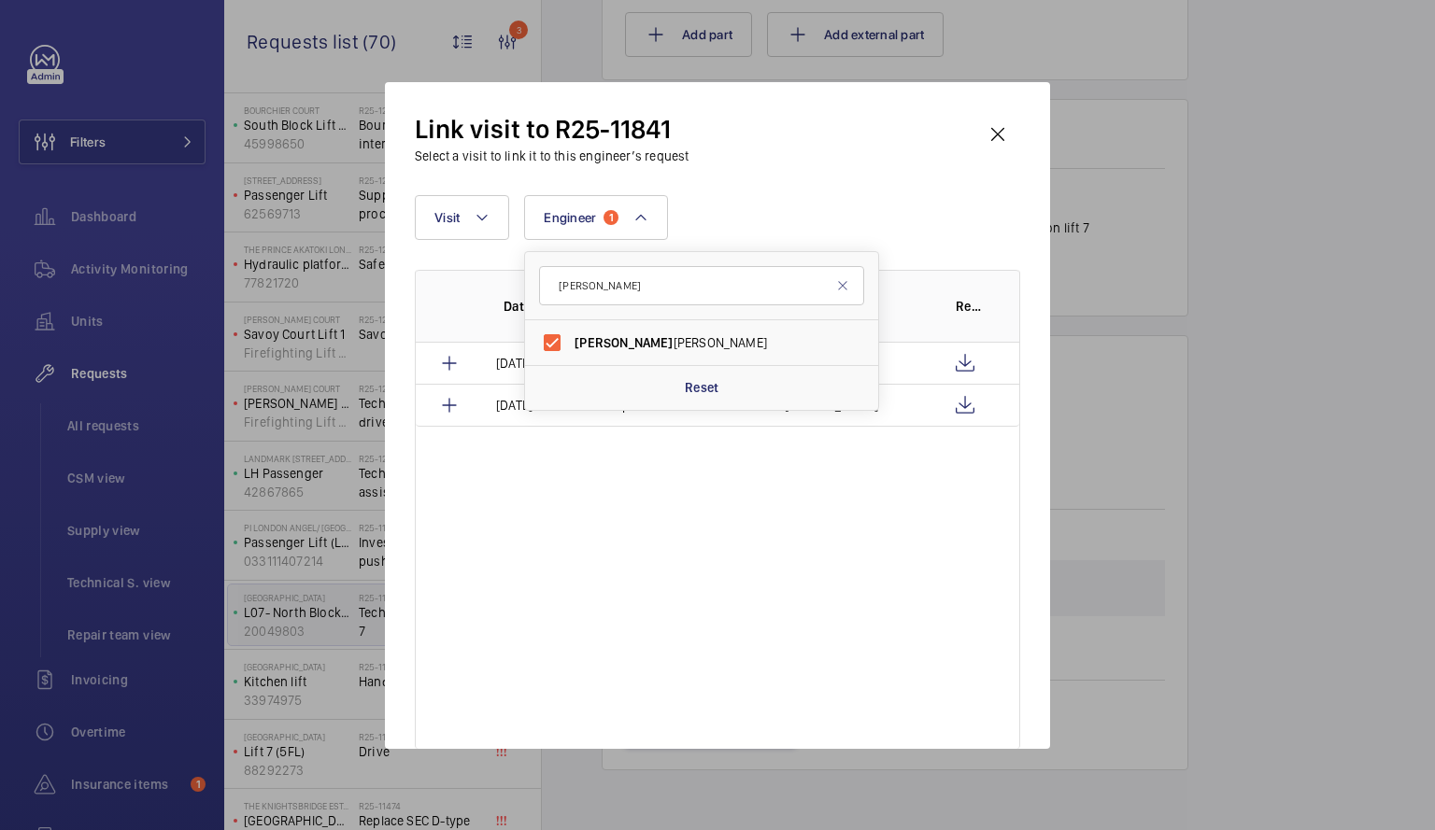
click at [854, 462] on div "Date Visit Engineer Report [DATE] Repair [PERSON_NAME] [DATE] Repair [PERSON_NA…" at bounding box center [717, 509] width 605 height 479
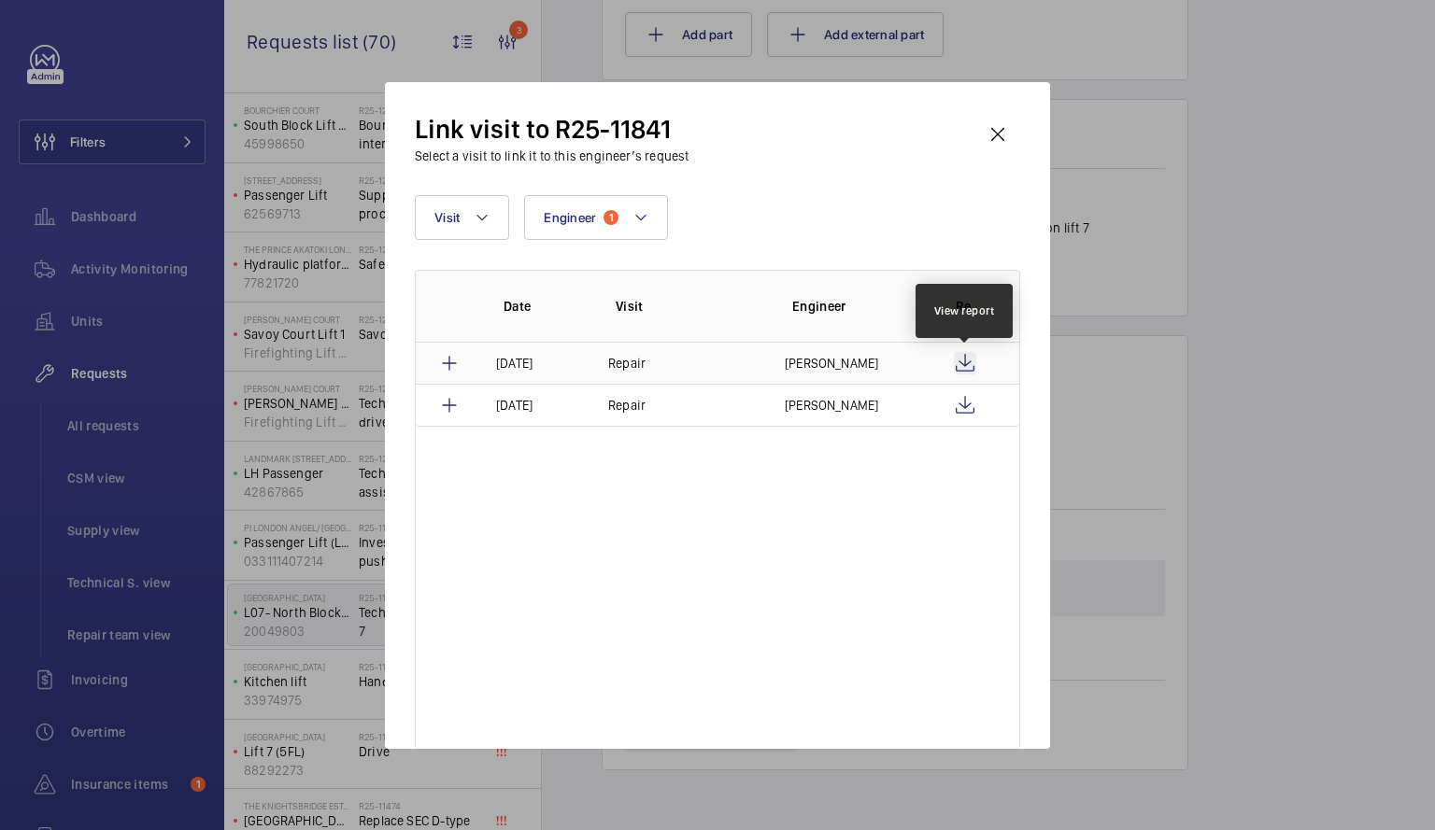
click at [971, 360] on wm-front-icon-button at bounding box center [965, 363] width 22 height 22
click at [567, 357] on td "[DATE]" at bounding box center [530, 363] width 112 height 41
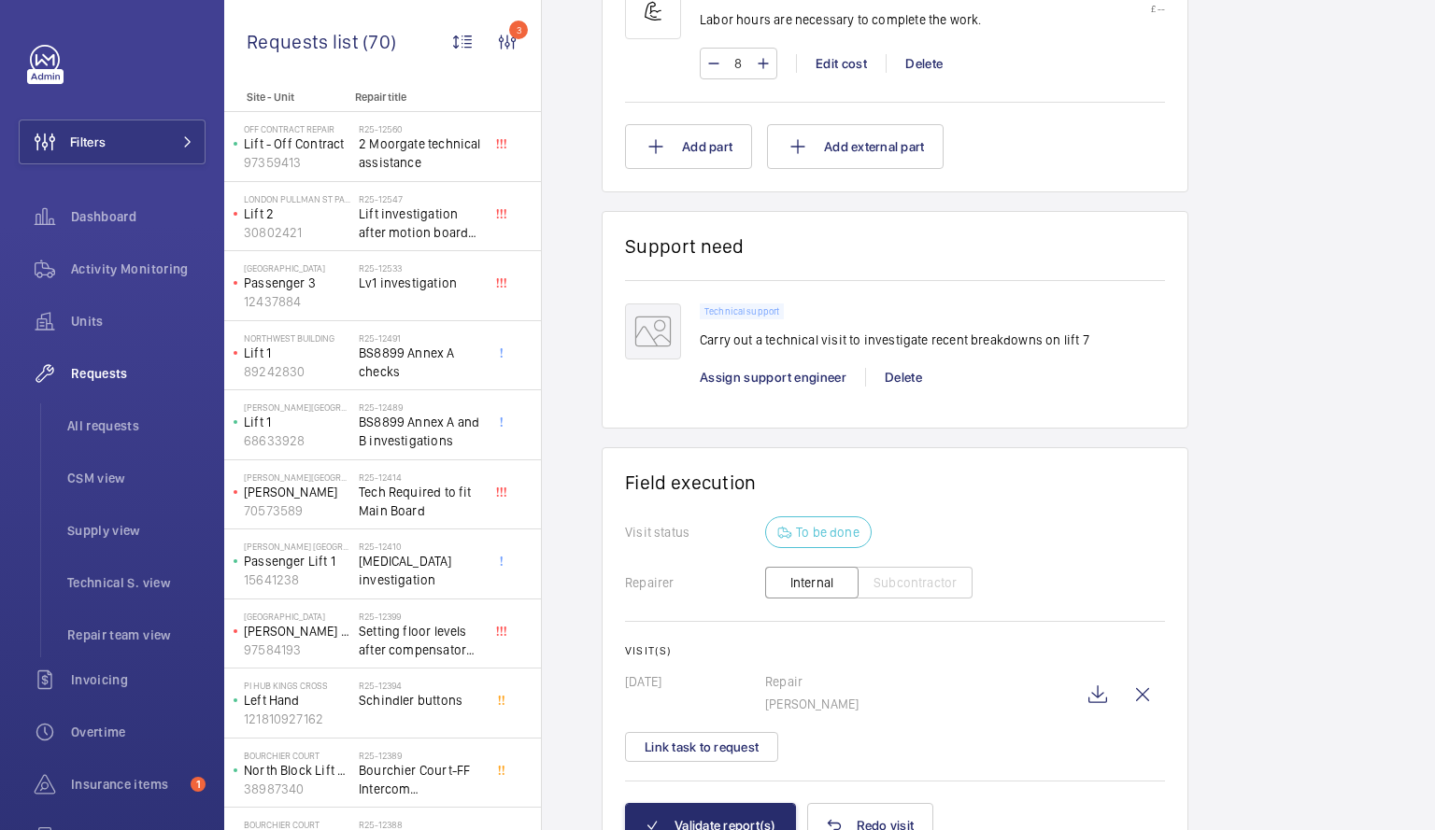
scroll to position [1421, 0]
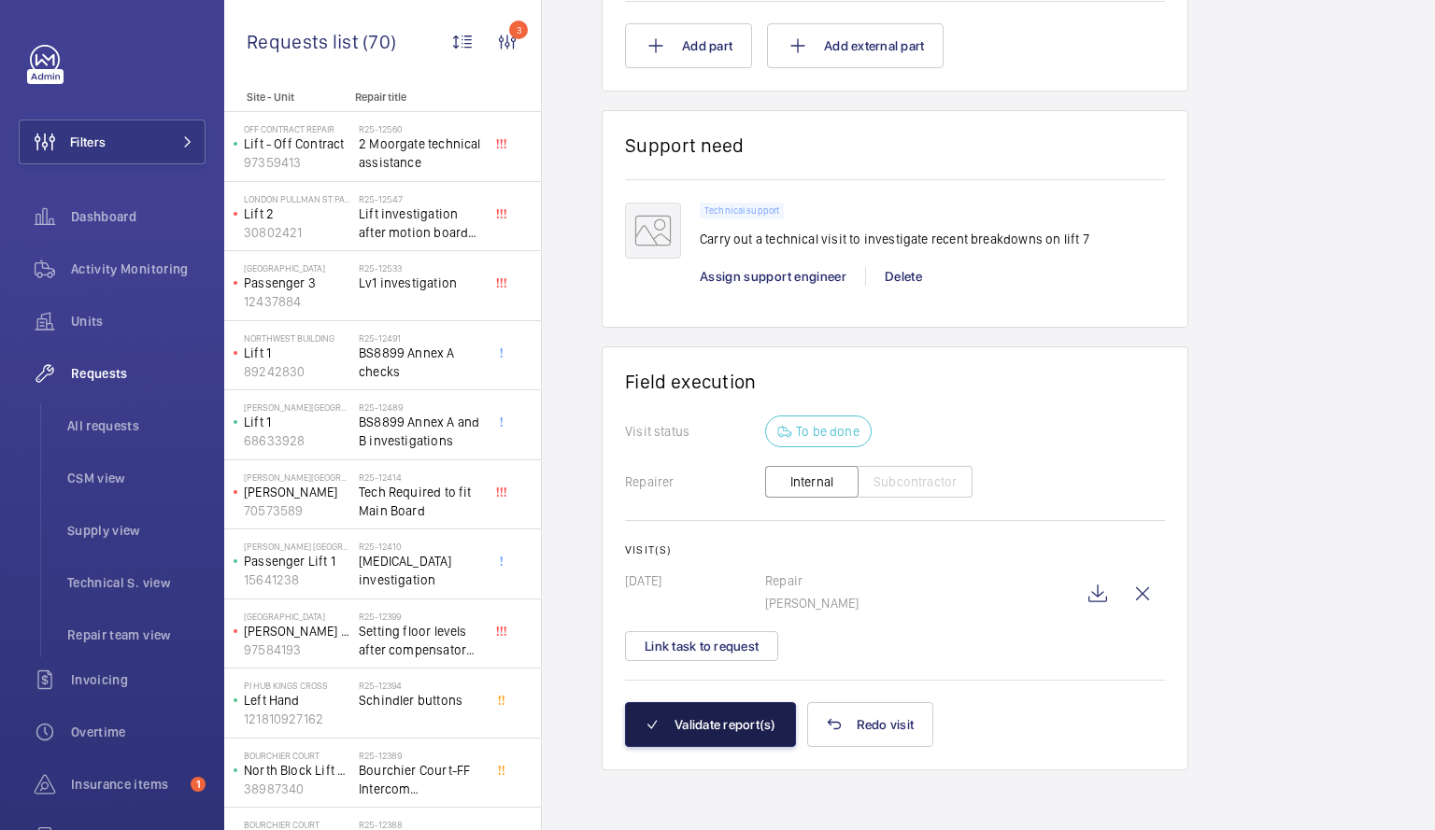
click at [716, 722] on button "Validate report(s)" at bounding box center [710, 724] width 171 height 45
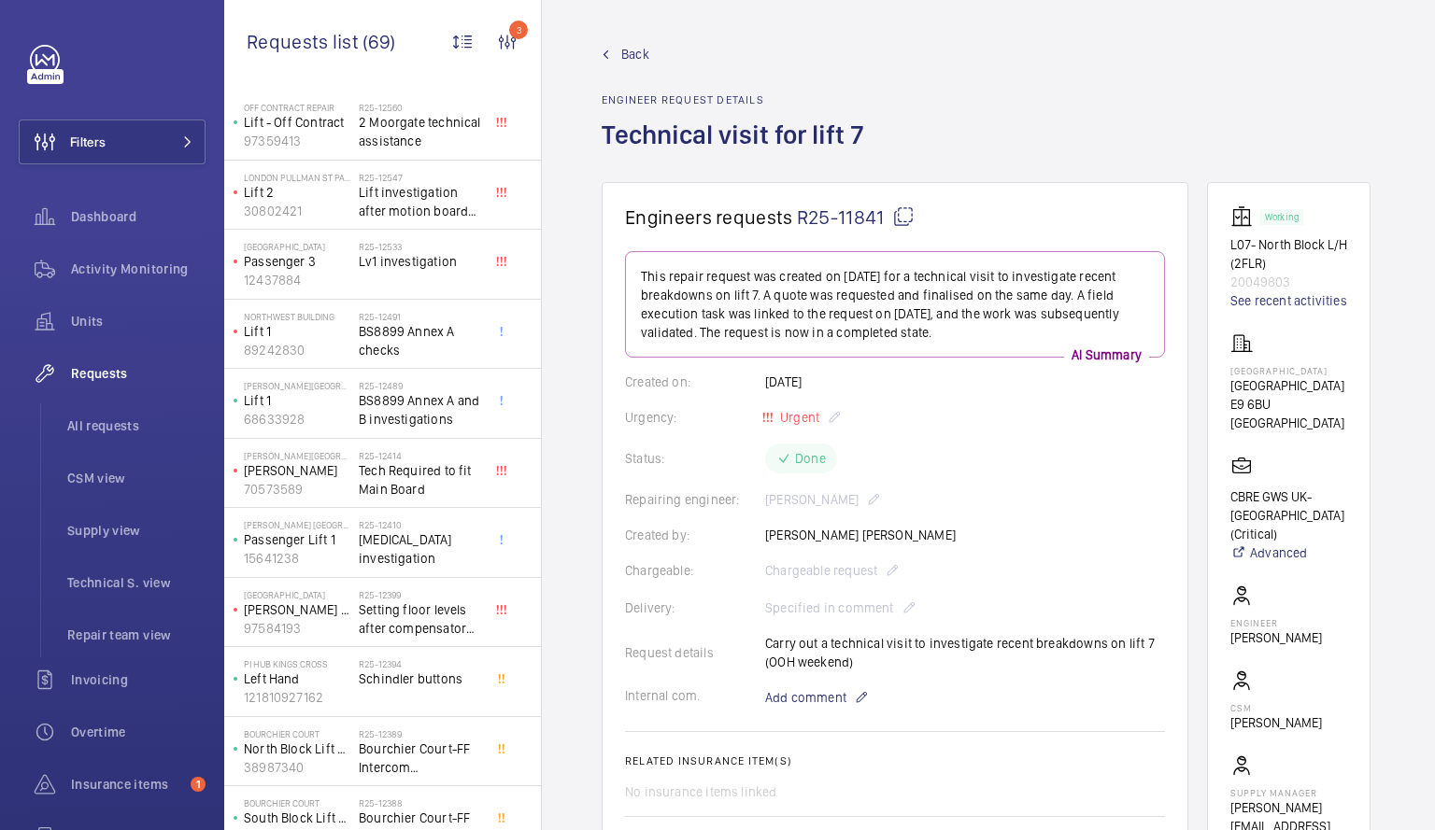
scroll to position [76, 0]
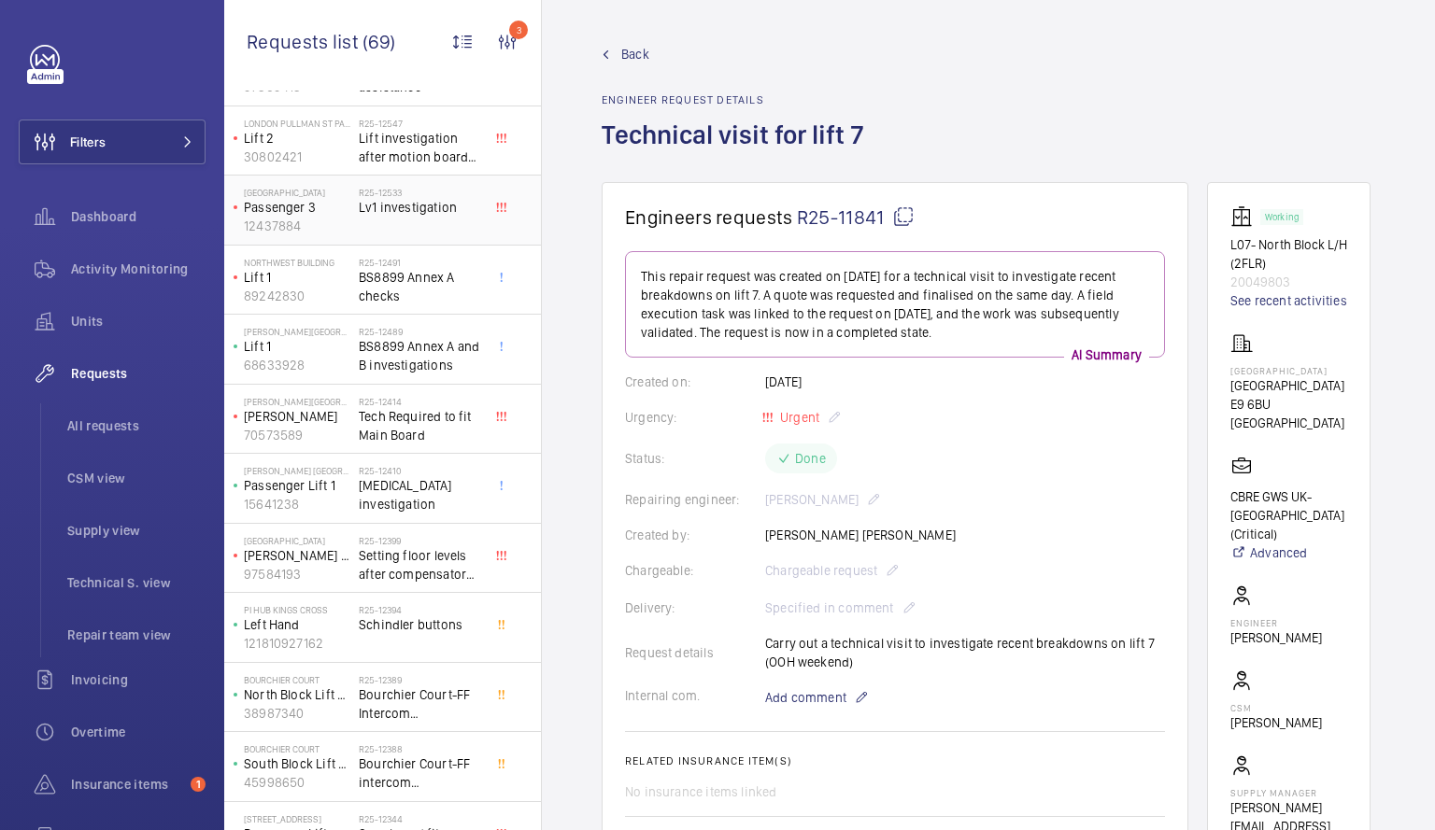
click at [374, 206] on span "Lv1 investigation" at bounding box center [420, 207] width 123 height 19
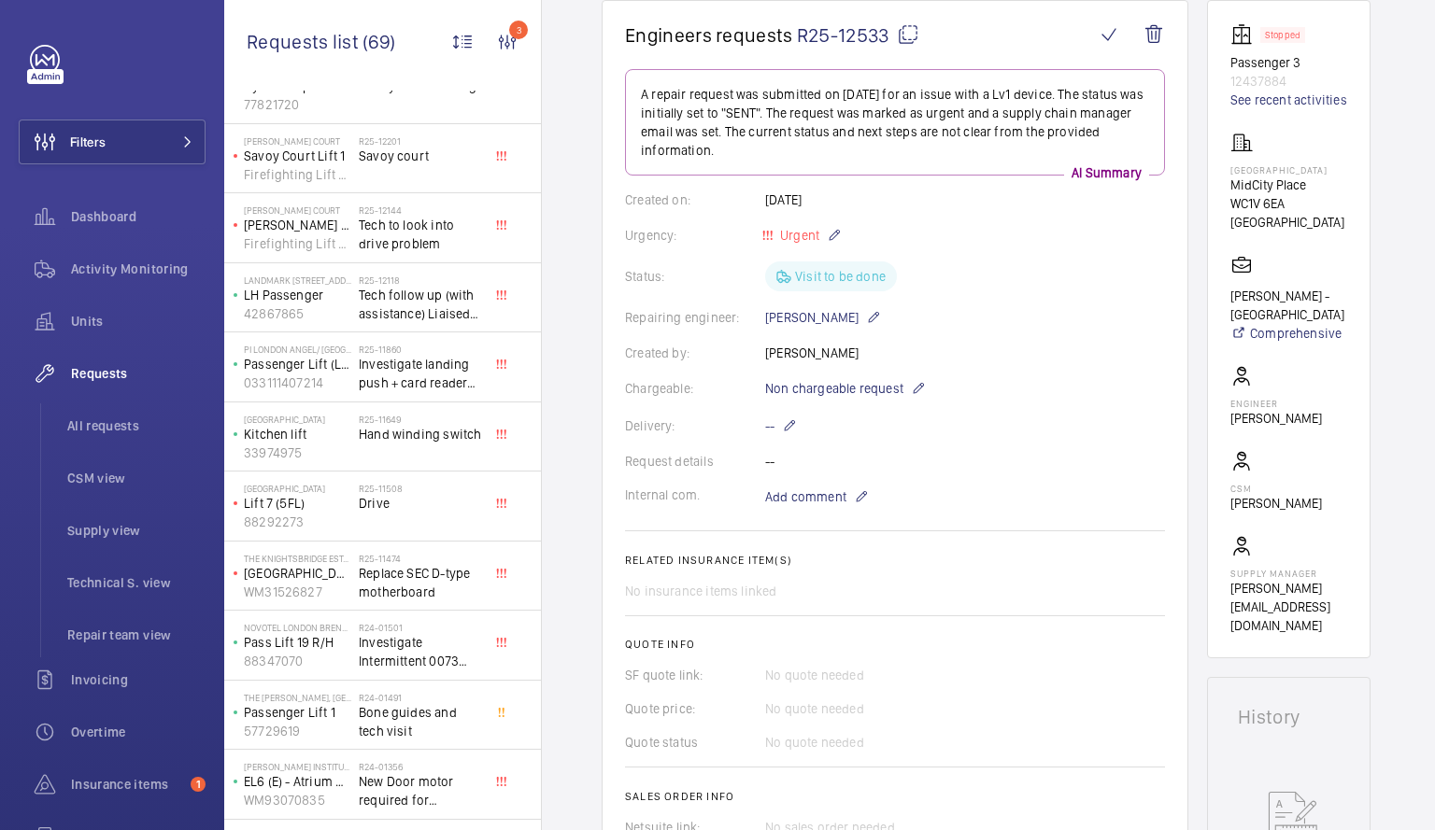
scroll to position [1300, 0]
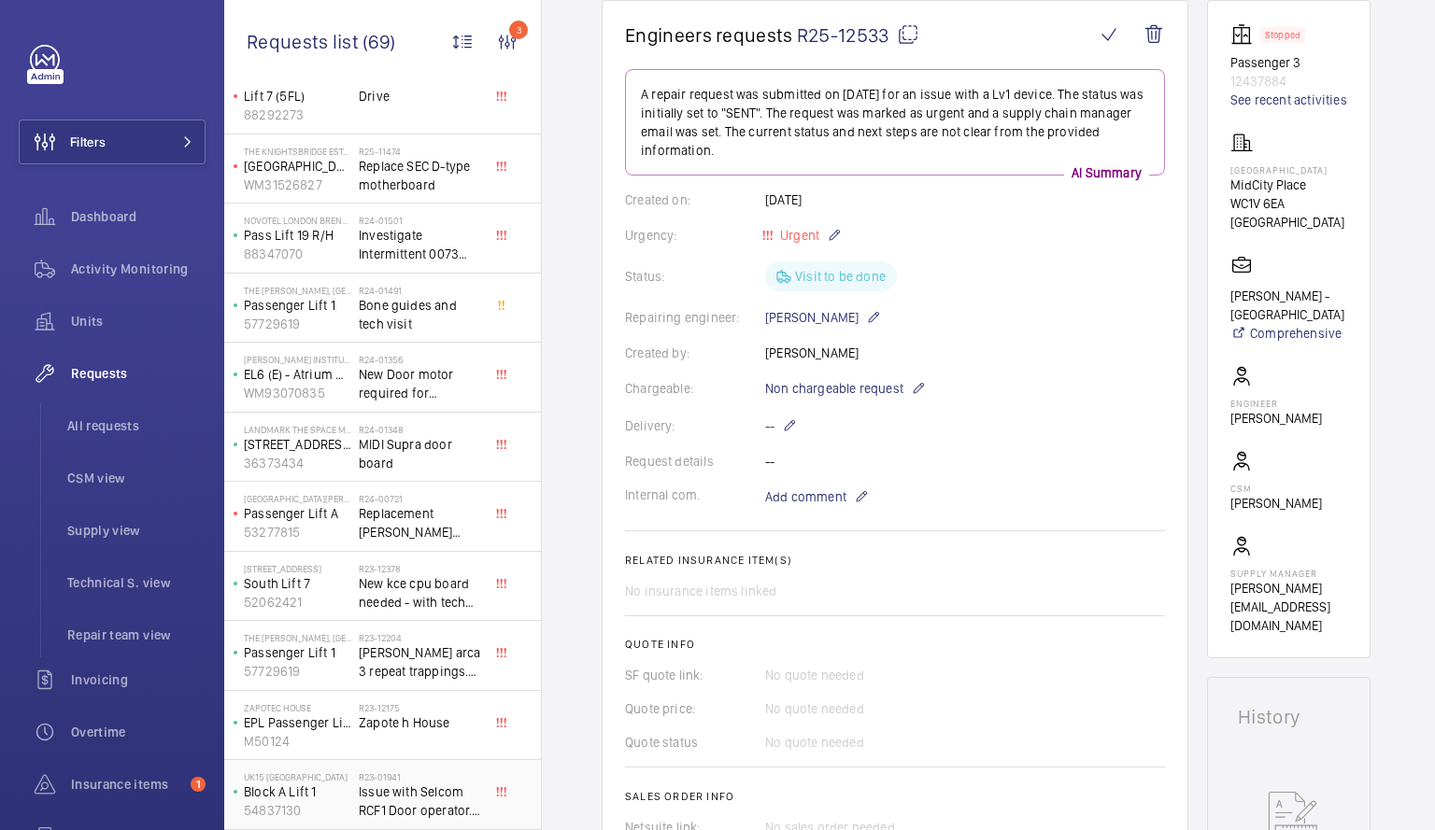
click at [323, 790] on p "Block A Lift 1" at bounding box center [297, 792] width 107 height 19
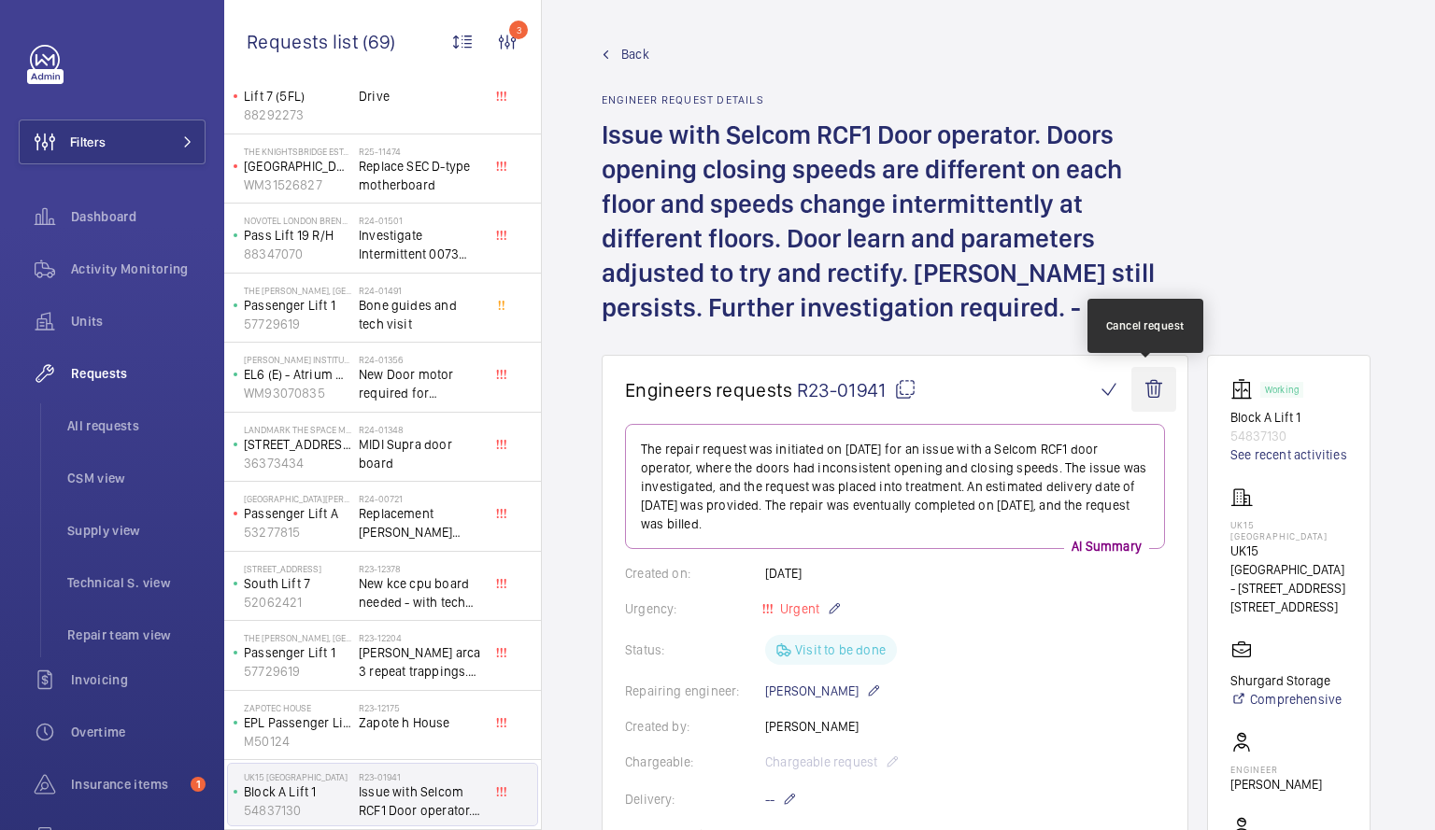
click at [1152, 376] on wm-front-icon-button at bounding box center [1153, 389] width 45 height 45
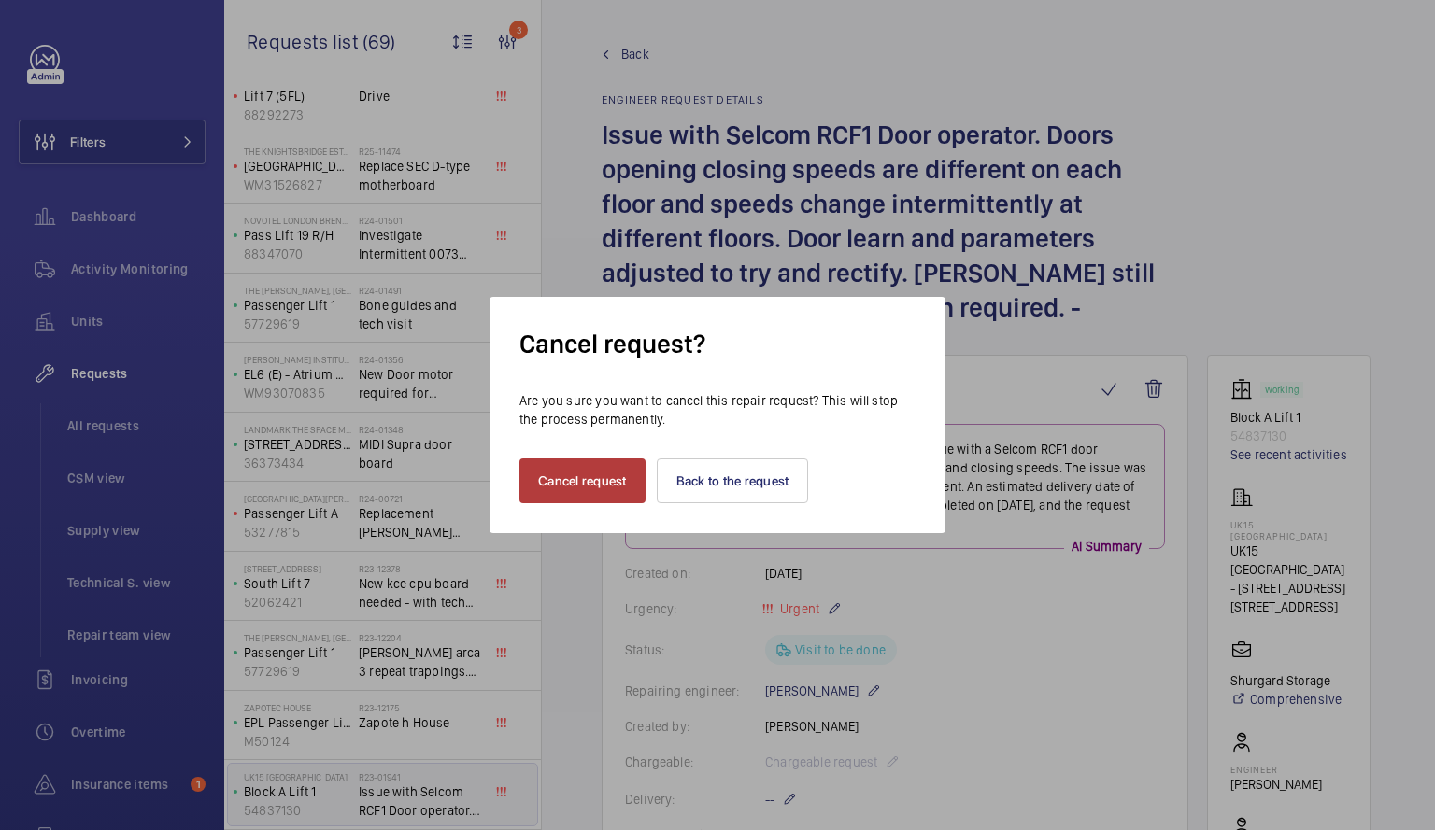
click at [585, 475] on button "Cancel request" at bounding box center [582, 481] width 126 height 45
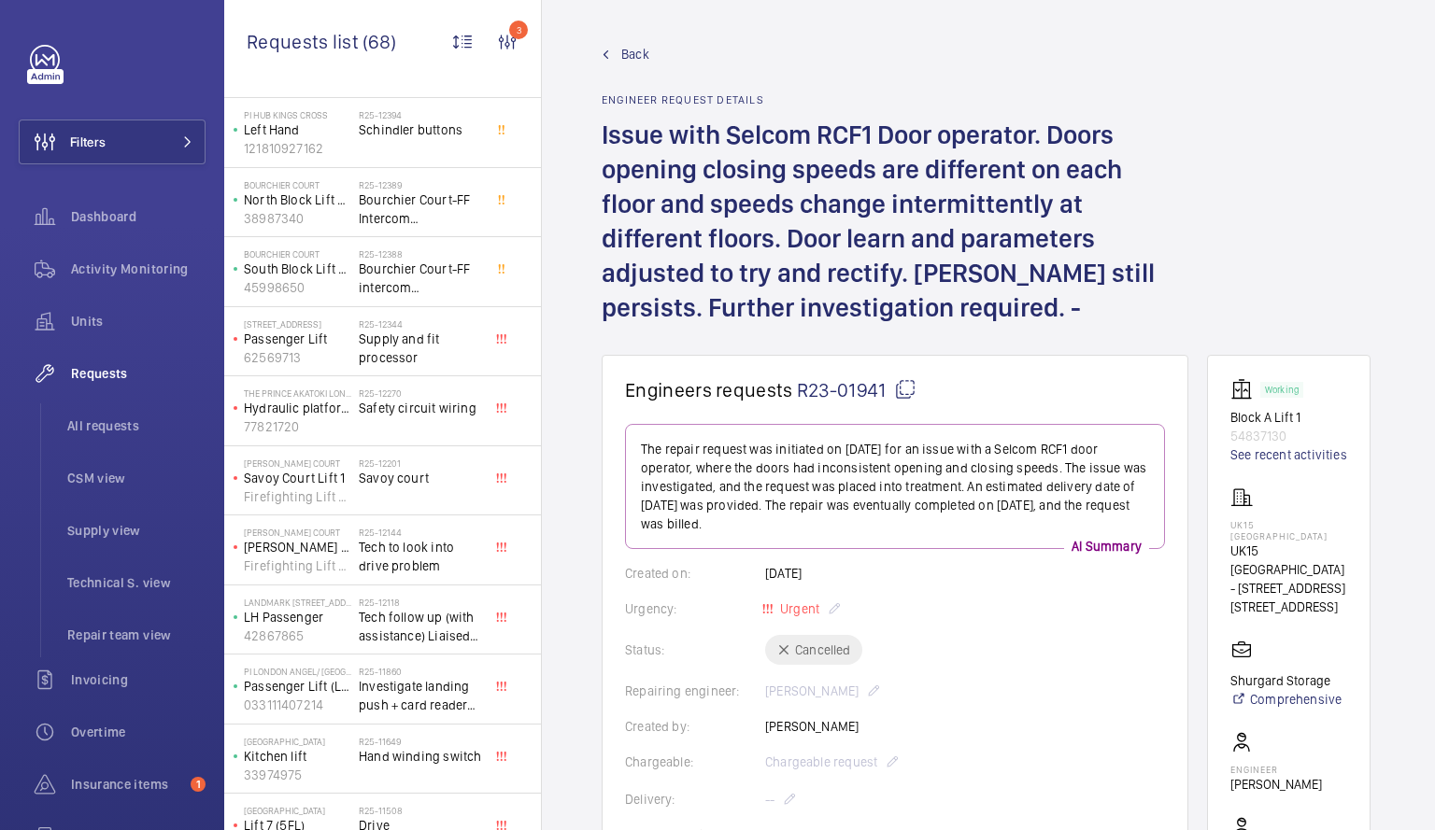
scroll to position [573, 0]
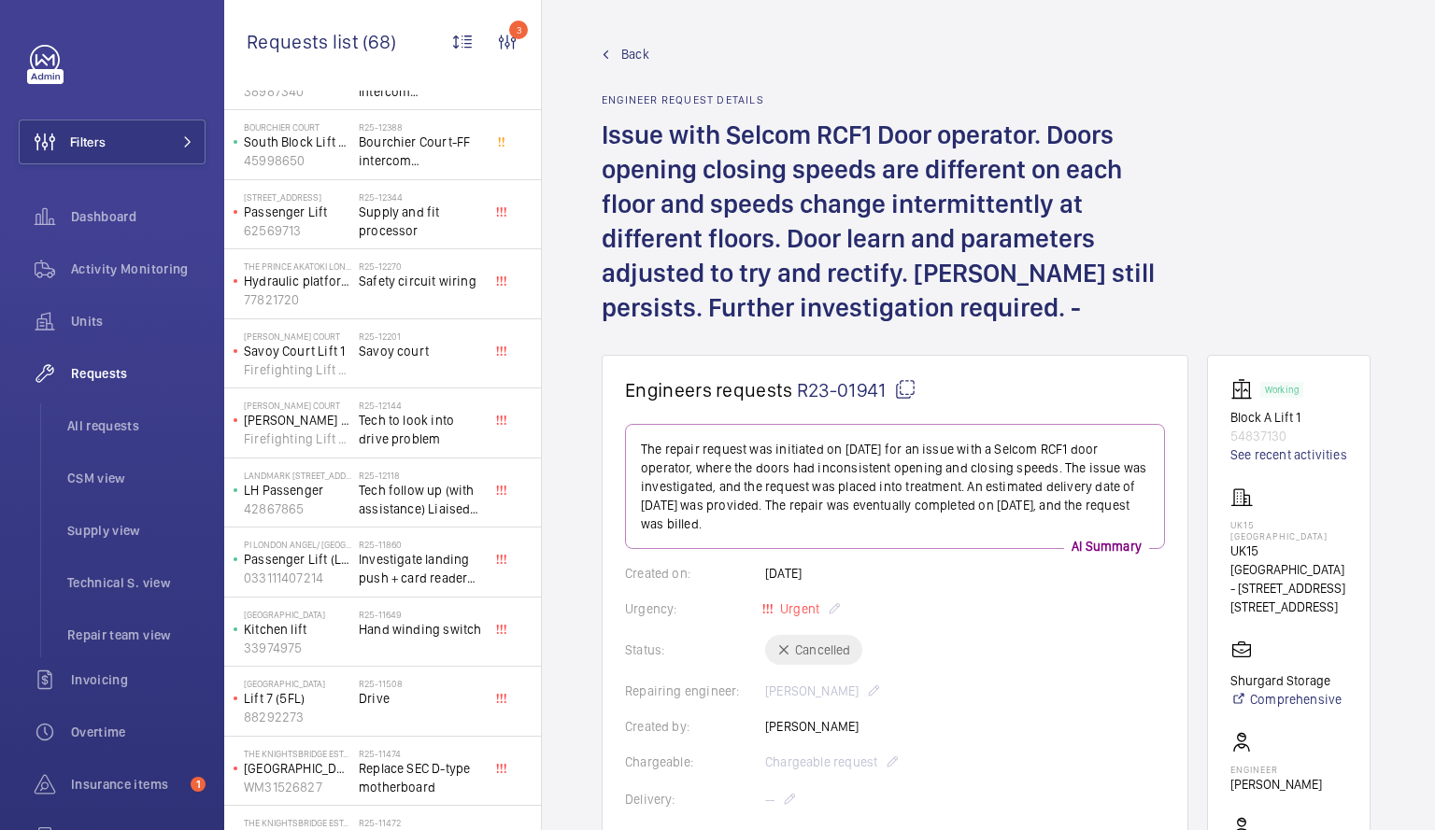
scroll to position [701, 0]
click at [343, 479] on p "LH Passenger" at bounding box center [297, 486] width 107 height 19
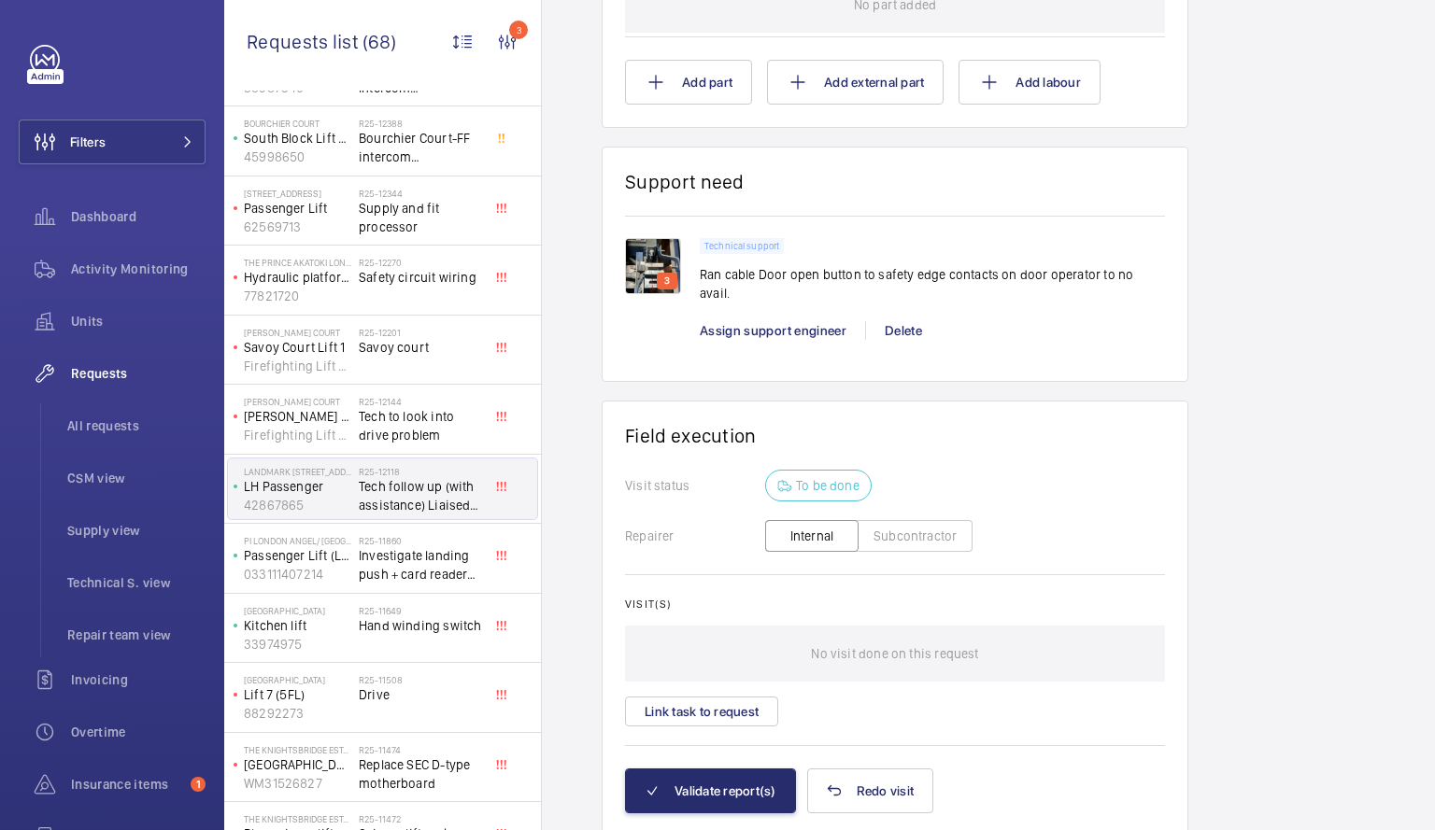
scroll to position [1278, 0]
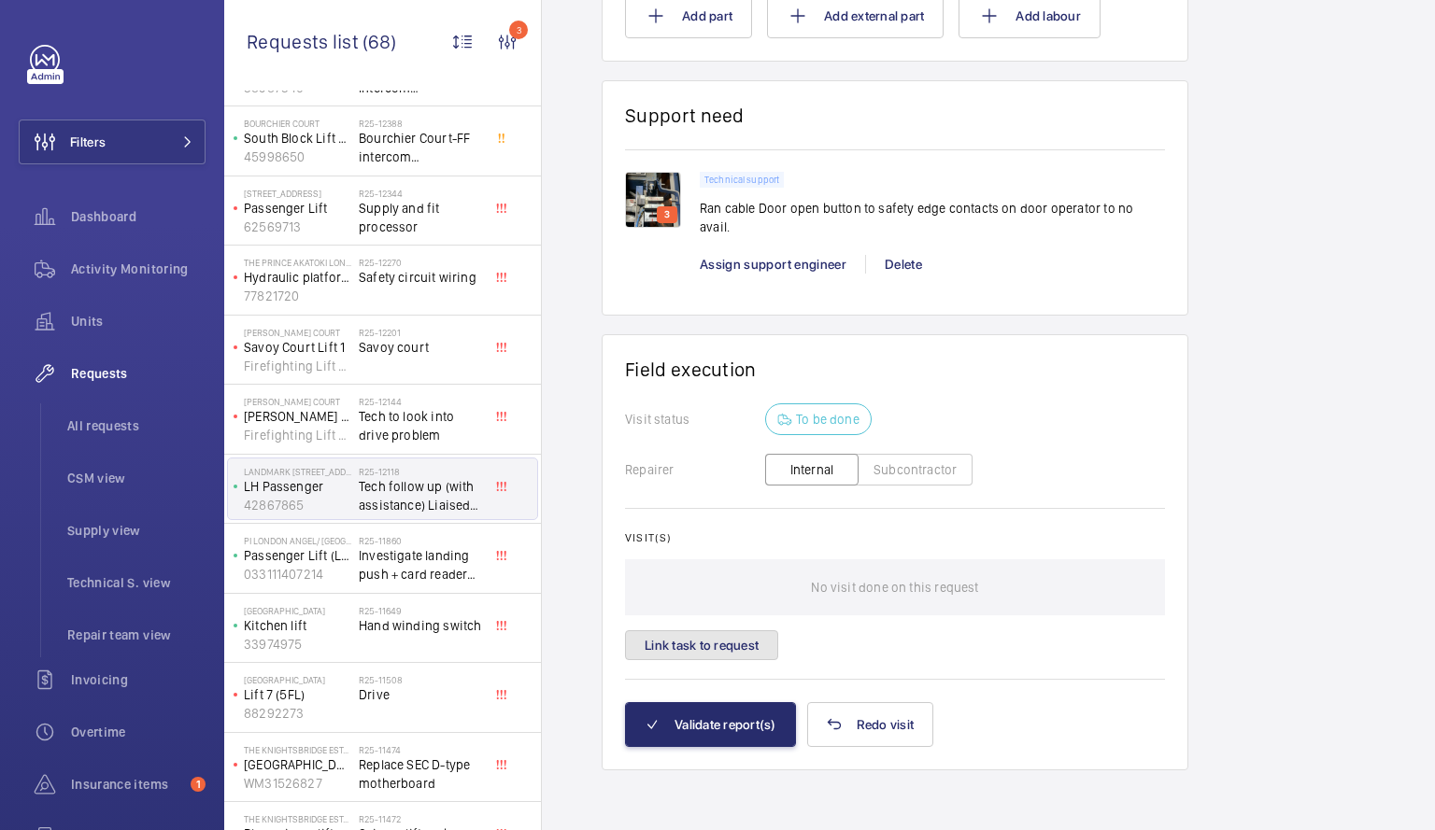
click at [675, 644] on button "Link task to request" at bounding box center [701, 645] width 153 height 30
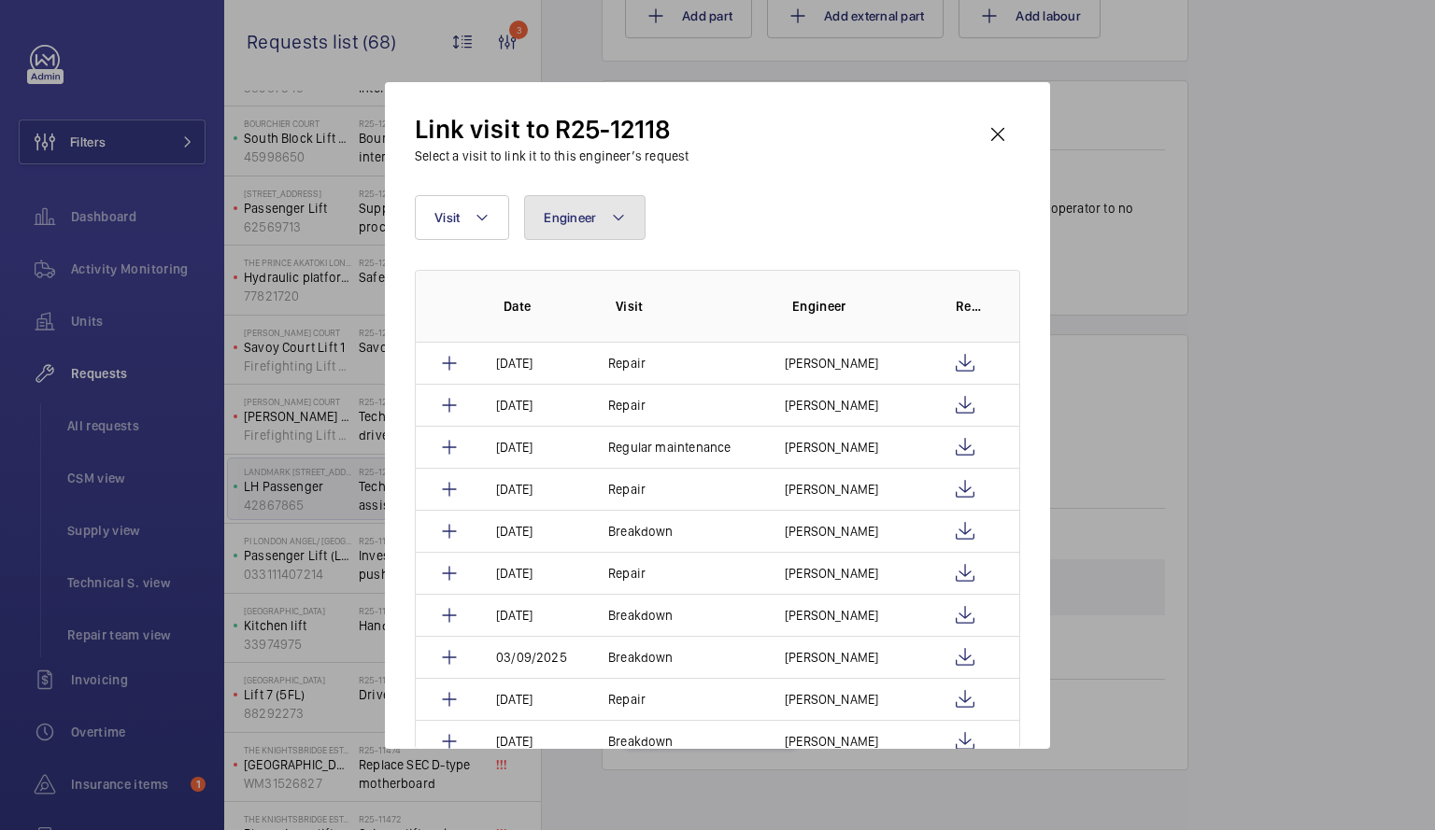
click at [606, 214] on button "Engineer" at bounding box center [584, 217] width 121 height 45
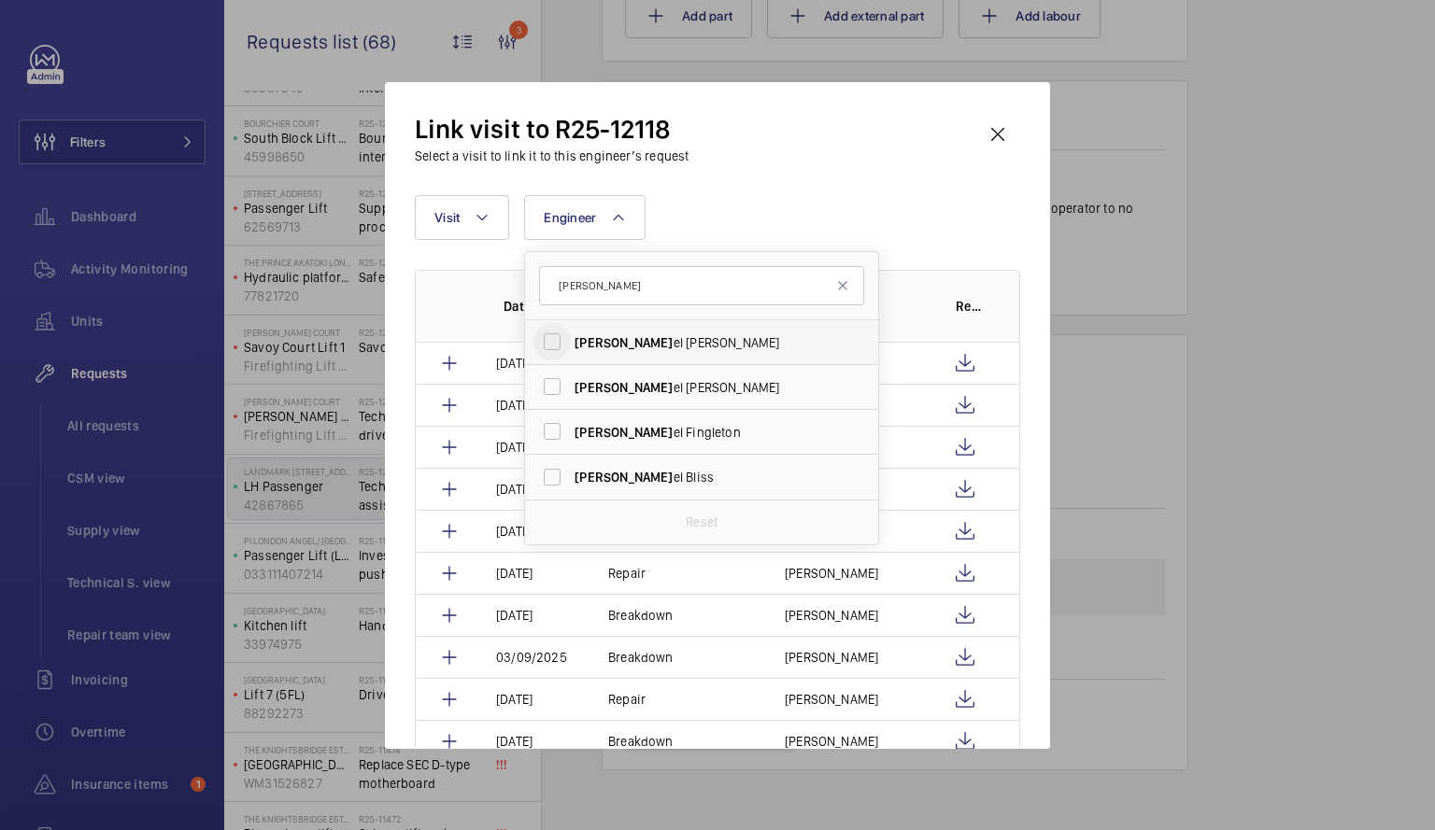
type input "[PERSON_NAME]"
click at [560, 333] on input "[PERSON_NAME]" at bounding box center [551, 341] width 37 height 37
checkbox input "true"
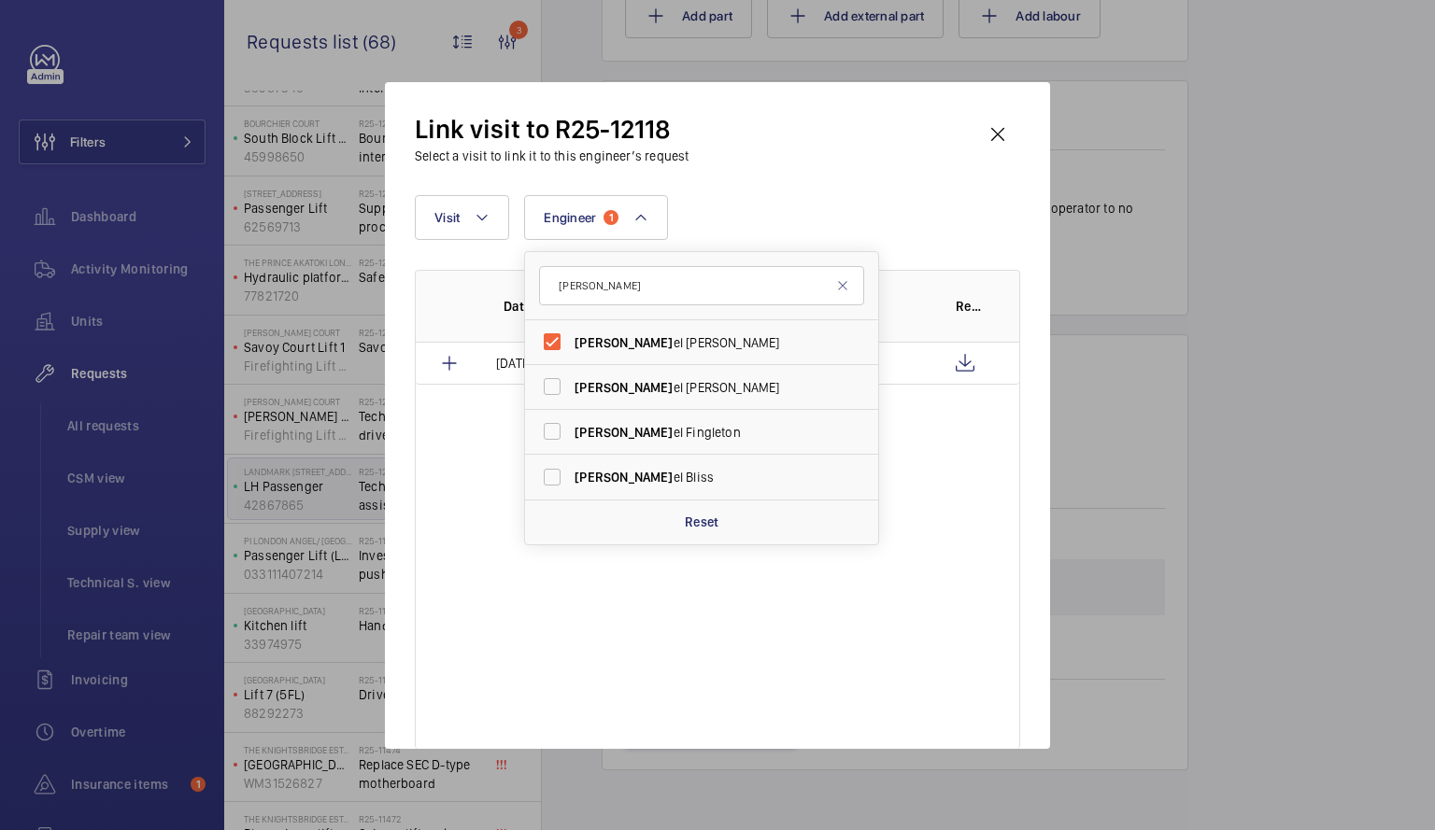
click at [918, 548] on div "Date Visit Engineer Report [DATE] Repair [PERSON_NAME]" at bounding box center [717, 509] width 605 height 479
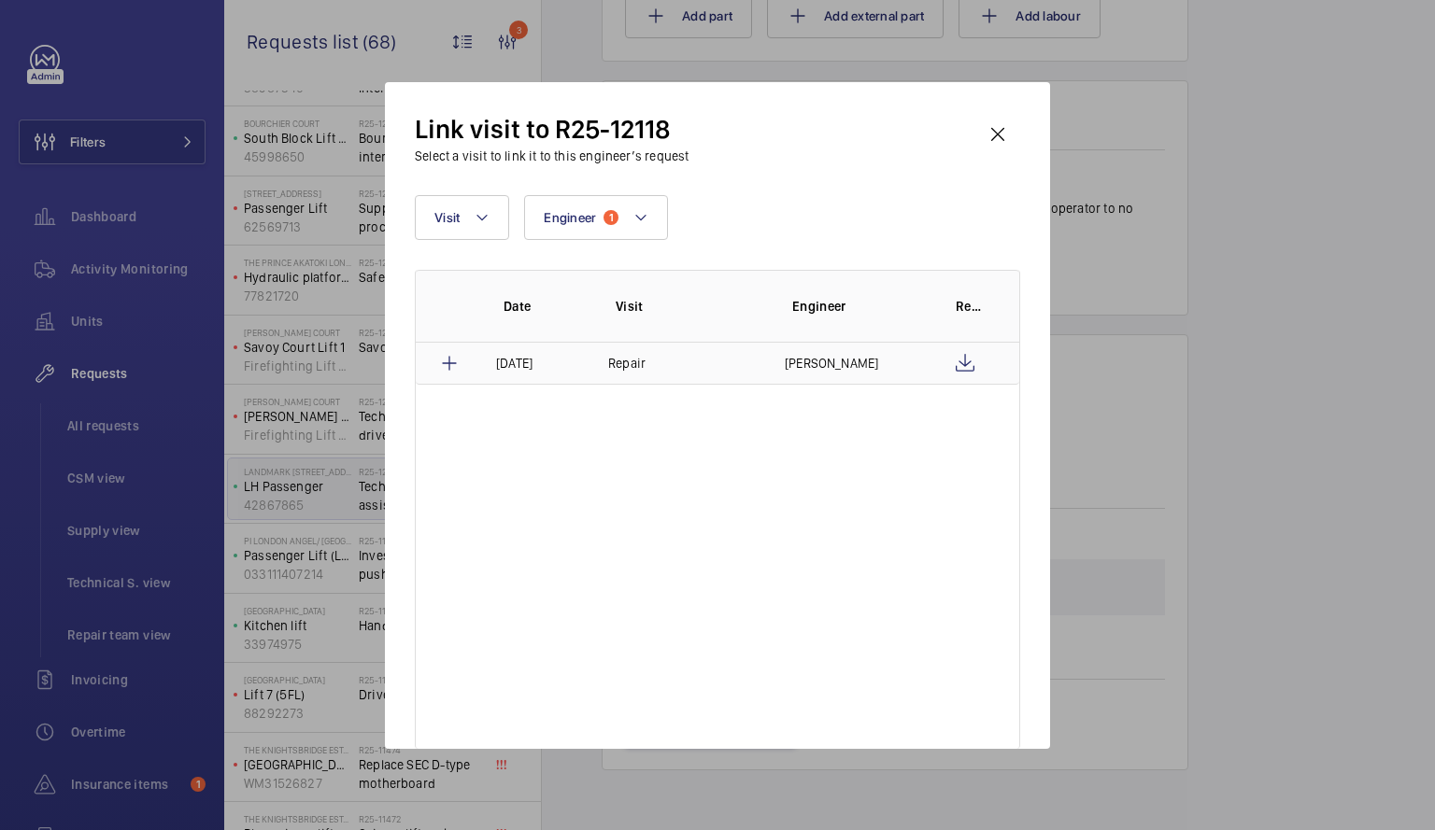
click at [820, 363] on p "[PERSON_NAME]" at bounding box center [831, 363] width 93 height 19
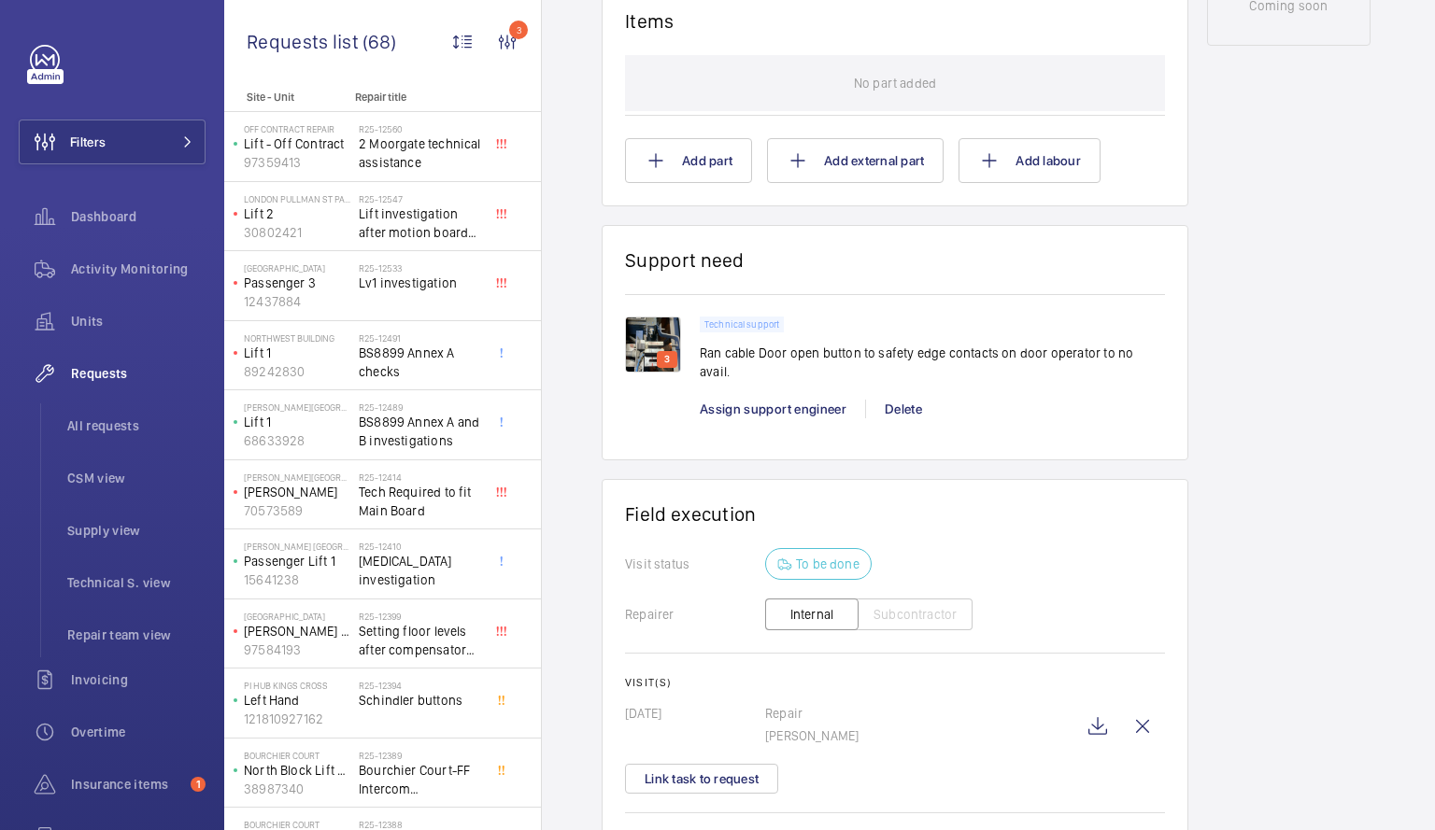
scroll to position [1248, 0]
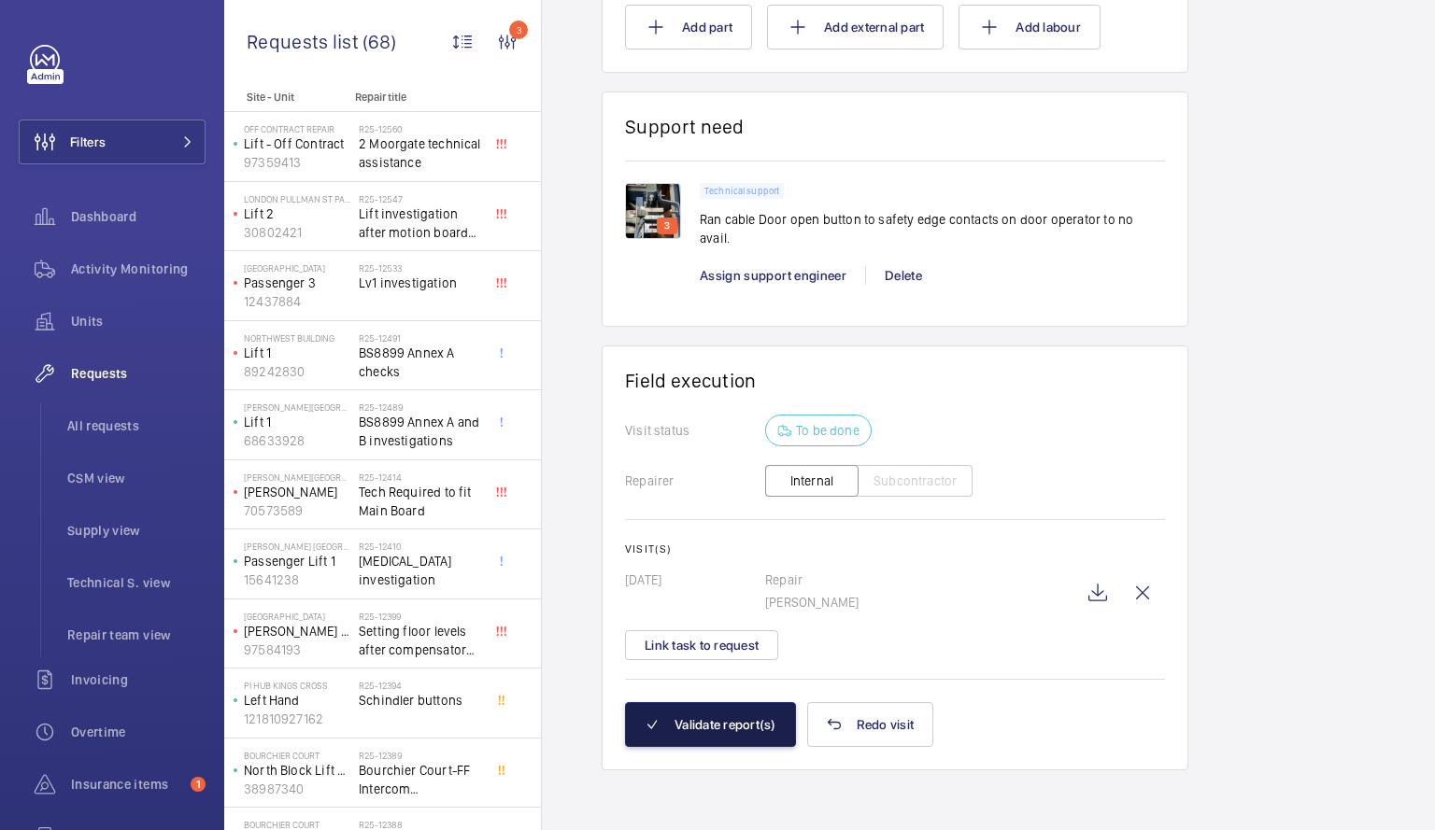
click at [678, 730] on button "Validate report(s)" at bounding box center [710, 724] width 171 height 45
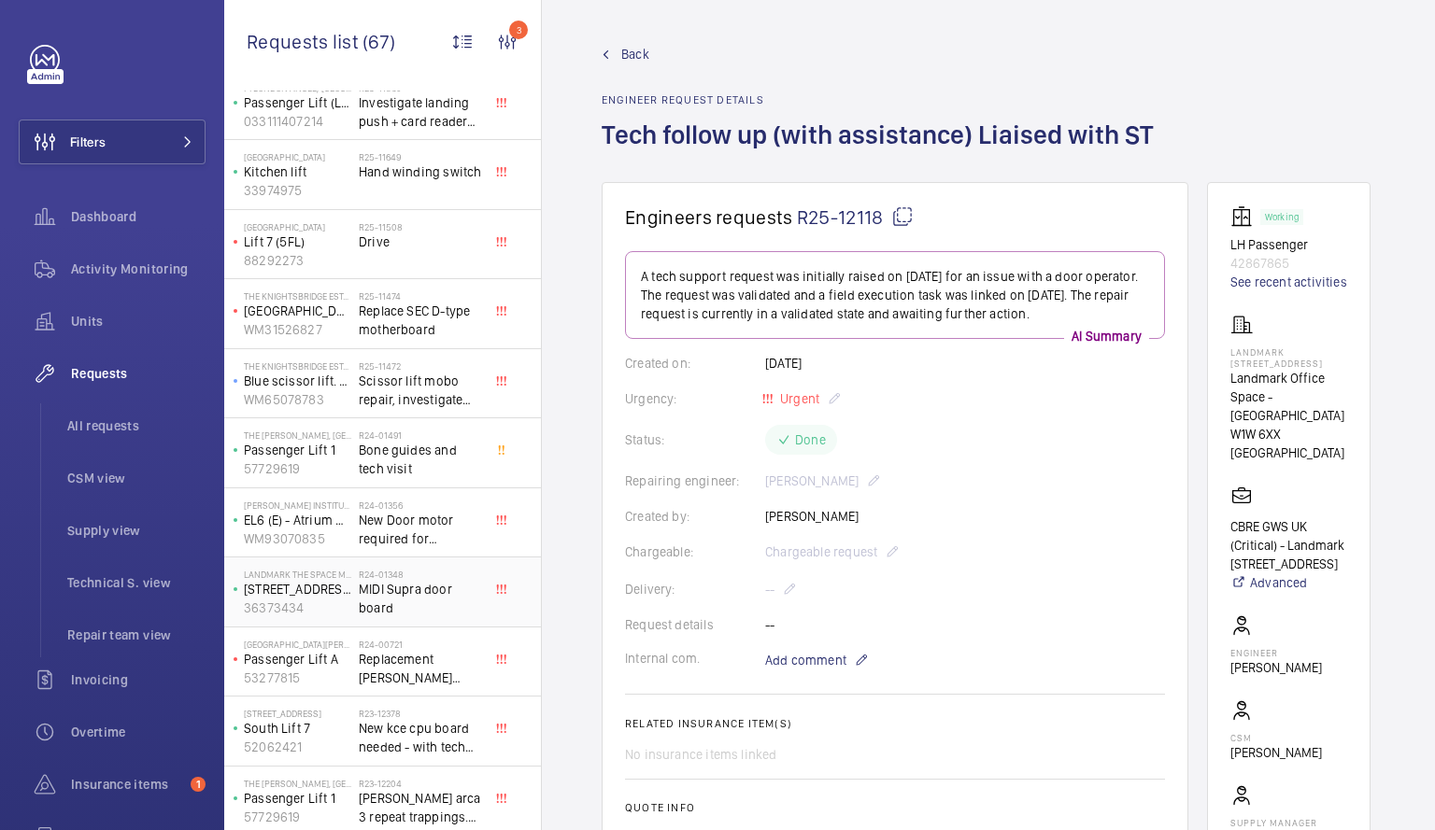
scroll to position [1161, 0]
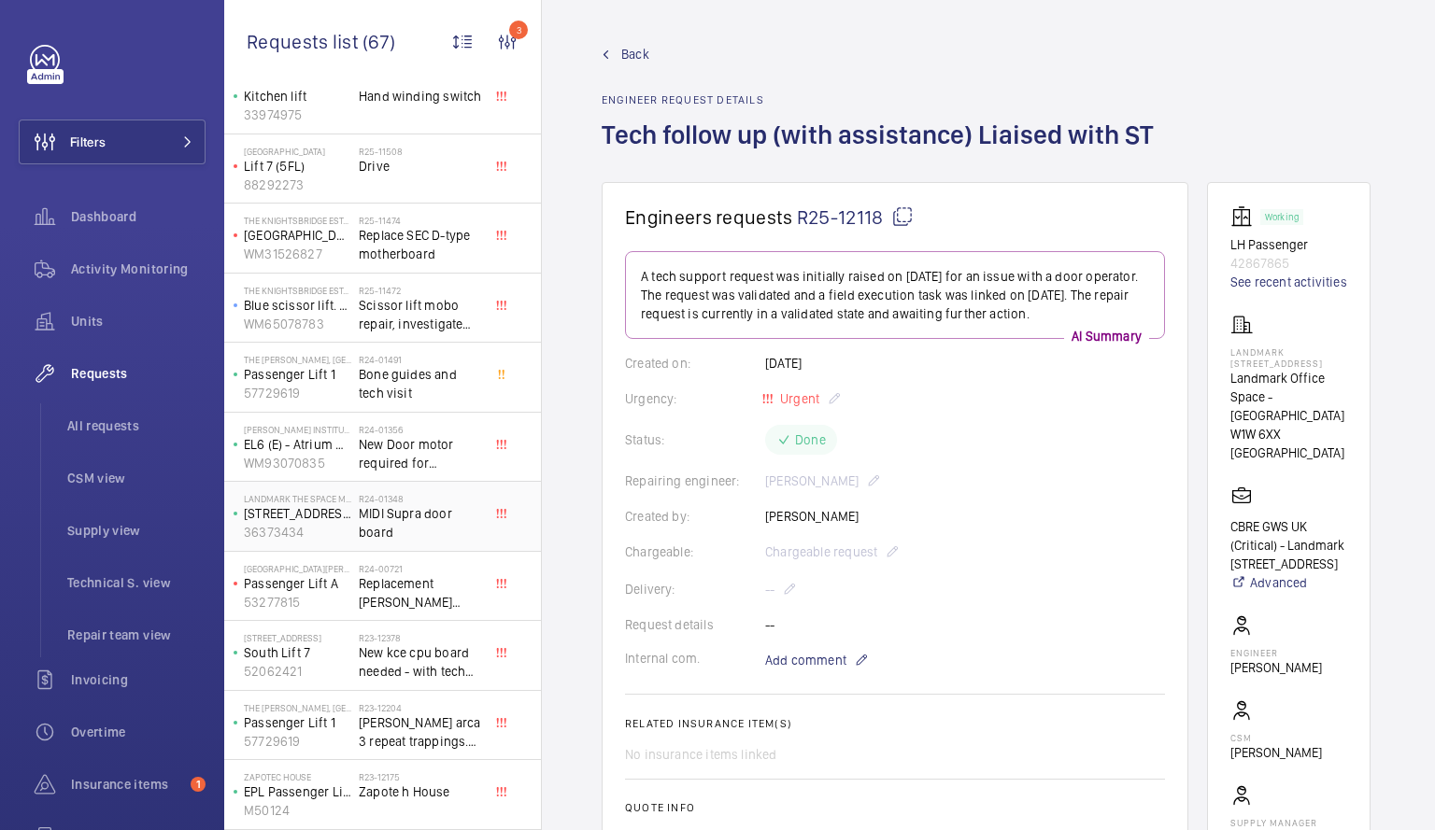
click at [403, 522] on span "MIDI Supra door board" at bounding box center [420, 522] width 123 height 37
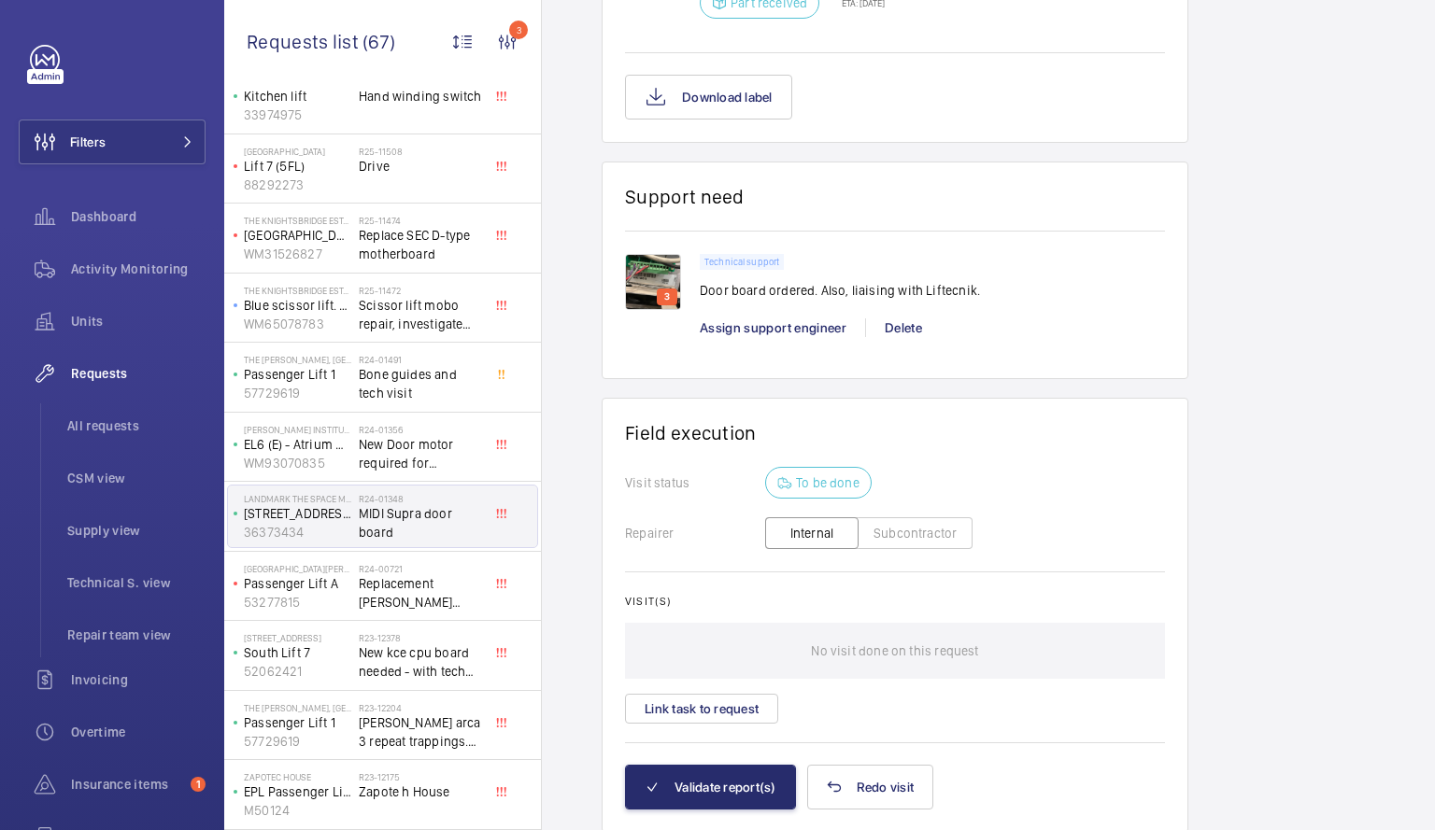
scroll to position [1309, 0]
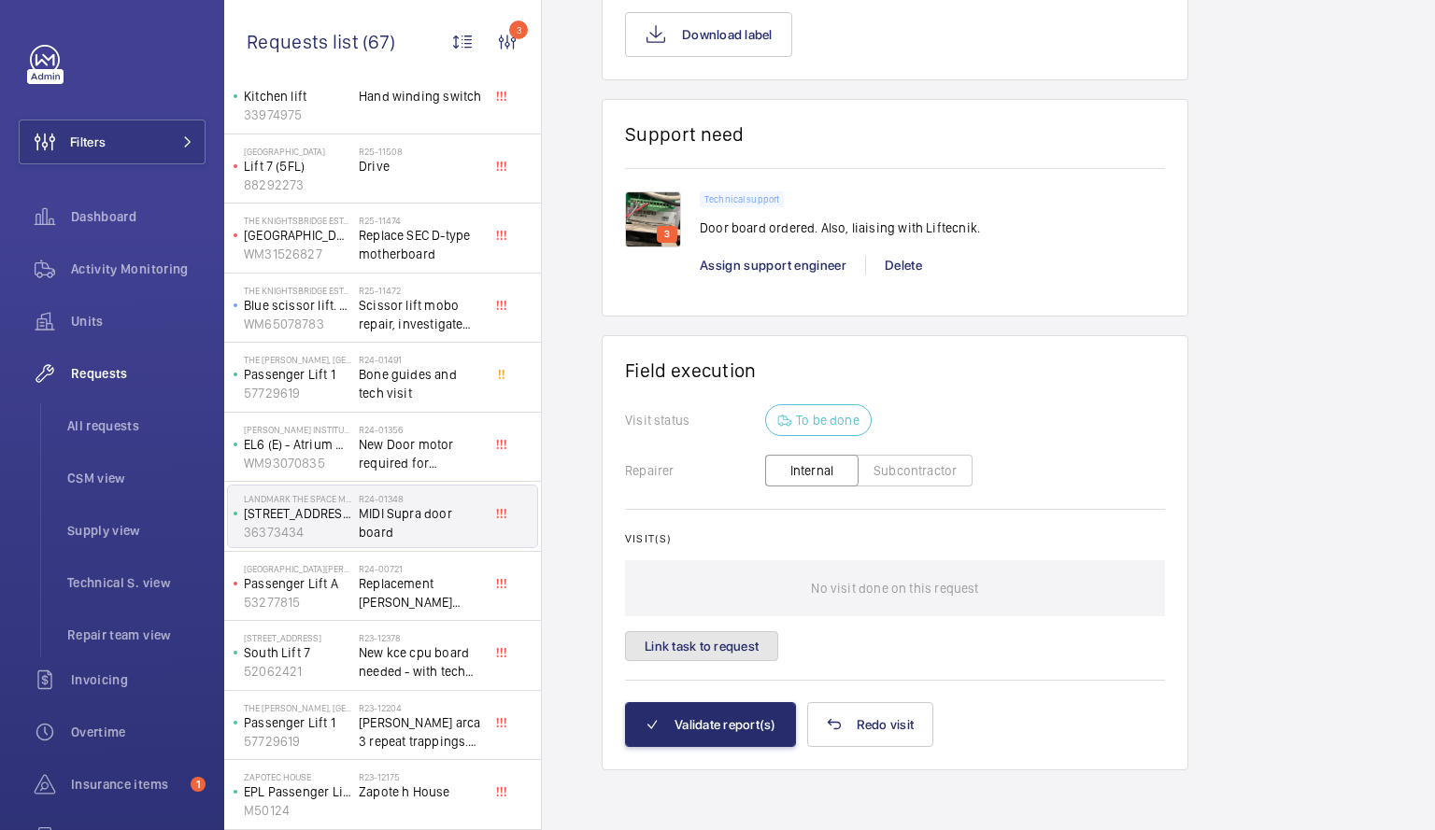
click at [689, 643] on button "Link task to request" at bounding box center [701, 646] width 153 height 30
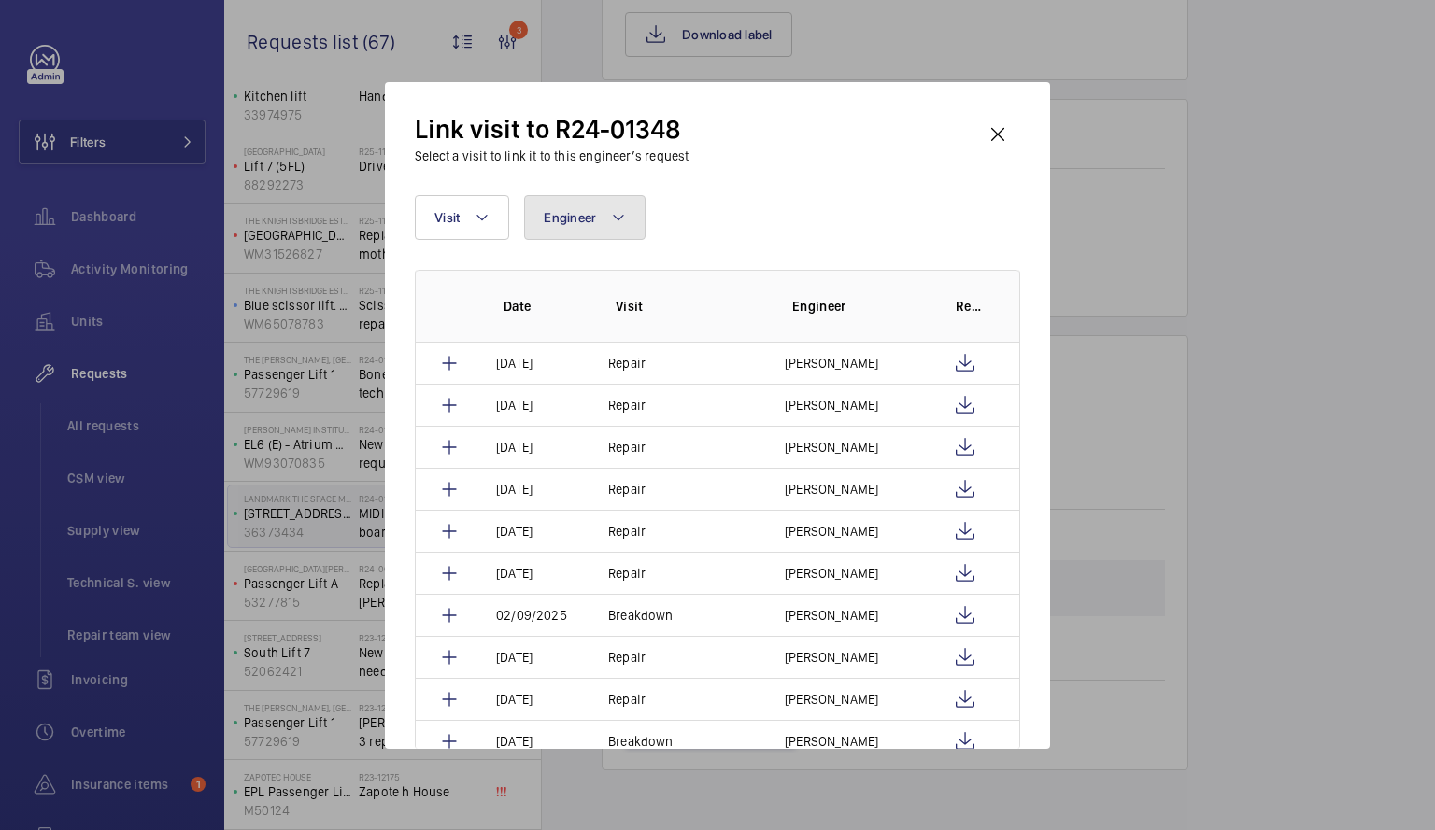
click at [629, 214] on button "Engineer" at bounding box center [584, 217] width 121 height 45
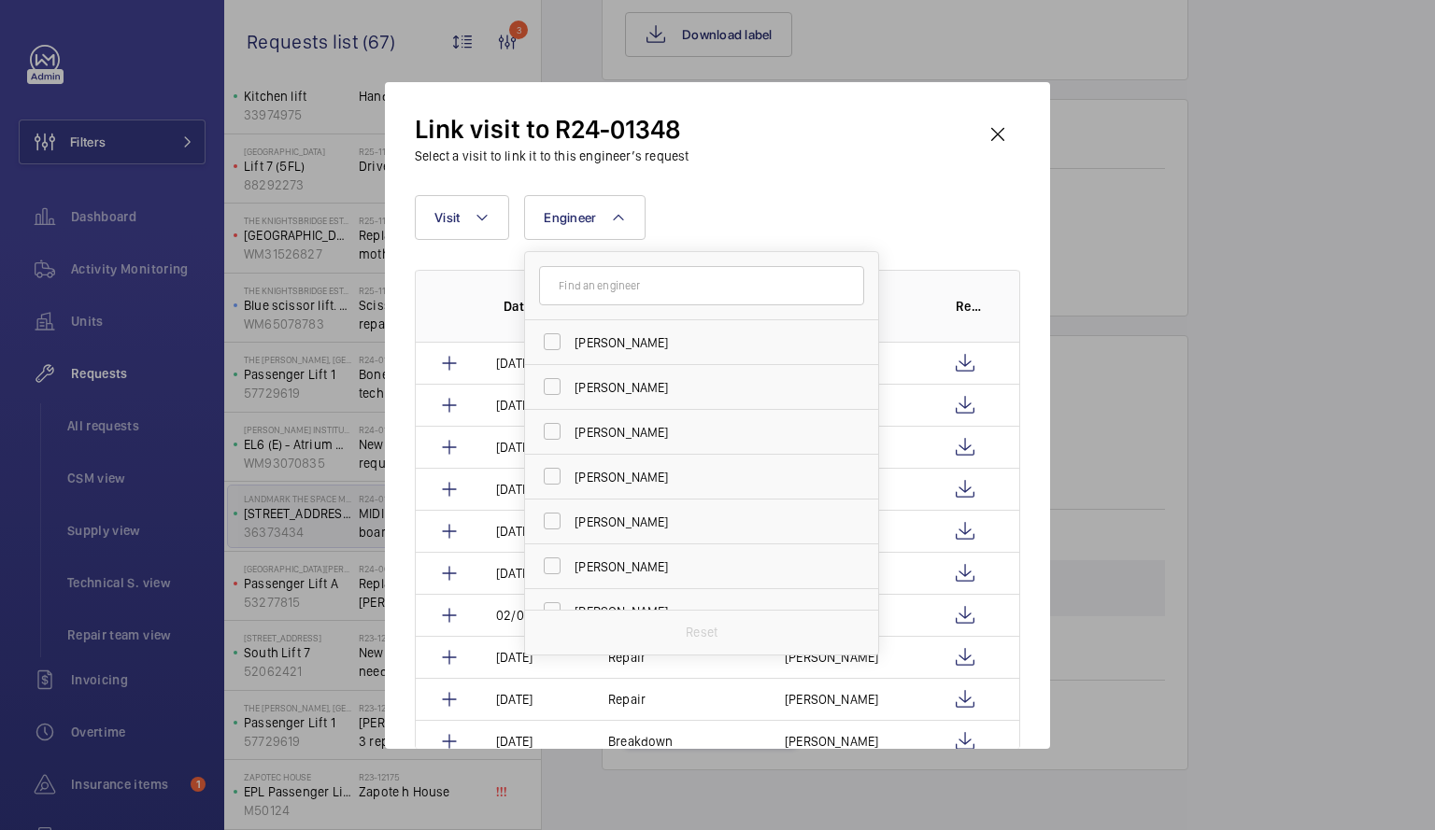
click at [602, 291] on input "text" at bounding box center [701, 285] width 325 height 39
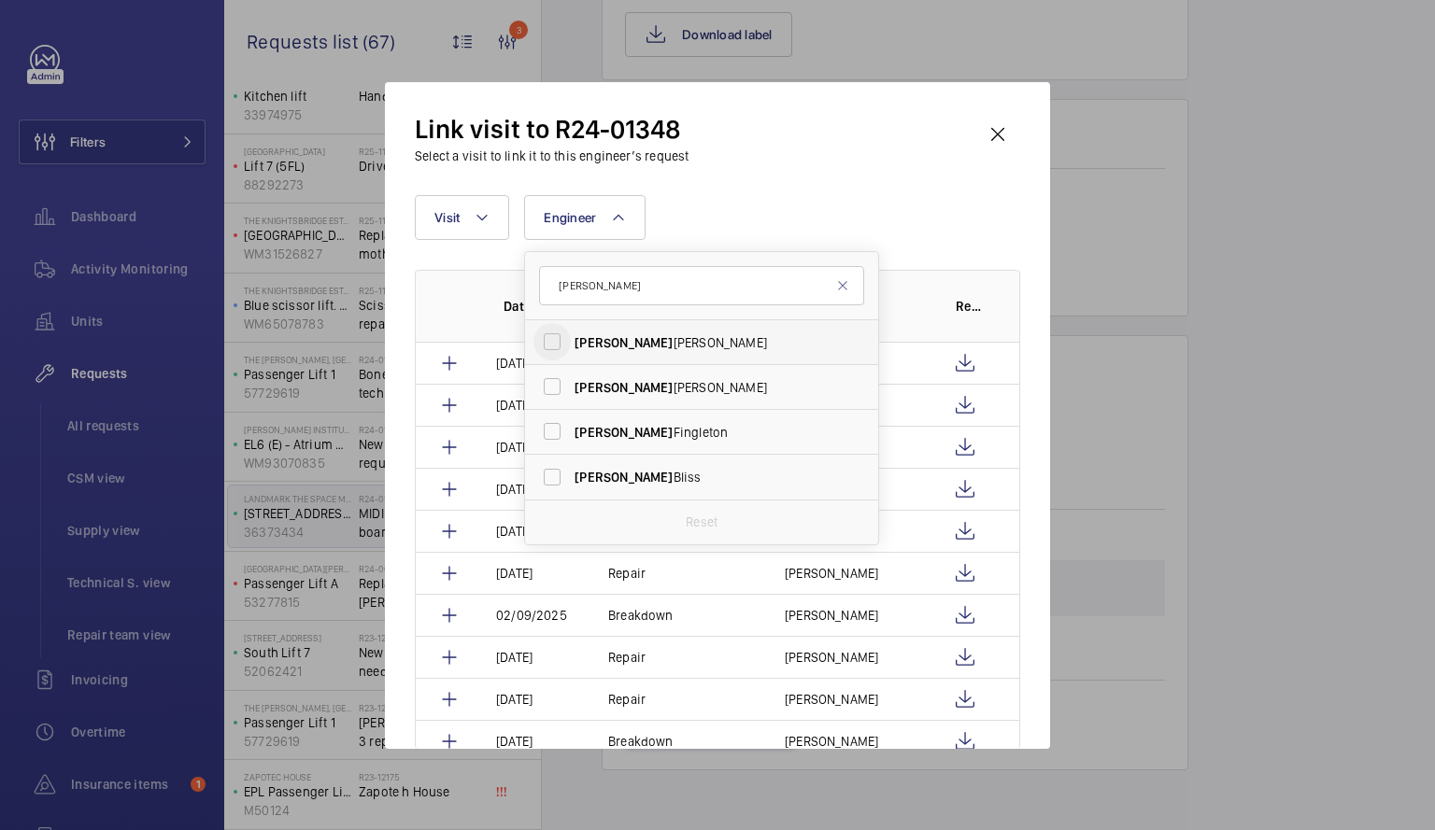
type input "[PERSON_NAME]"
click at [549, 342] on input "[PERSON_NAME]" at bounding box center [551, 341] width 37 height 37
checkbox input "true"
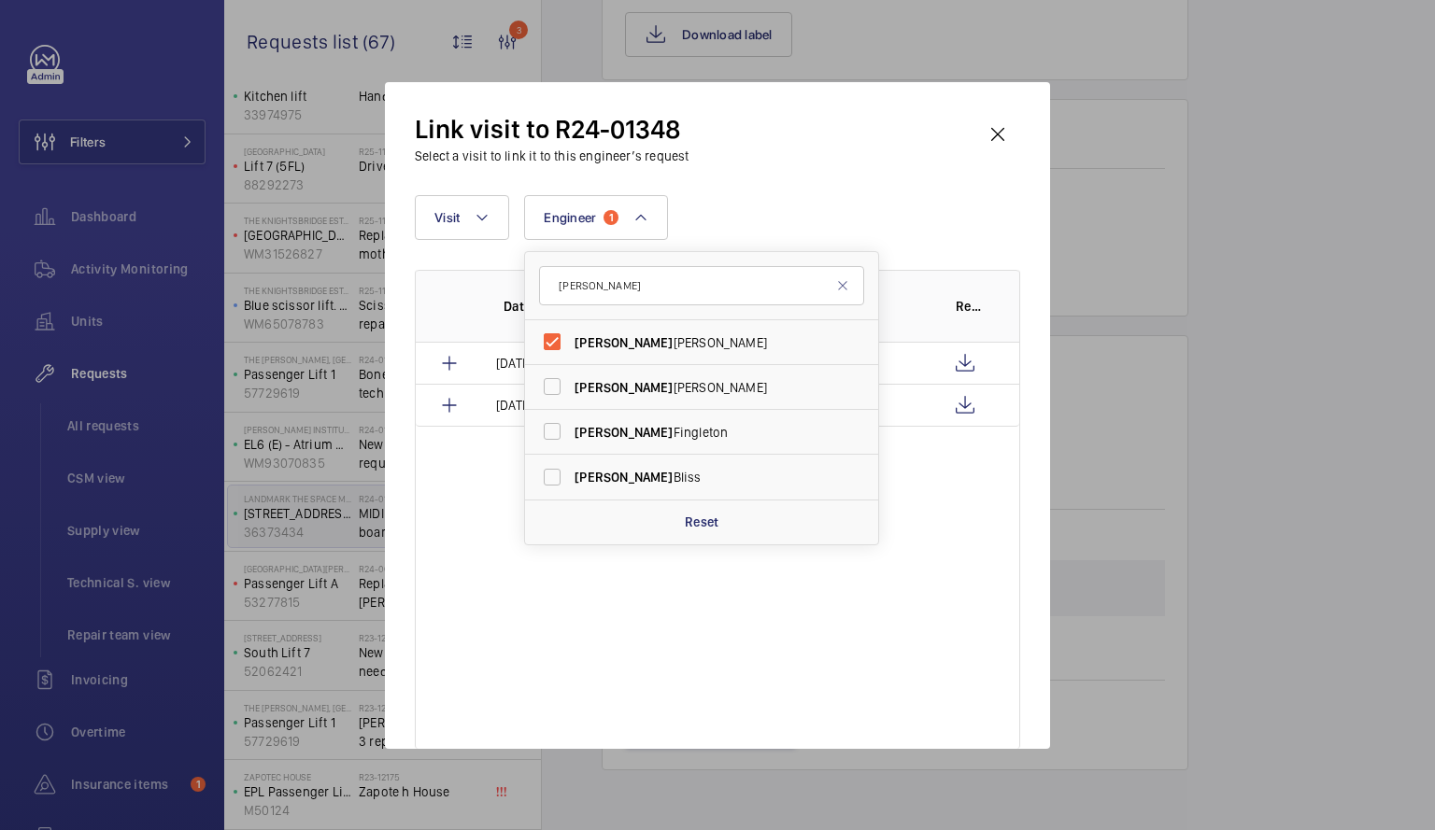
click at [902, 587] on div "Date Visit Engineer Report [DATE] Repair [PERSON_NAME] [DATE] Repair [PERSON_NA…" at bounding box center [717, 509] width 605 height 479
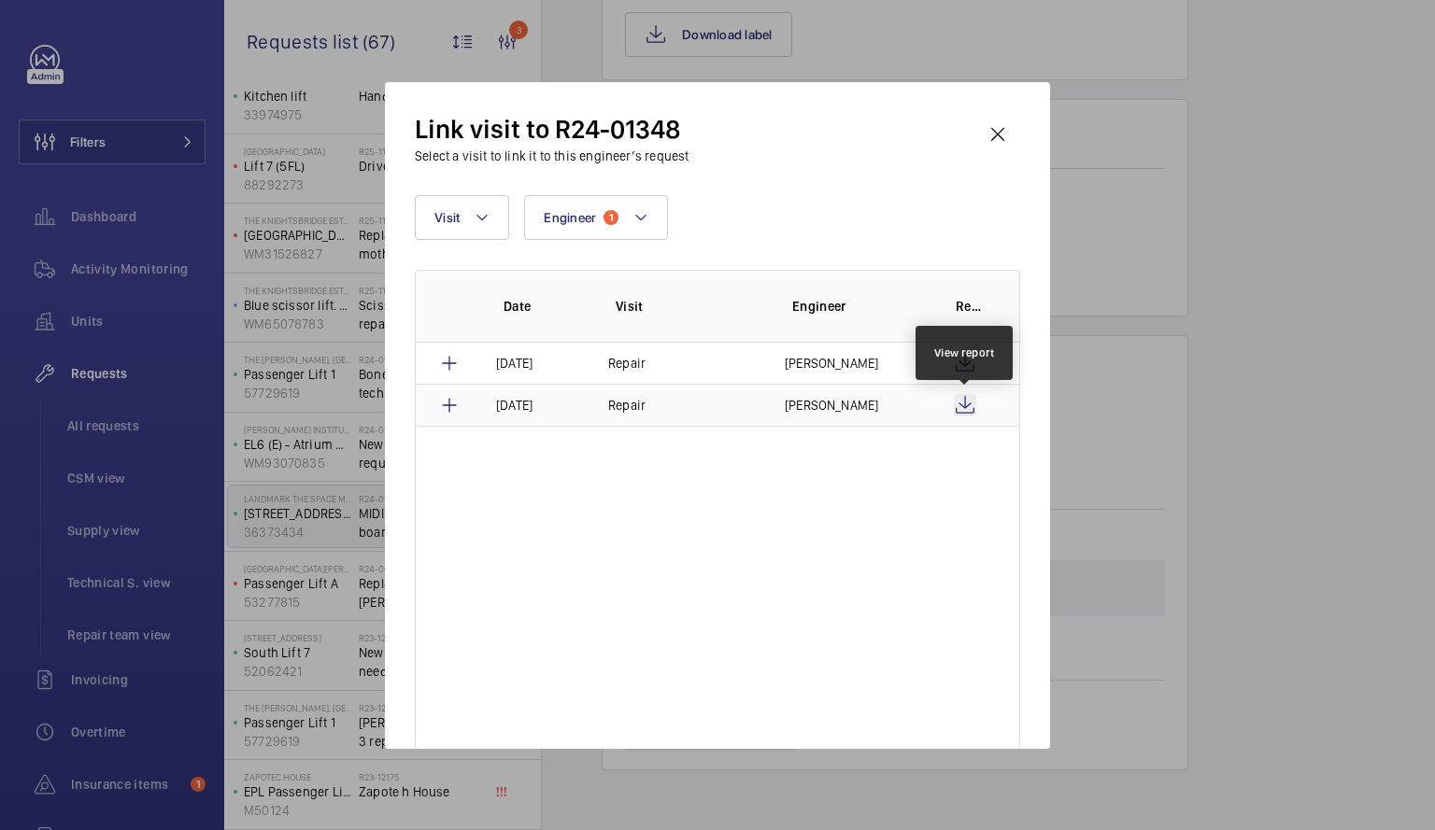
click at [962, 414] on wm-front-icon-button at bounding box center [965, 405] width 22 height 22
click at [652, 410] on td "Repair" at bounding box center [674, 405] width 177 height 43
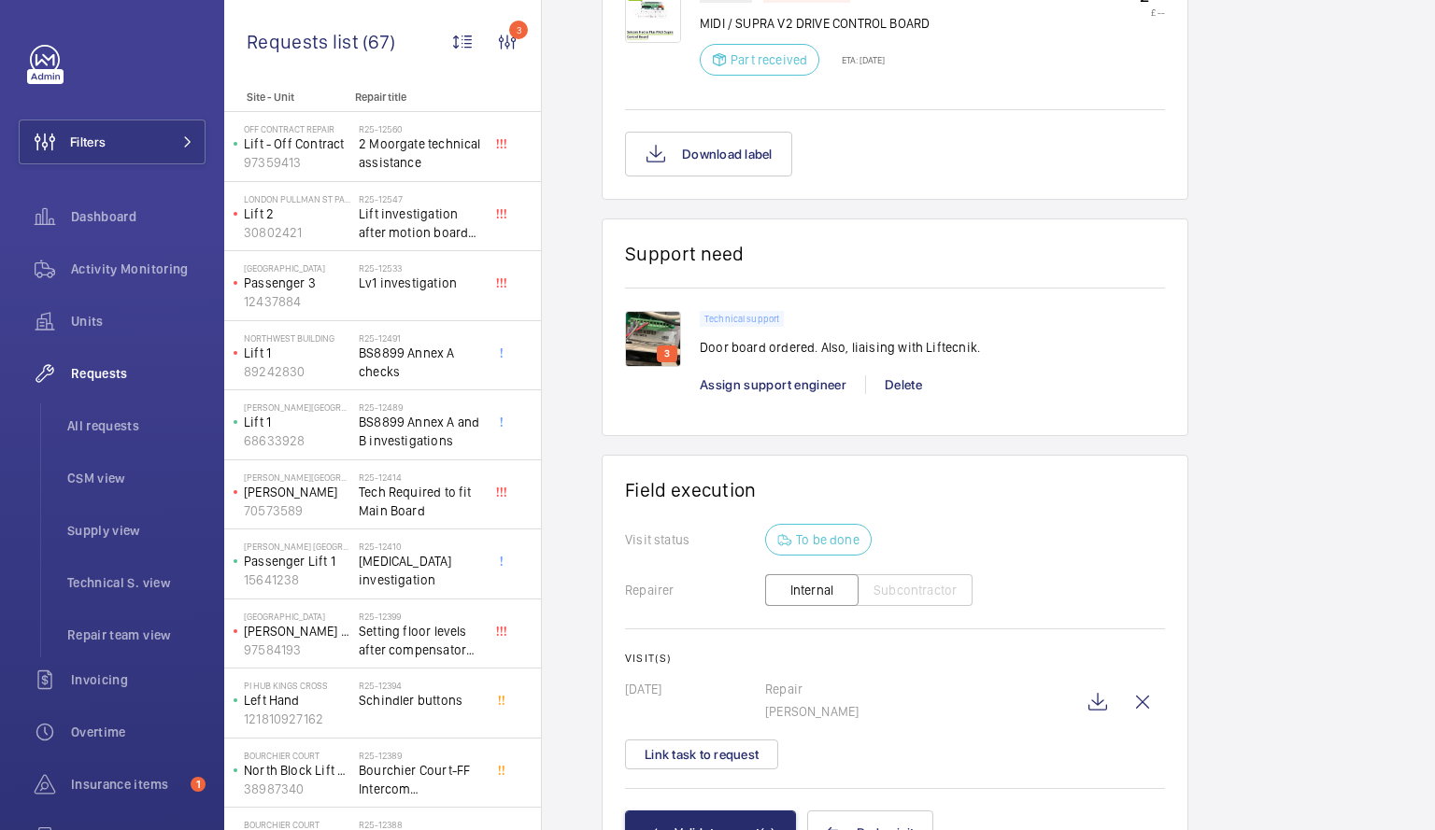
scroll to position [1279, 0]
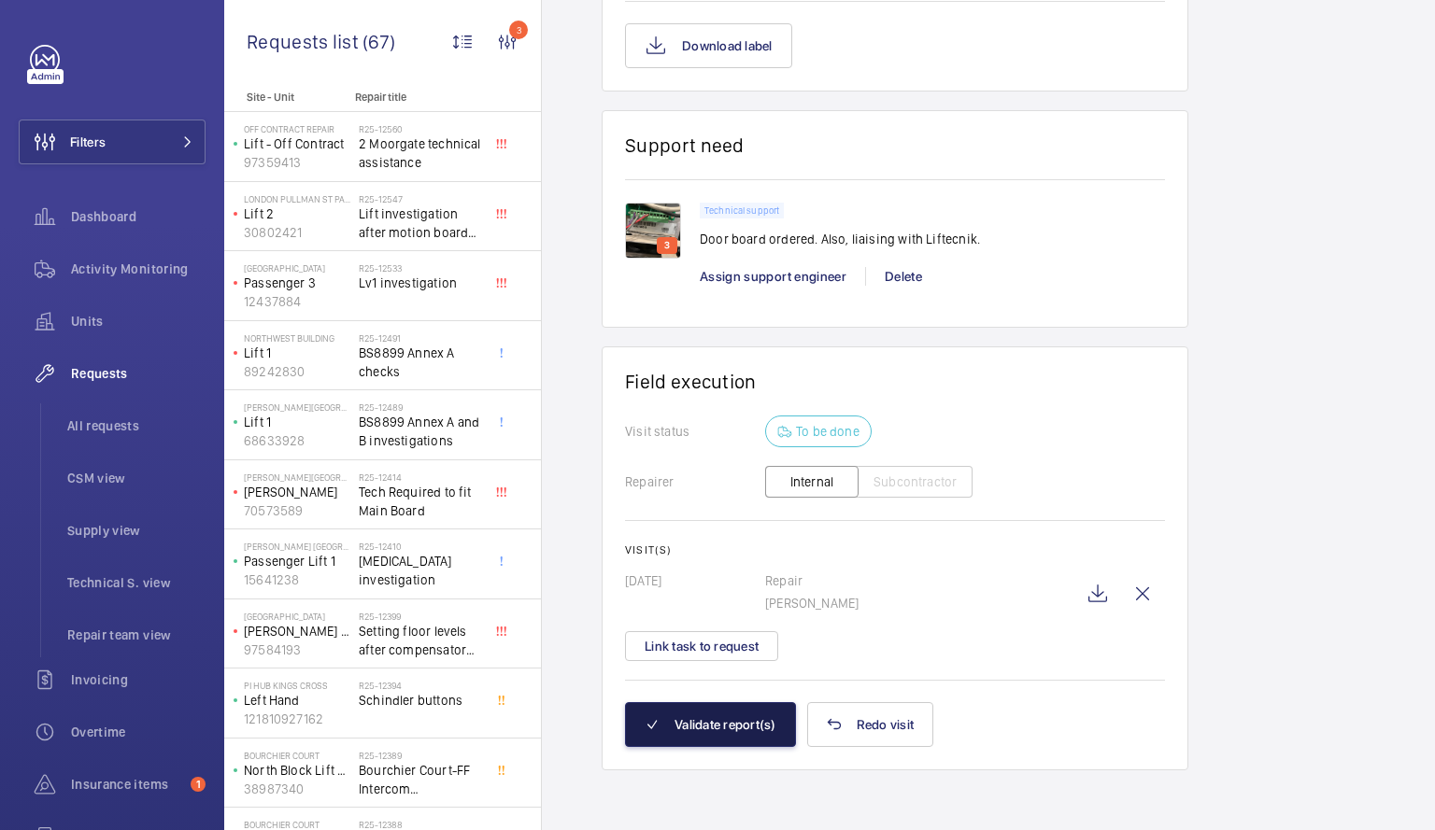
click at [740, 726] on button "Validate report(s)" at bounding box center [710, 724] width 171 height 45
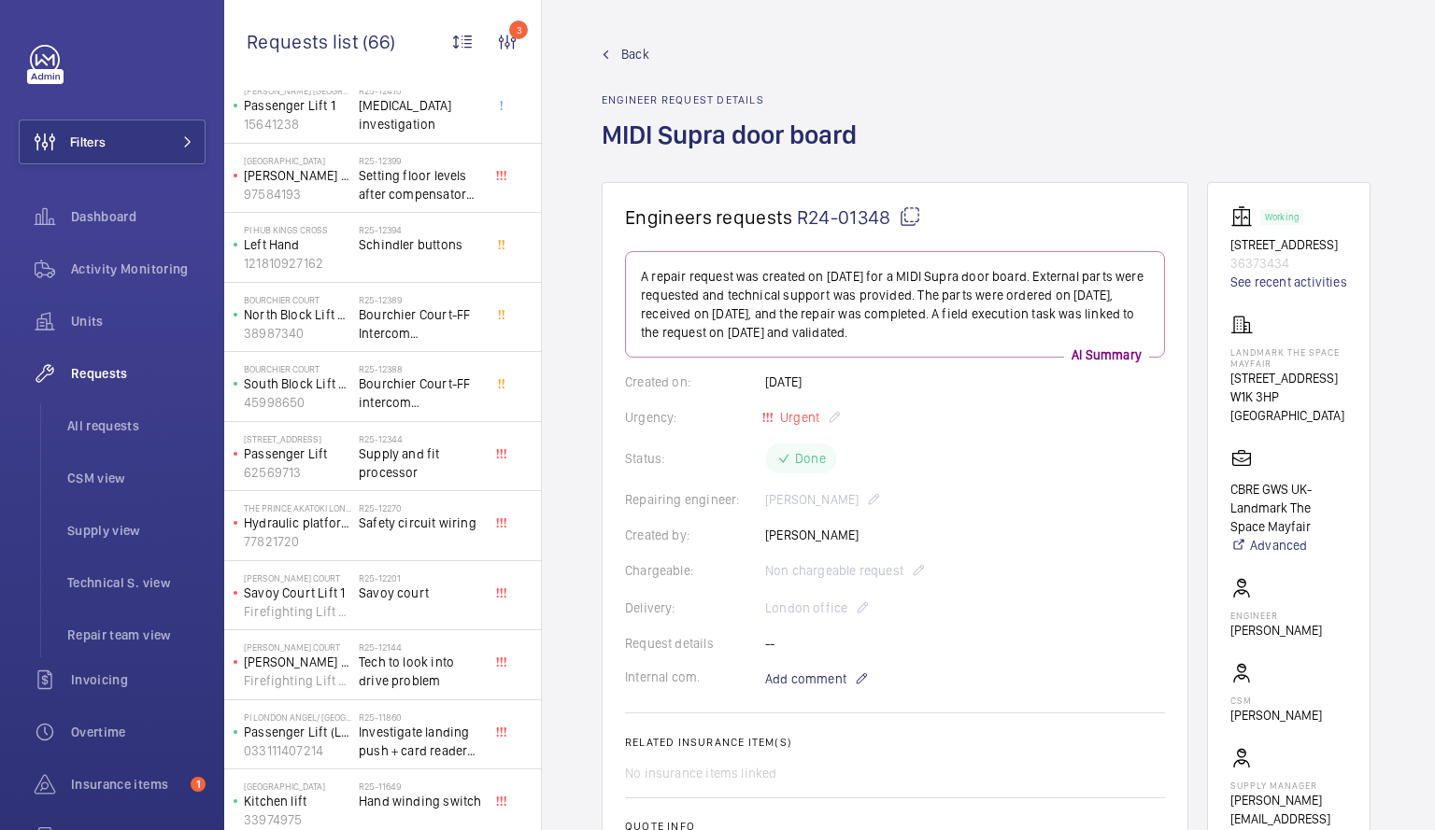
scroll to position [2065, 0]
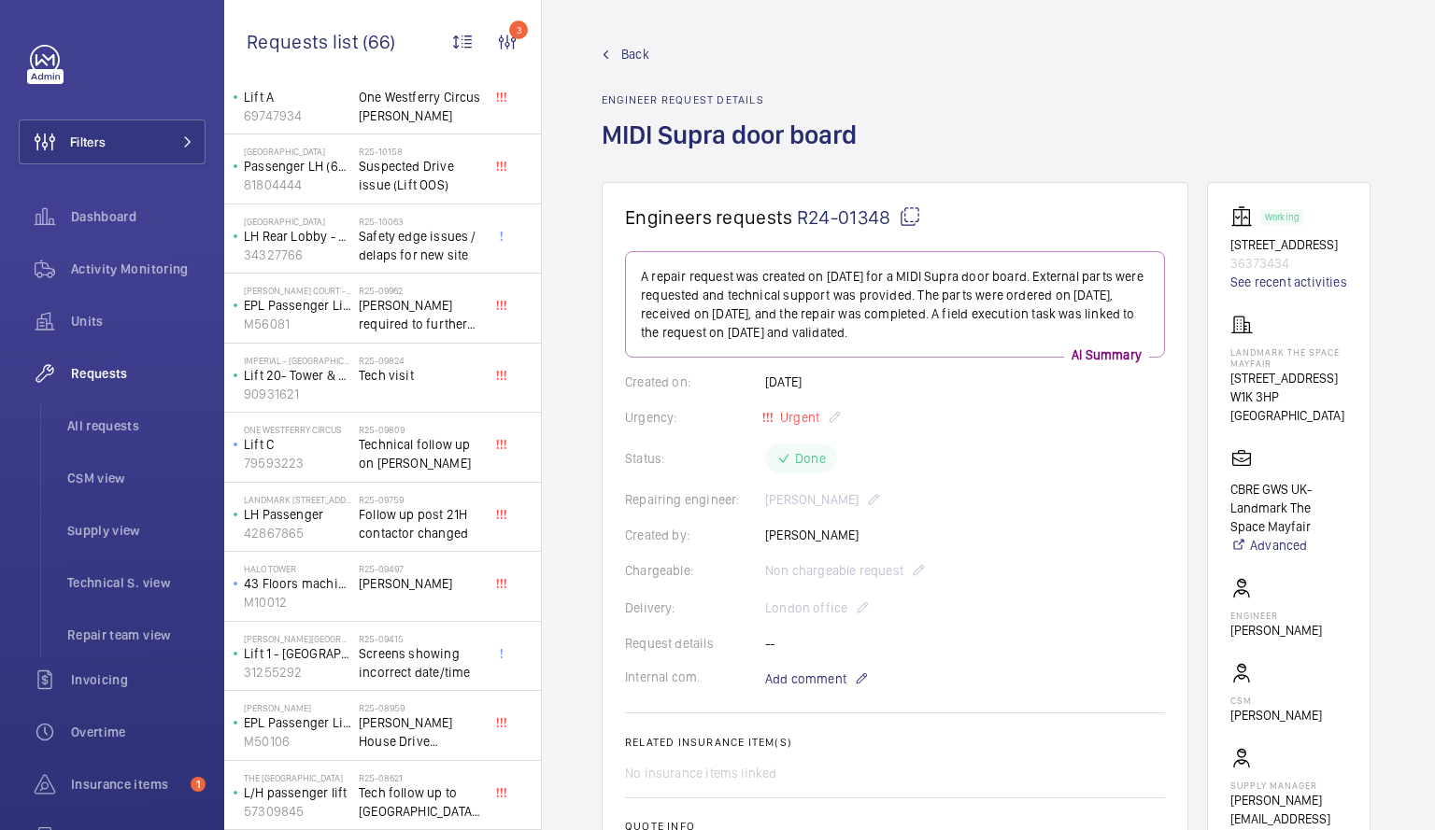
scroll to position [3457, 0]
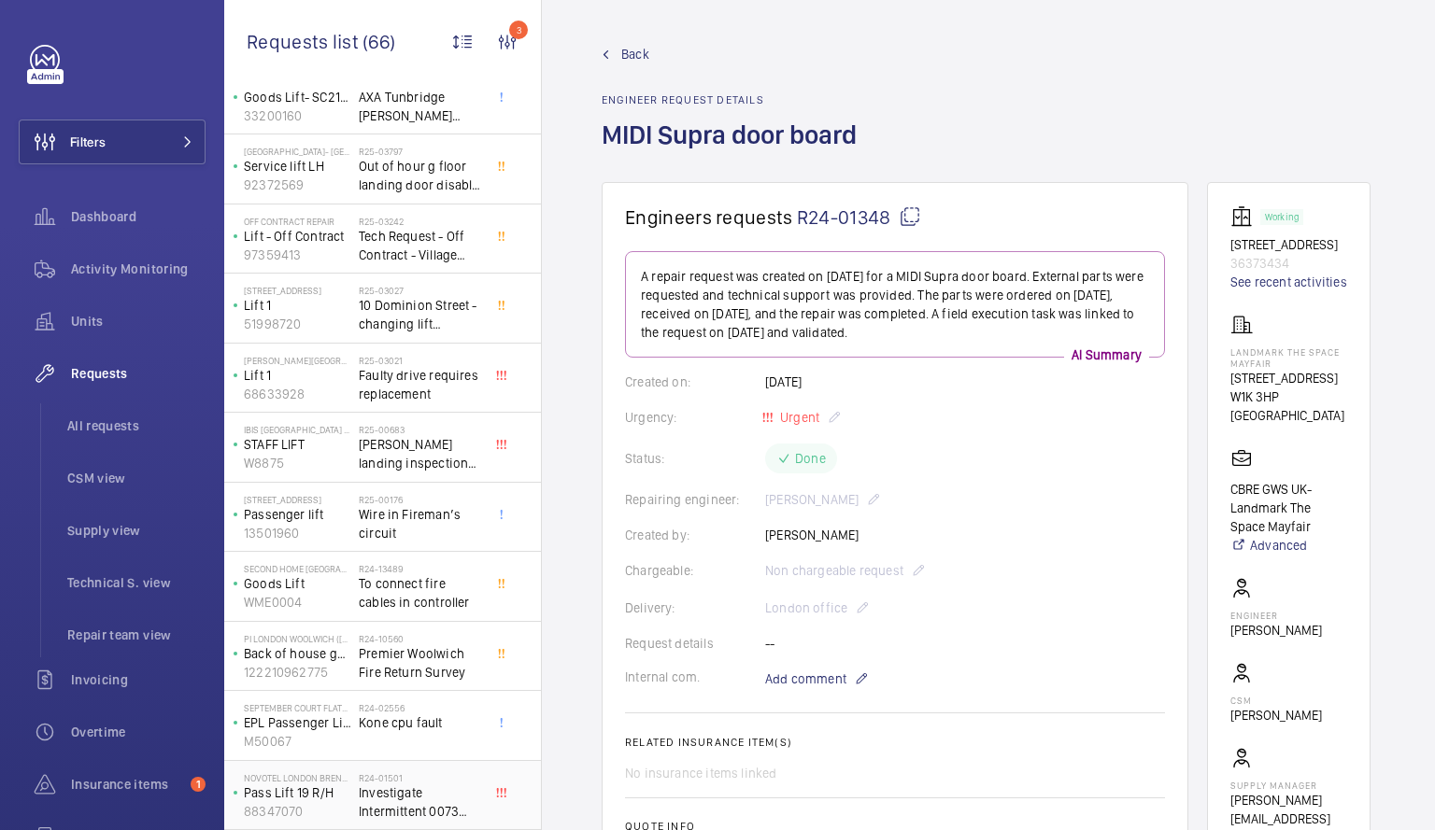
click at [308, 800] on p "Pass Lift 19 R/H" at bounding box center [297, 793] width 107 height 19
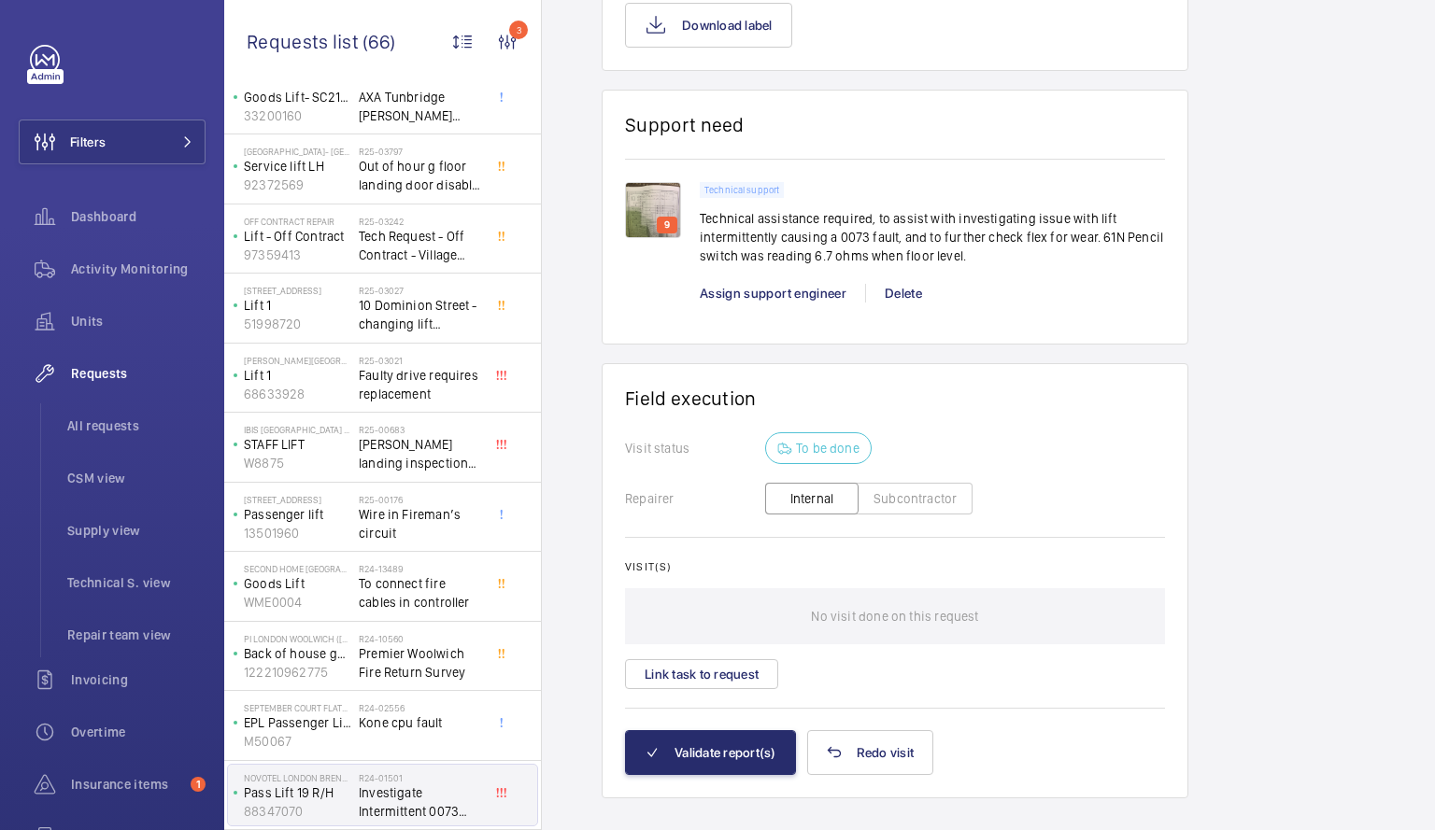
scroll to position [1302, 0]
click at [711, 671] on button "Link task to request" at bounding box center [701, 672] width 153 height 30
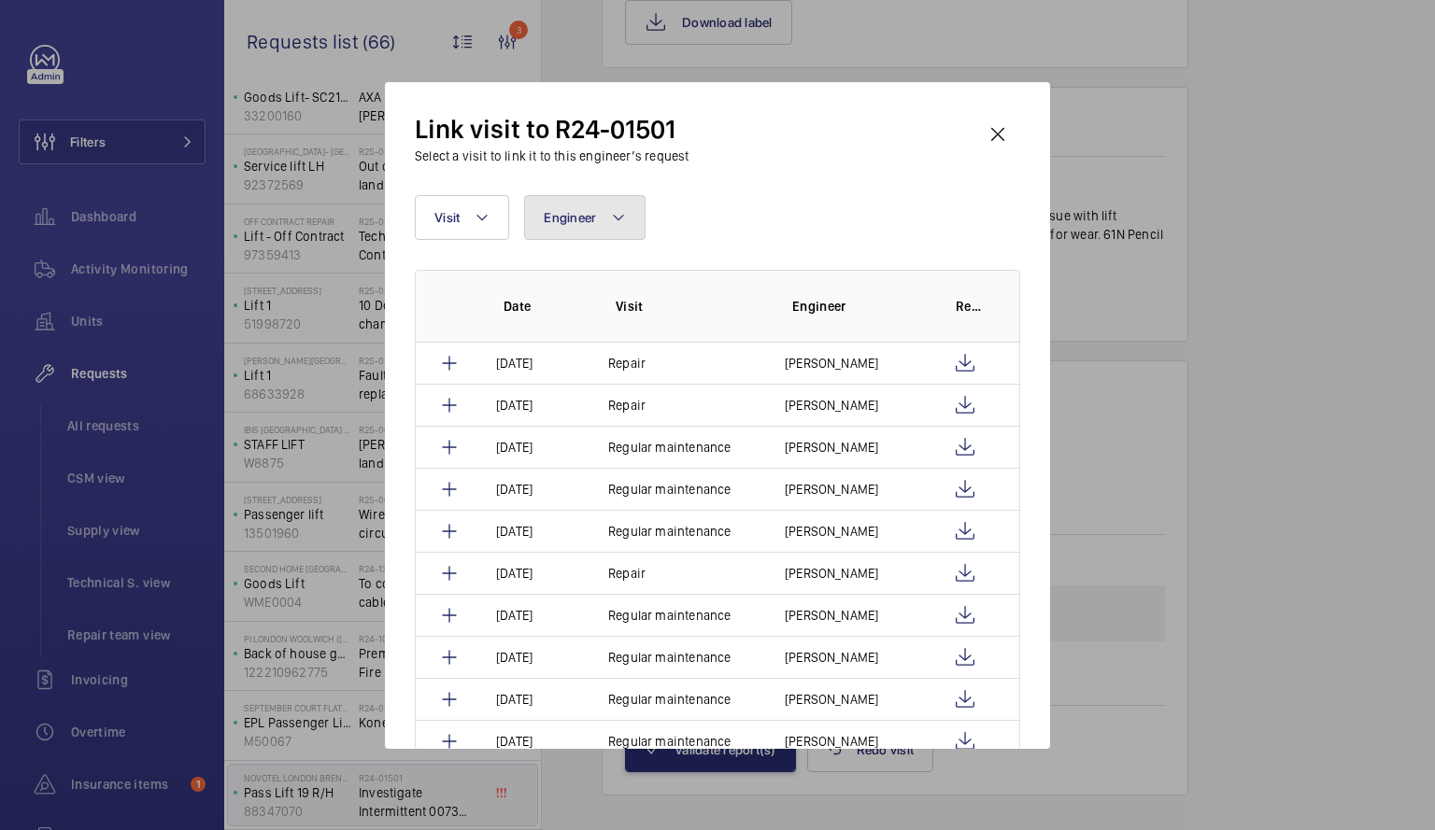
click at [602, 216] on button "Engineer" at bounding box center [584, 217] width 121 height 45
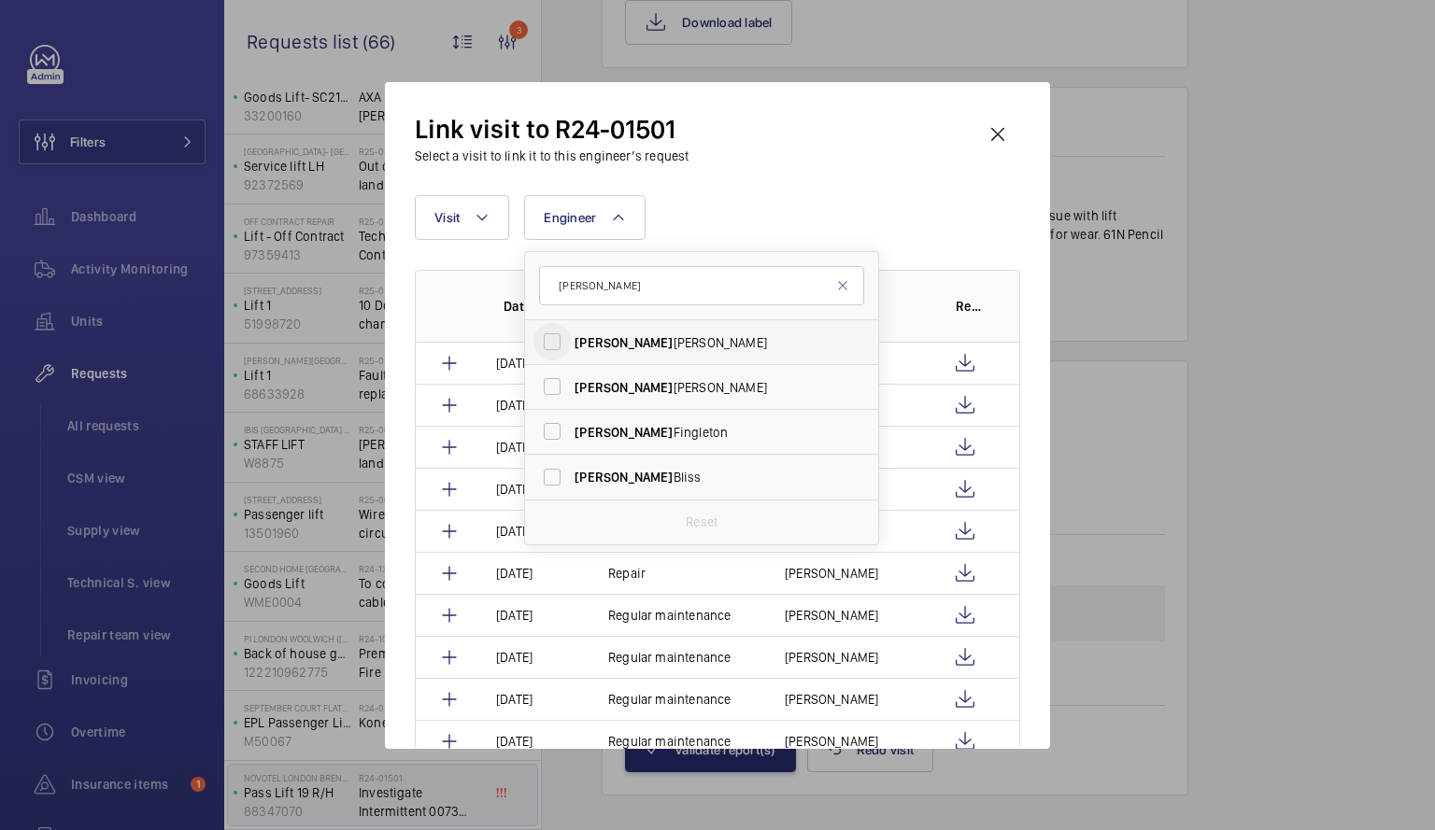
type input "[PERSON_NAME]"
click at [552, 339] on input "[PERSON_NAME]" at bounding box center [551, 341] width 37 height 37
checkbox input "true"
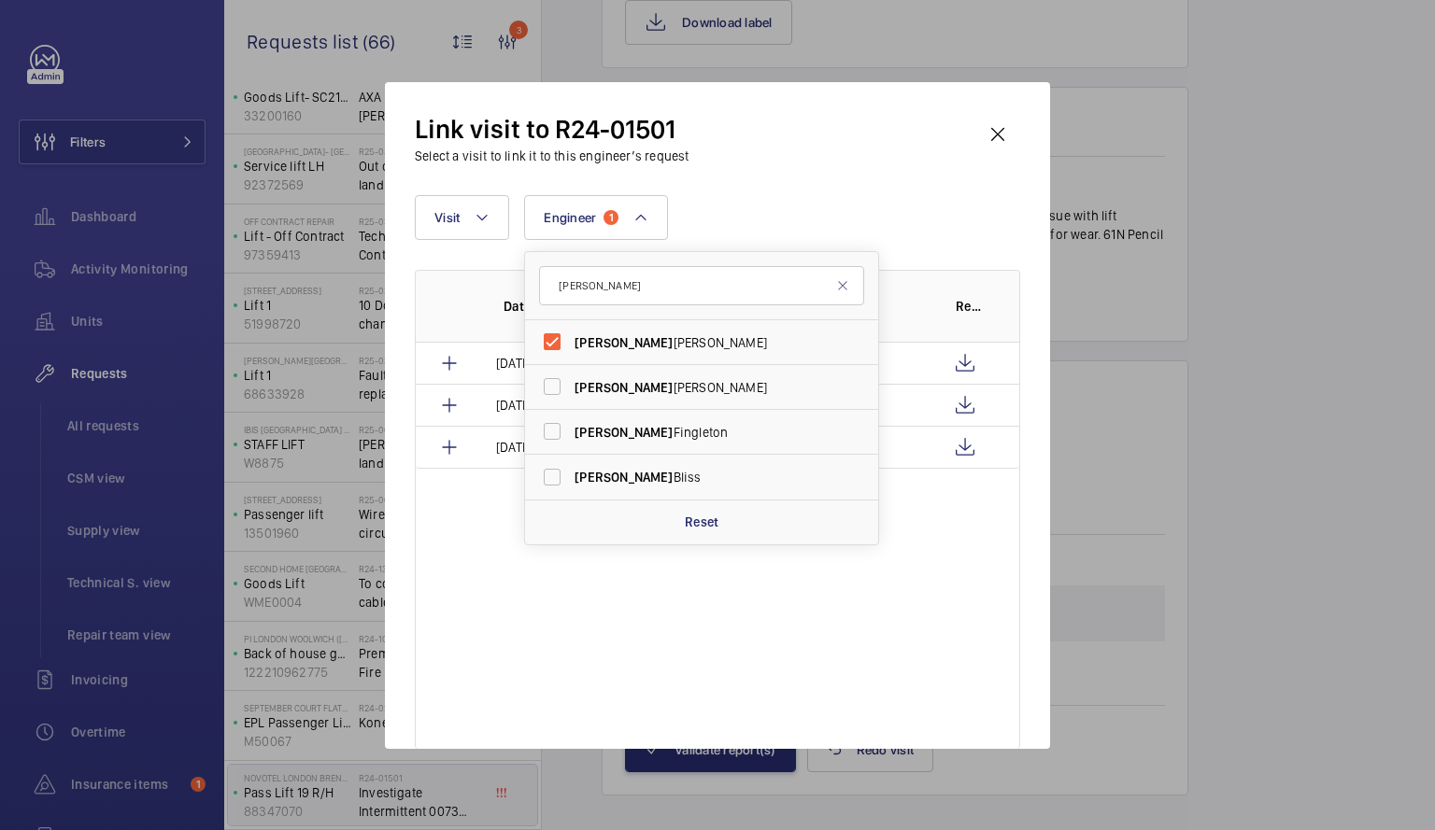
click at [919, 565] on div "Date Visit Engineer Report [DATE] Repair [PERSON_NAME] [DATE] Repair [PERSON_NA…" at bounding box center [717, 509] width 605 height 479
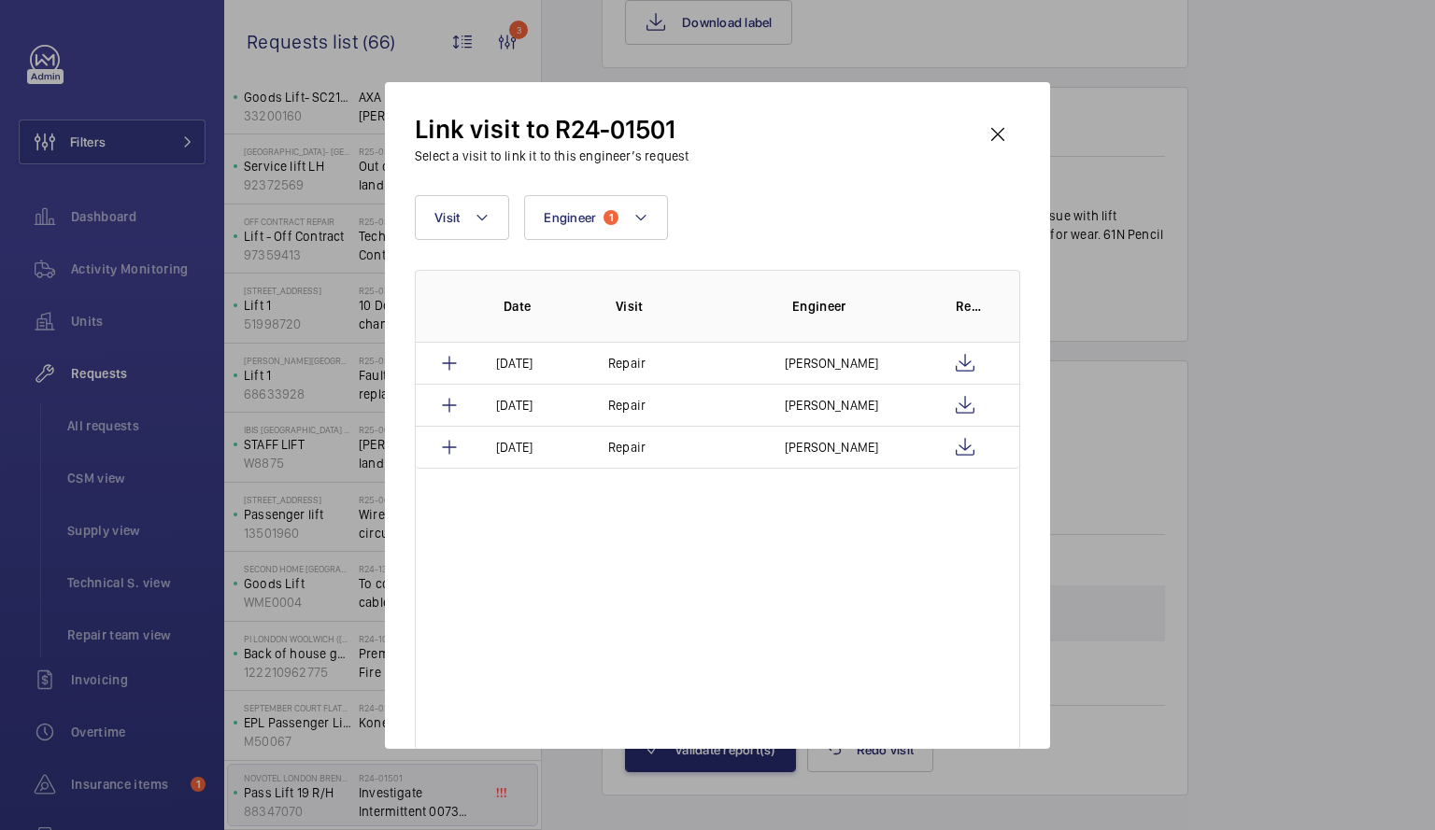
click at [1383, 367] on div at bounding box center [717, 415] width 1435 height 830
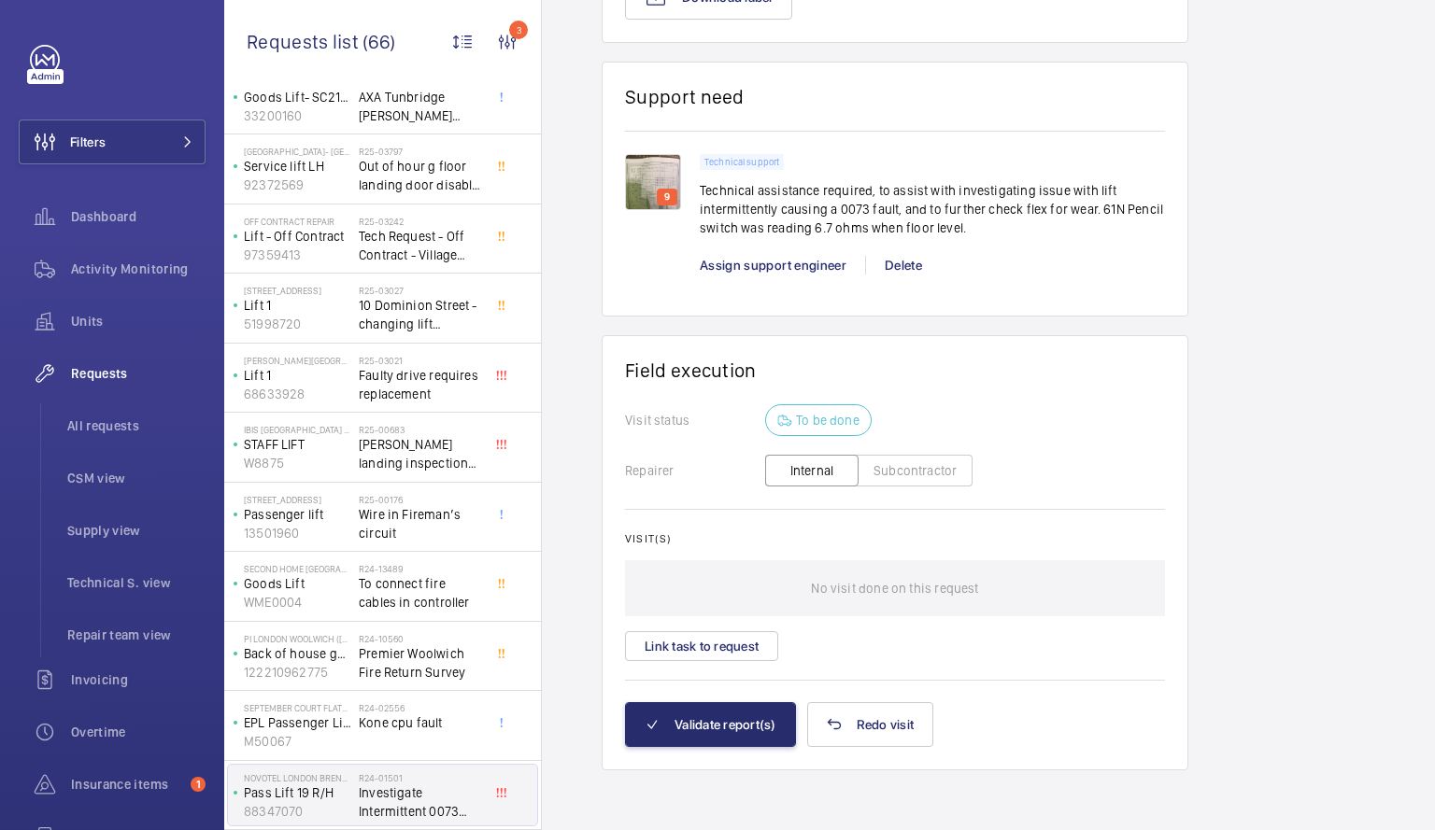
scroll to position [73, 0]
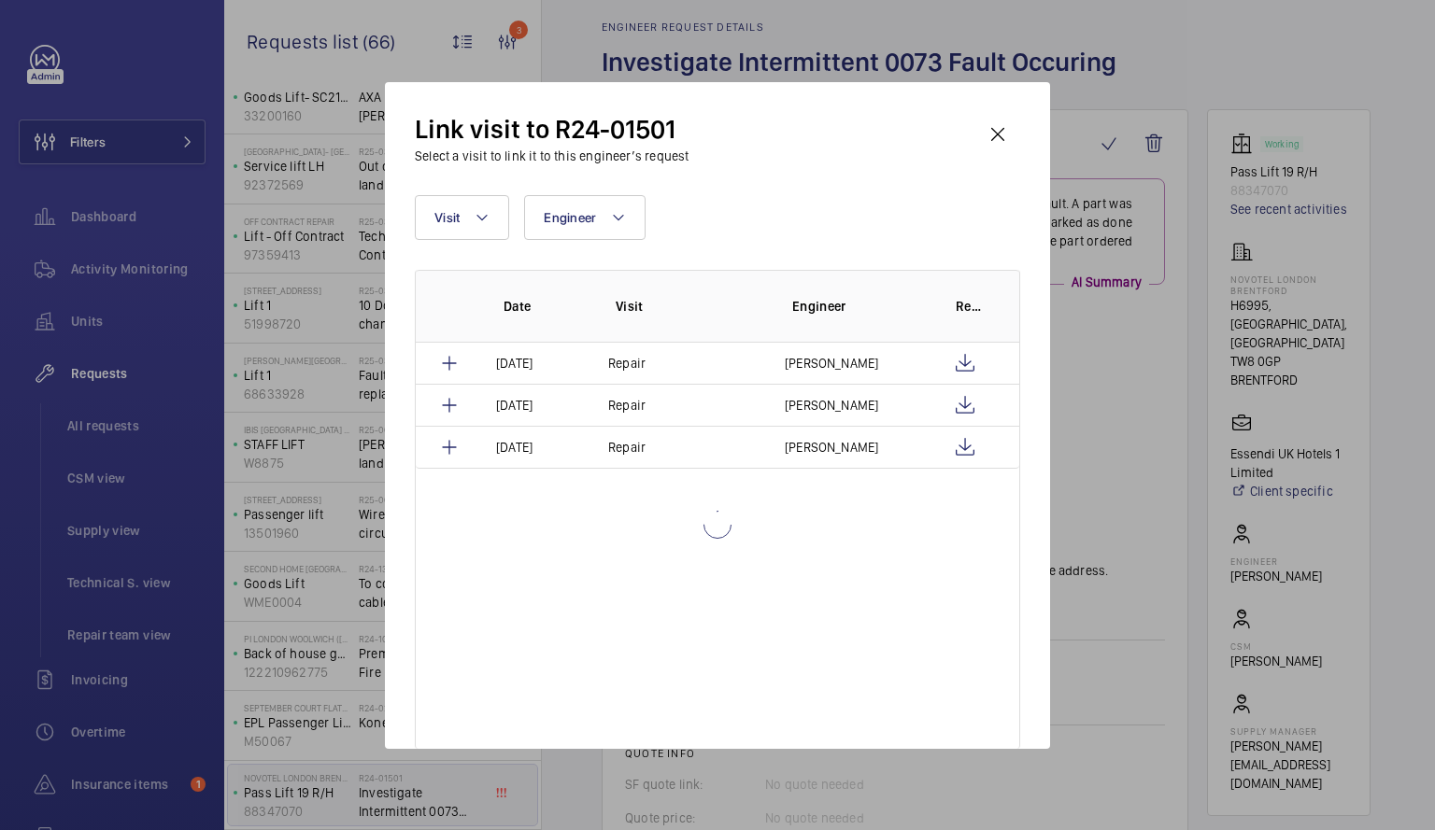
scroll to position [1327, 0]
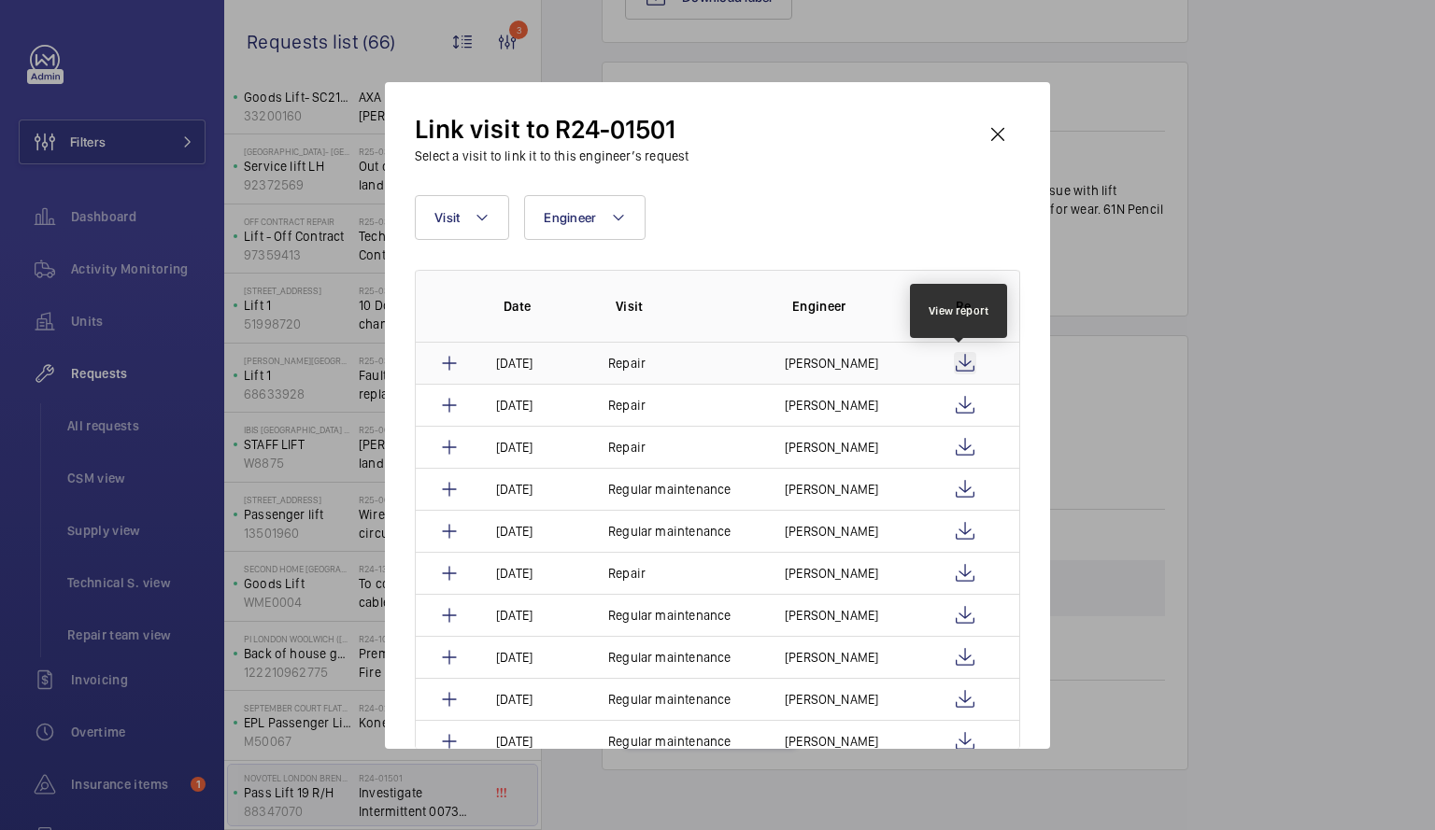
click at [965, 358] on wm-front-icon-button at bounding box center [965, 363] width 22 height 22
click at [699, 363] on td "Repair" at bounding box center [674, 363] width 177 height 41
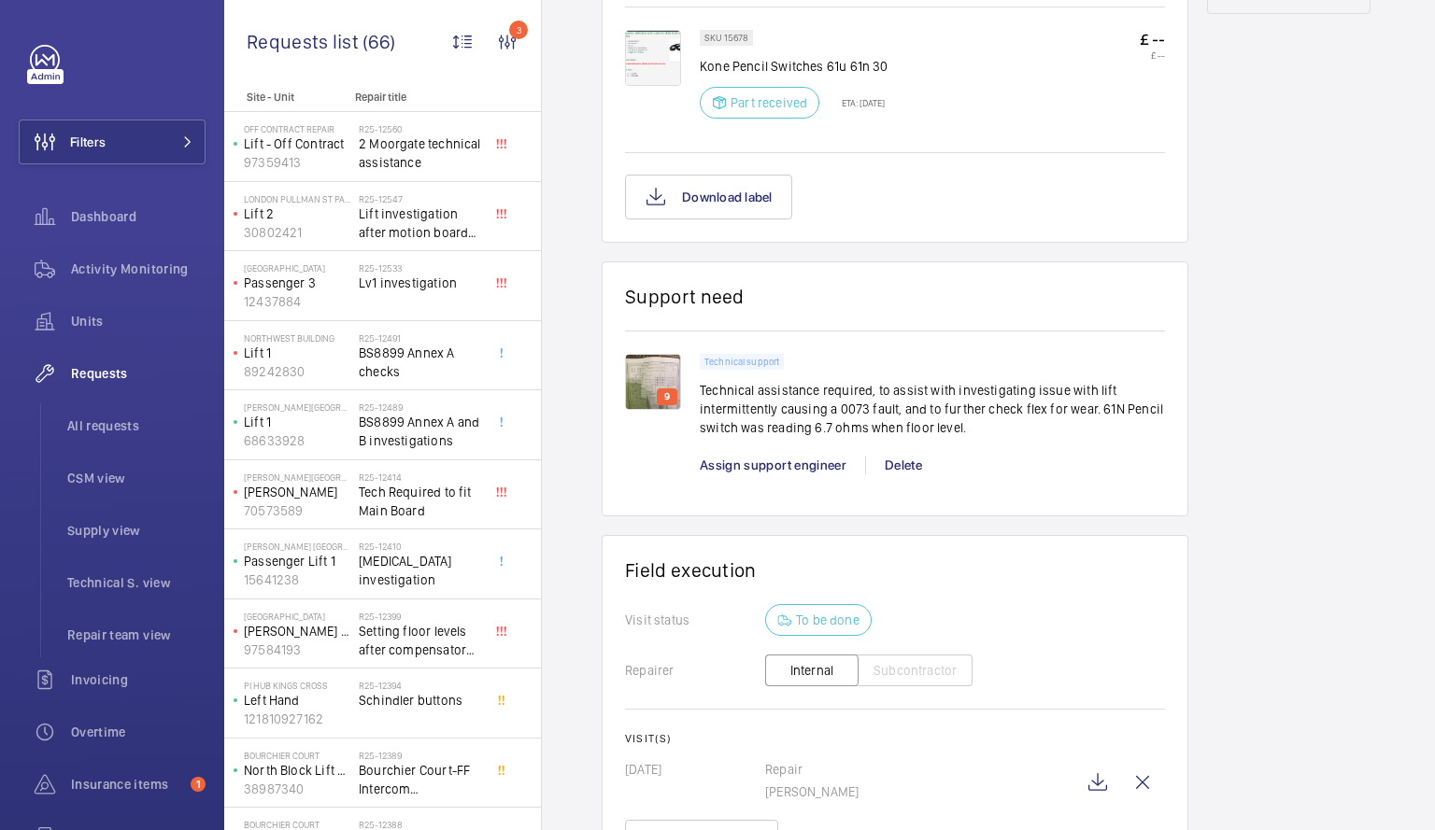
scroll to position [1316, 0]
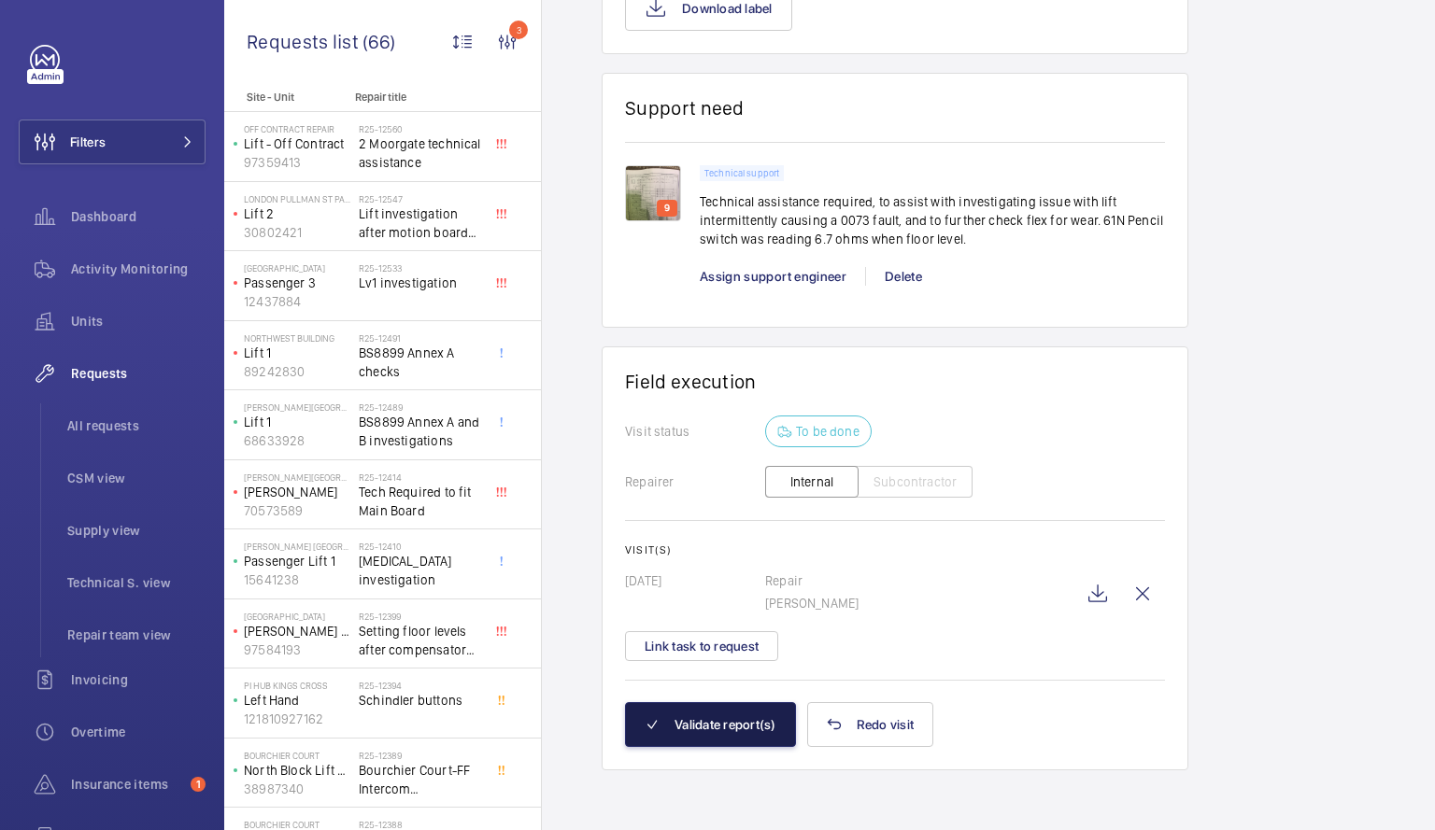
click at [682, 721] on button "Validate report(s)" at bounding box center [710, 724] width 171 height 45
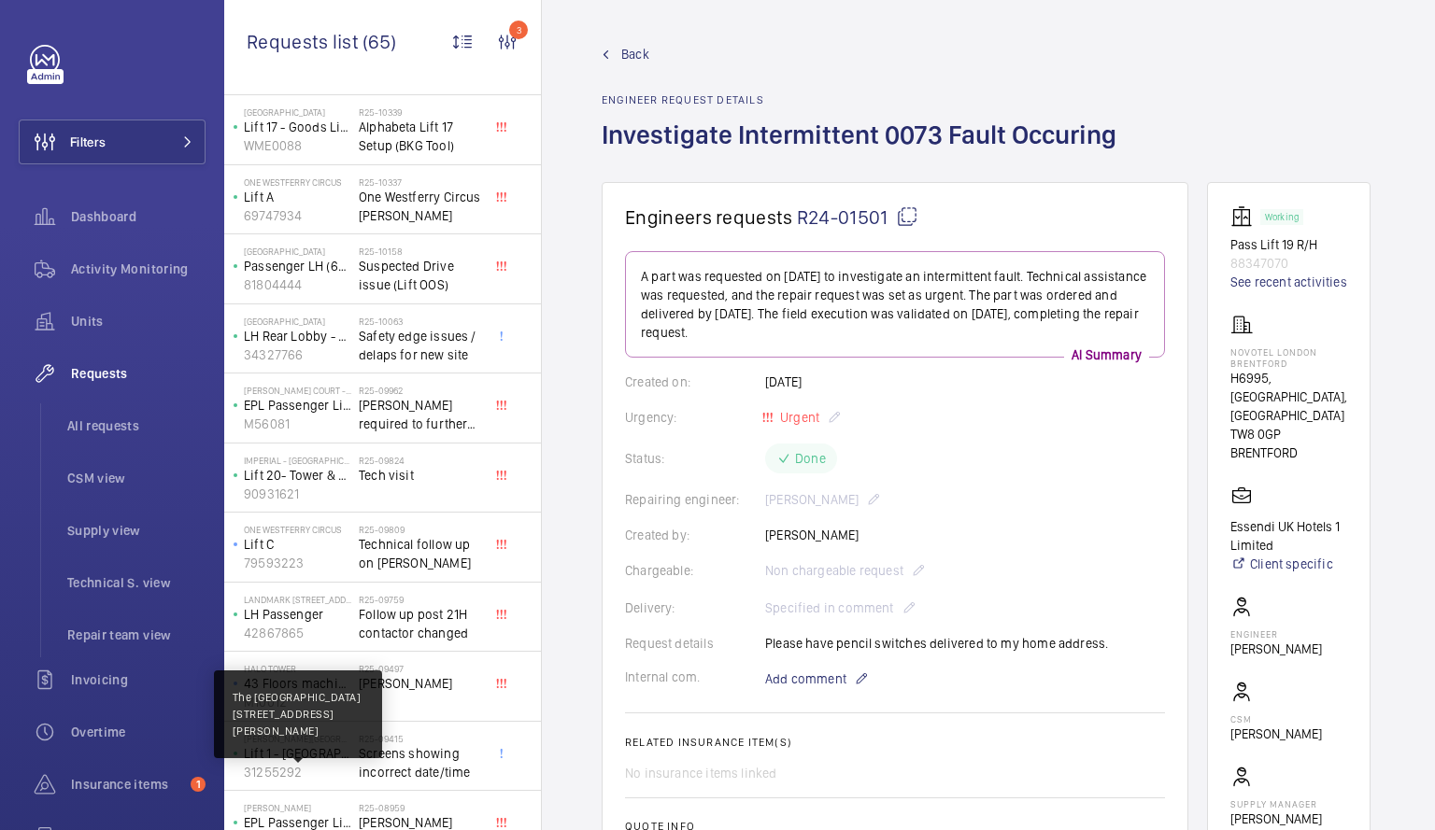
scroll to position [2065, 0]
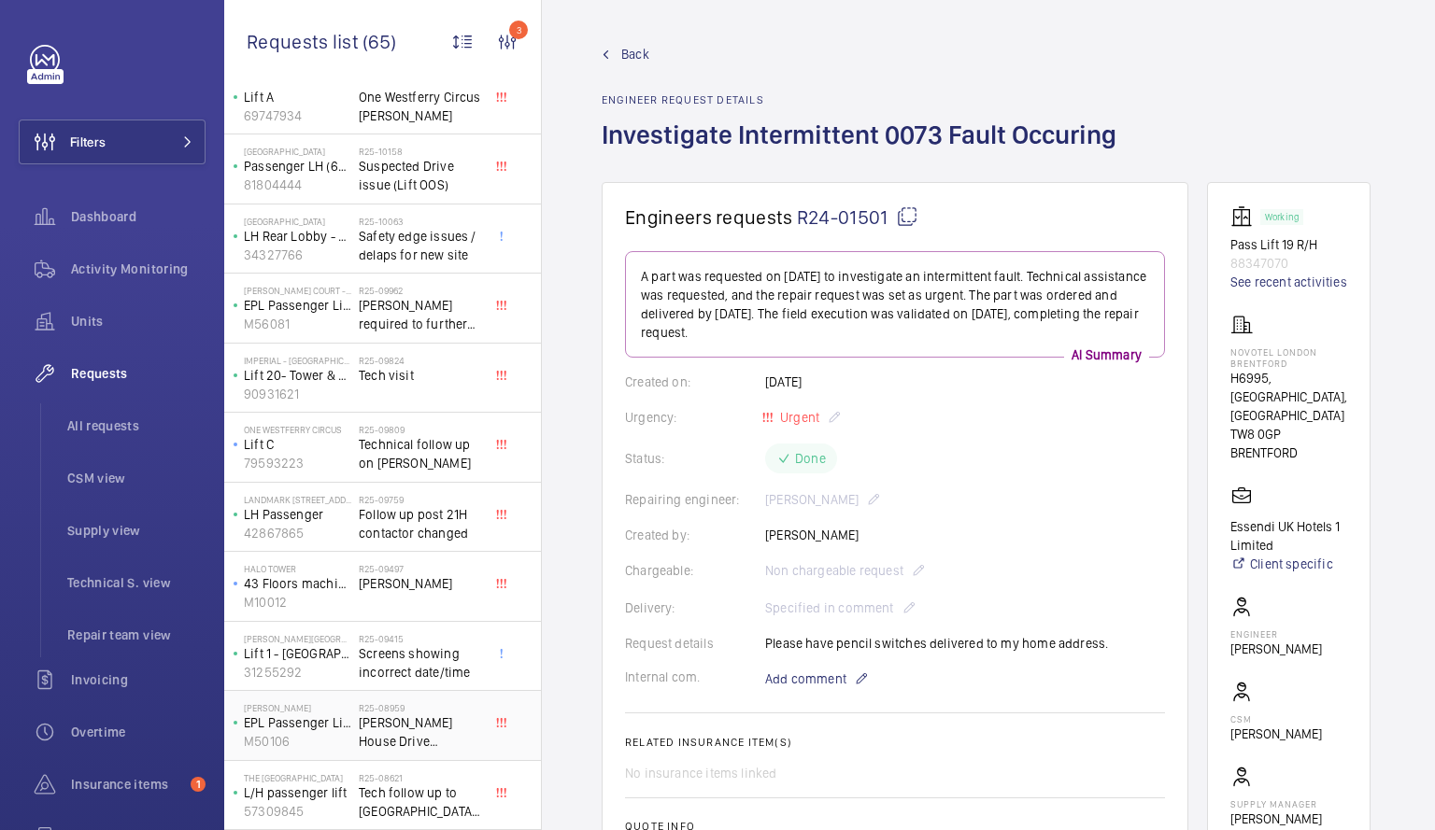
click at [404, 729] on span "[PERSON_NAME] House Drive Upgrade/Replacement" at bounding box center [420, 732] width 123 height 37
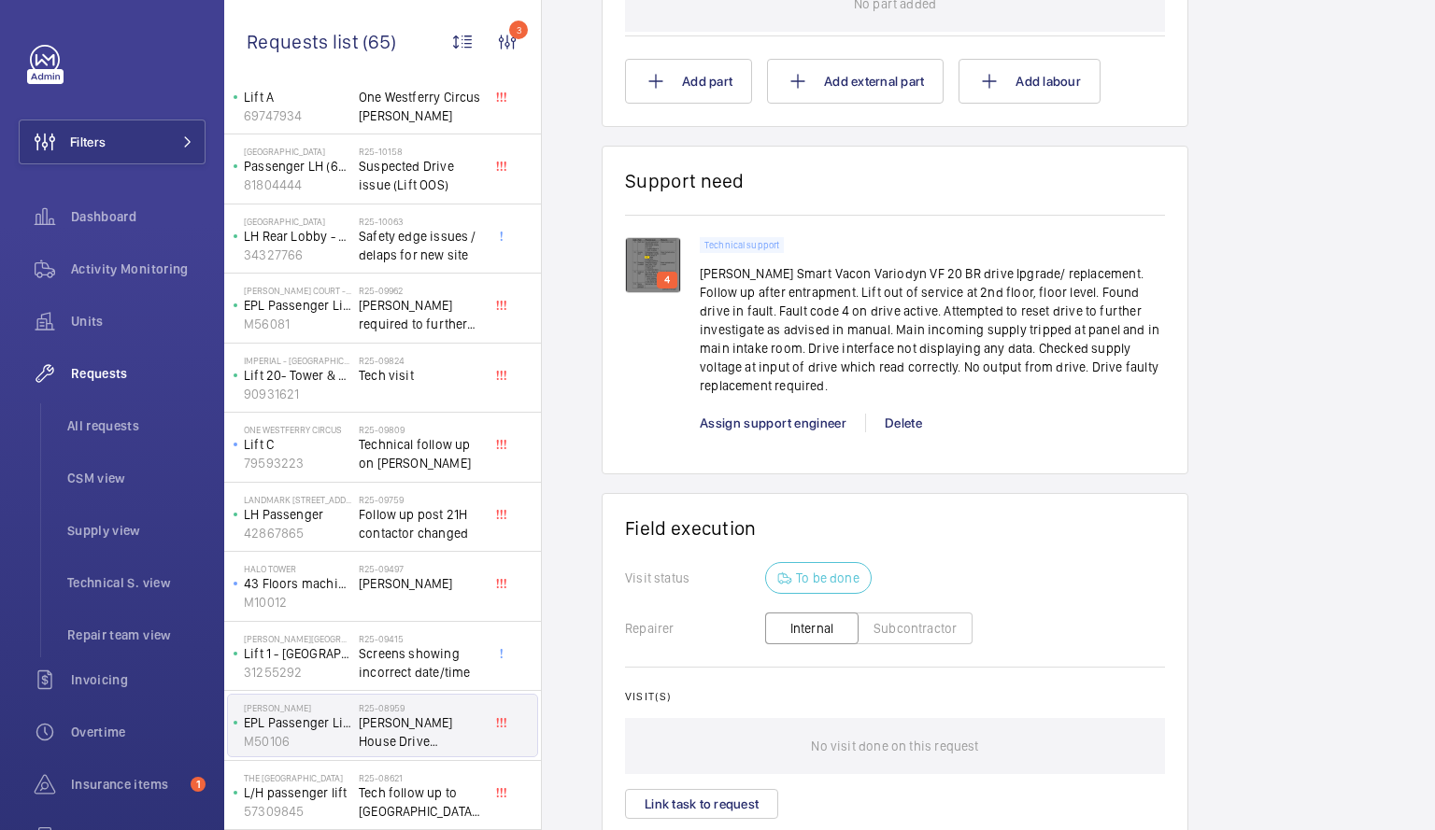
scroll to position [1313, 0]
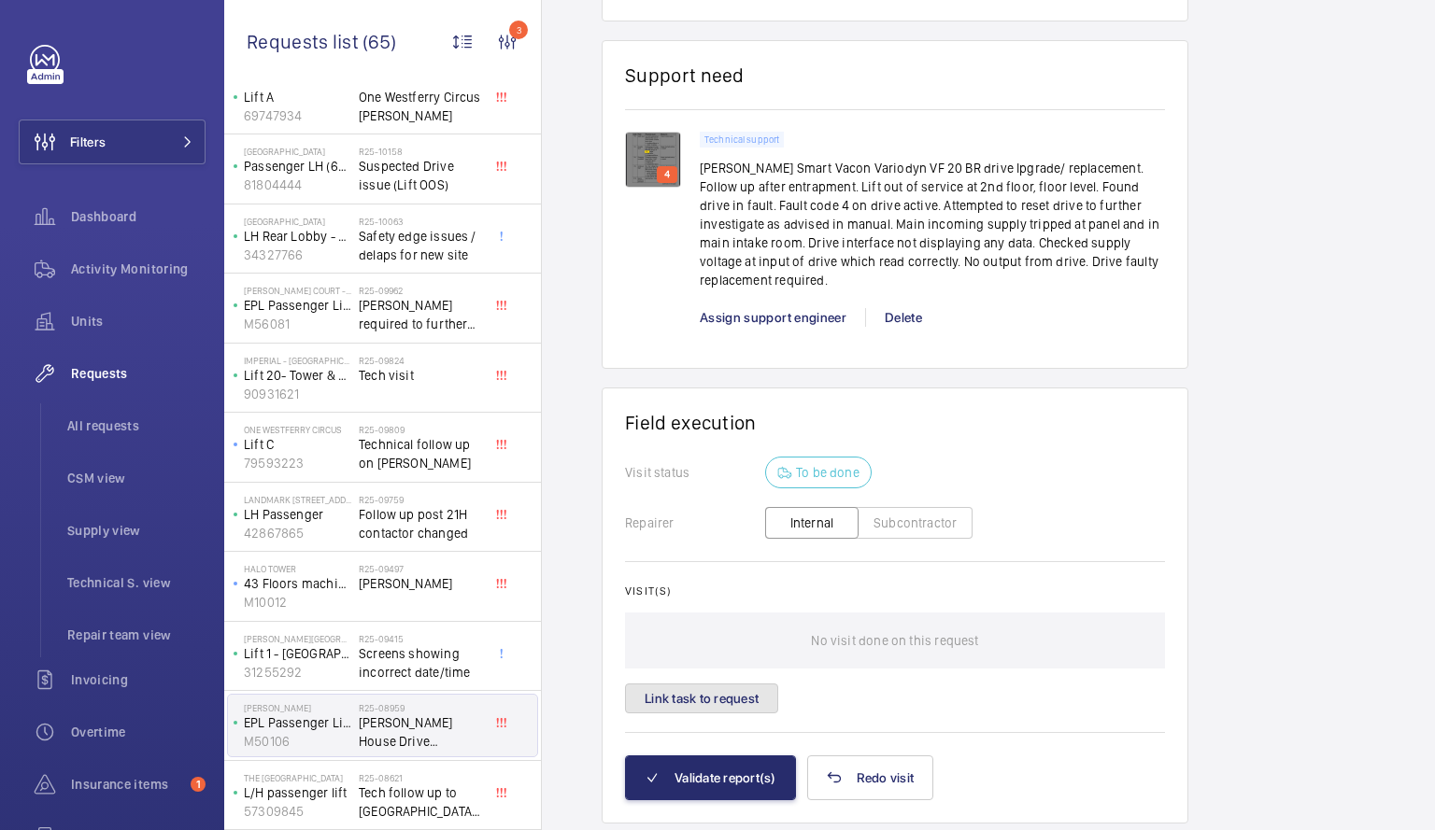
click at [728, 684] on button "Link task to request" at bounding box center [701, 699] width 153 height 30
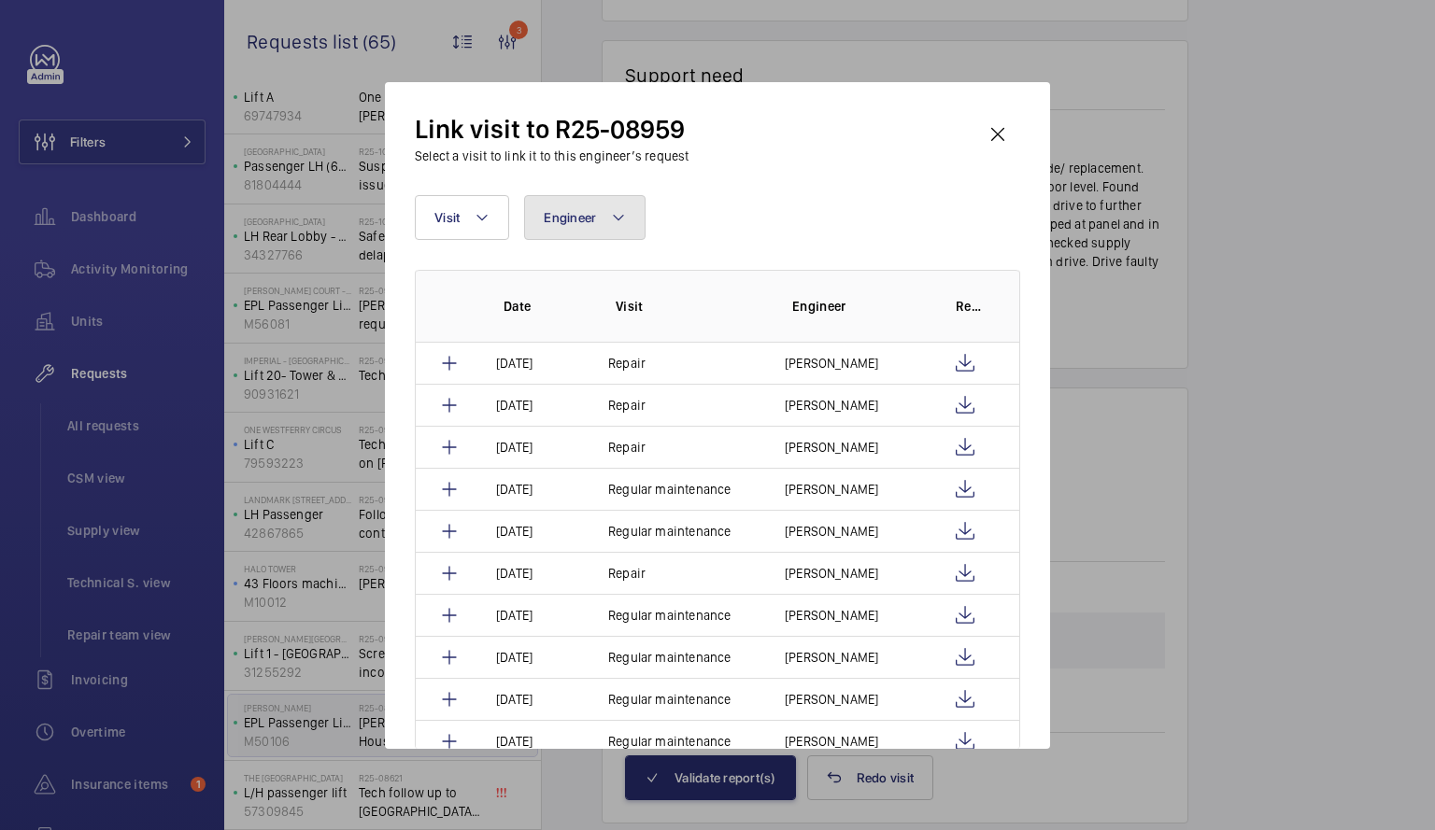
click at [618, 227] on mat-icon at bounding box center [618, 217] width 15 height 22
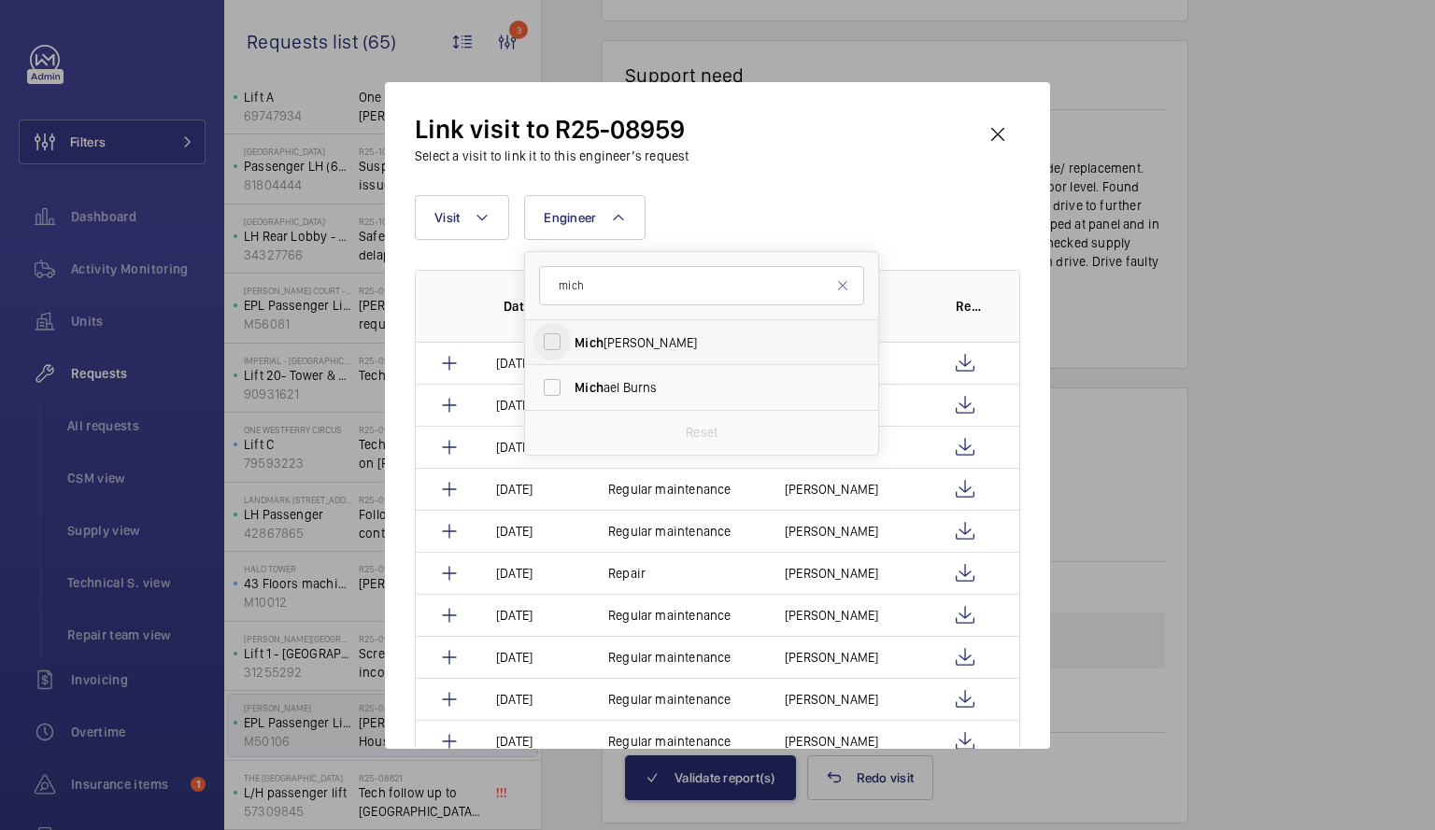
type input "mich"
click at [548, 341] on input "Mich ael [PERSON_NAME]" at bounding box center [551, 341] width 37 height 37
checkbox input "true"
click at [1190, 314] on div at bounding box center [717, 415] width 1435 height 830
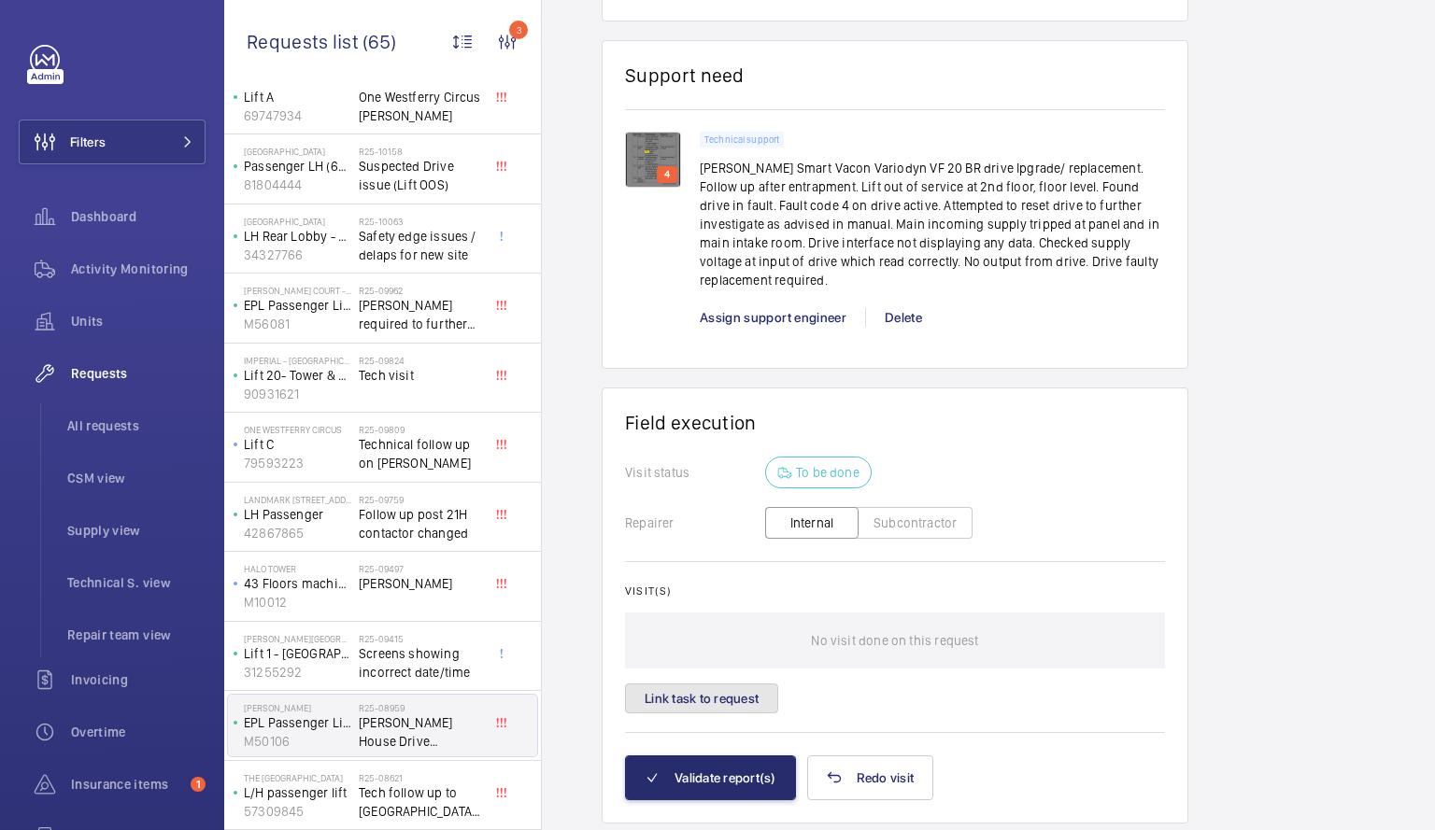
click at [700, 684] on button "Link task to request" at bounding box center [701, 699] width 153 height 30
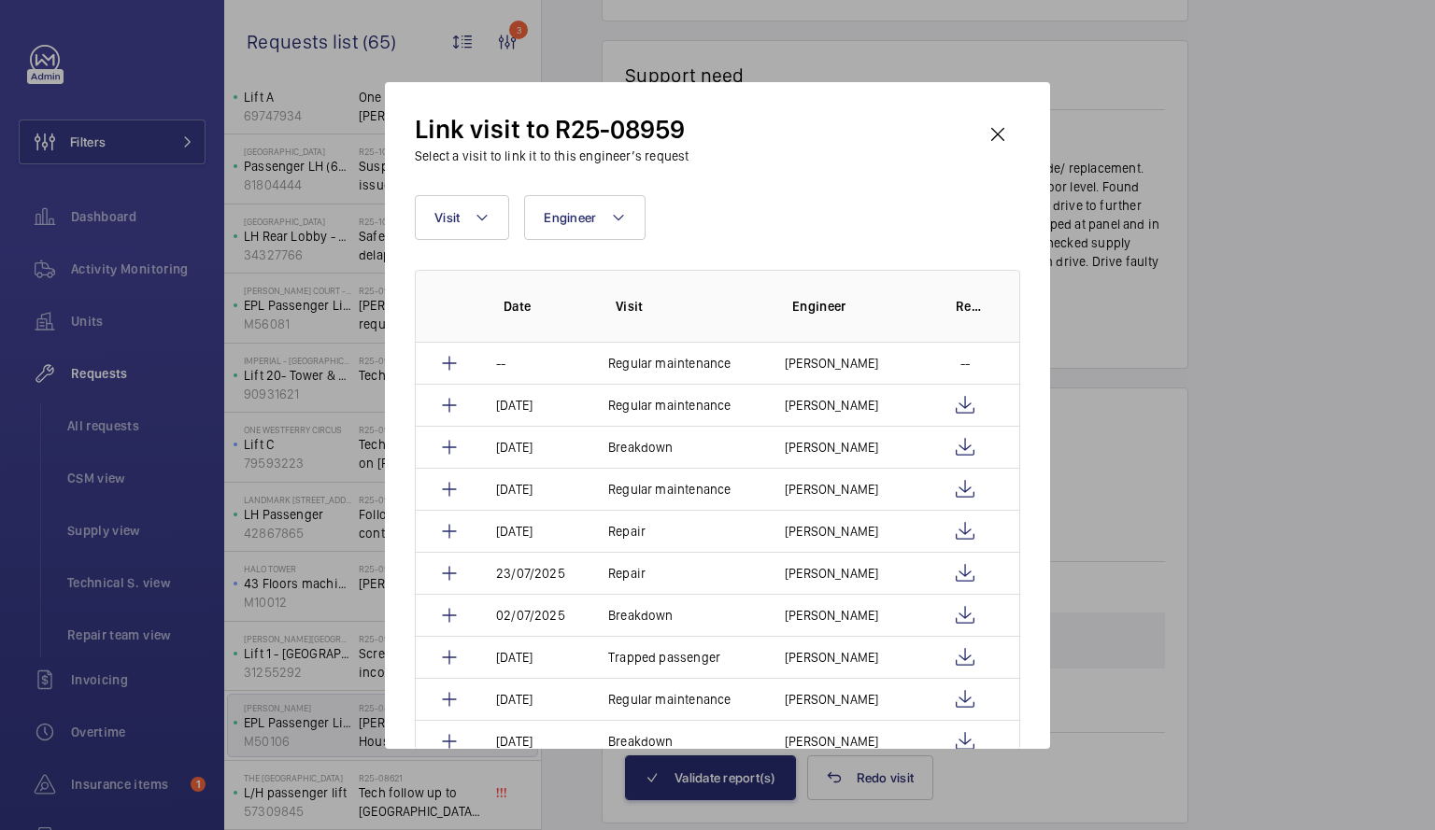
click at [278, 716] on div at bounding box center [717, 415] width 1435 height 830
click at [997, 138] on wm-front-icon-button at bounding box center [997, 134] width 45 height 45
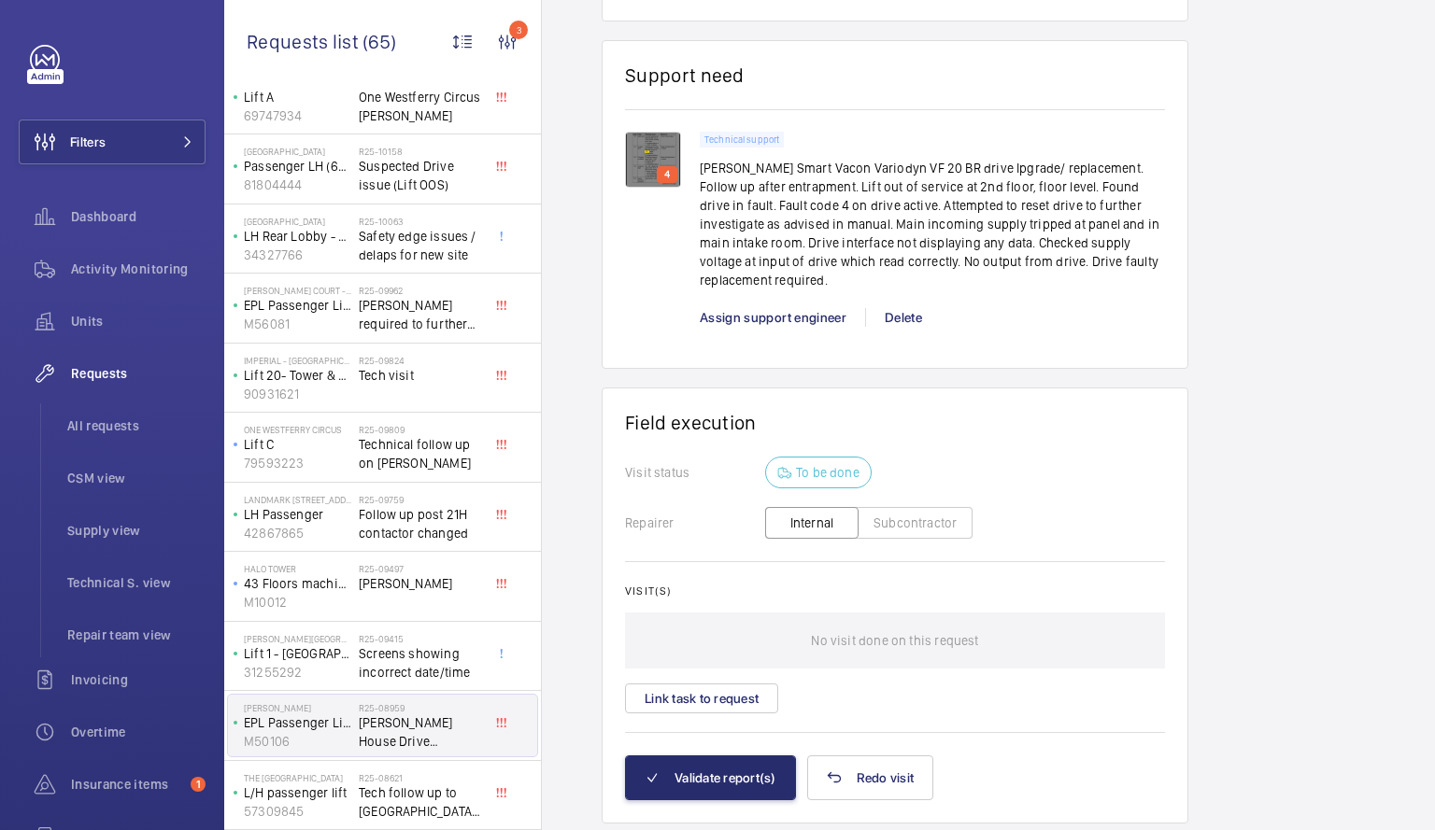
click at [488, 735] on div "R25-08959 [PERSON_NAME][GEOGRAPHIC_DATA] Upgrade/Replacement" at bounding box center [424, 726] width 131 height 62
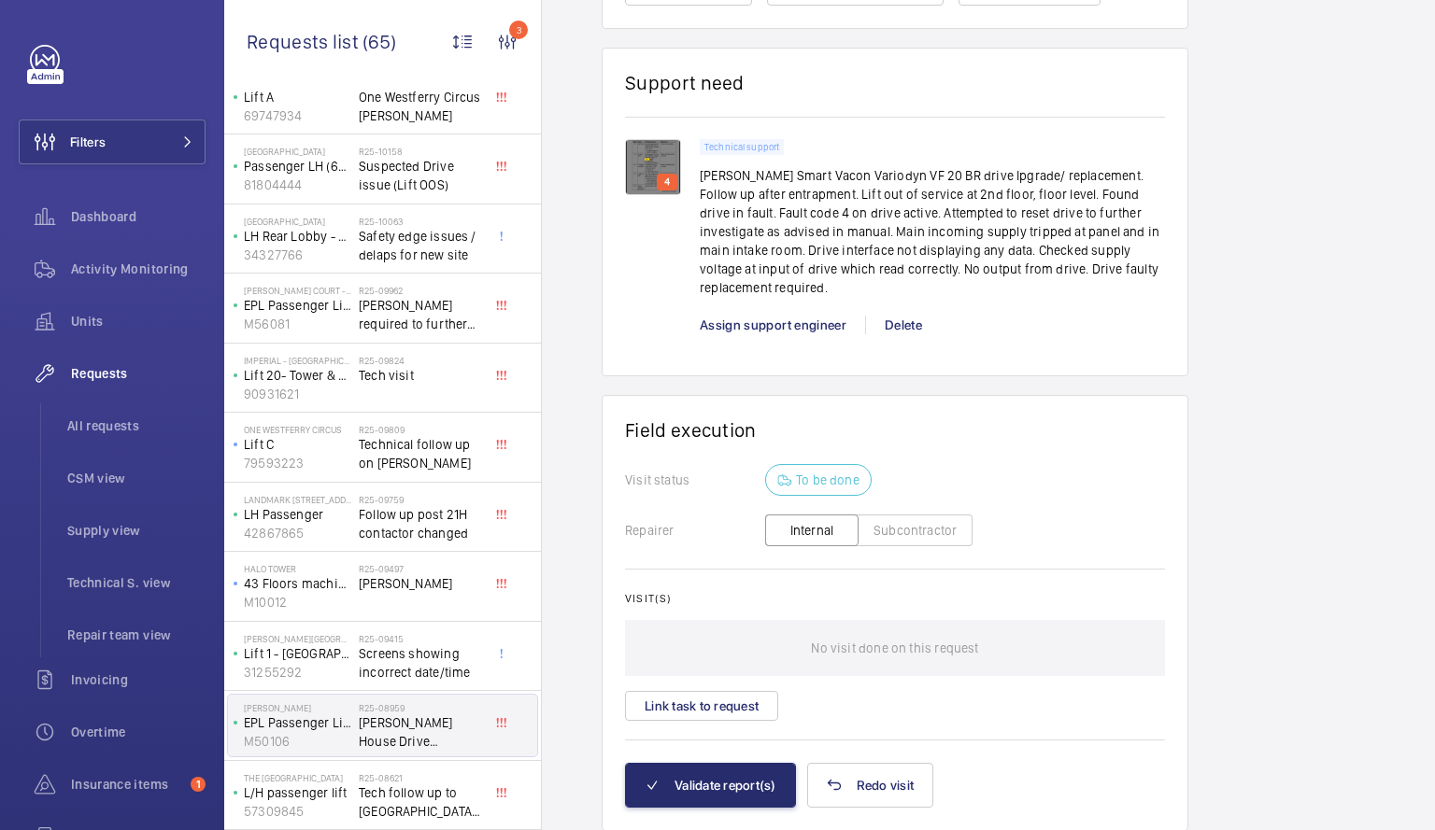
scroll to position [1313, 0]
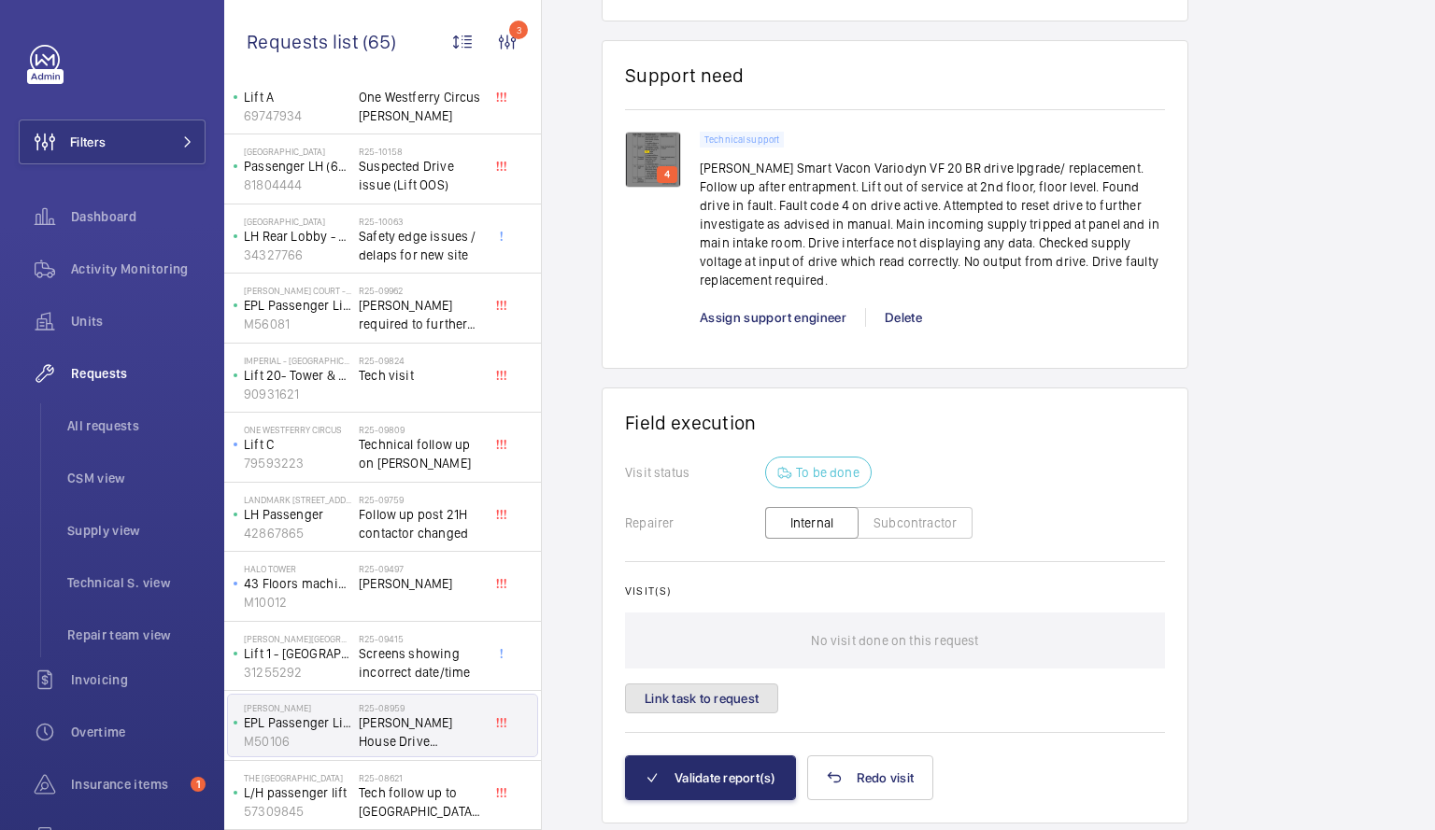
click at [704, 684] on button "Link task to request" at bounding box center [701, 699] width 153 height 30
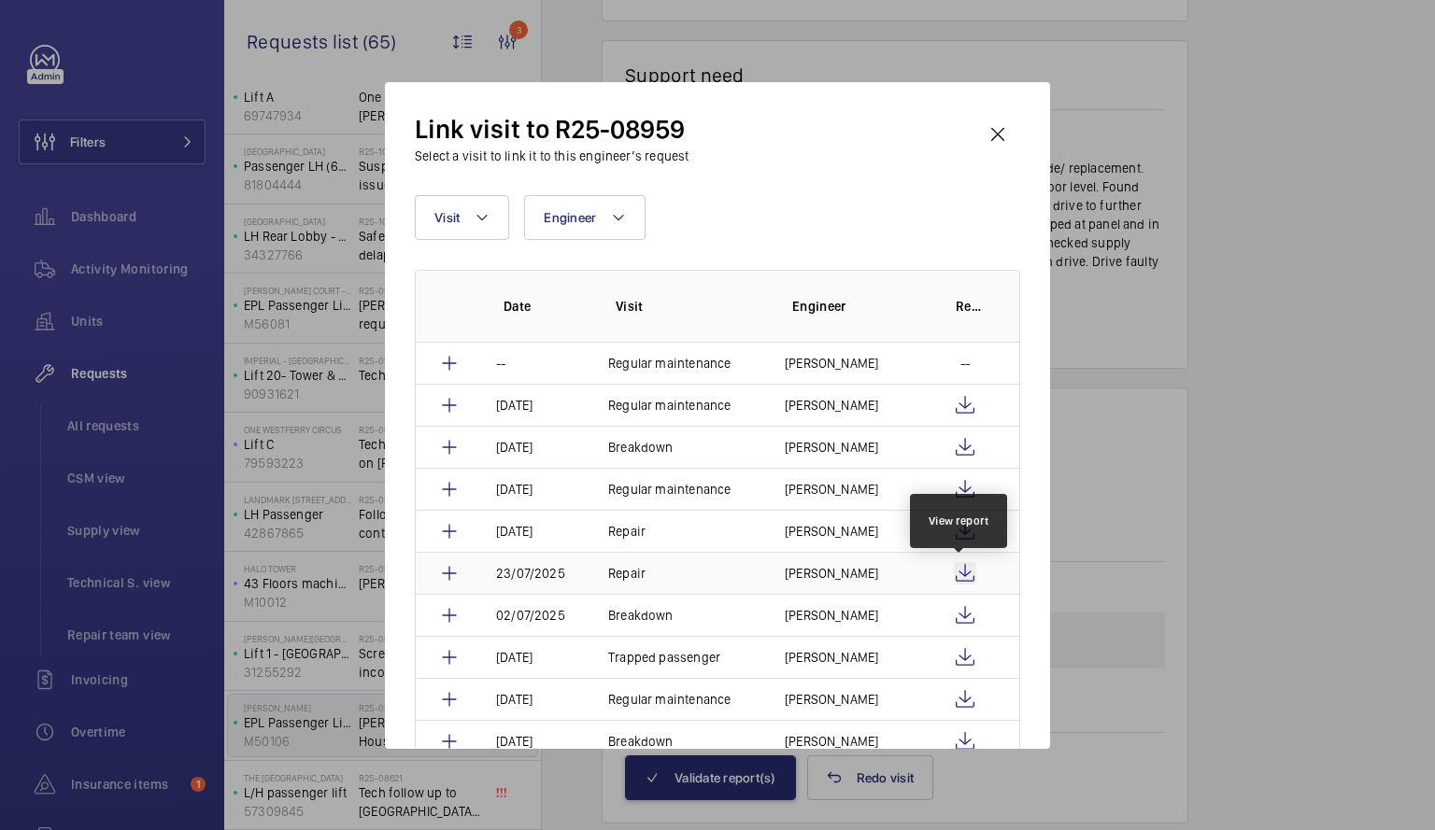
click at [954, 572] on wm-front-icon-button at bounding box center [965, 573] width 22 height 22
click at [961, 525] on wm-front-icon-button at bounding box center [965, 531] width 22 height 22
click at [670, 537] on td "Repair" at bounding box center [674, 531] width 177 height 42
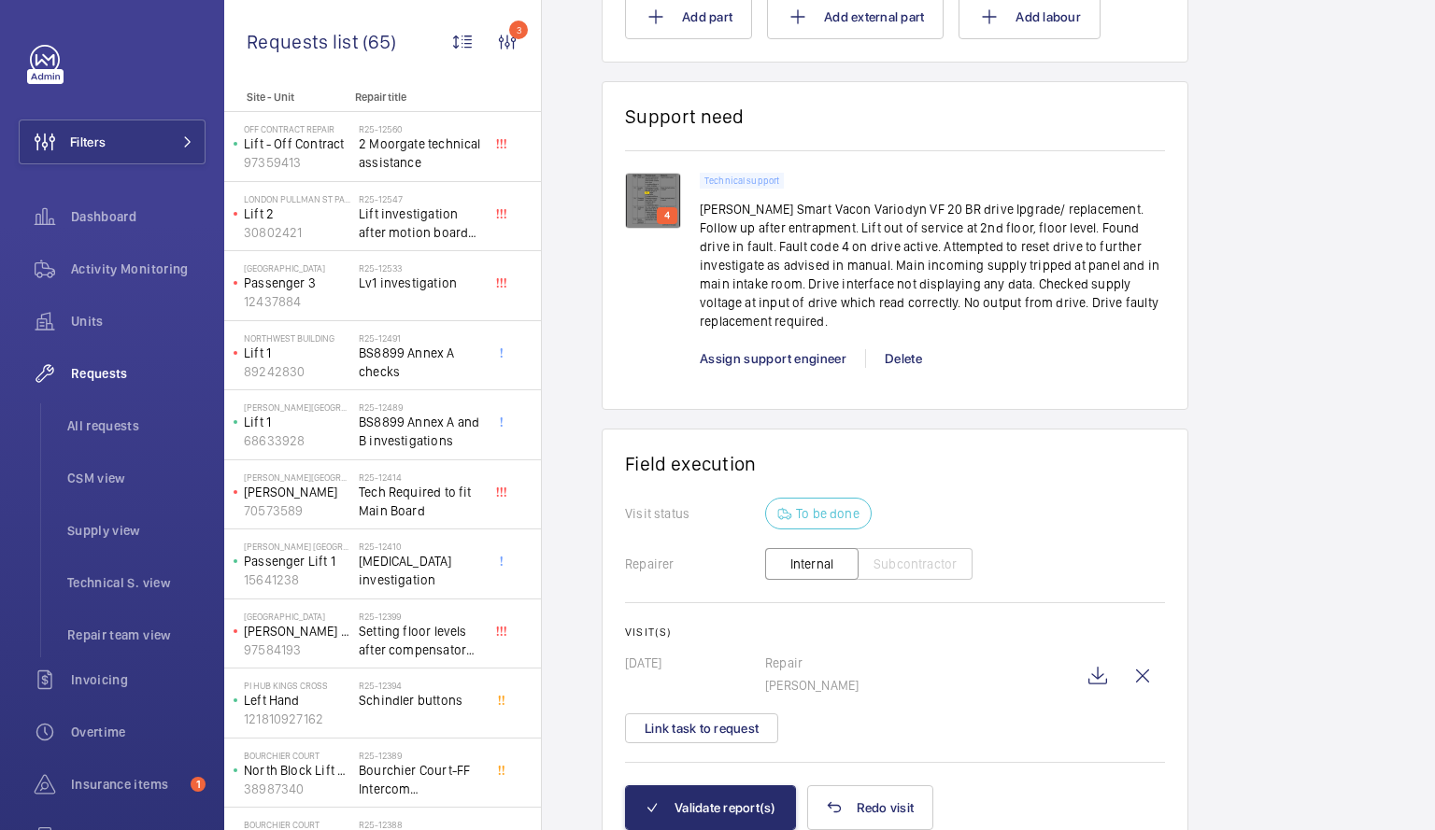
scroll to position [1321, 0]
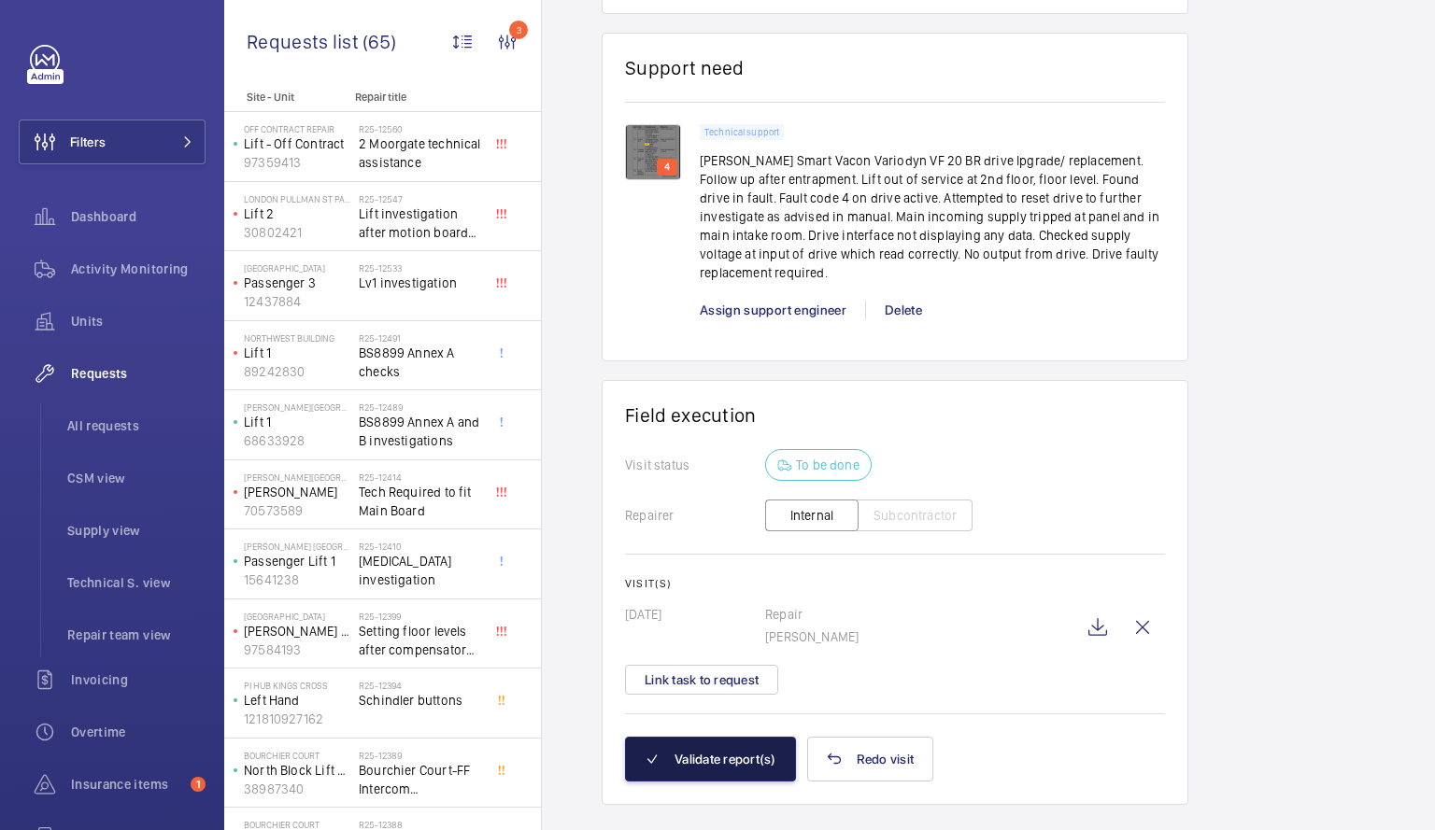
click at [708, 737] on button "Validate report(s)" at bounding box center [710, 759] width 171 height 45
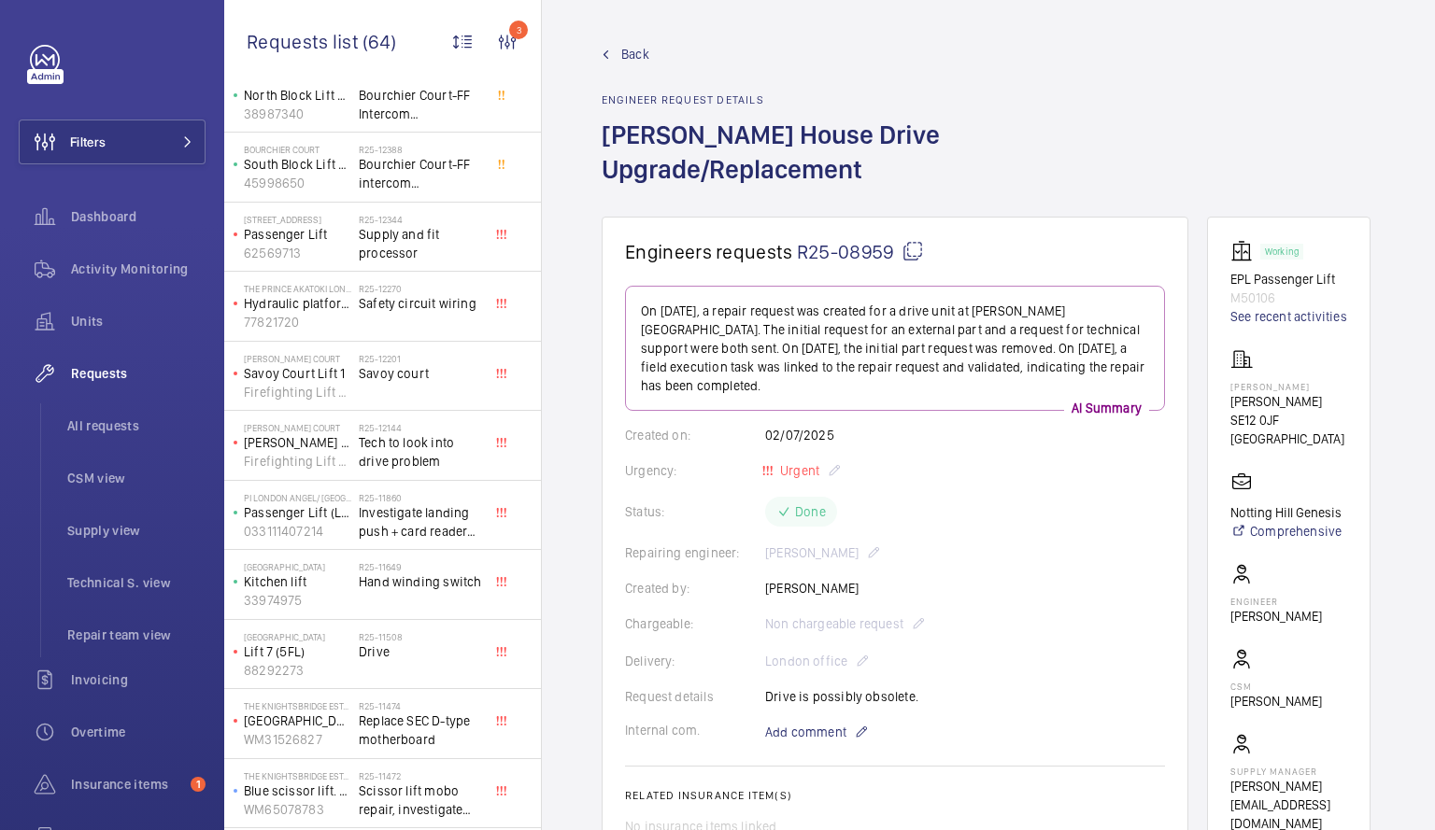
scroll to position [742, 0]
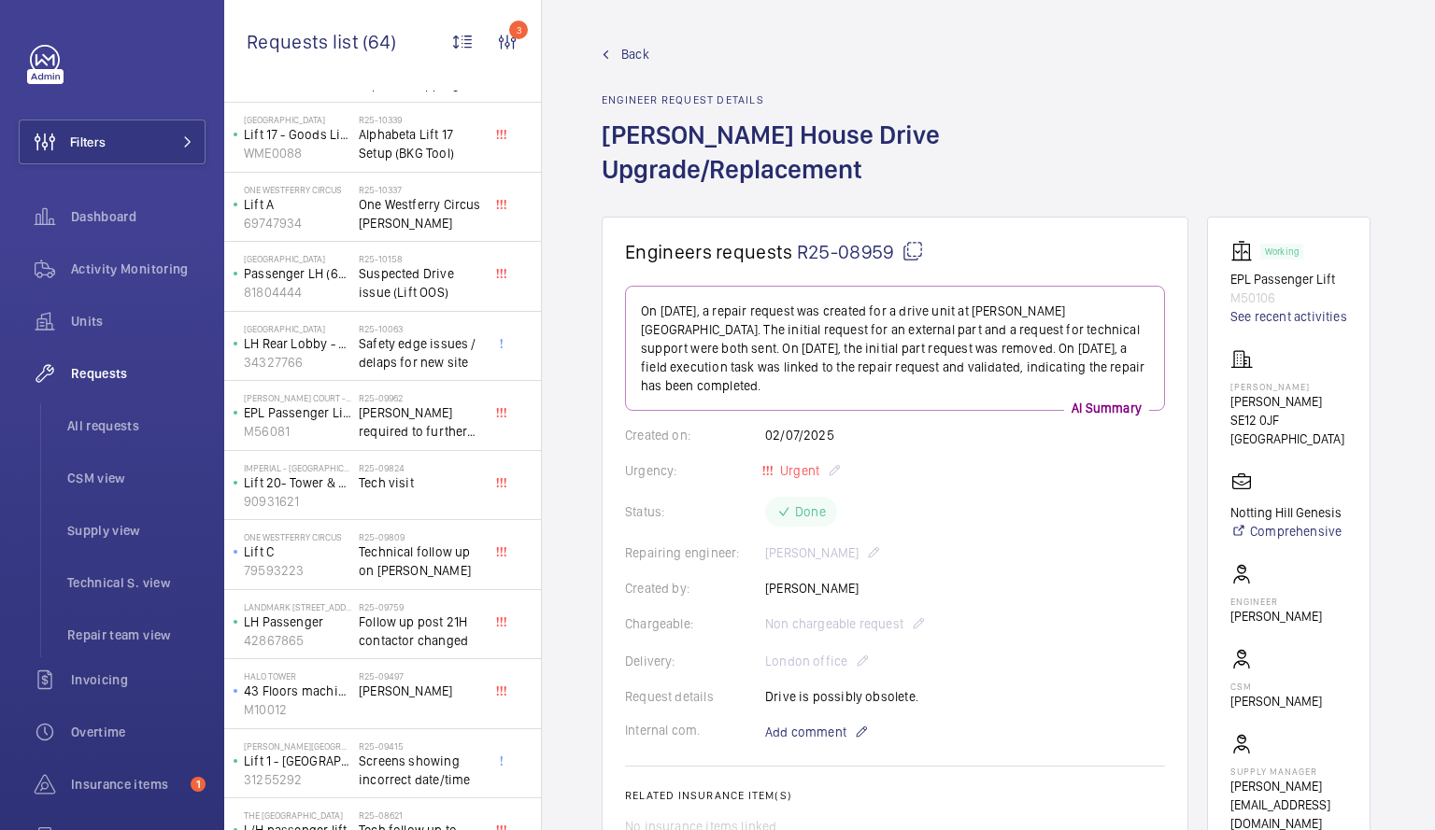
scroll to position [2133, 0]
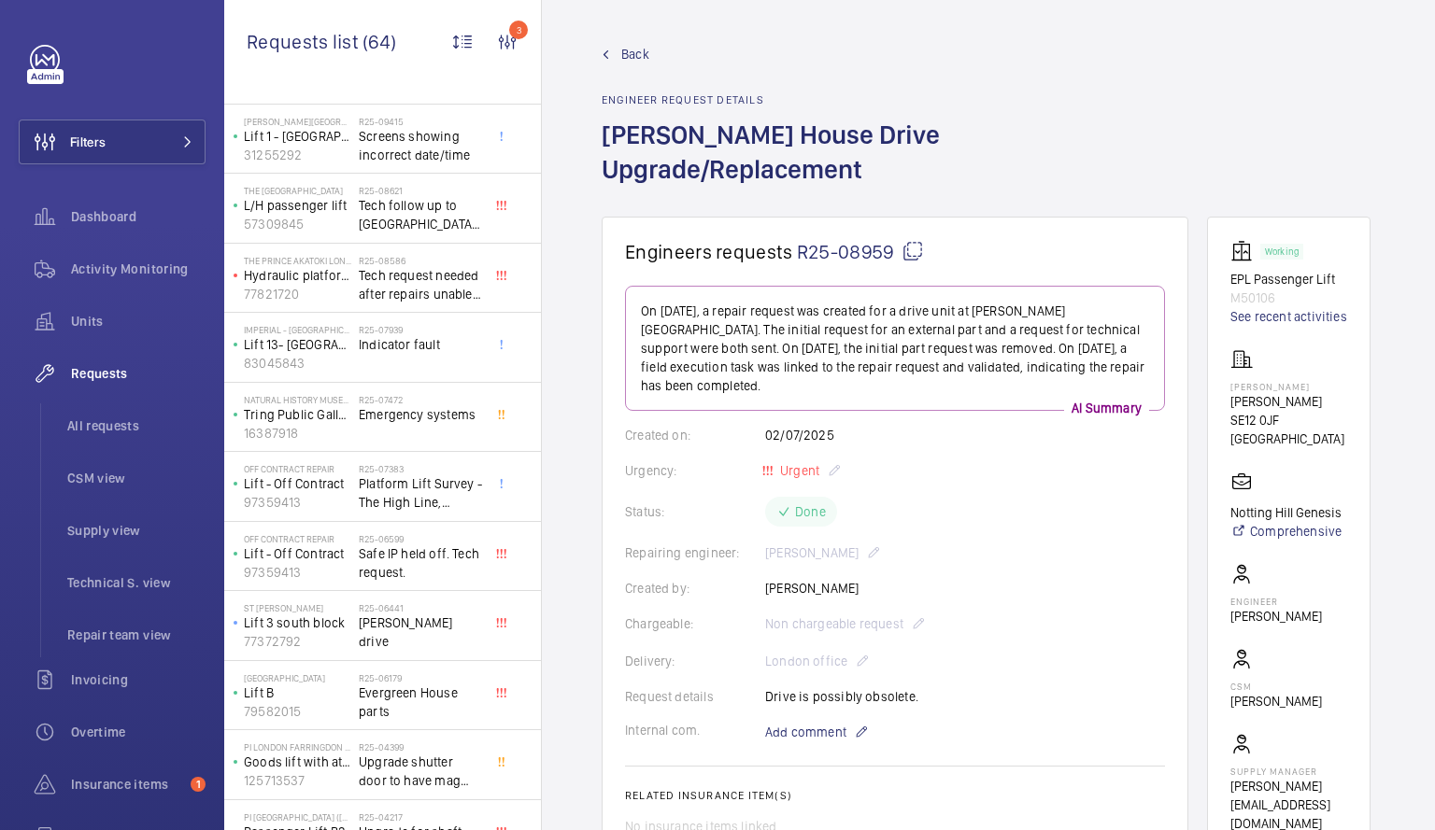
scroll to position [2571, 0]
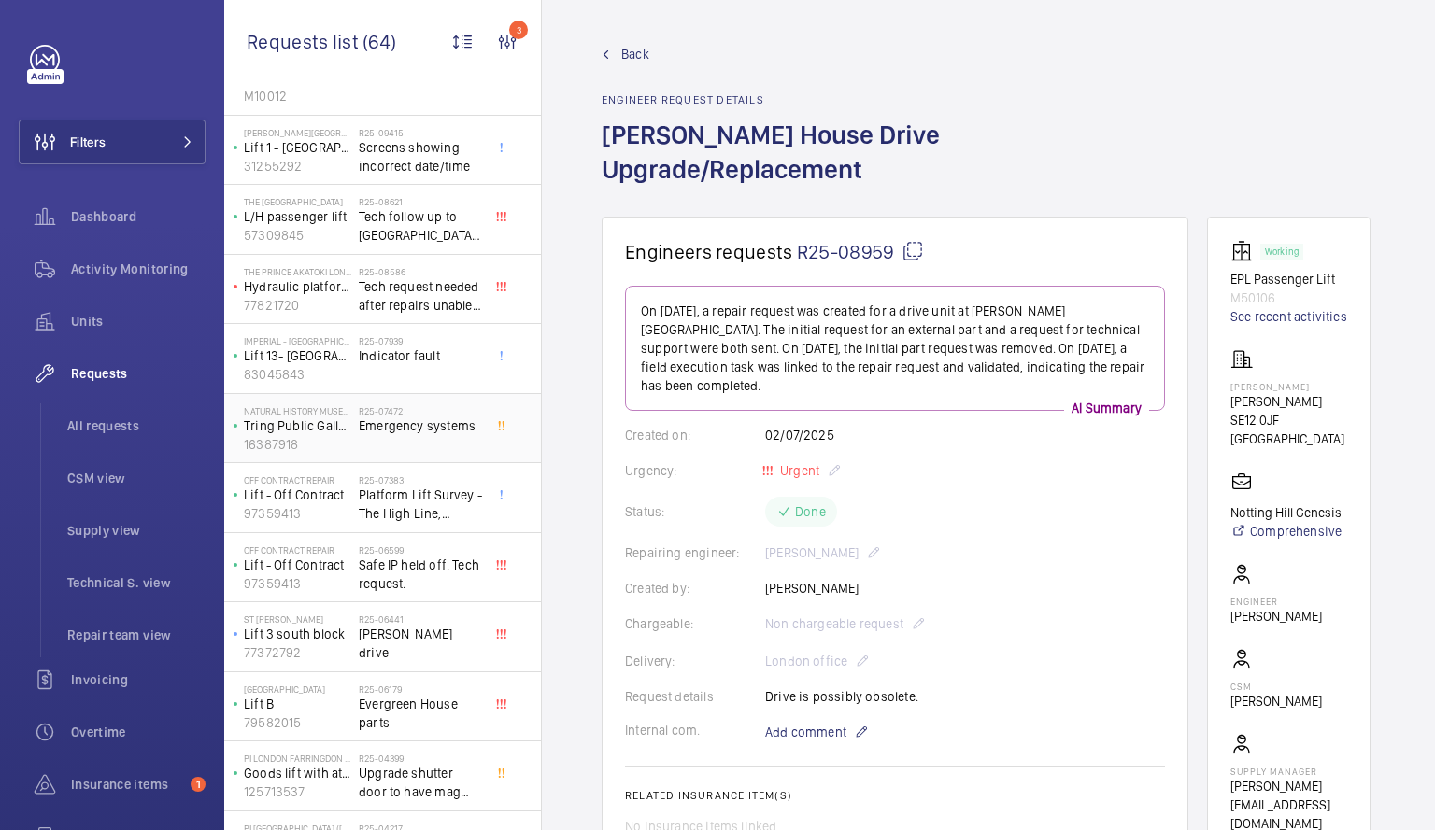
click at [390, 415] on h2 "R25-07472" at bounding box center [420, 410] width 123 height 11
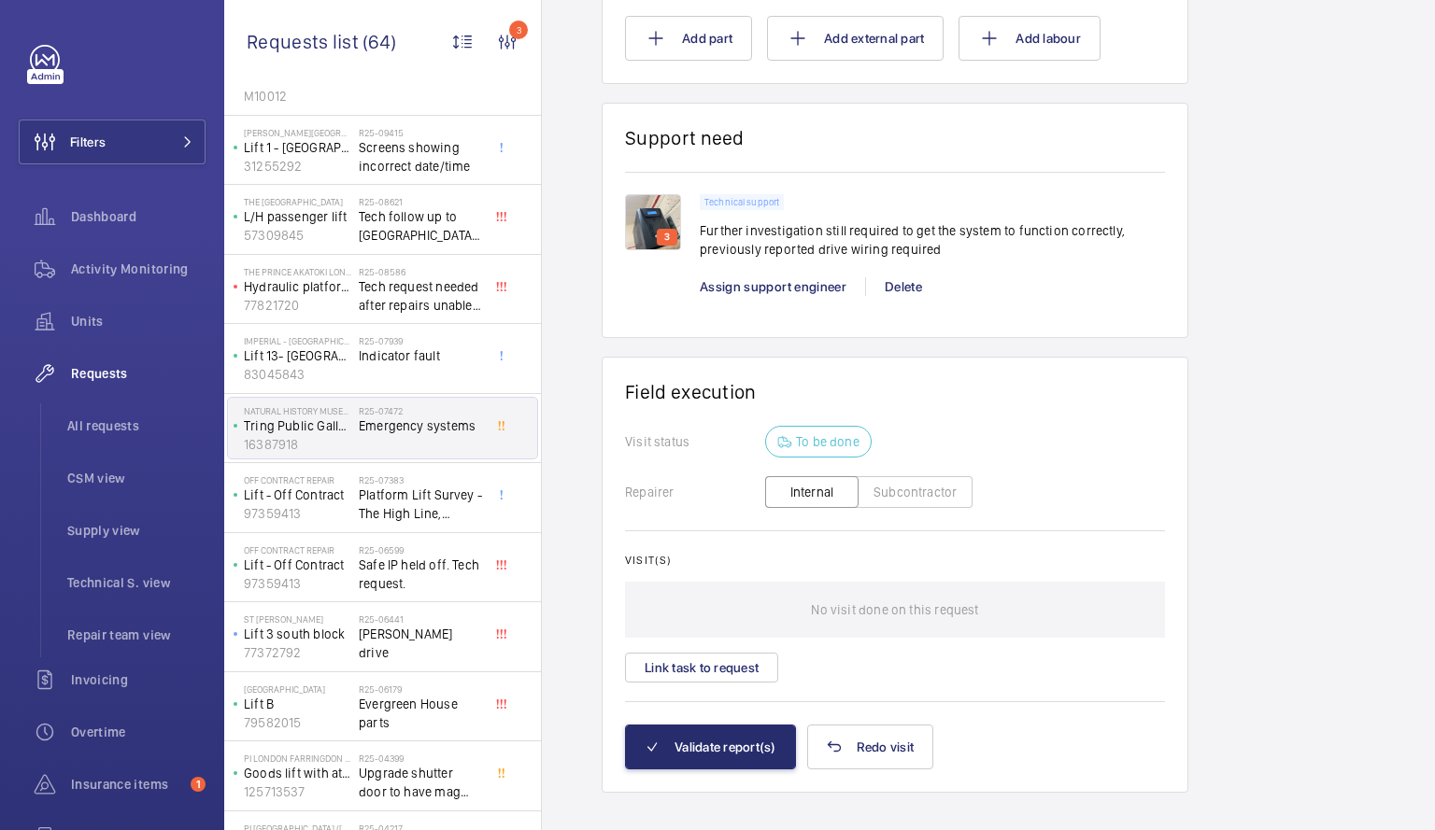
scroll to position [1267, 0]
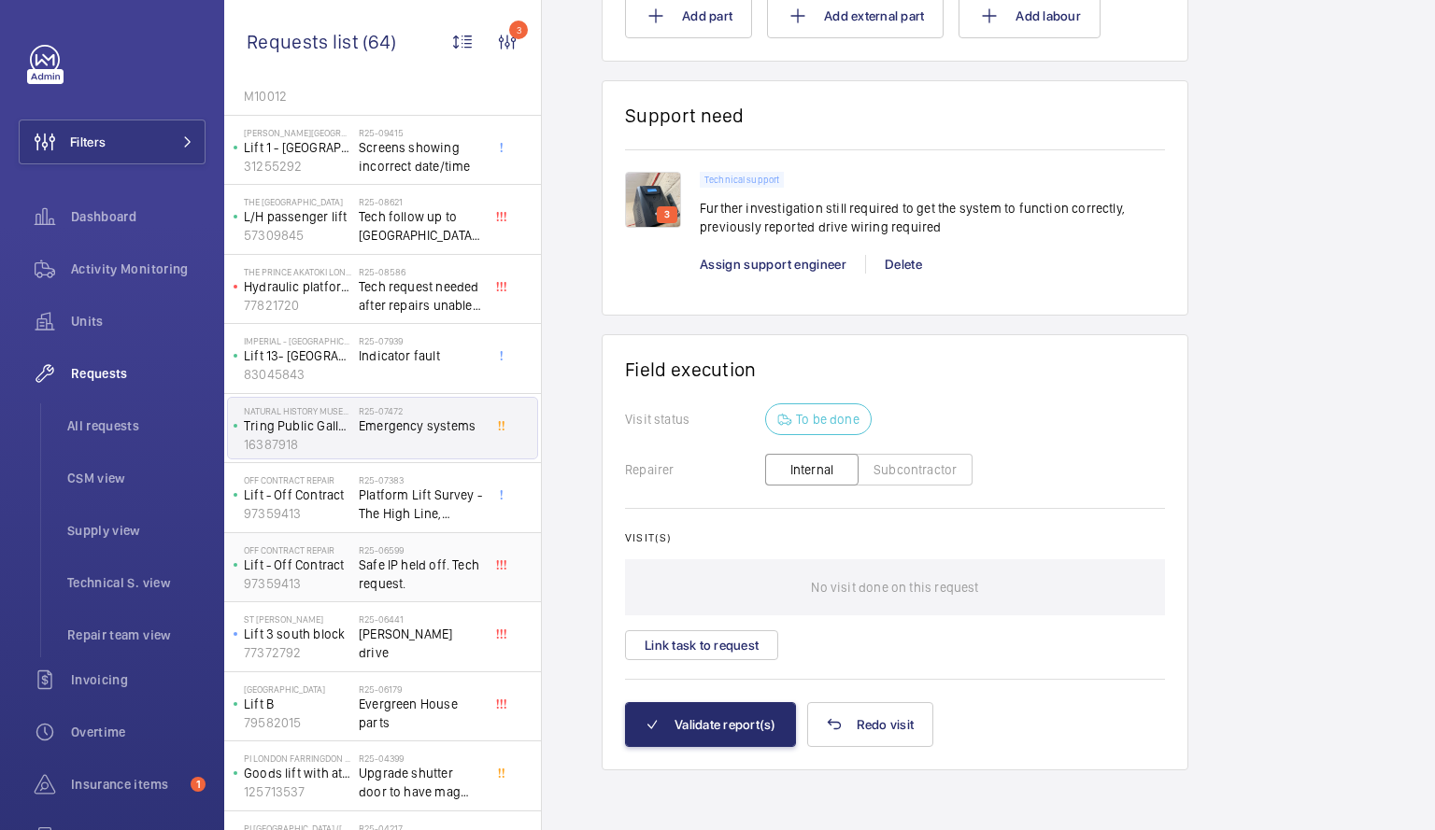
click at [314, 562] on p "Lift - Off Contract" at bounding box center [297, 565] width 107 height 19
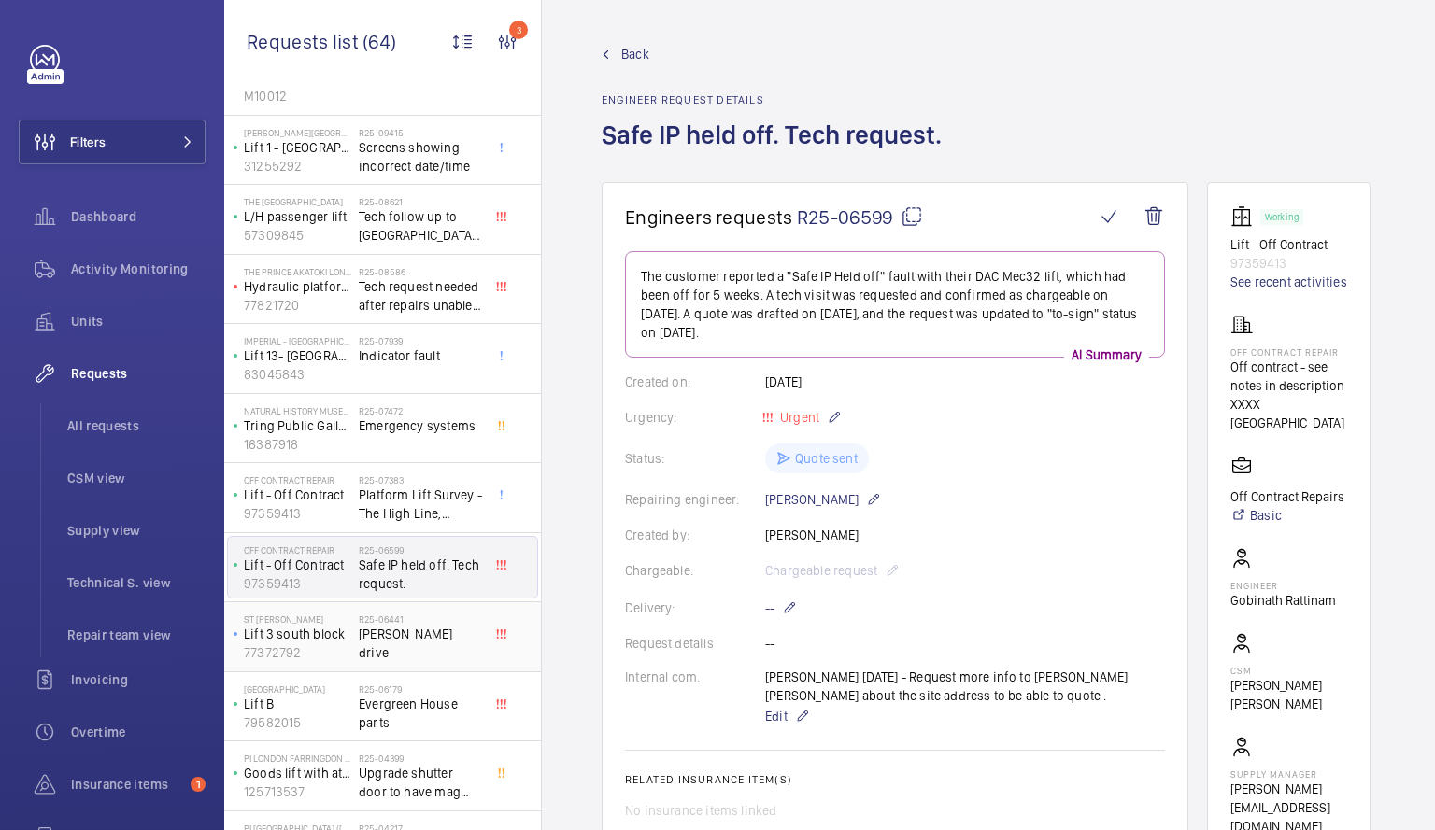
click at [340, 643] on p "Lift 3 south block" at bounding box center [297, 634] width 107 height 19
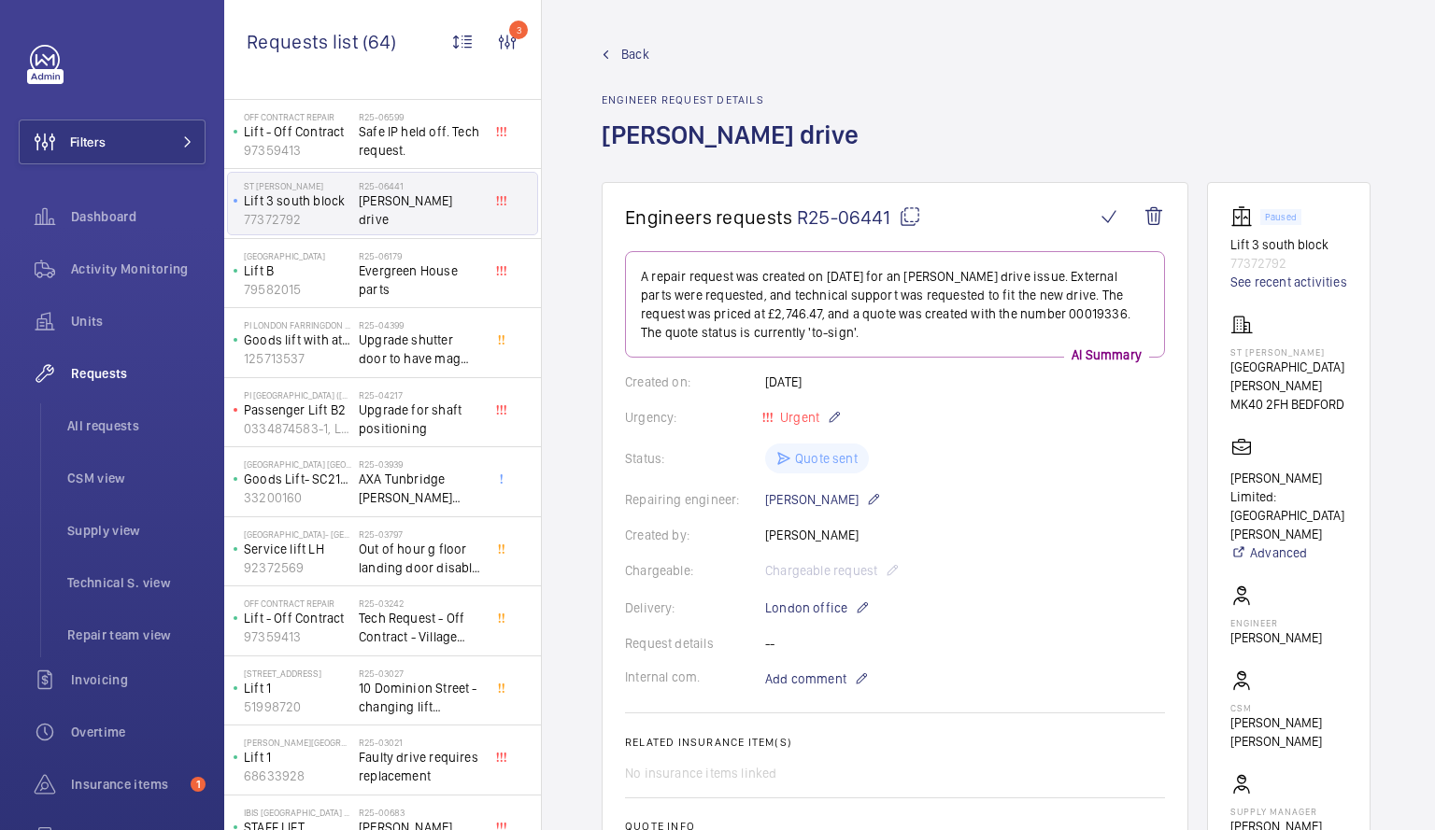
scroll to position [3005, 0]
click at [365, 688] on span "10 Dominion Street - changing lift configuration to serve select floors - [PERS…" at bounding box center [420, 697] width 123 height 37
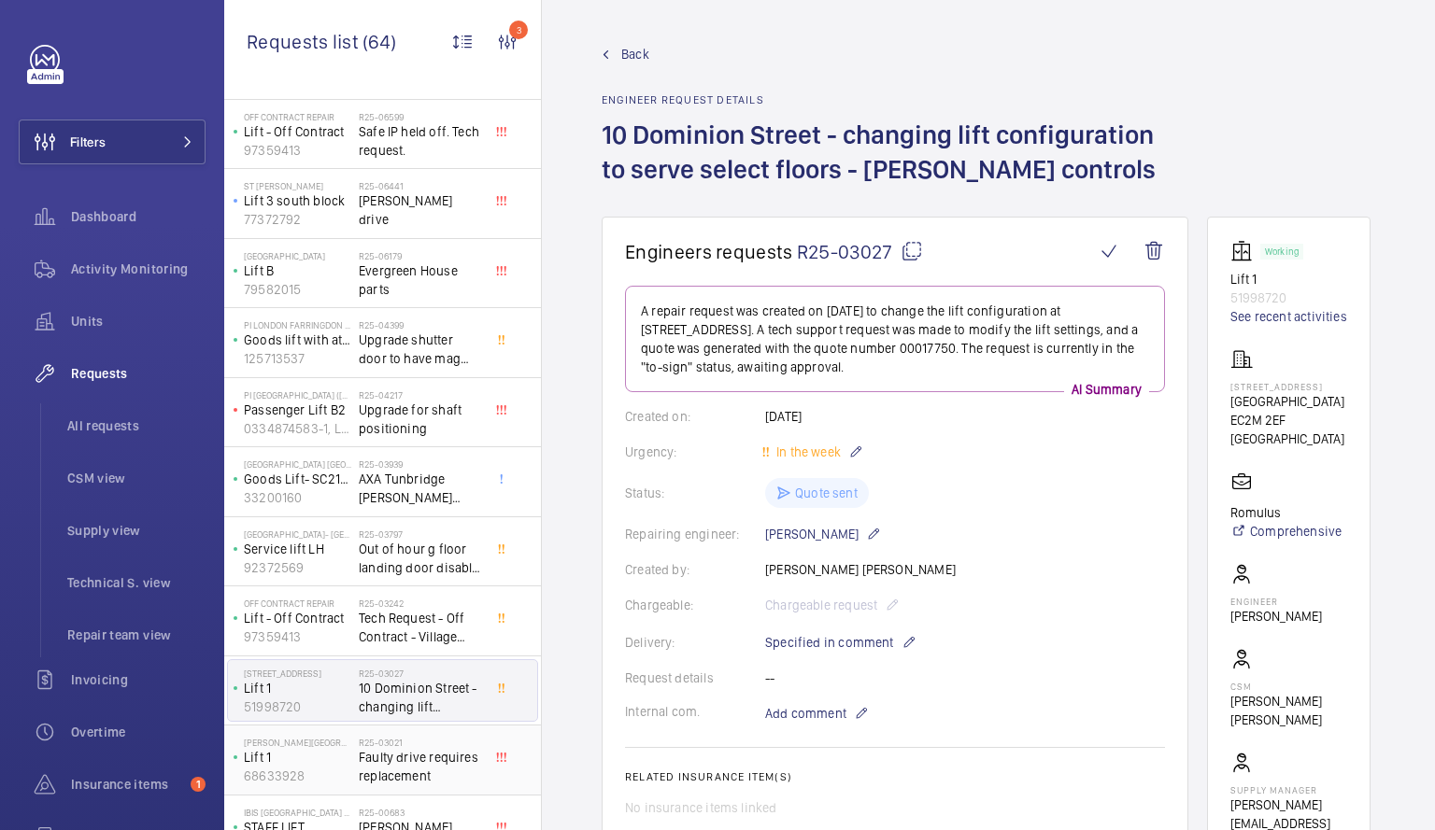
click at [336, 764] on p "Lift 1" at bounding box center [297, 757] width 107 height 19
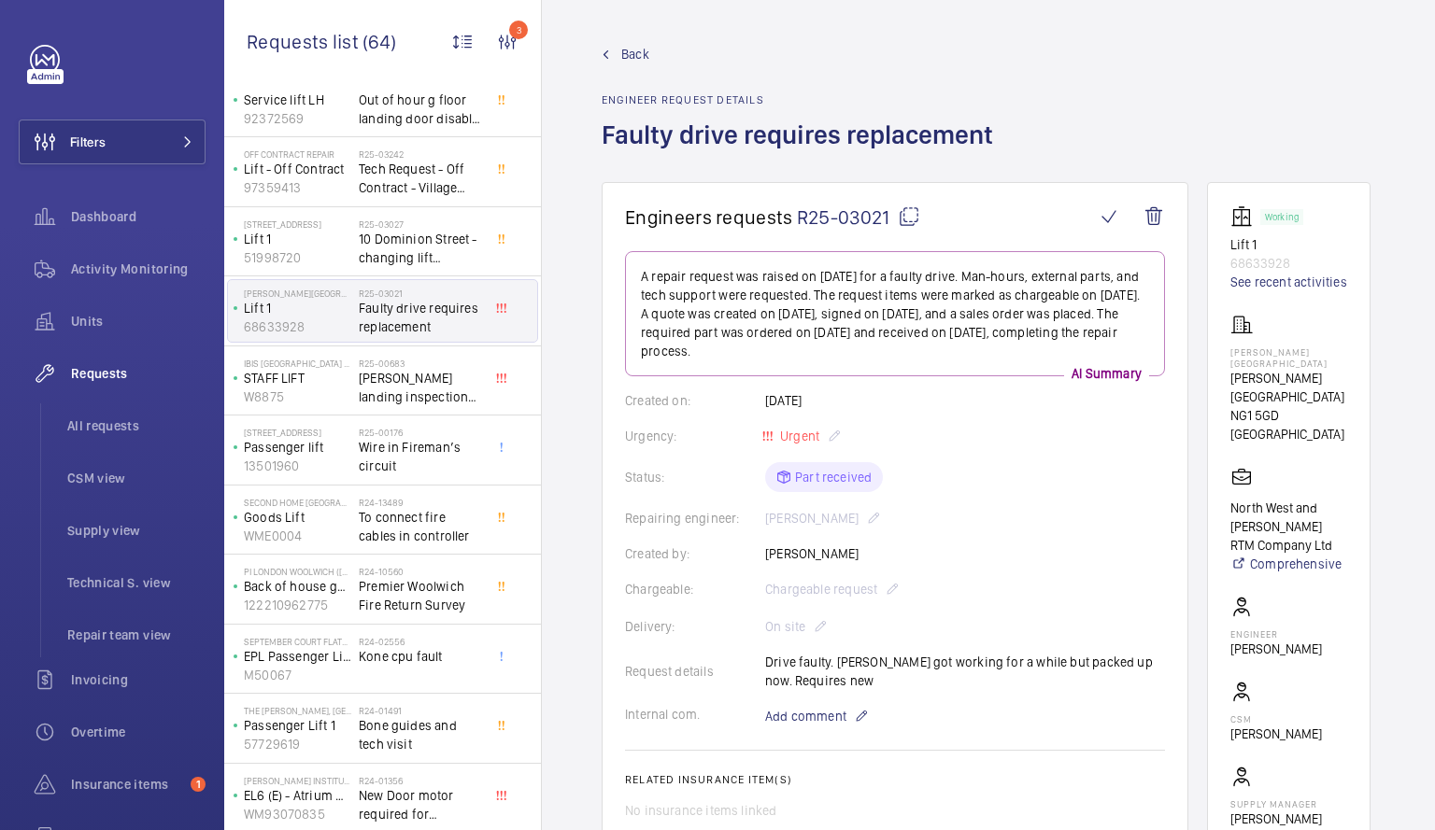
scroll to position [3448, 0]
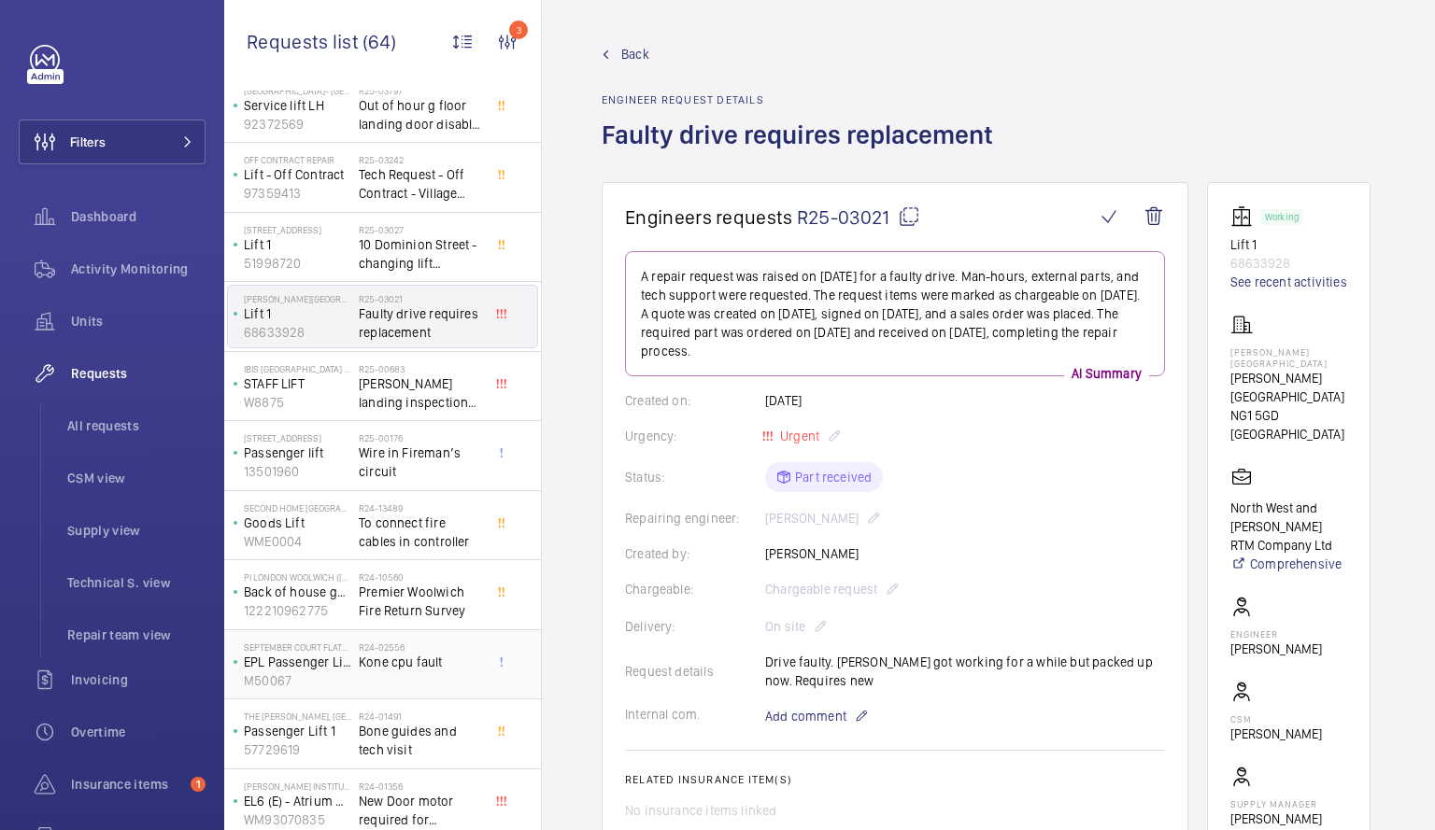
click at [325, 653] on p "EPL Passenger Lift" at bounding box center [297, 662] width 107 height 19
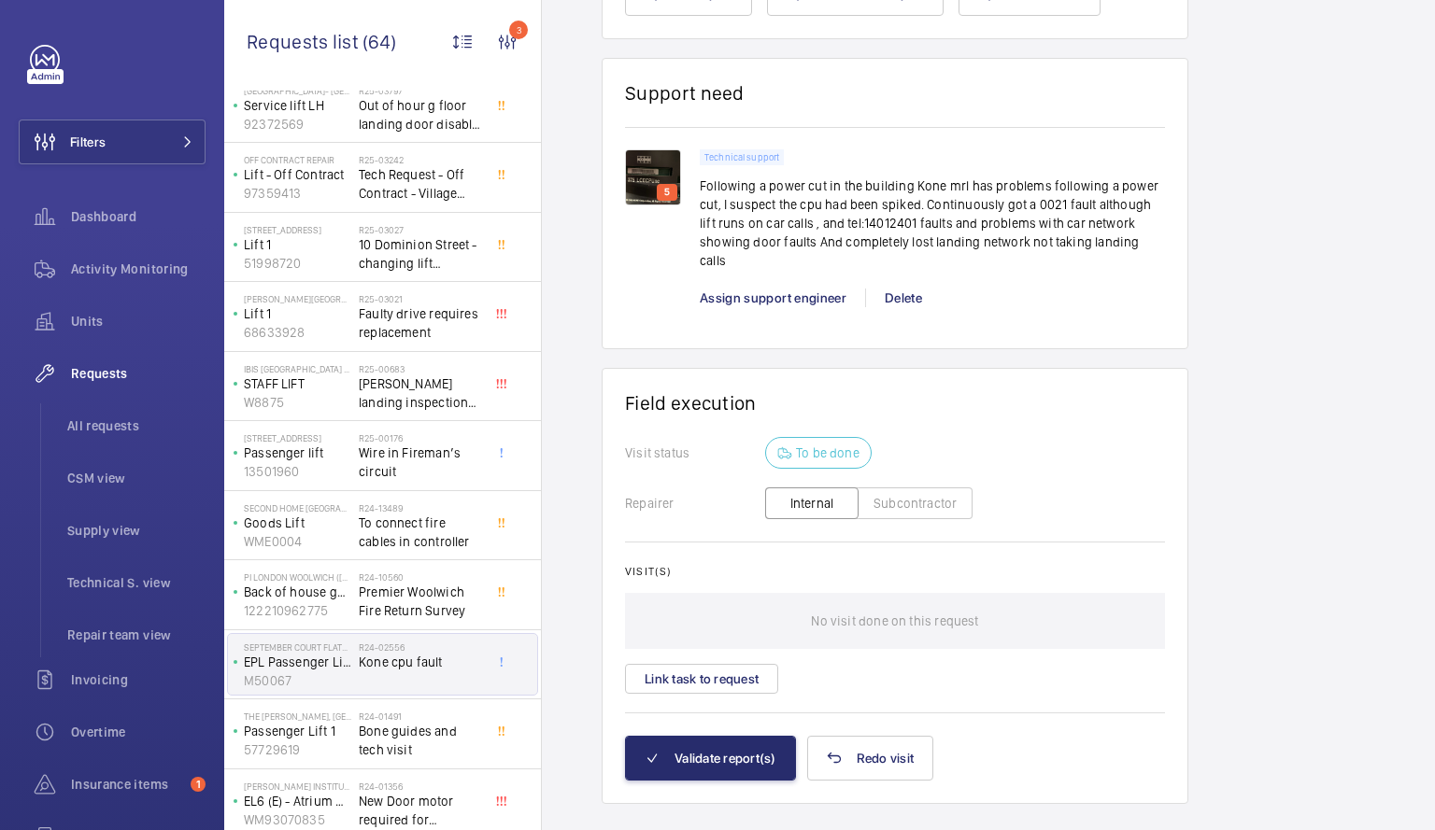
scroll to position [1384, 0]
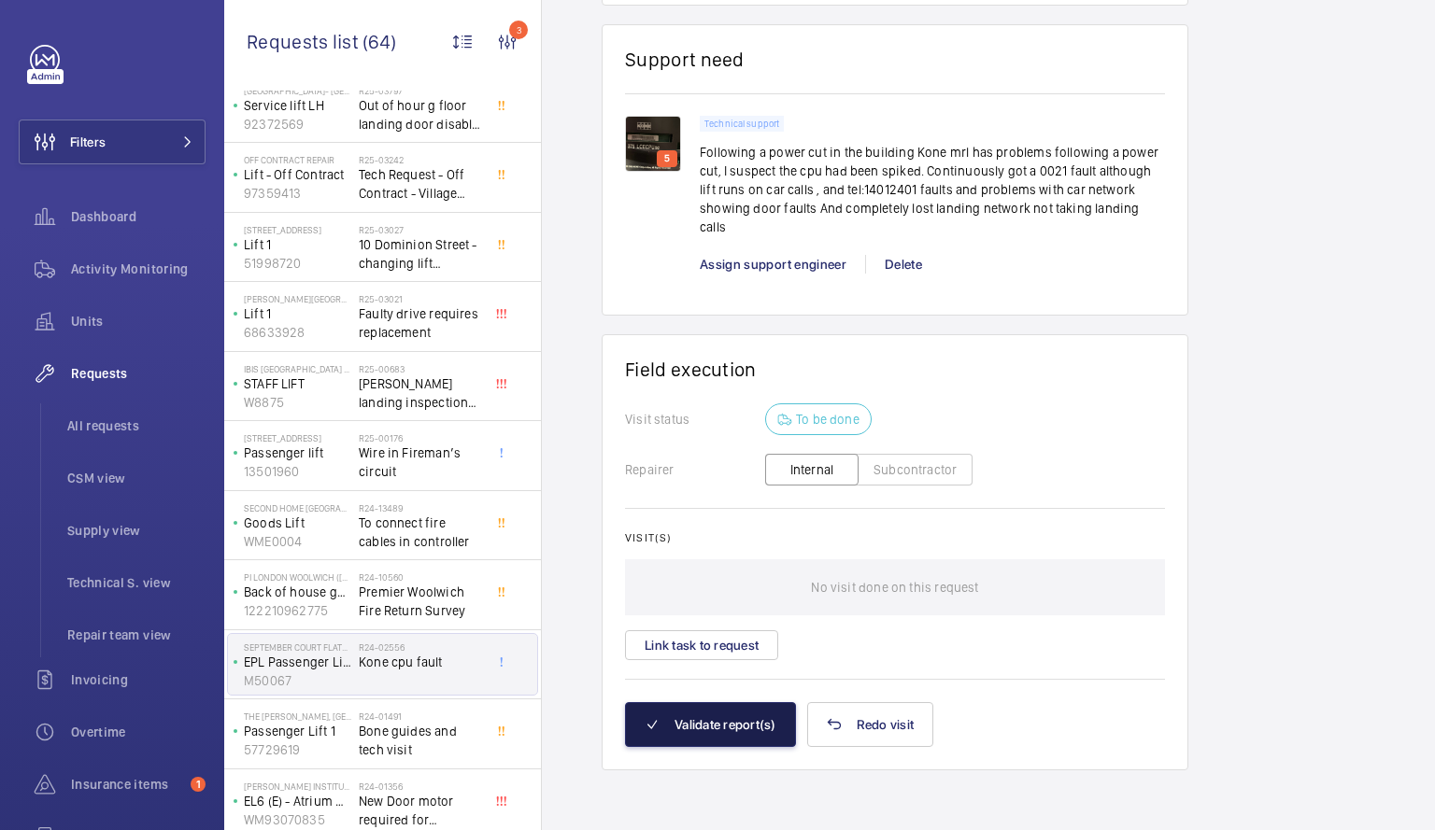
click at [767, 713] on button "Validate report(s)" at bounding box center [710, 724] width 171 height 45
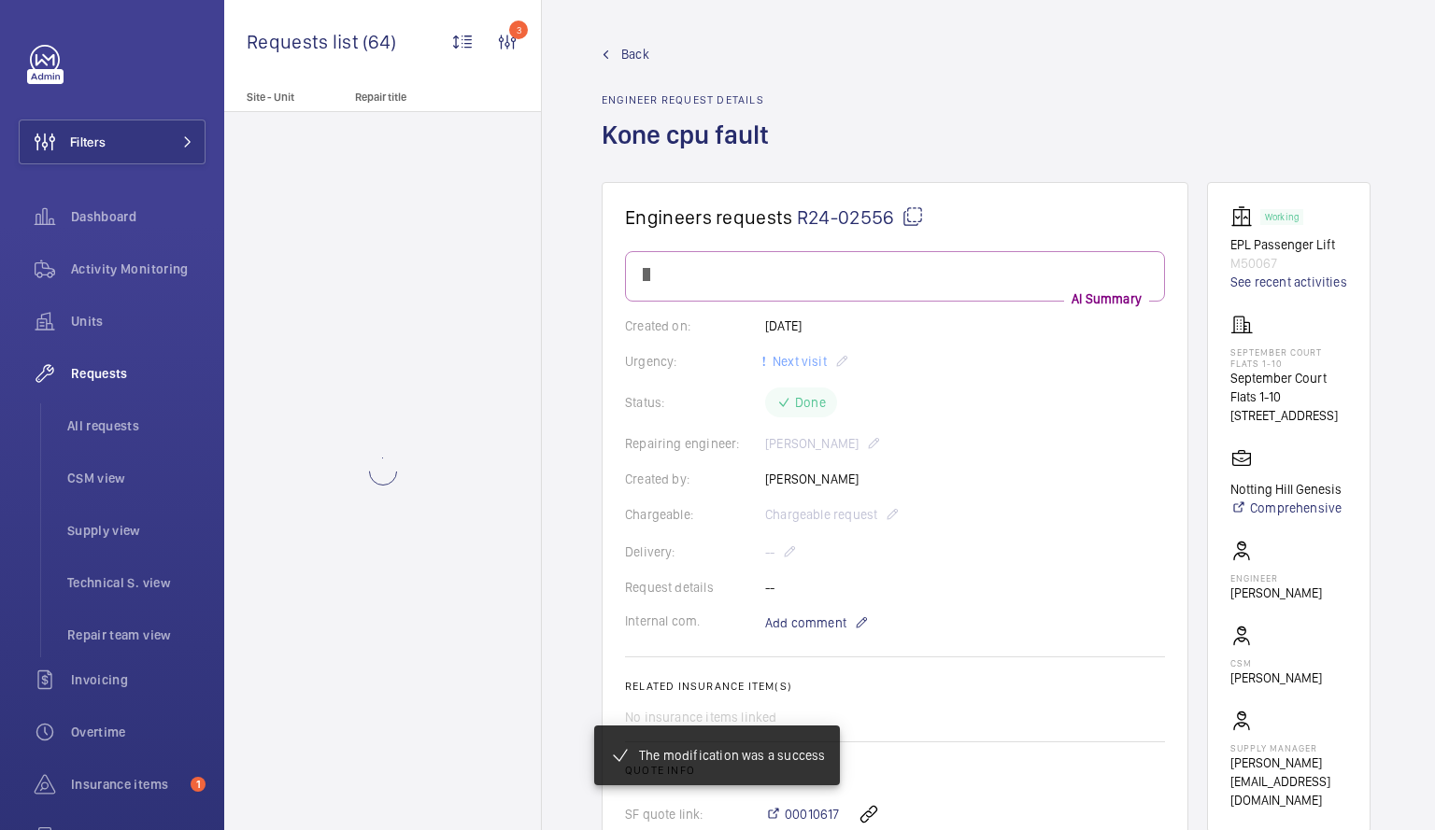
scroll to position [0, 0]
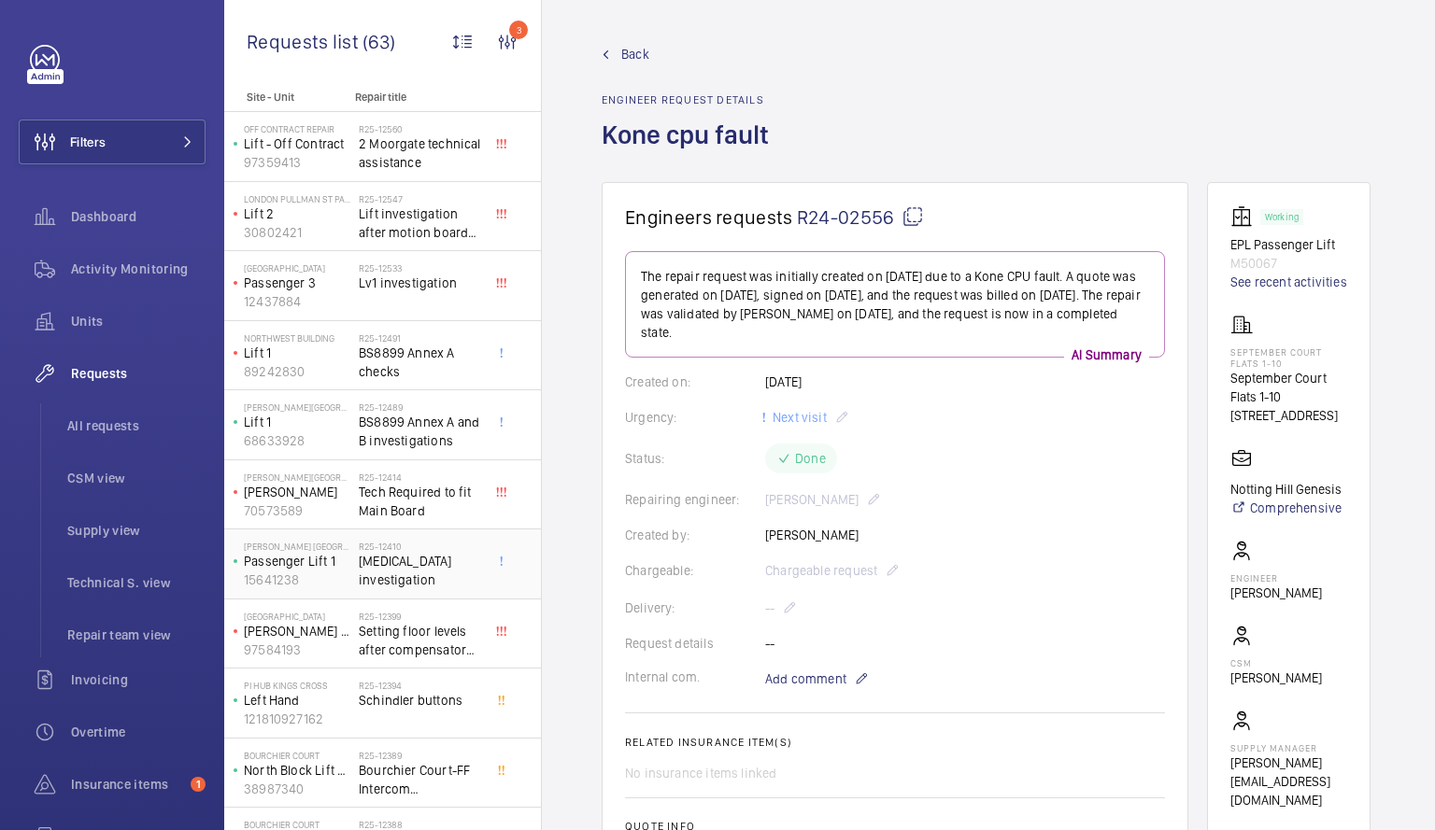
click at [355, 564] on div "[PERSON_NAME] Cheltenham Passenger Lift 1 15641238" at bounding box center [293, 564] width 131 height 62
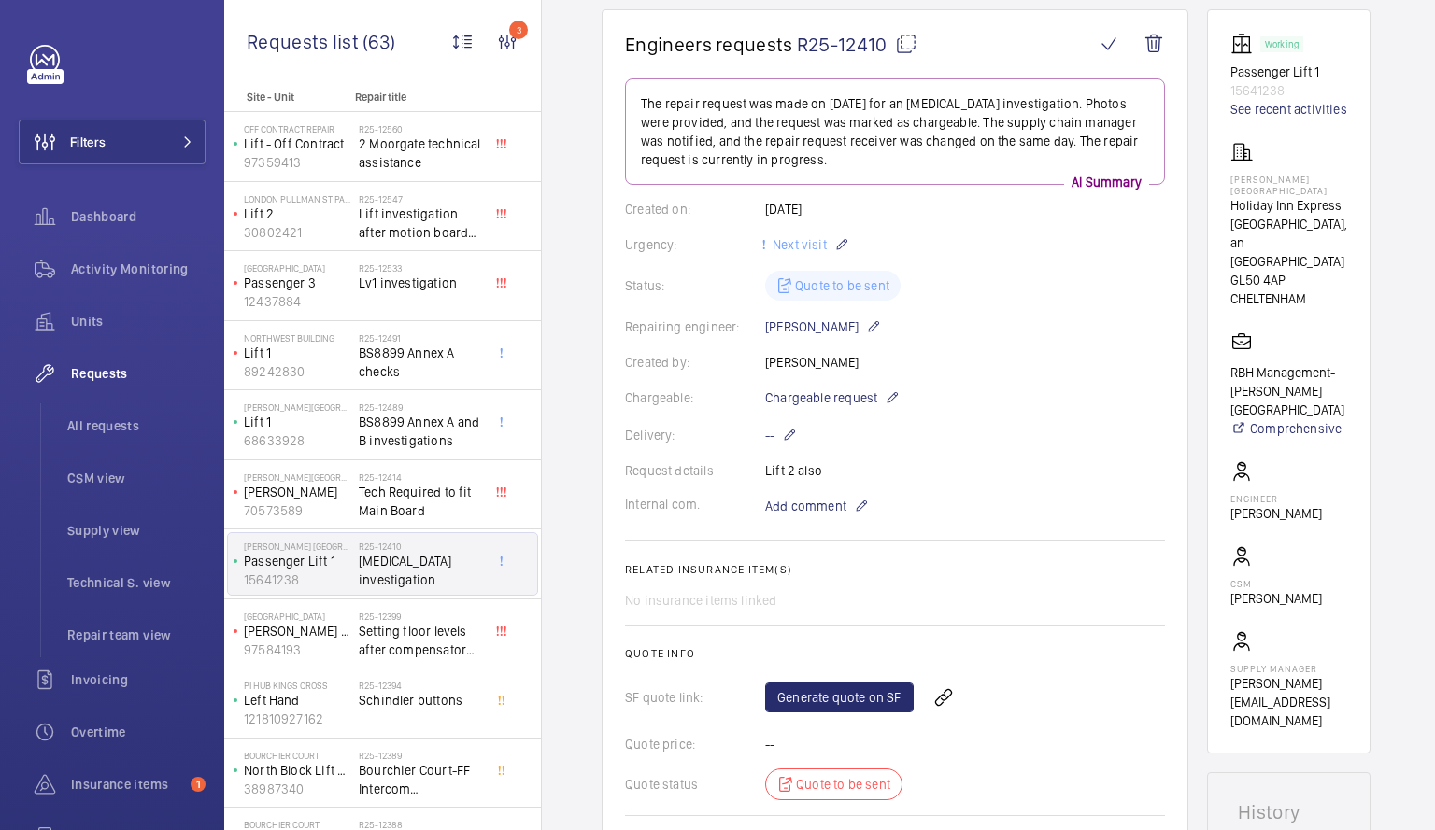
scroll to position [165, 0]
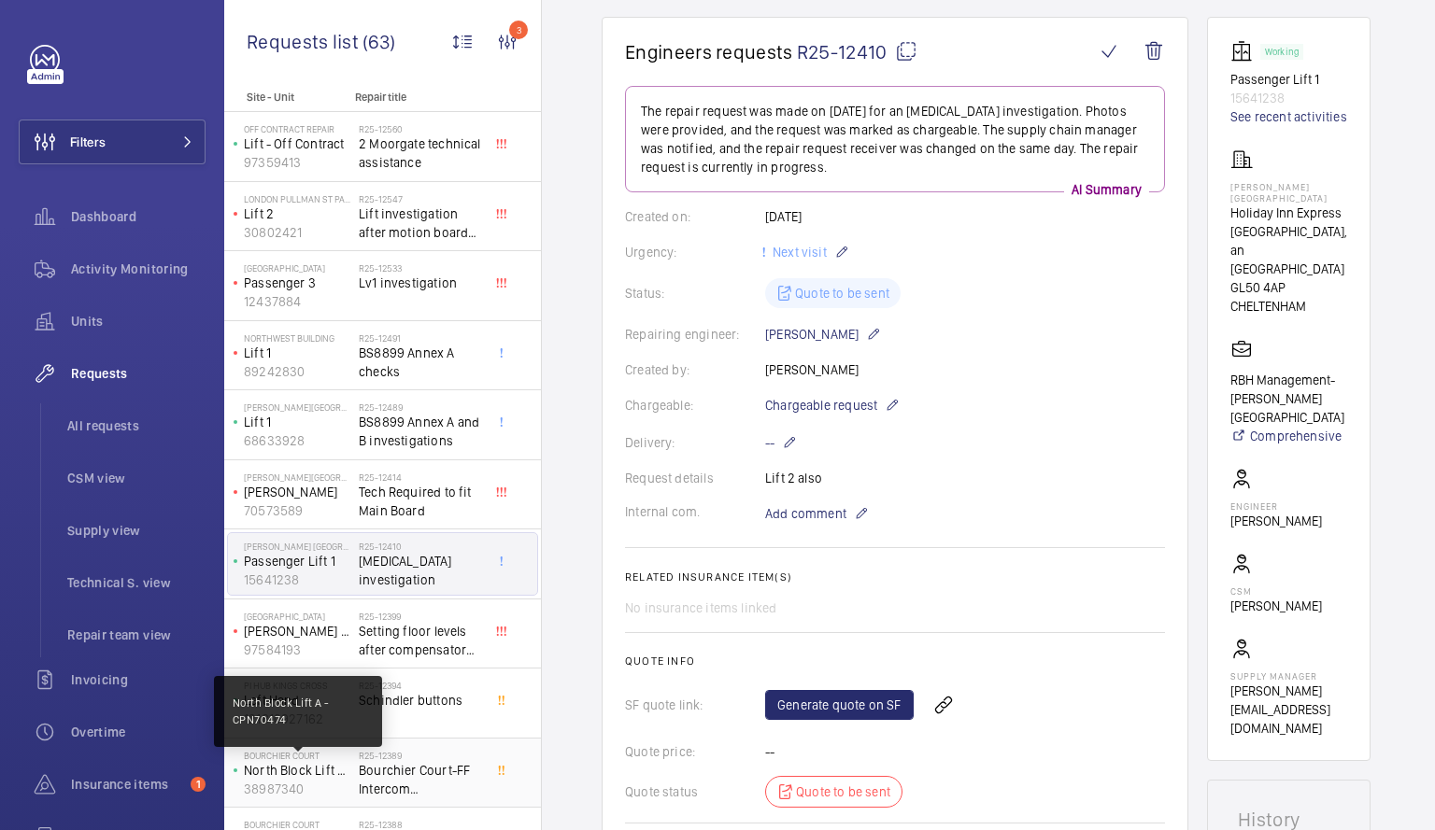
click at [346, 777] on p "North Block Lift A - CPN70474" at bounding box center [297, 770] width 107 height 19
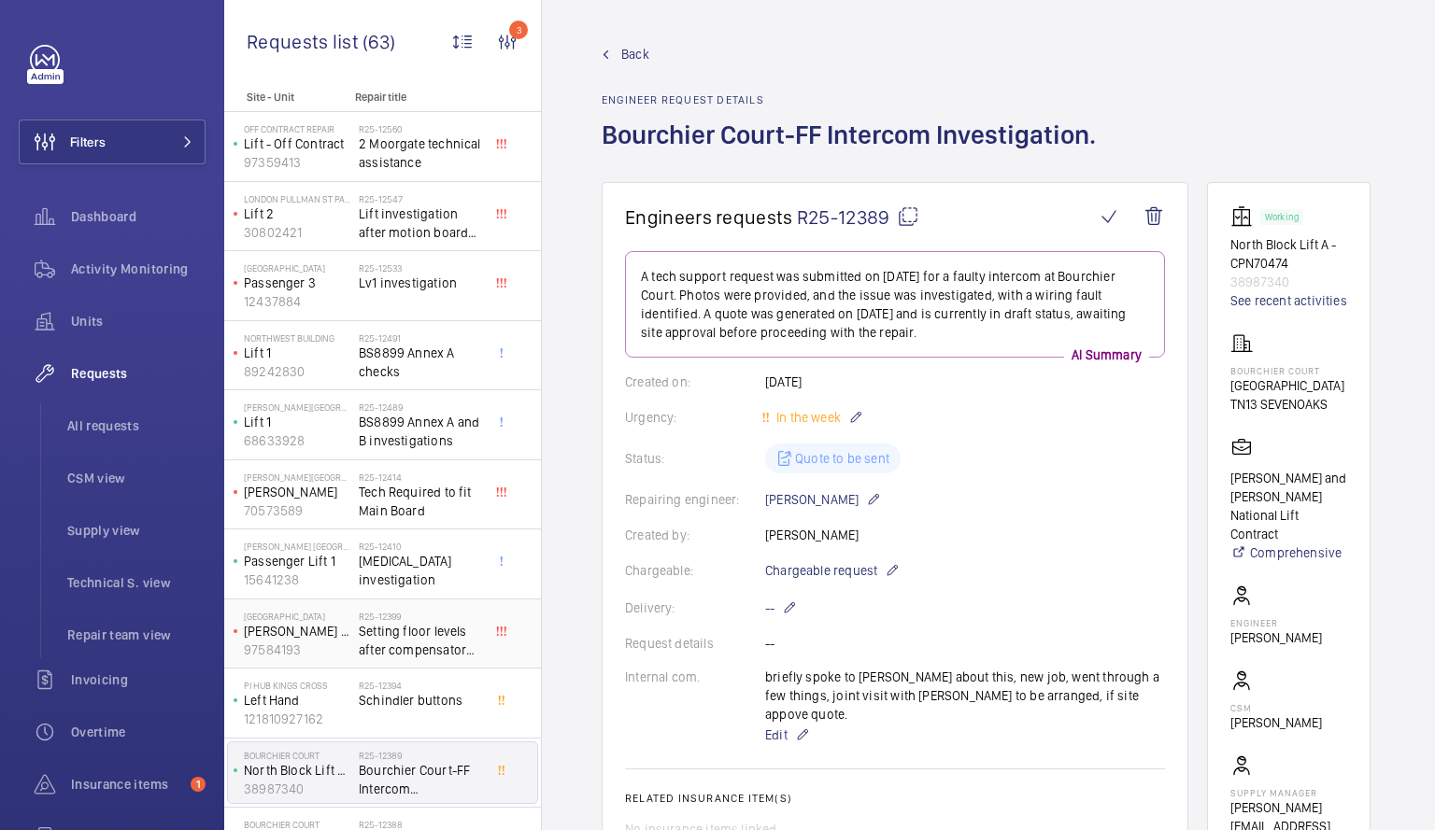
click at [384, 624] on span "Setting floor levels after compensator chain repair" at bounding box center [420, 640] width 123 height 37
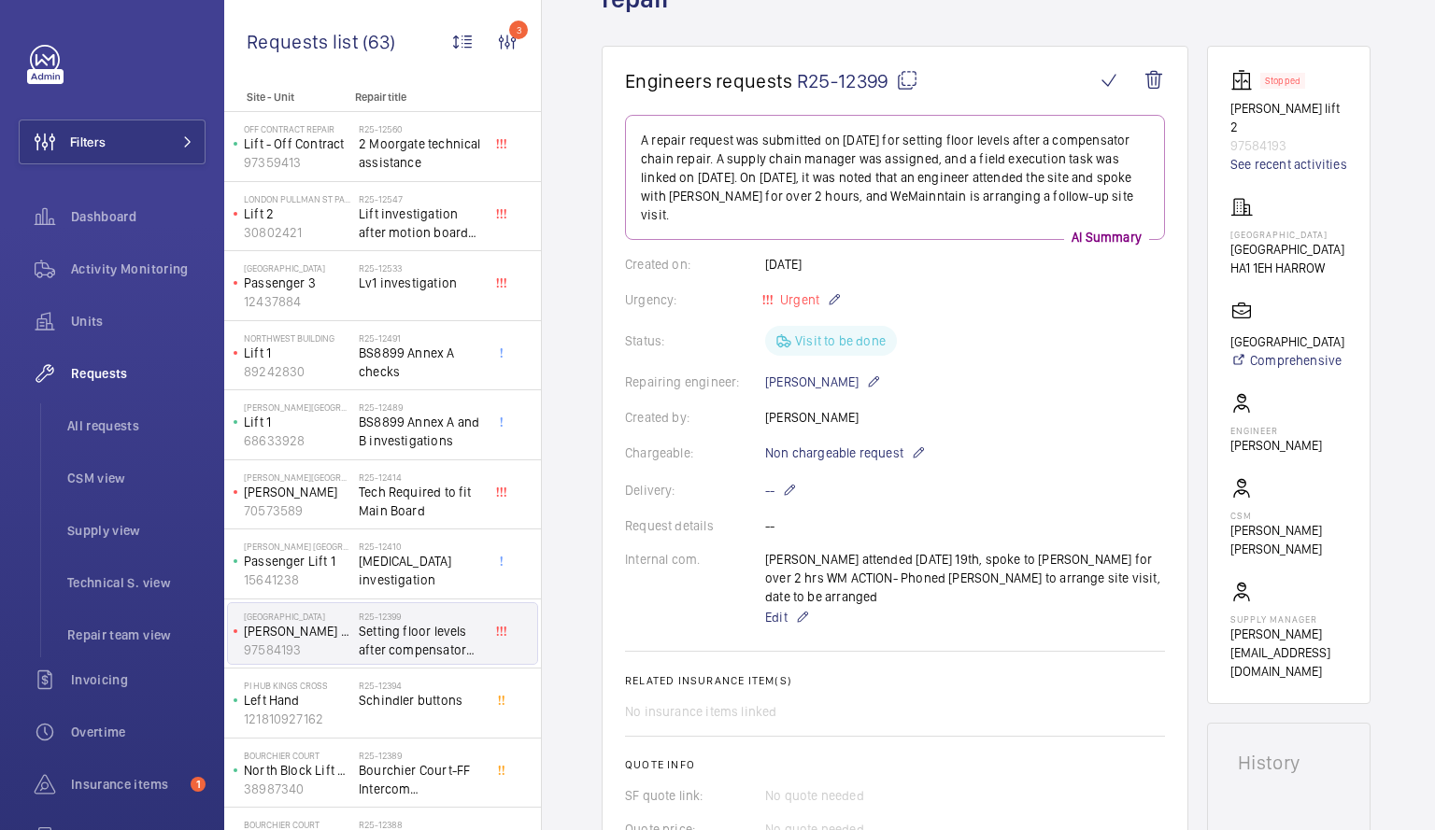
scroll to position [166, 0]
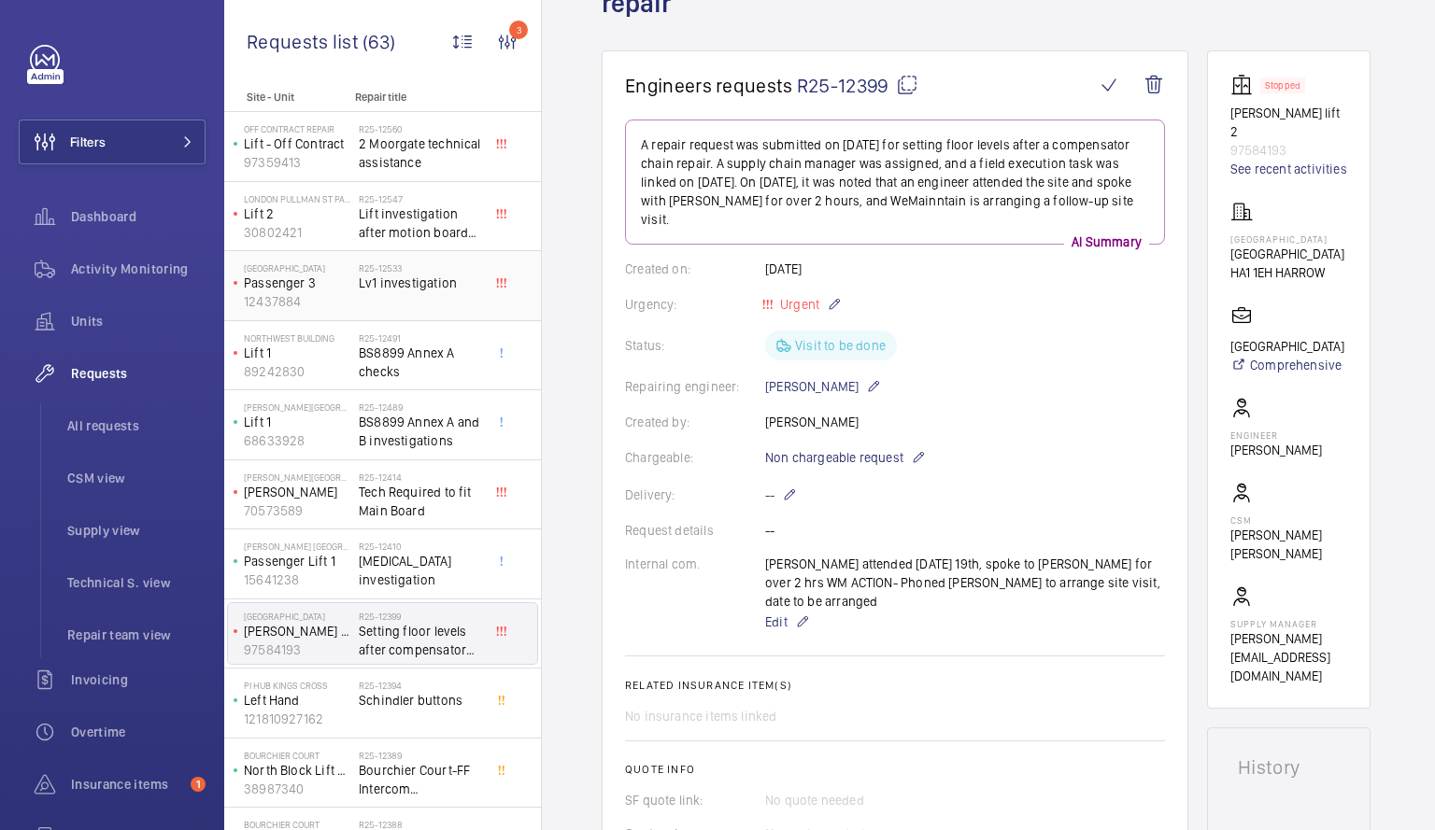
click at [386, 296] on div "R25-12533 Lv1 investigation" at bounding box center [420, 289] width 123 height 54
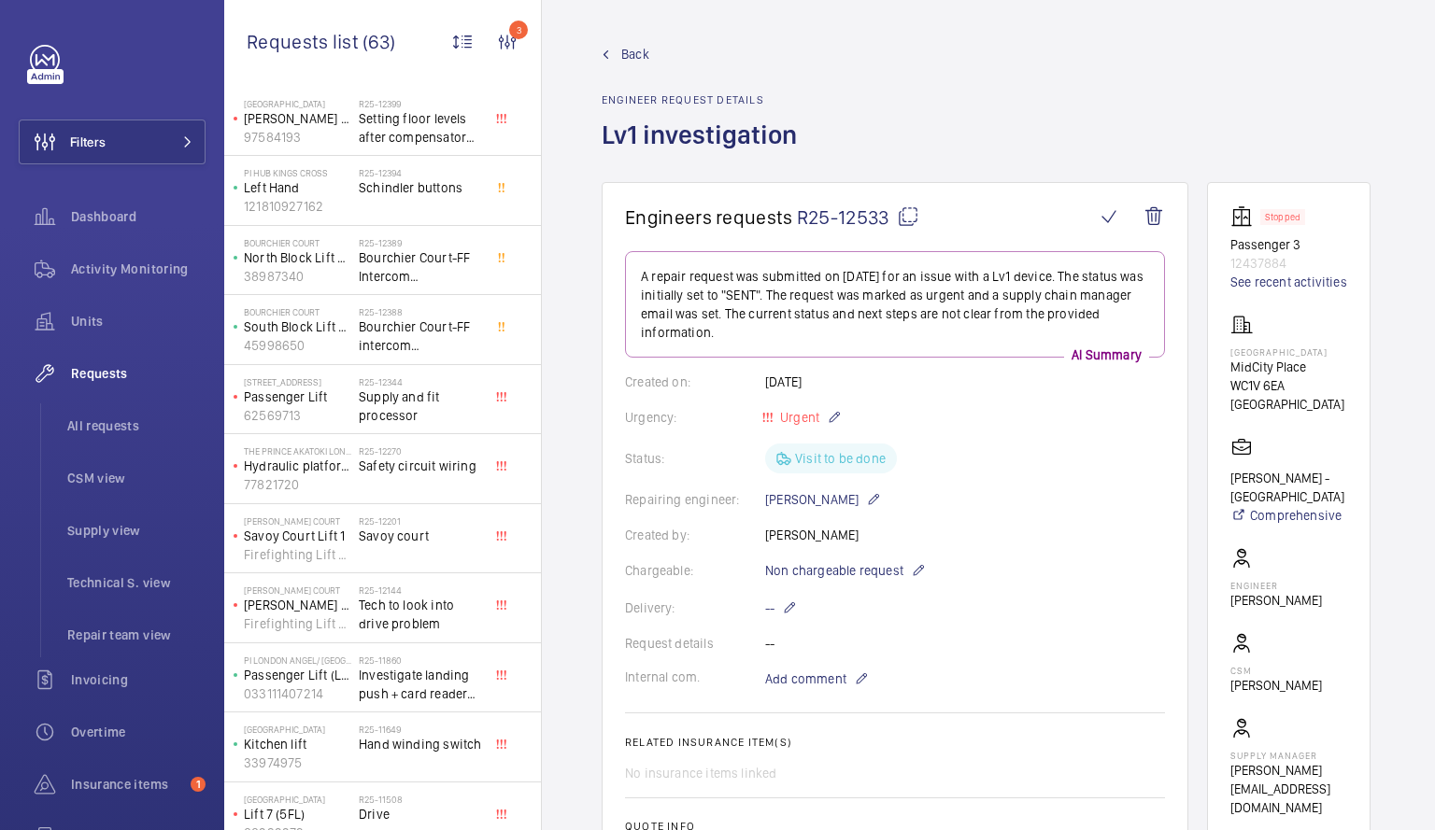
scroll to position [520, 0]
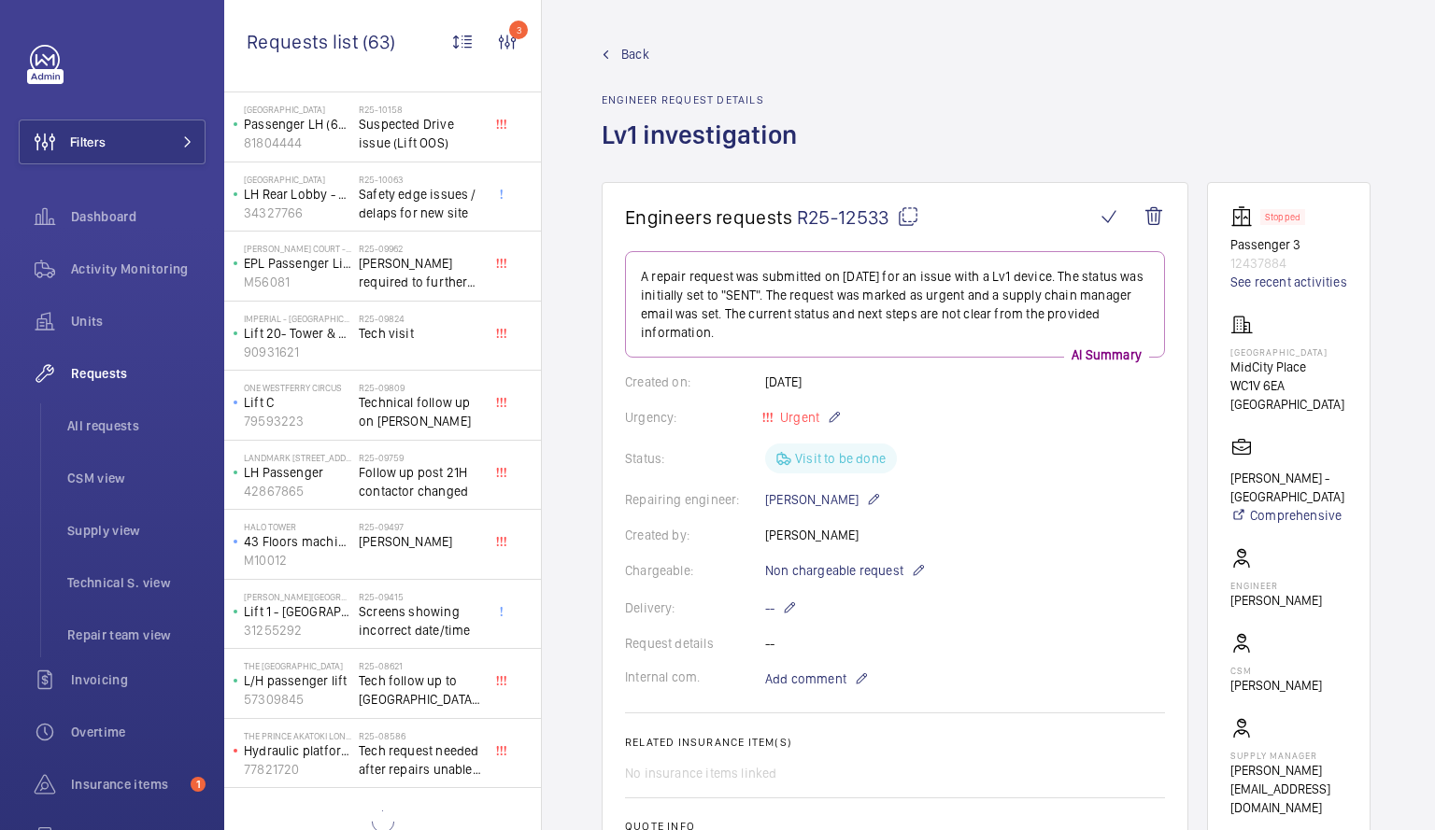
scroll to position [2133, 0]
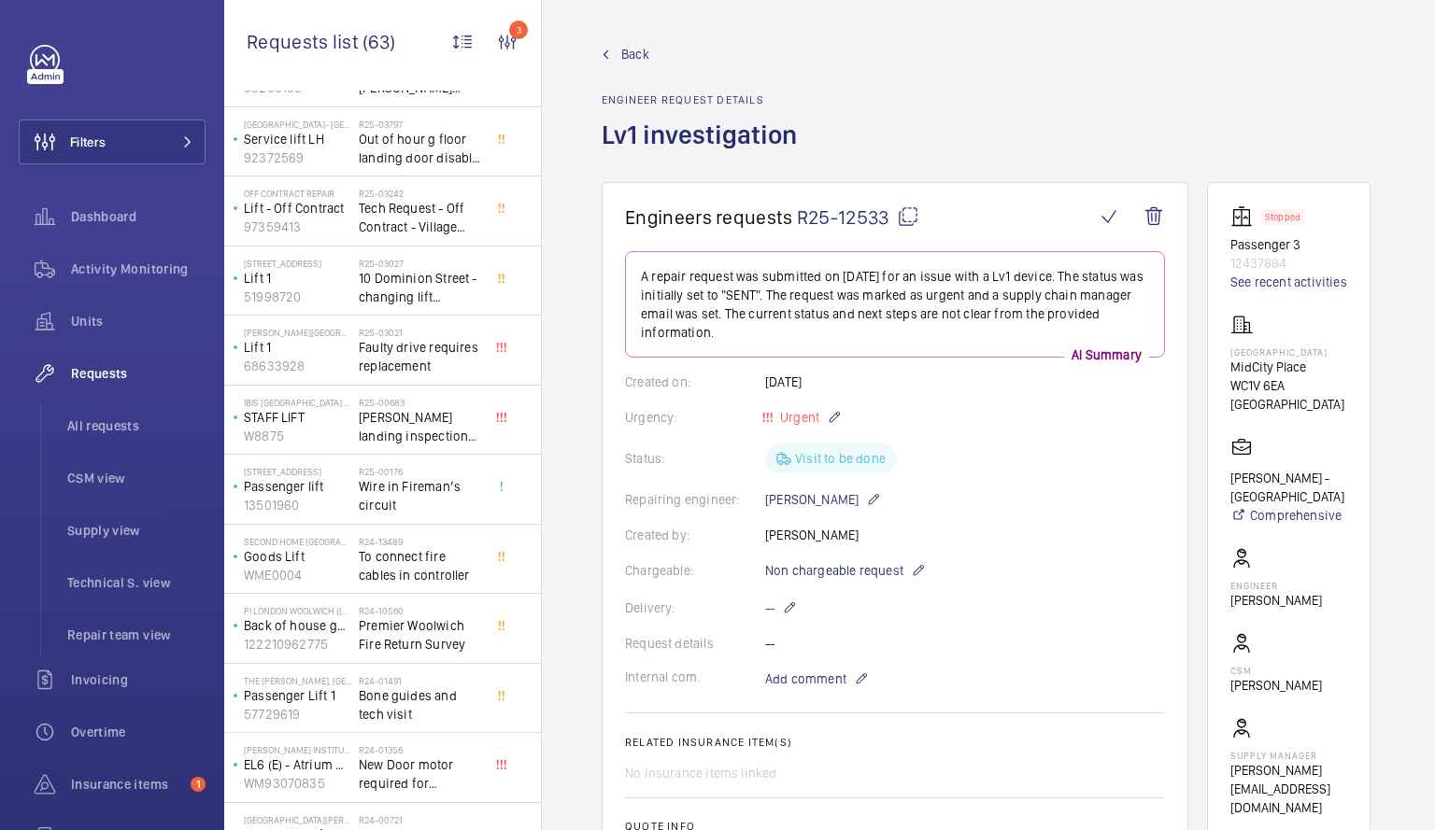
scroll to position [3432, 0]
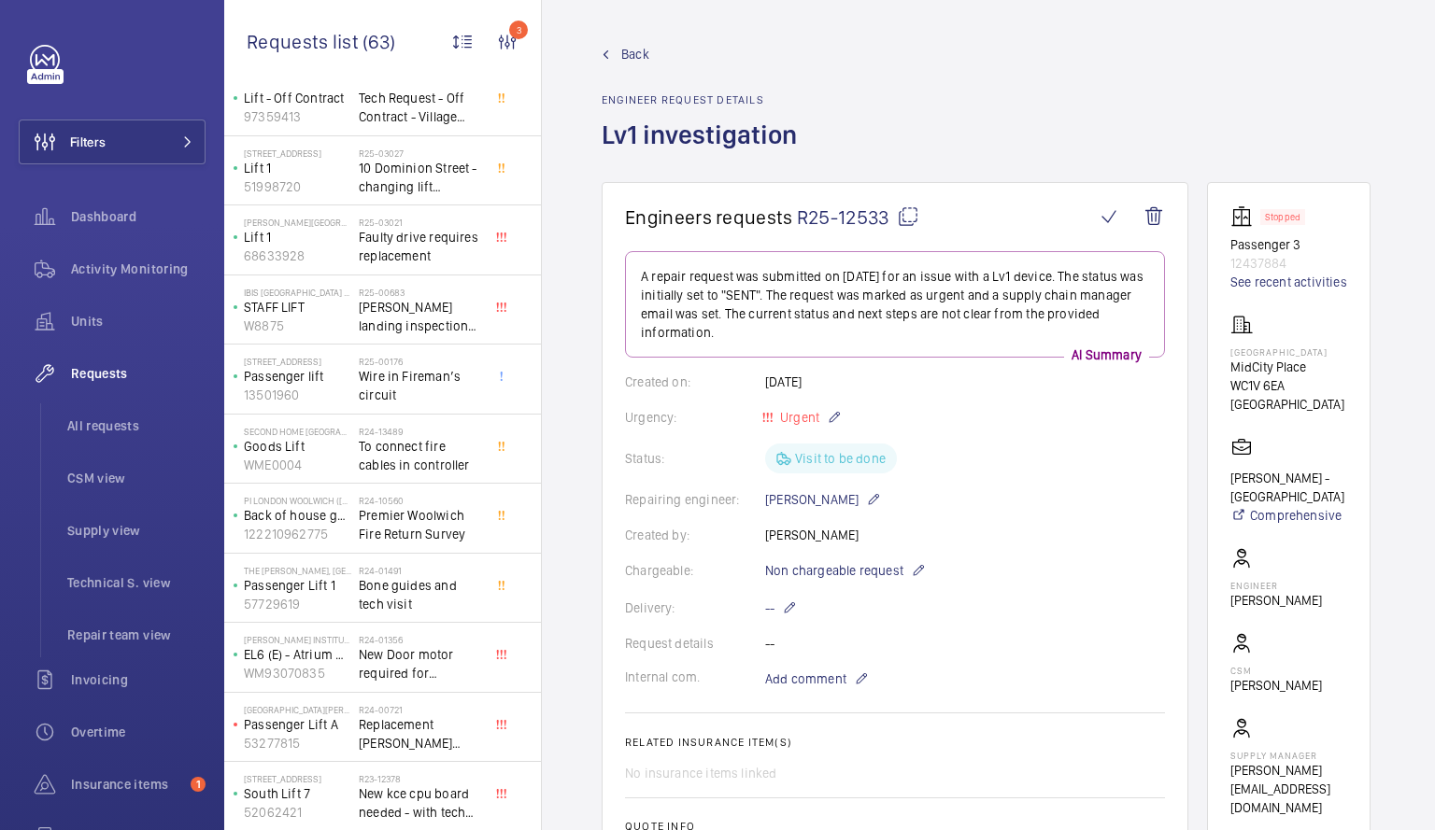
scroll to position [3519, 0]
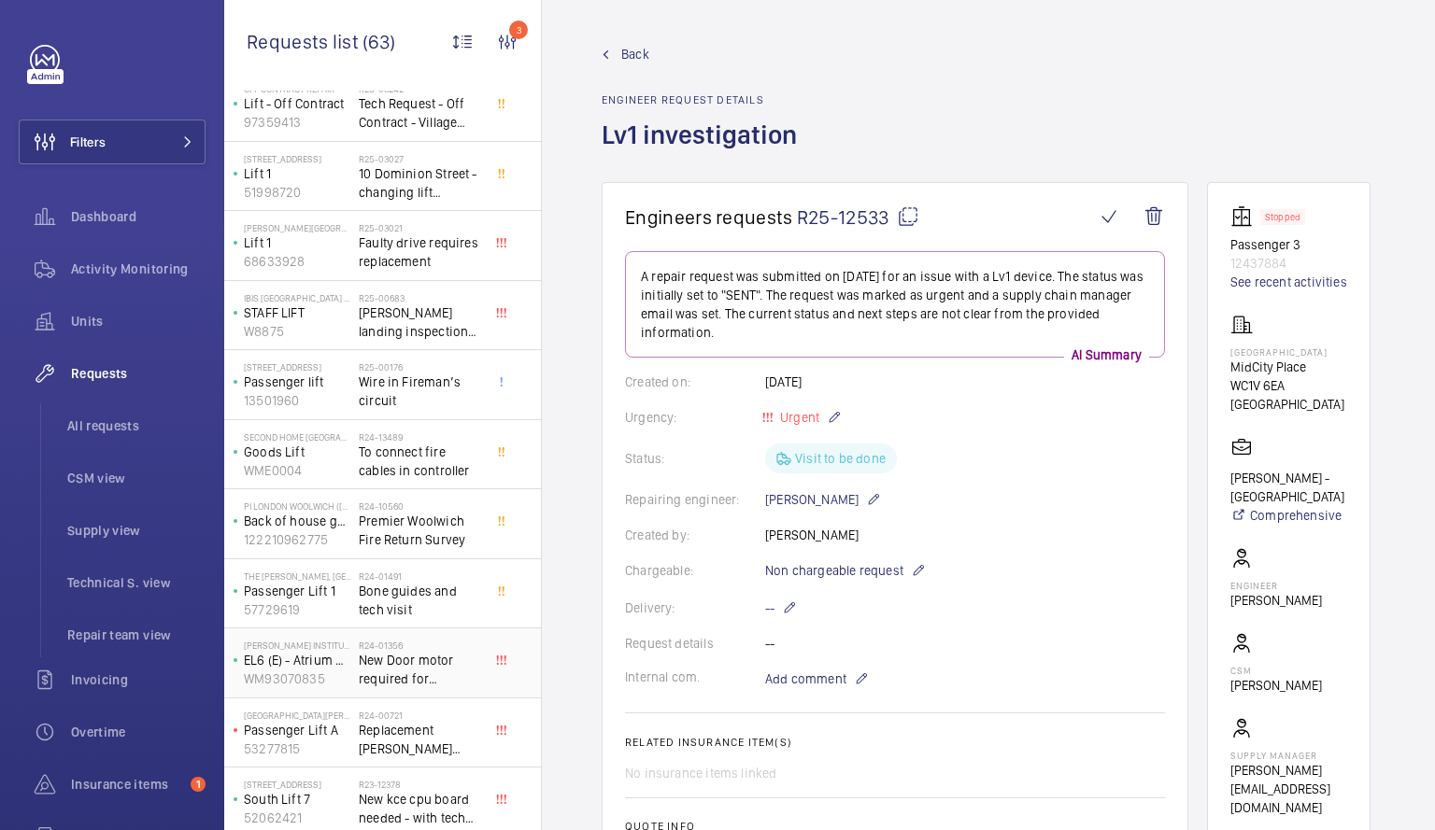
click at [380, 670] on span "New Door motor required for [PERSON_NAME] EL6" at bounding box center [420, 669] width 123 height 37
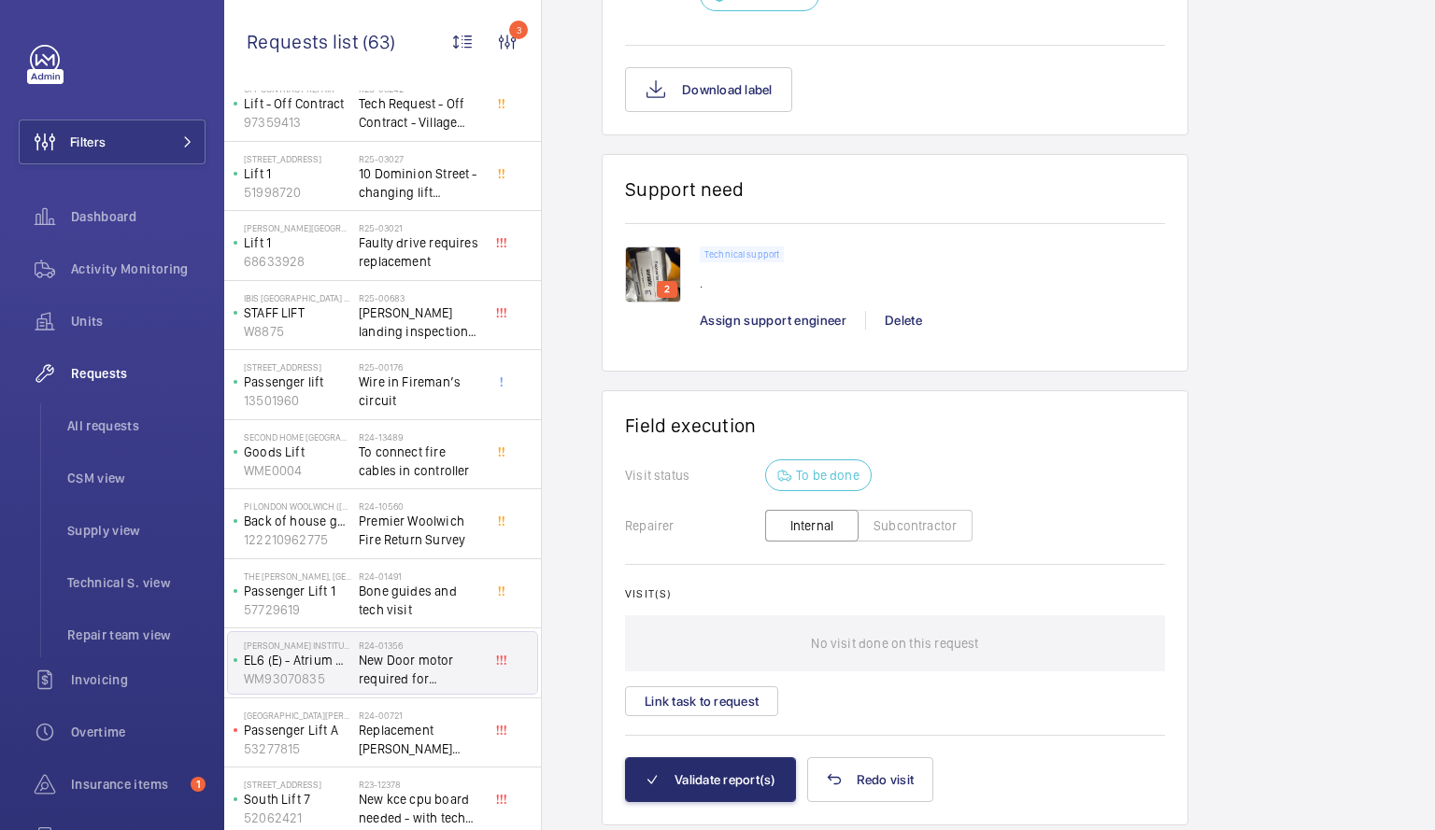
scroll to position [1290, 0]
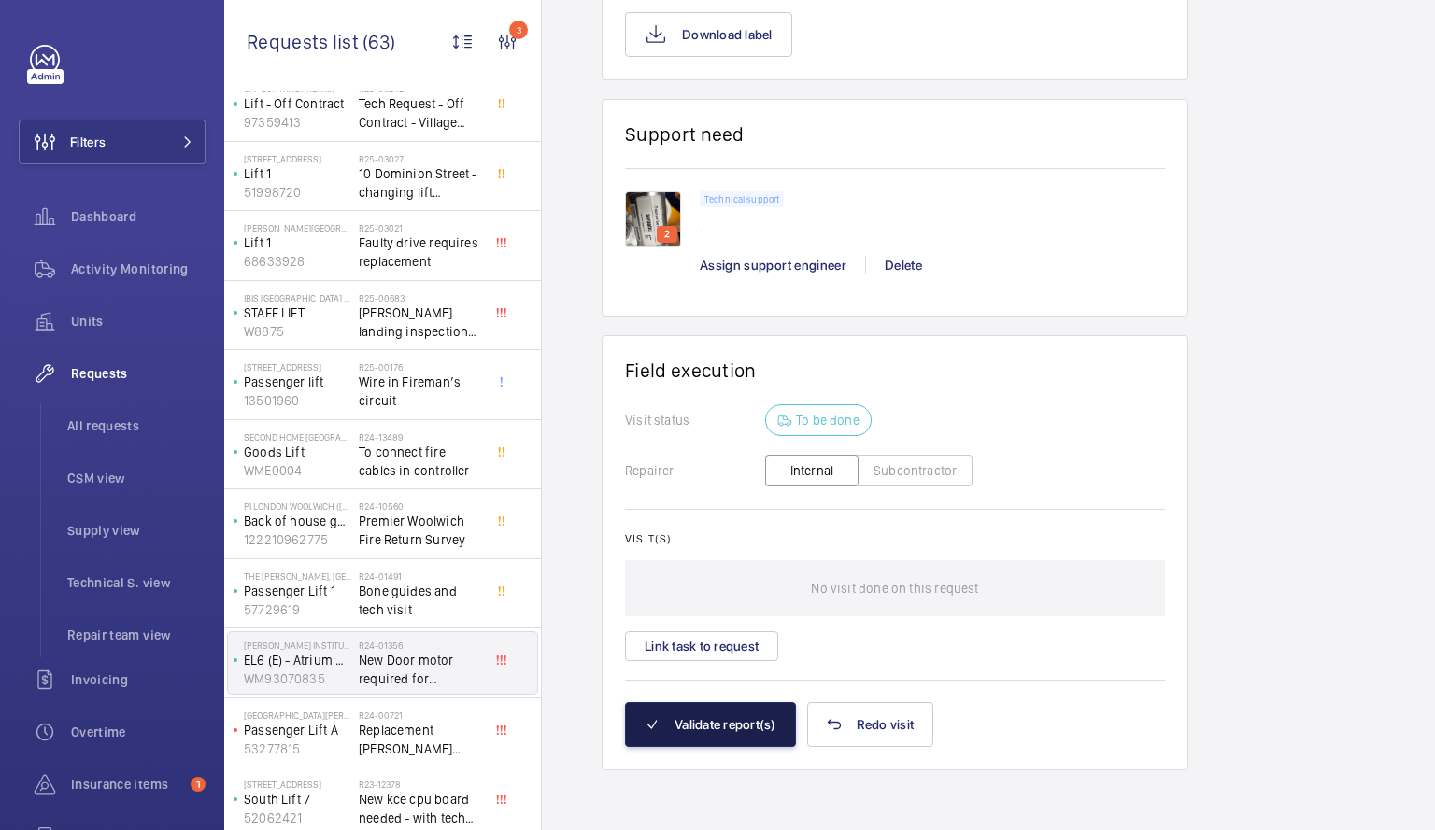
click at [720, 717] on button "Validate report(s)" at bounding box center [710, 724] width 171 height 45
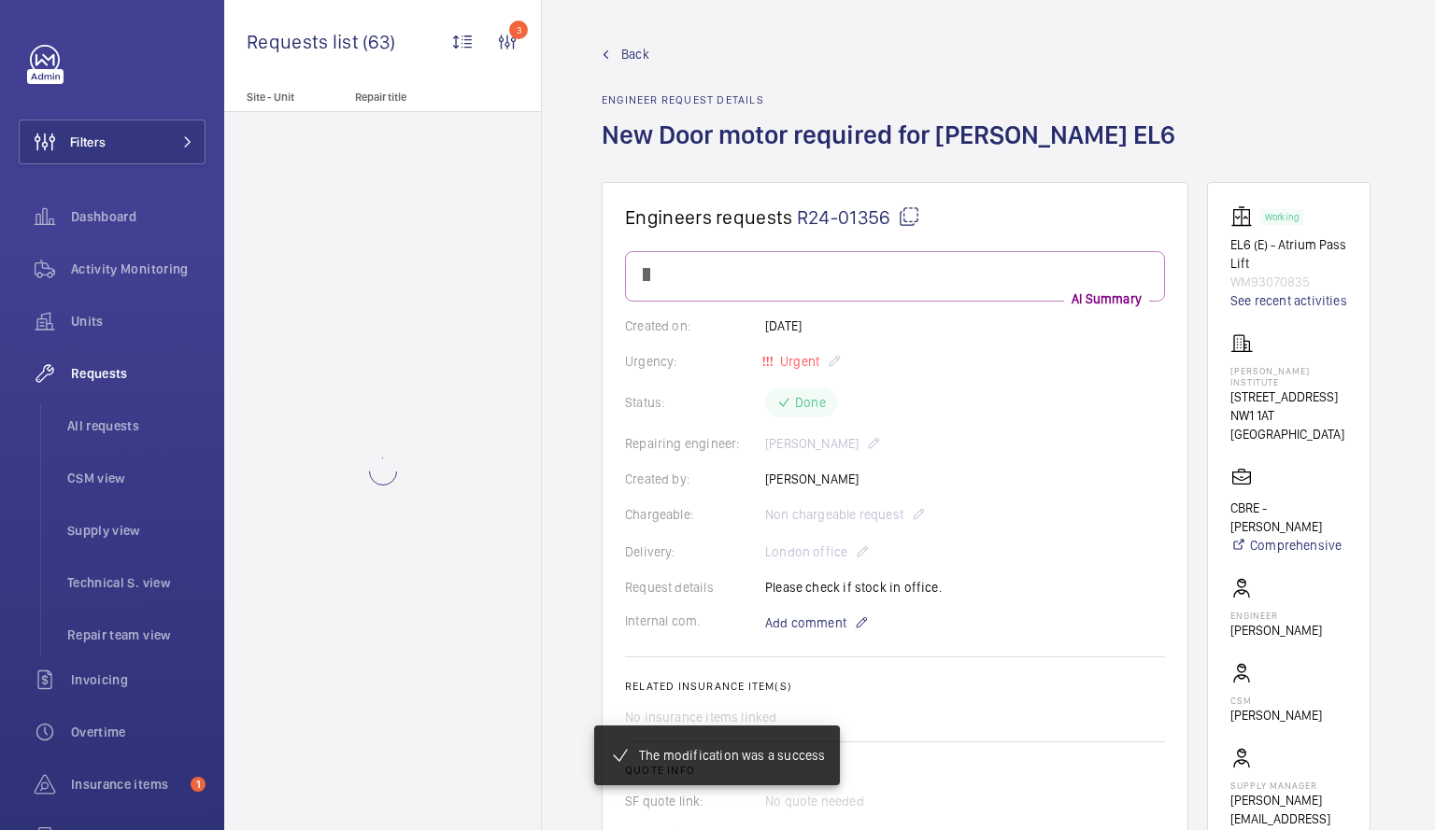
scroll to position [0, 0]
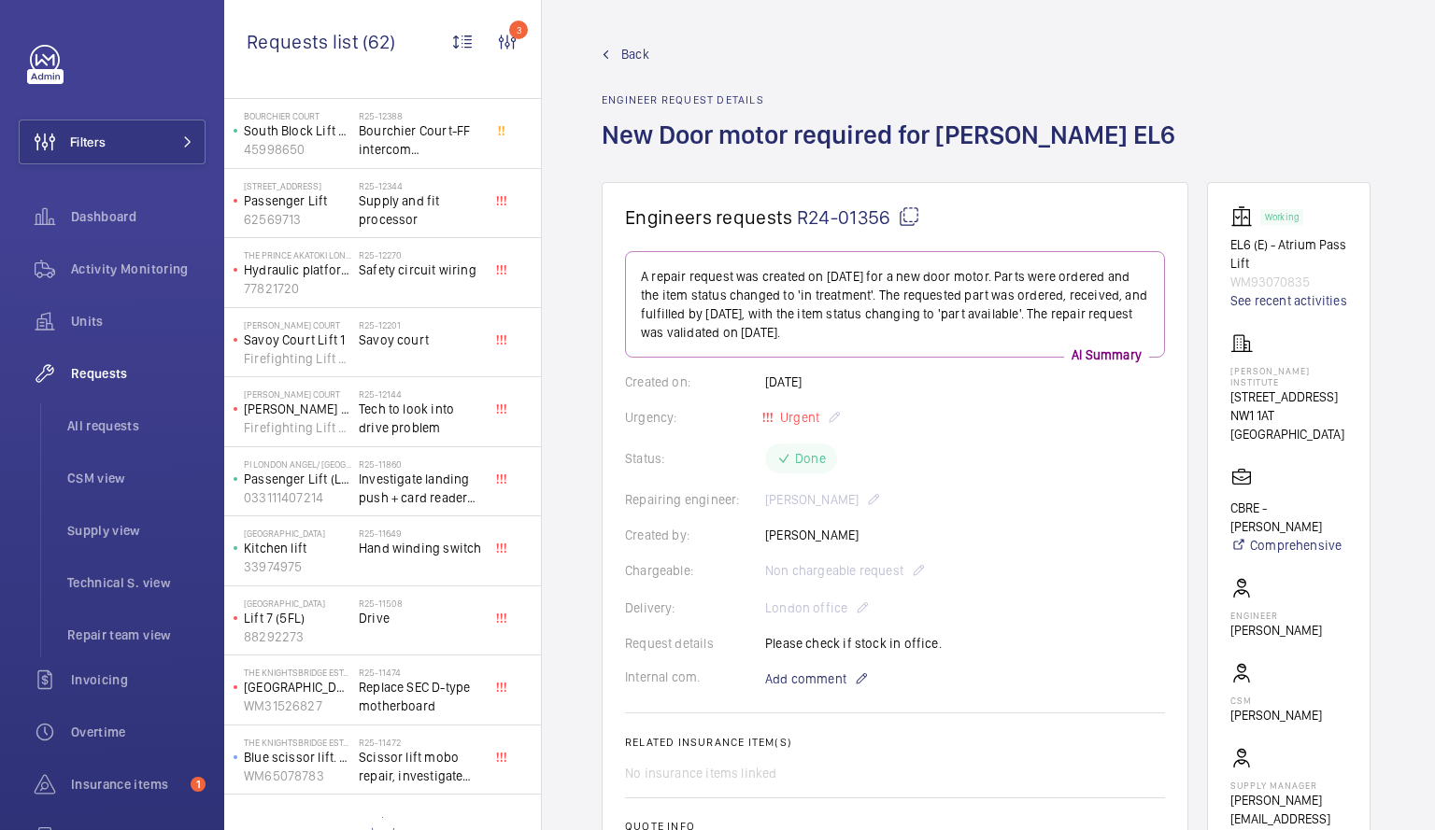
scroll to position [693, 0]
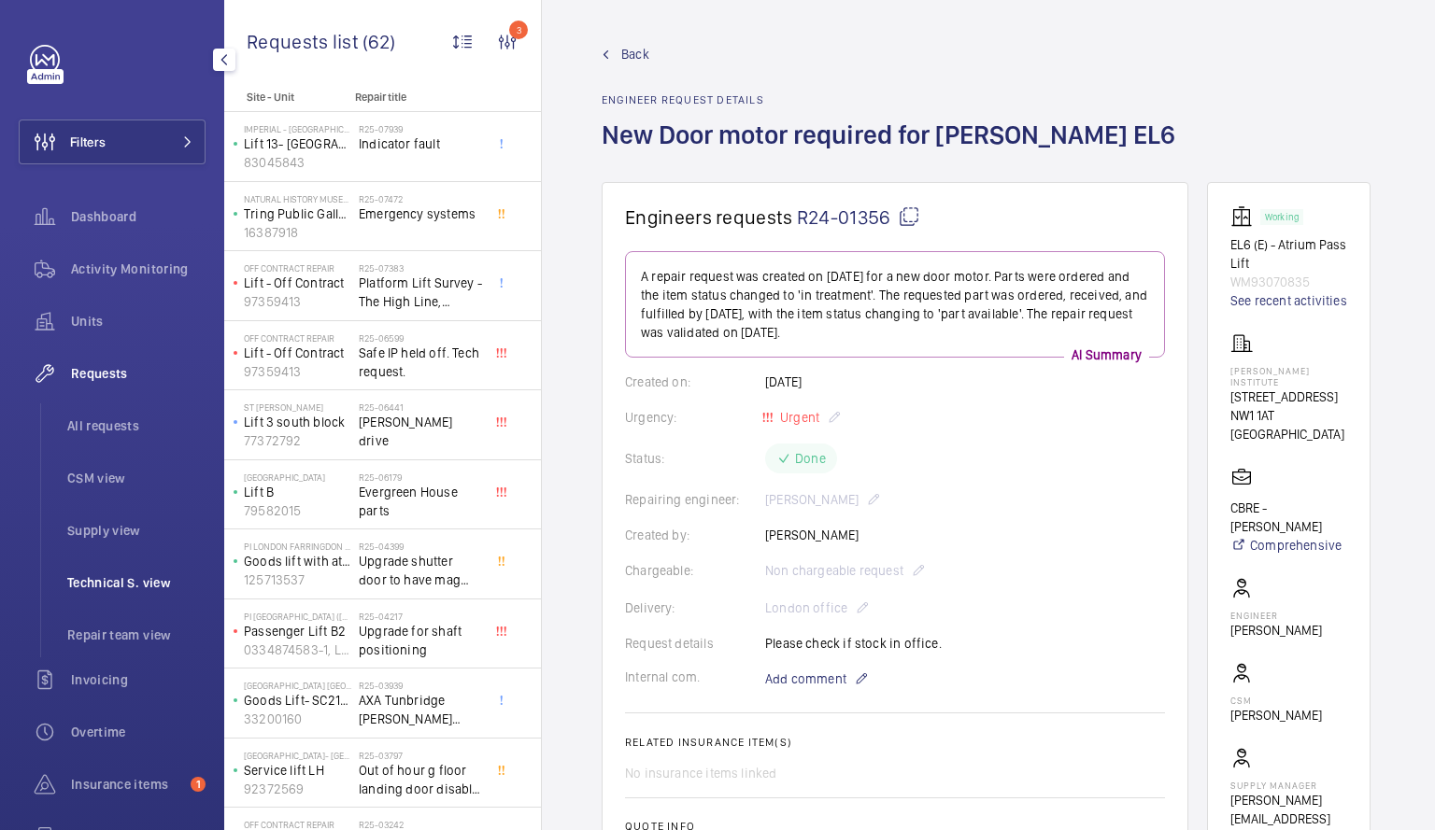
click at [123, 576] on span "Technical S. view" at bounding box center [136, 582] width 138 height 19
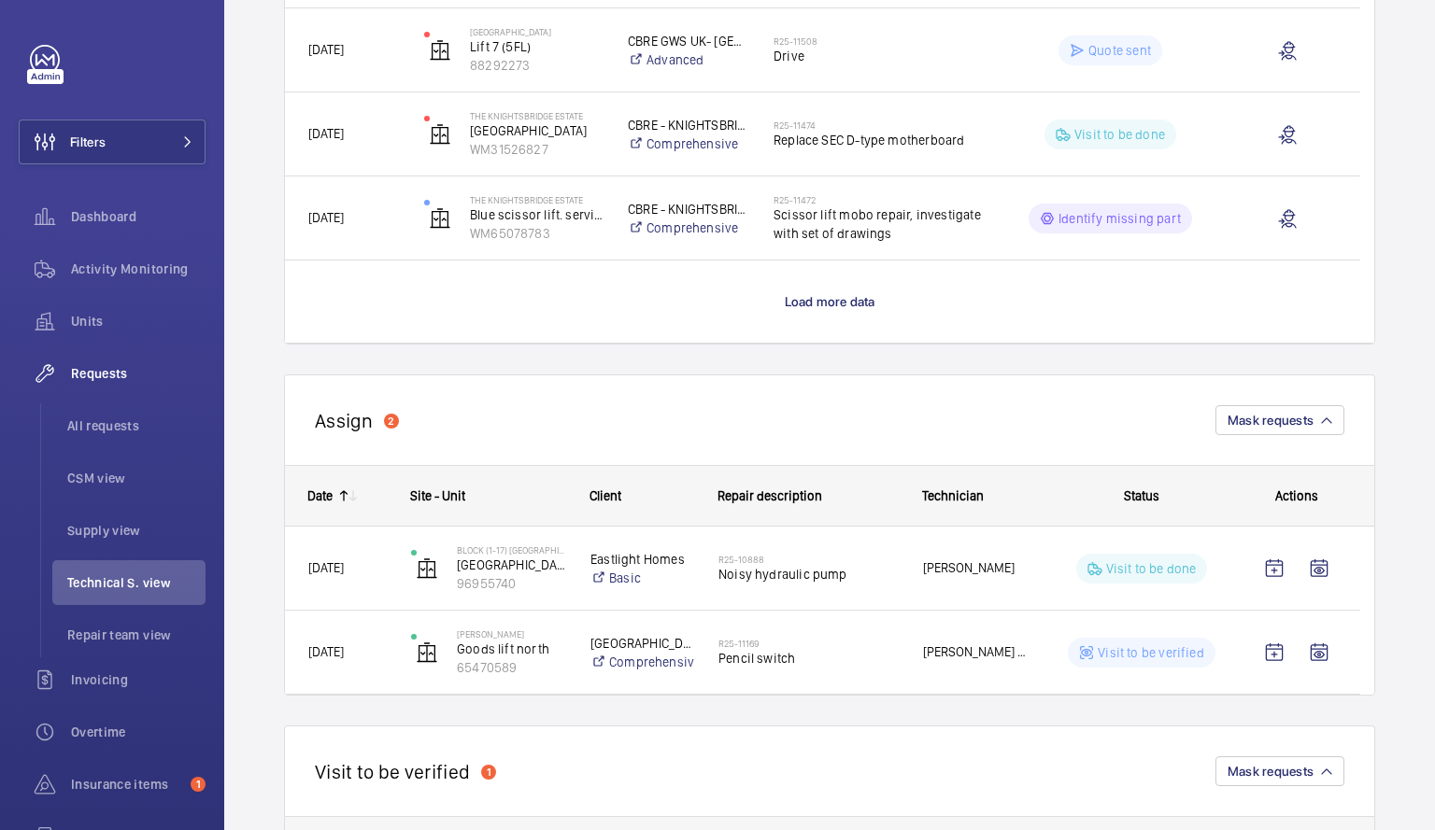
scroll to position [1790, 0]
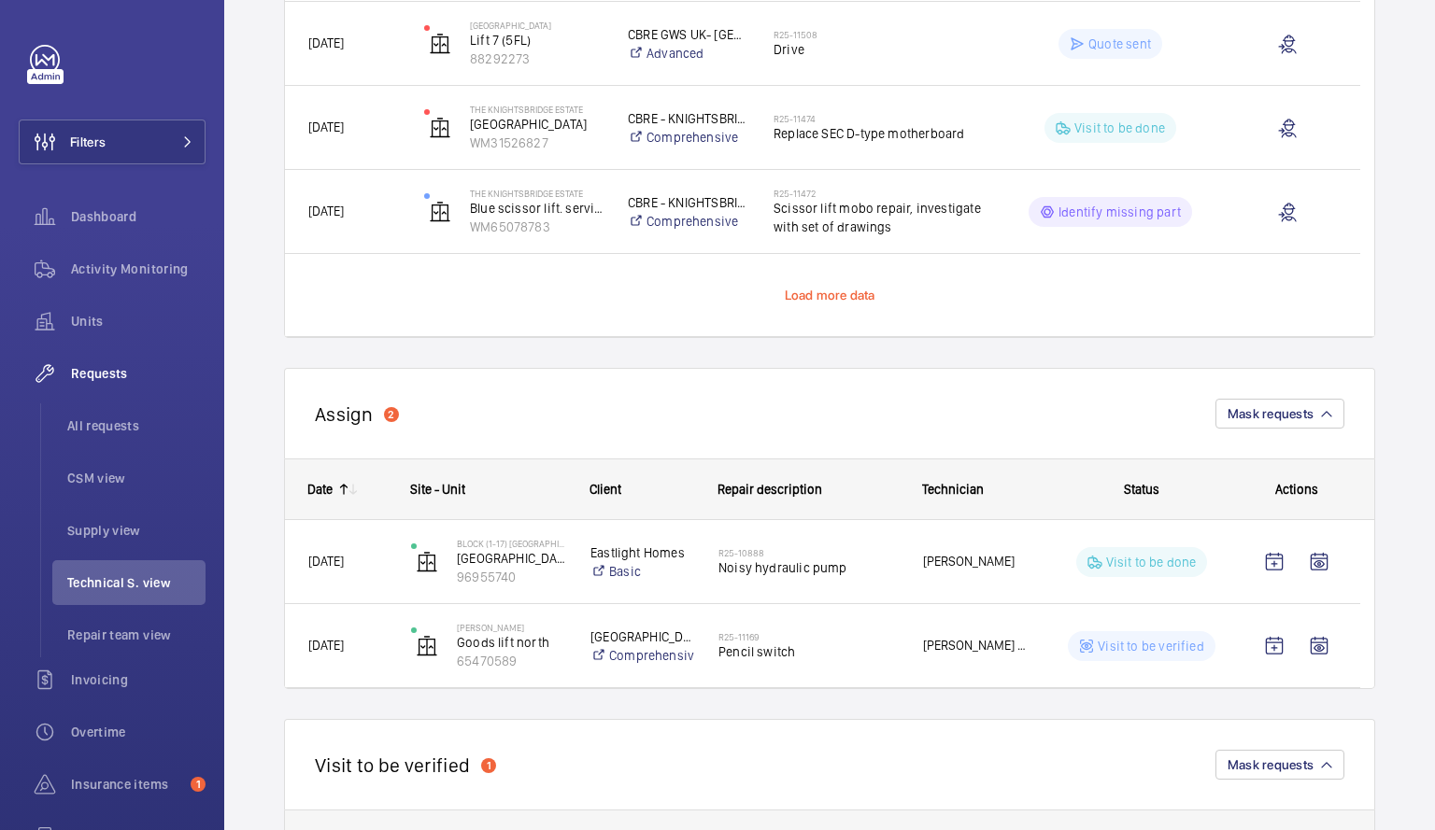
click at [854, 293] on span "Load more data" at bounding box center [830, 295] width 91 height 15
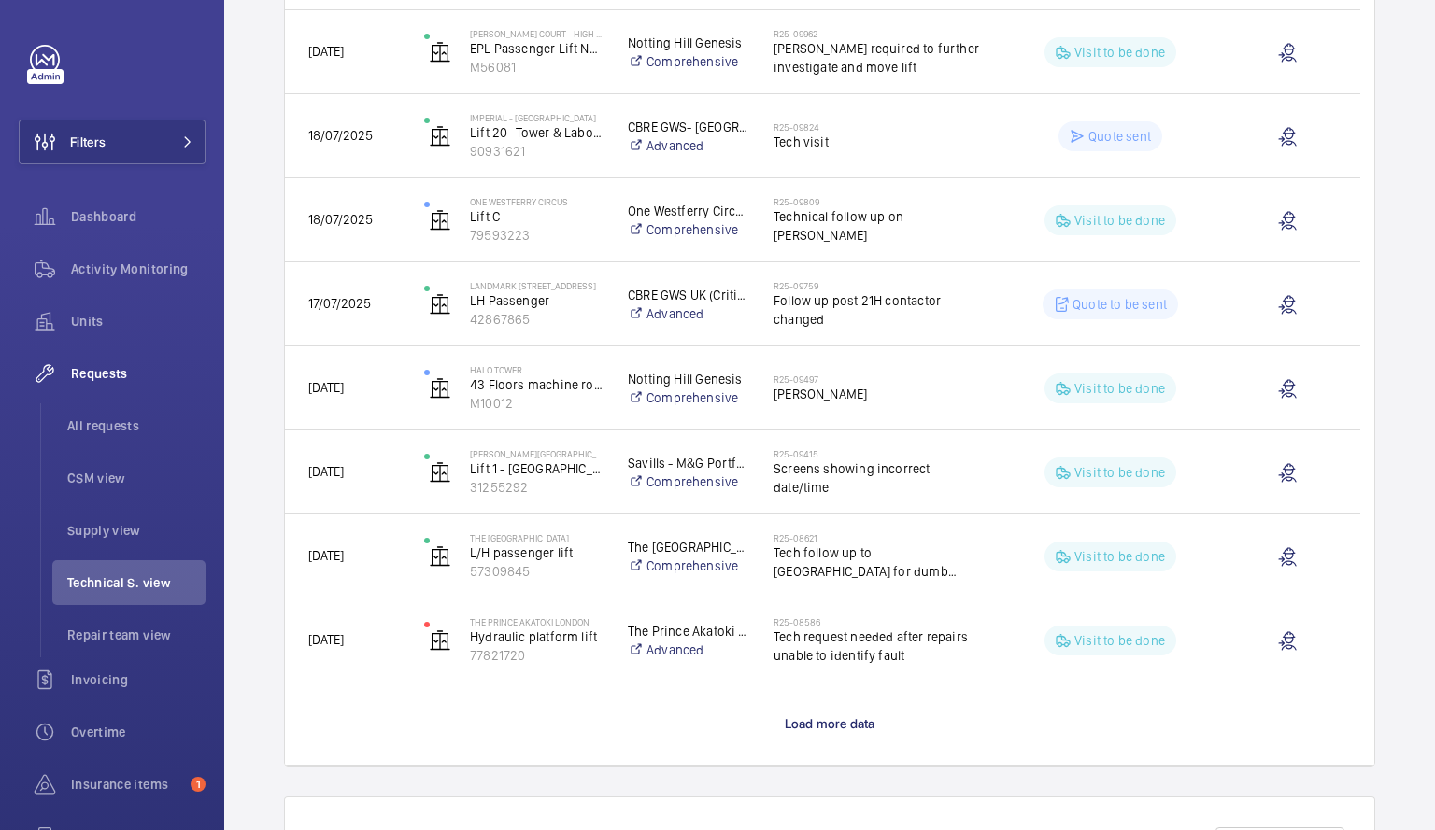
scroll to position [3068, 0]
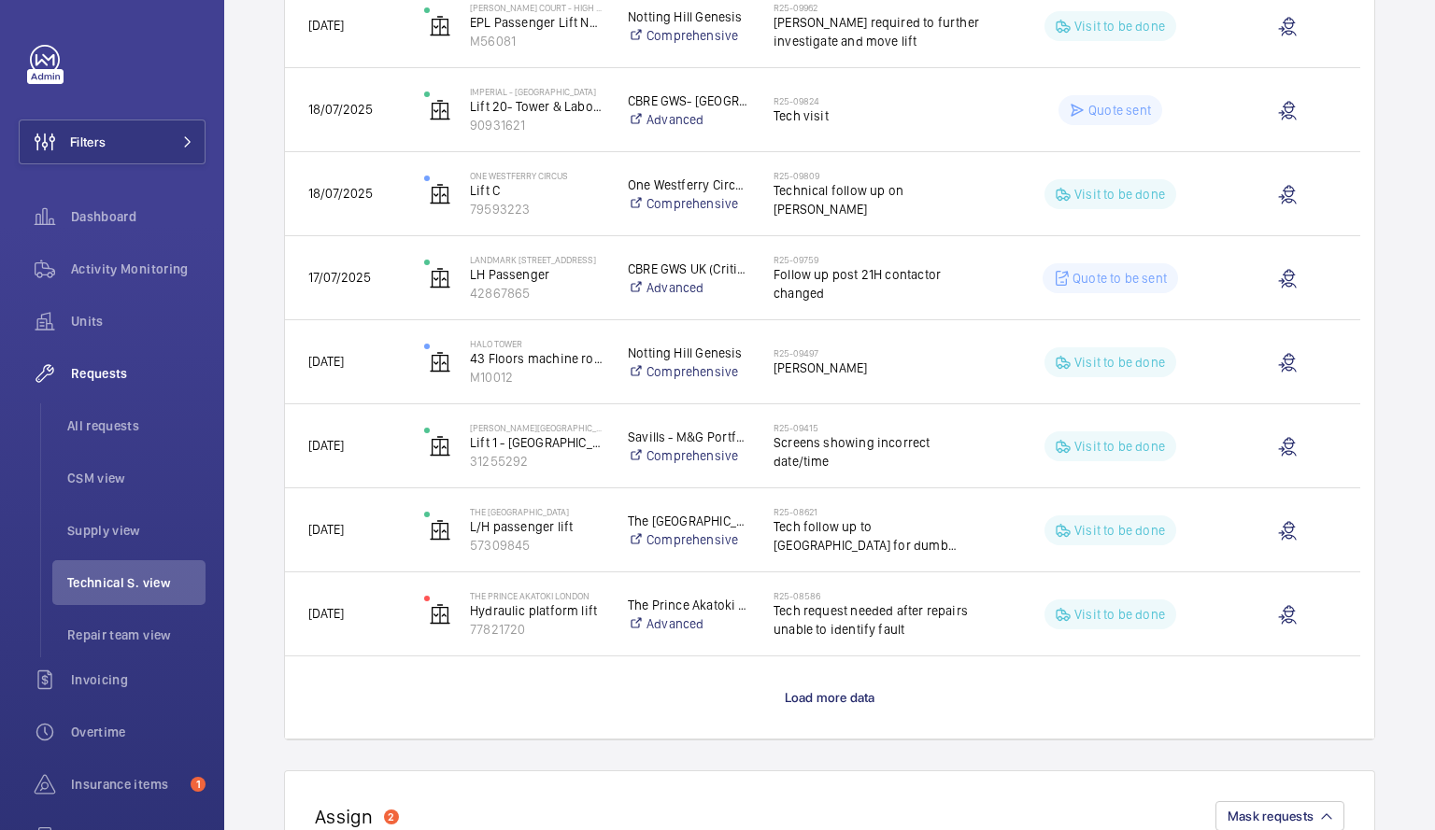
click at [848, 686] on wm-front-load-more-cell "Load more data" at bounding box center [829, 698] width 1089 height 82
click at [842, 698] on span "Load more data" at bounding box center [830, 697] width 91 height 15
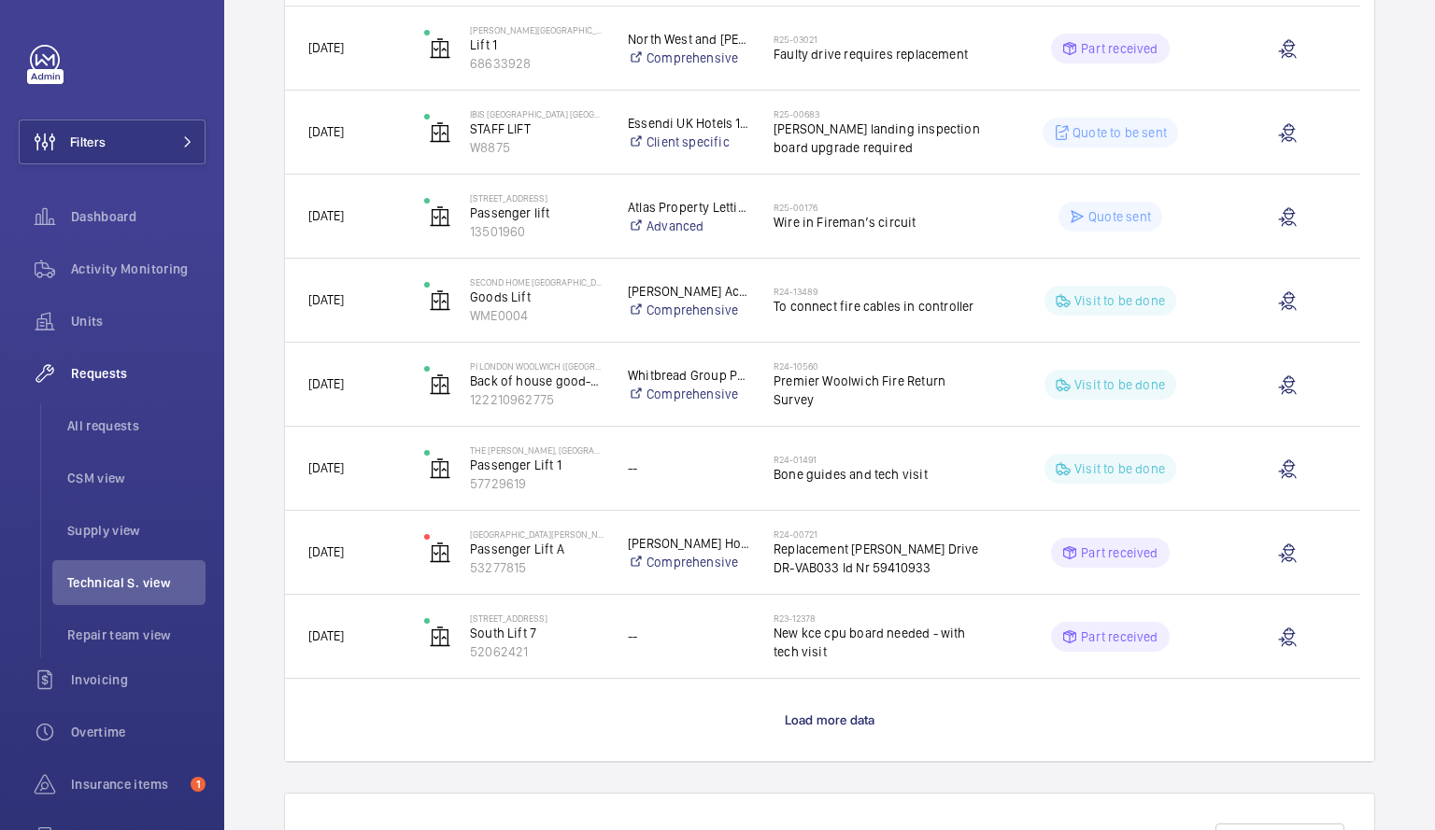
scroll to position [4835, 0]
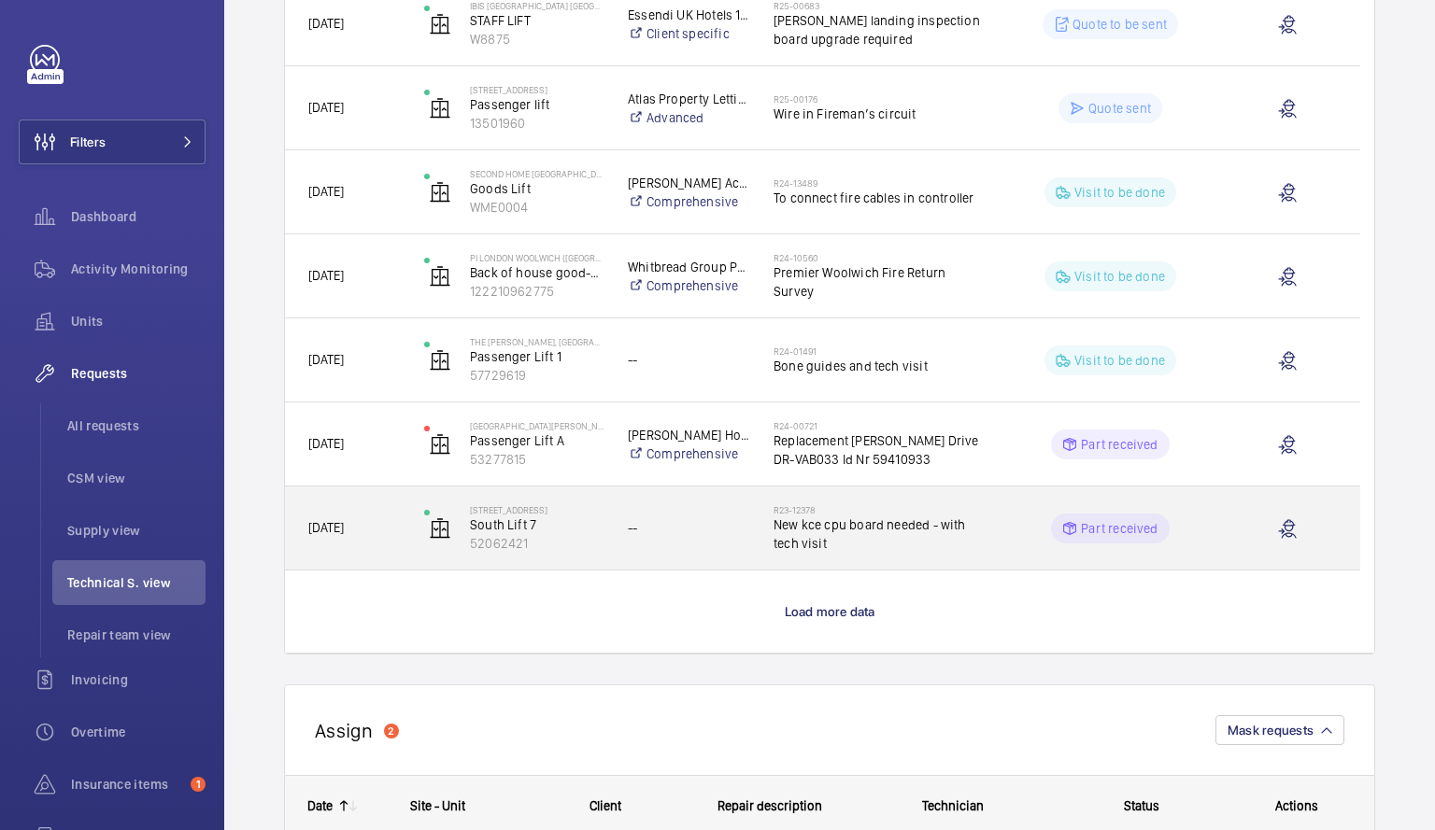
click at [872, 537] on span "New kce cpu board needed - with tech visit" at bounding box center [877, 534] width 208 height 37
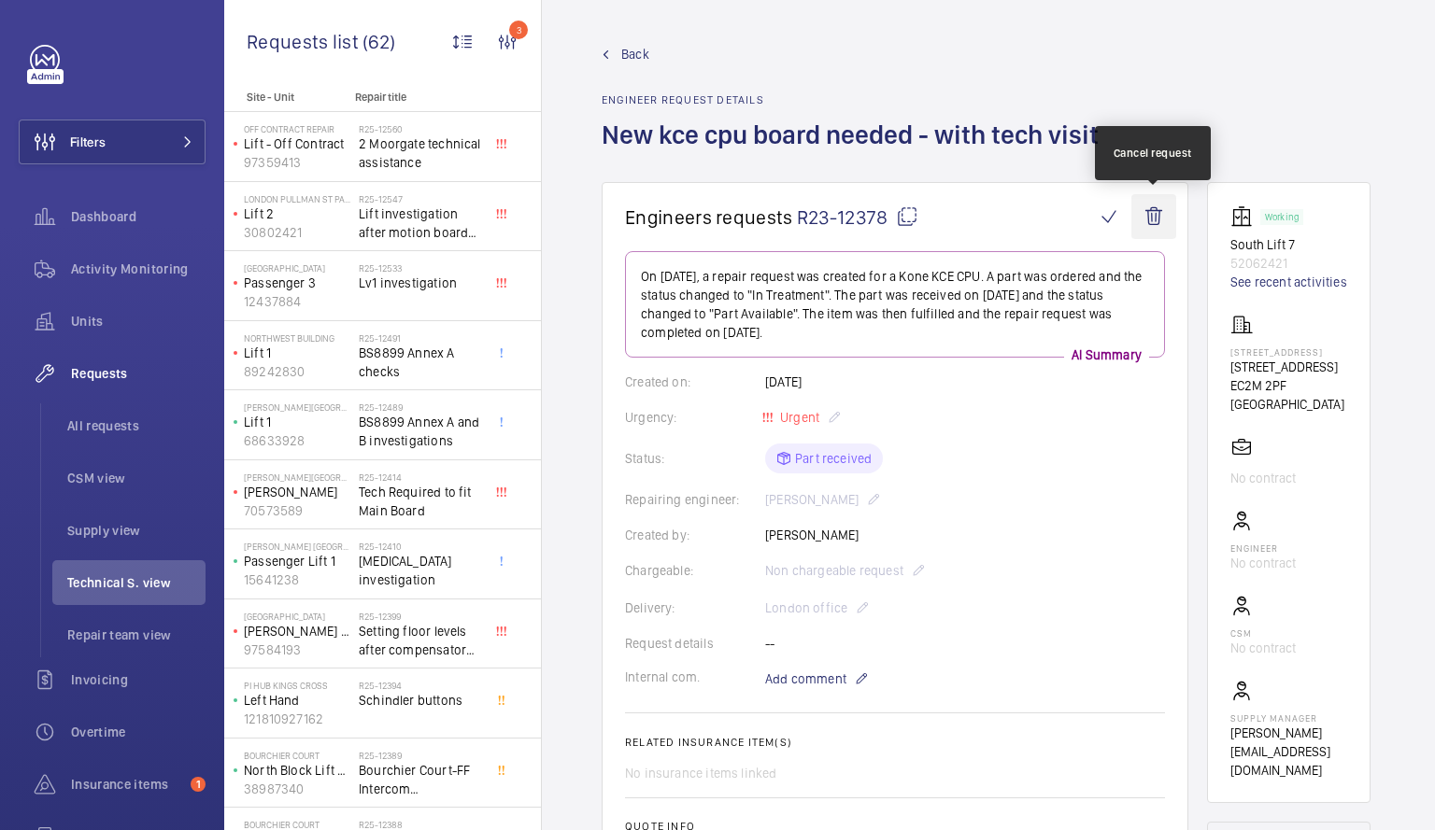
click at [1155, 219] on wm-front-icon-button at bounding box center [1153, 216] width 45 height 45
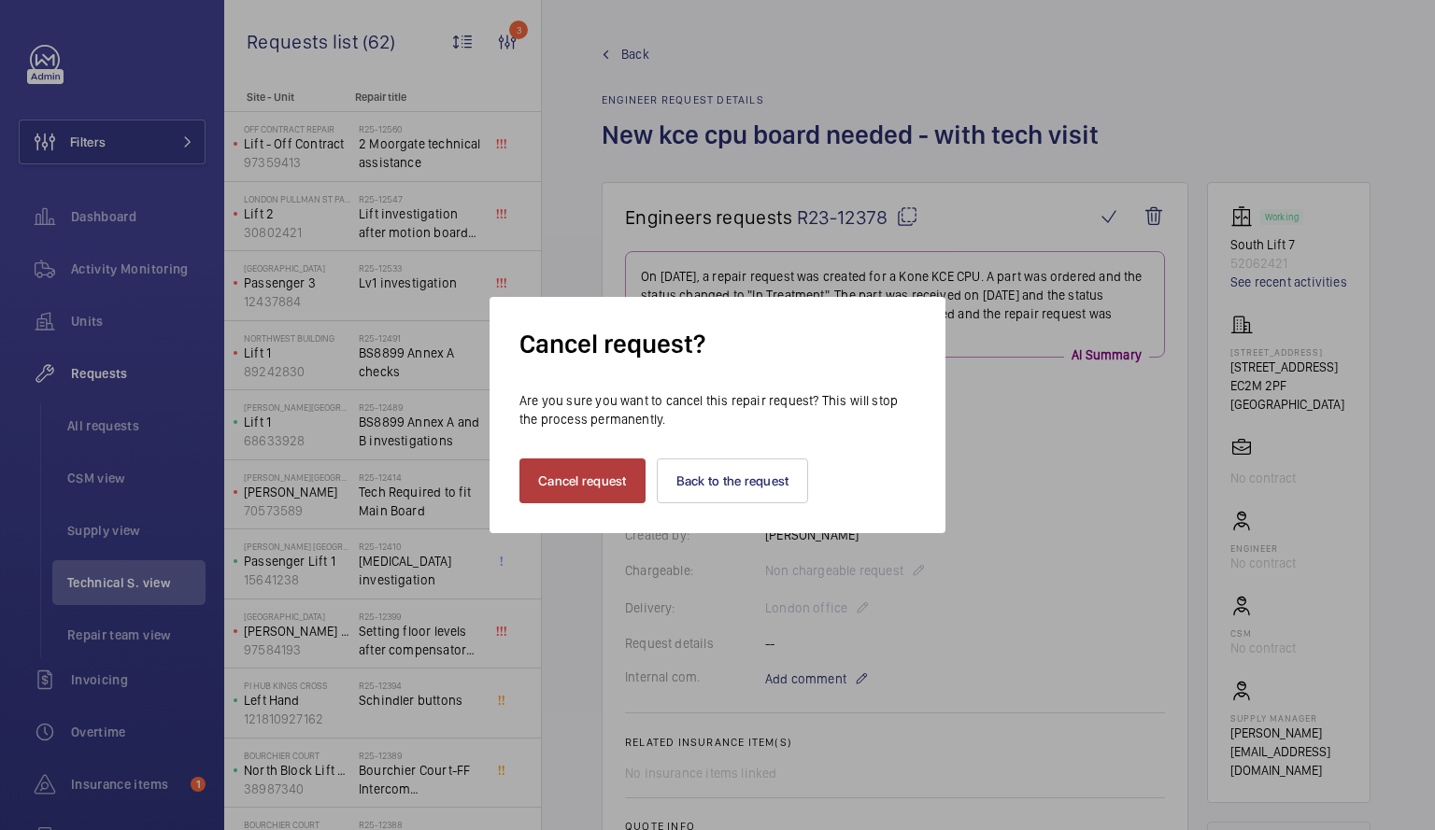
click at [619, 488] on button "Cancel request" at bounding box center [582, 481] width 126 height 45
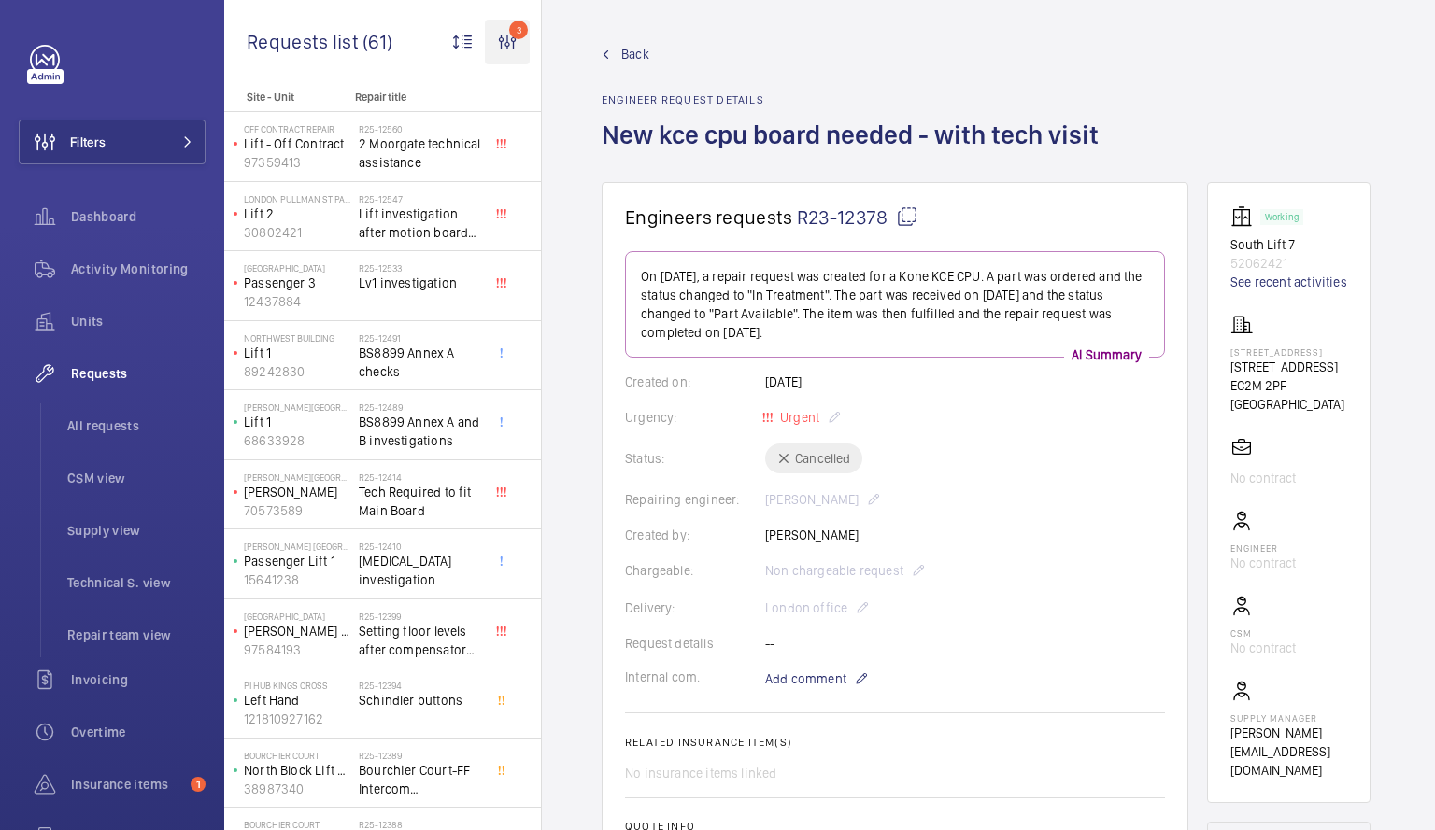
click at [513, 43] on wm-front-icon-button "3" at bounding box center [507, 42] width 45 height 45
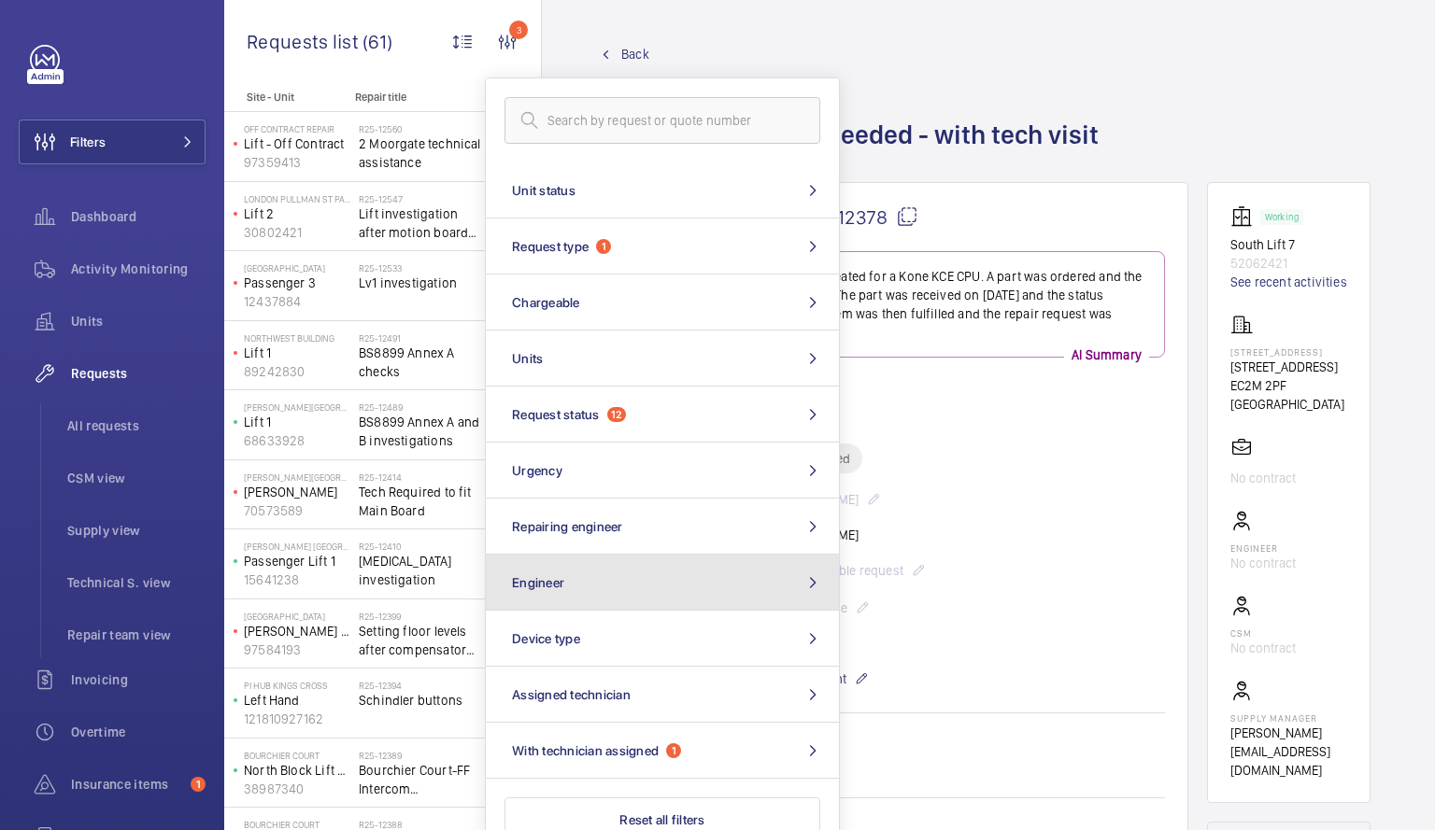
click at [802, 577] on mat-icon at bounding box center [812, 582] width 22 height 15
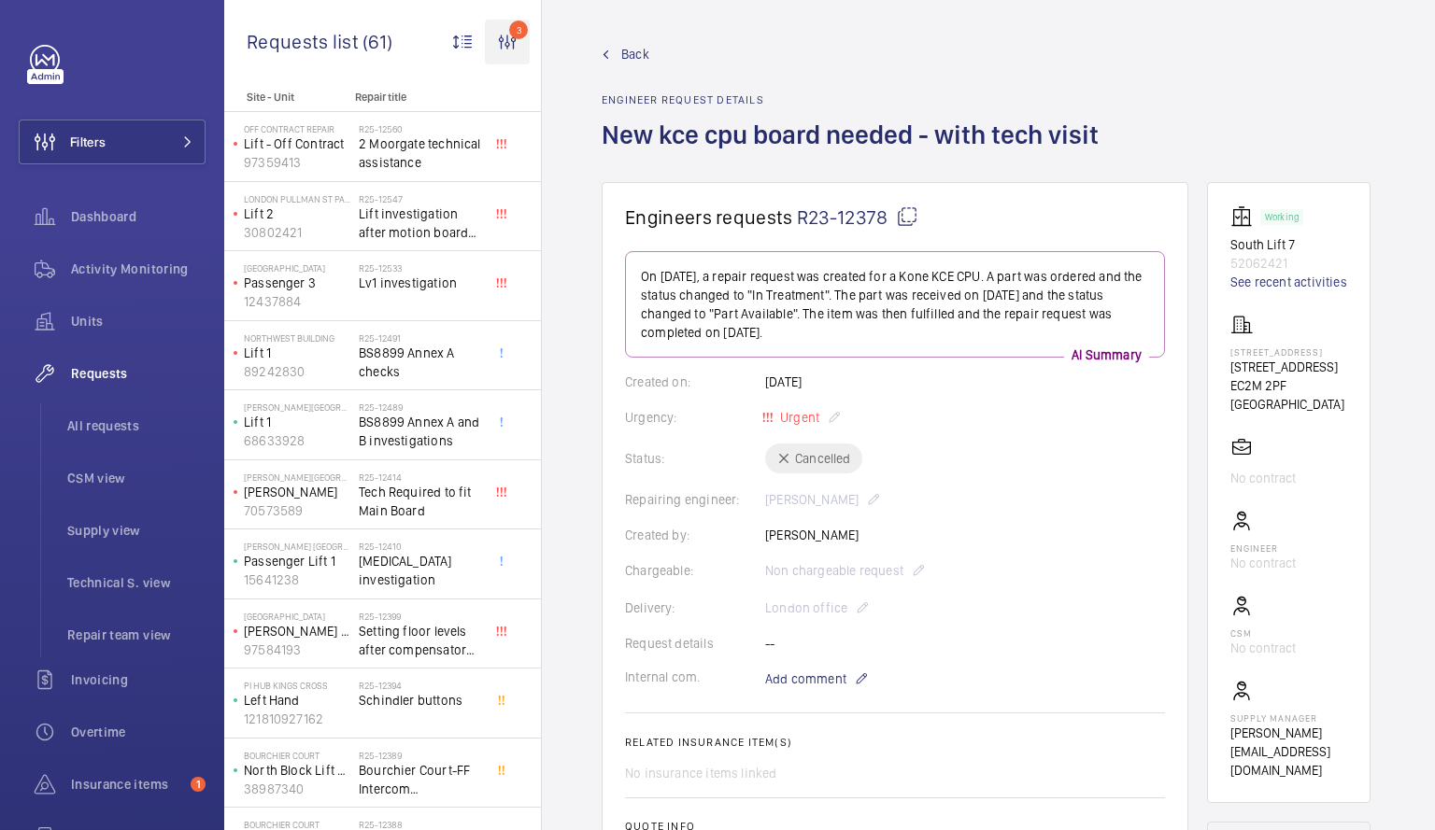
click at [508, 28] on wm-front-icon-button "3" at bounding box center [507, 42] width 45 height 45
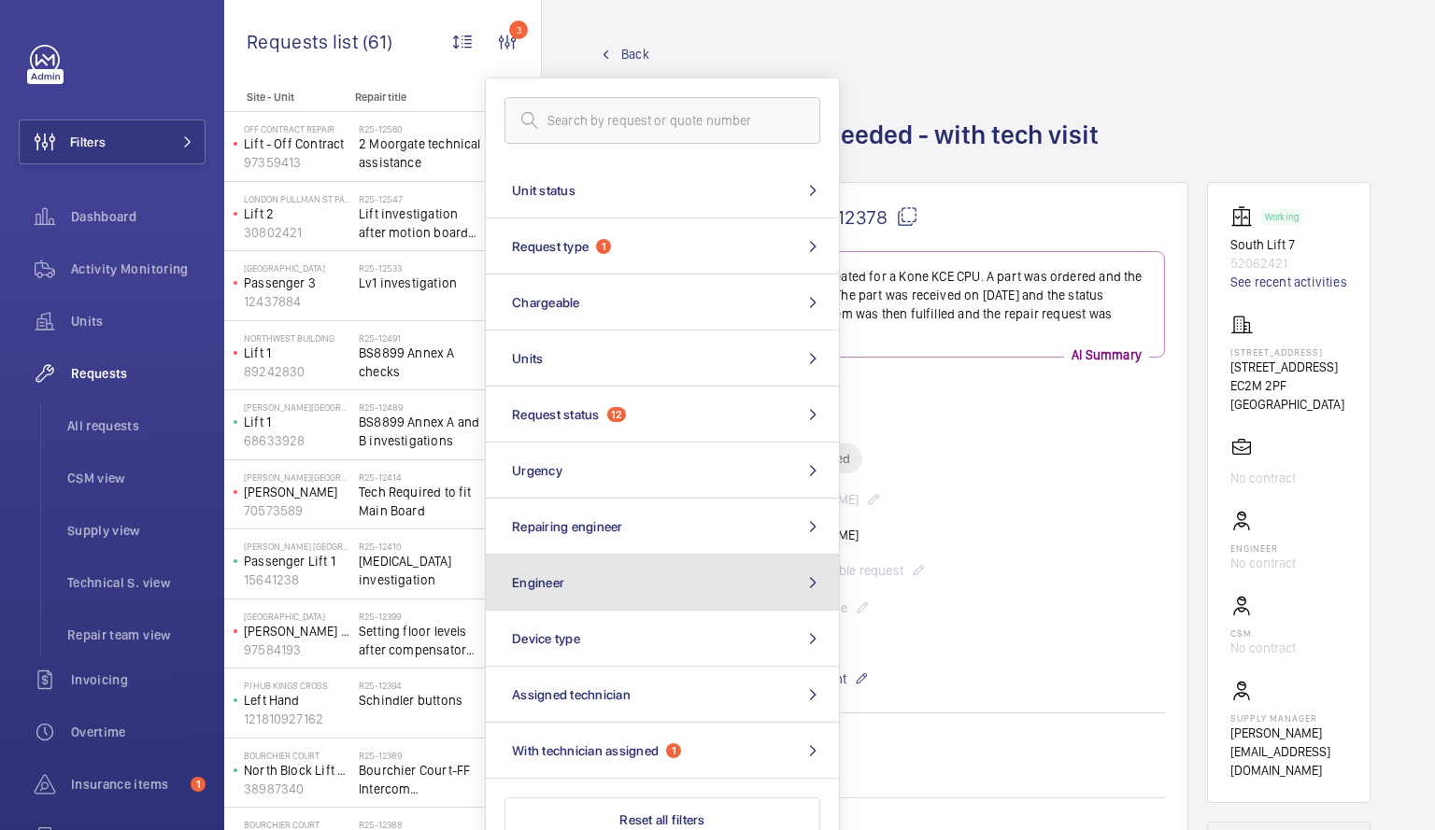
click at [816, 585] on mat-icon at bounding box center [812, 582] width 22 height 15
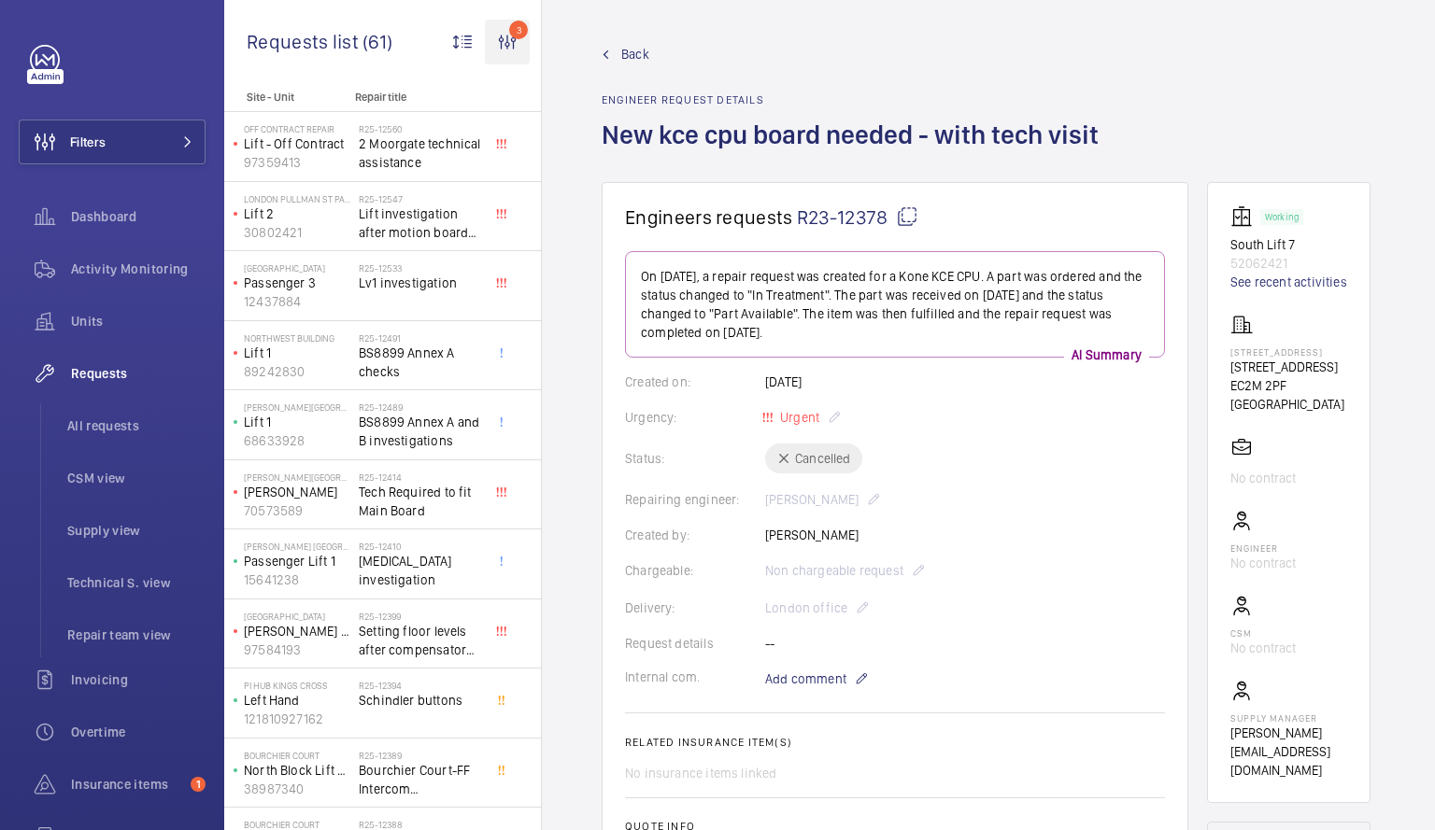
click at [504, 59] on wm-front-icon-button "3" at bounding box center [507, 42] width 45 height 45
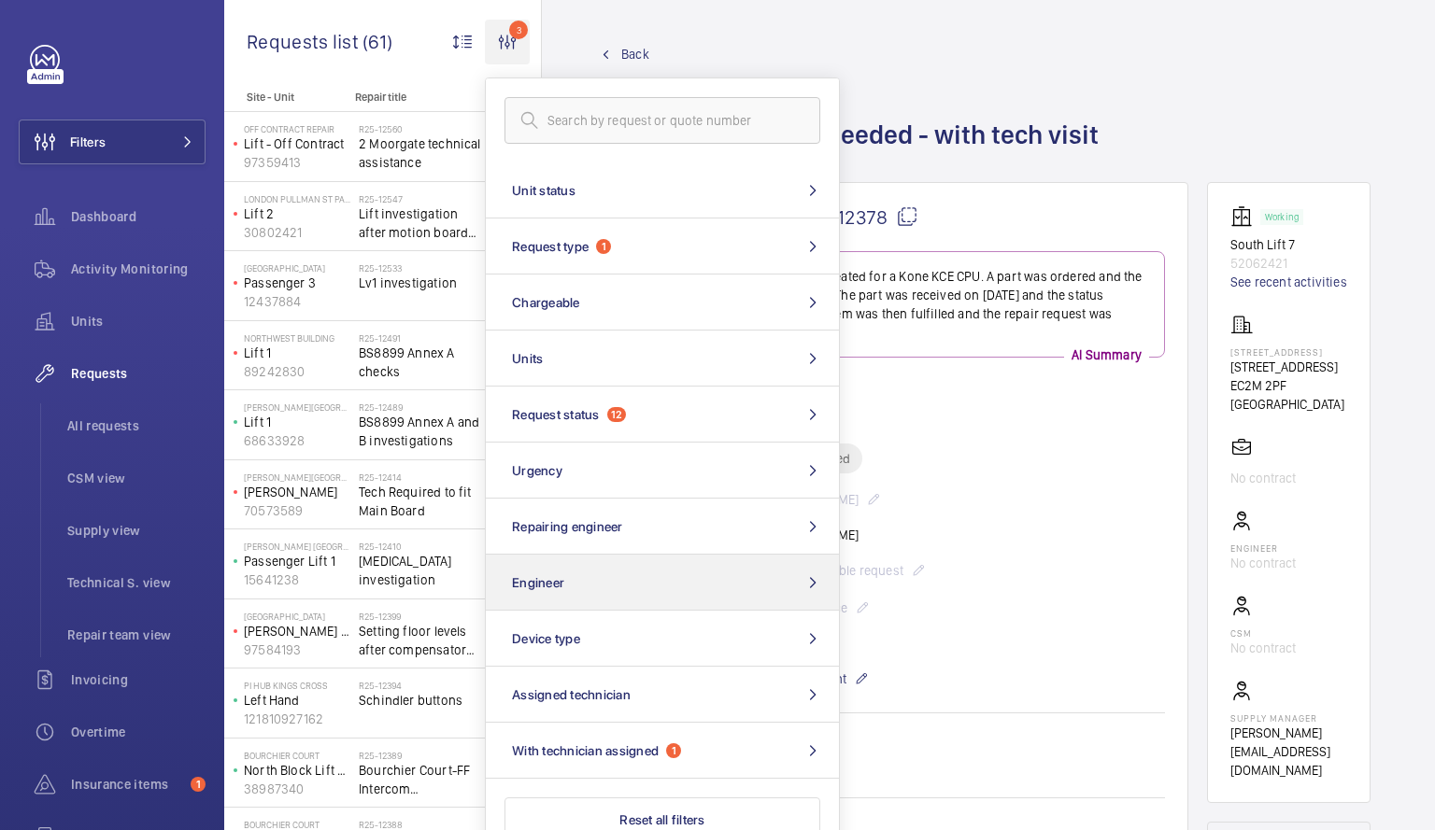
click at [504, 59] on wm-front-icon-button "3" at bounding box center [507, 42] width 45 height 45
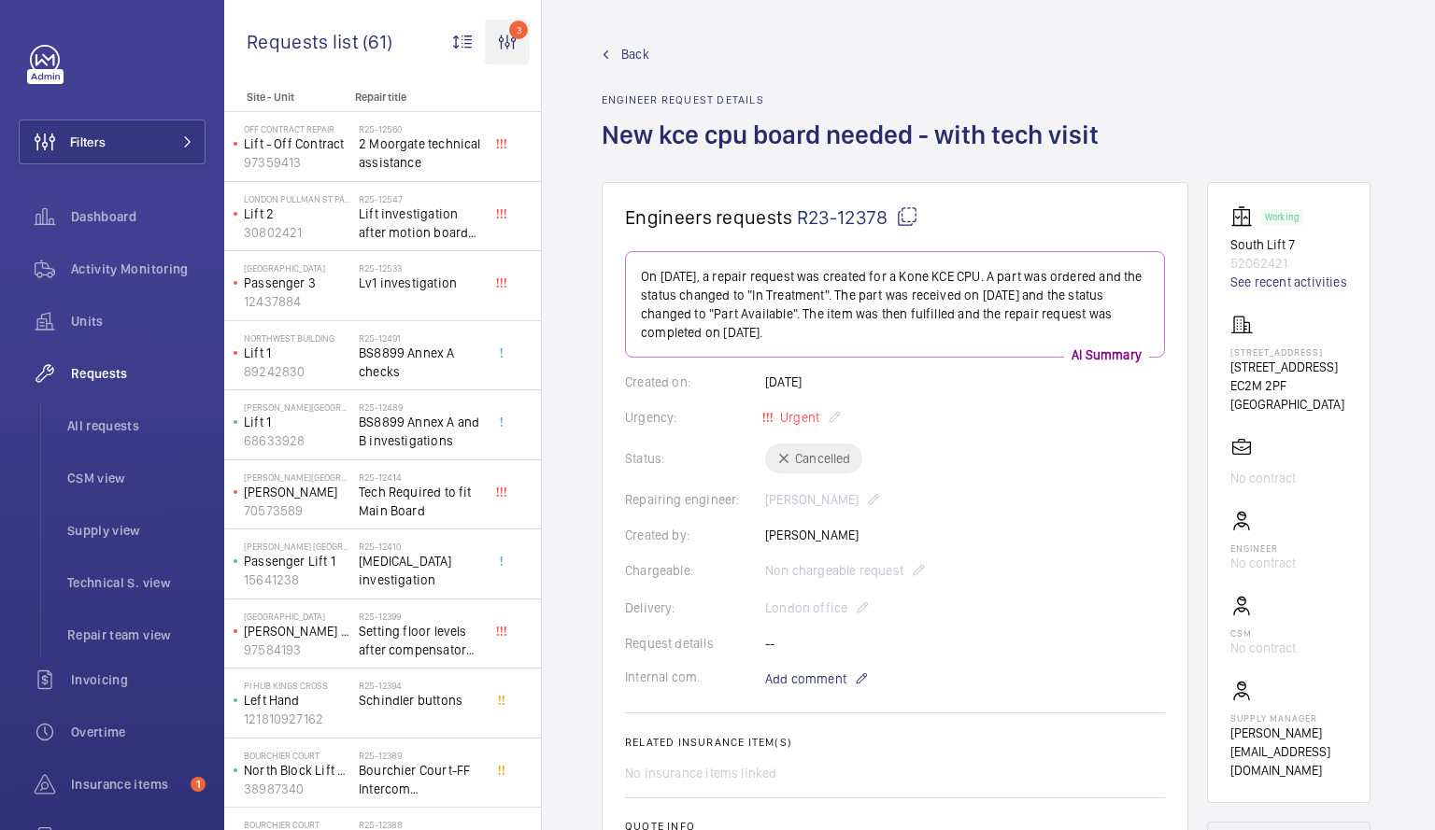
click at [504, 59] on wm-front-icon-button "3" at bounding box center [507, 42] width 45 height 45
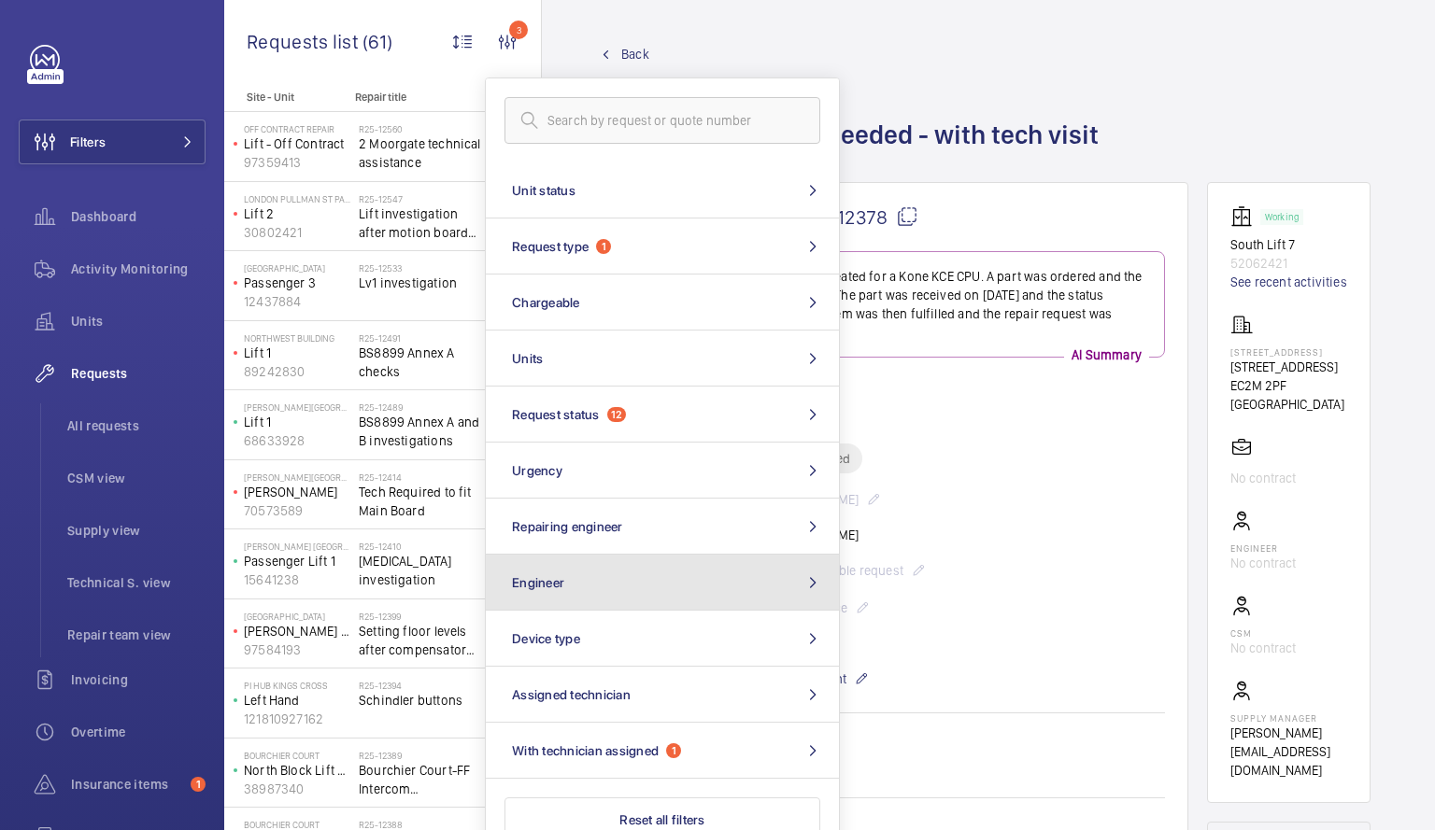
click at [828, 586] on button "Engineer" at bounding box center [662, 583] width 353 height 56
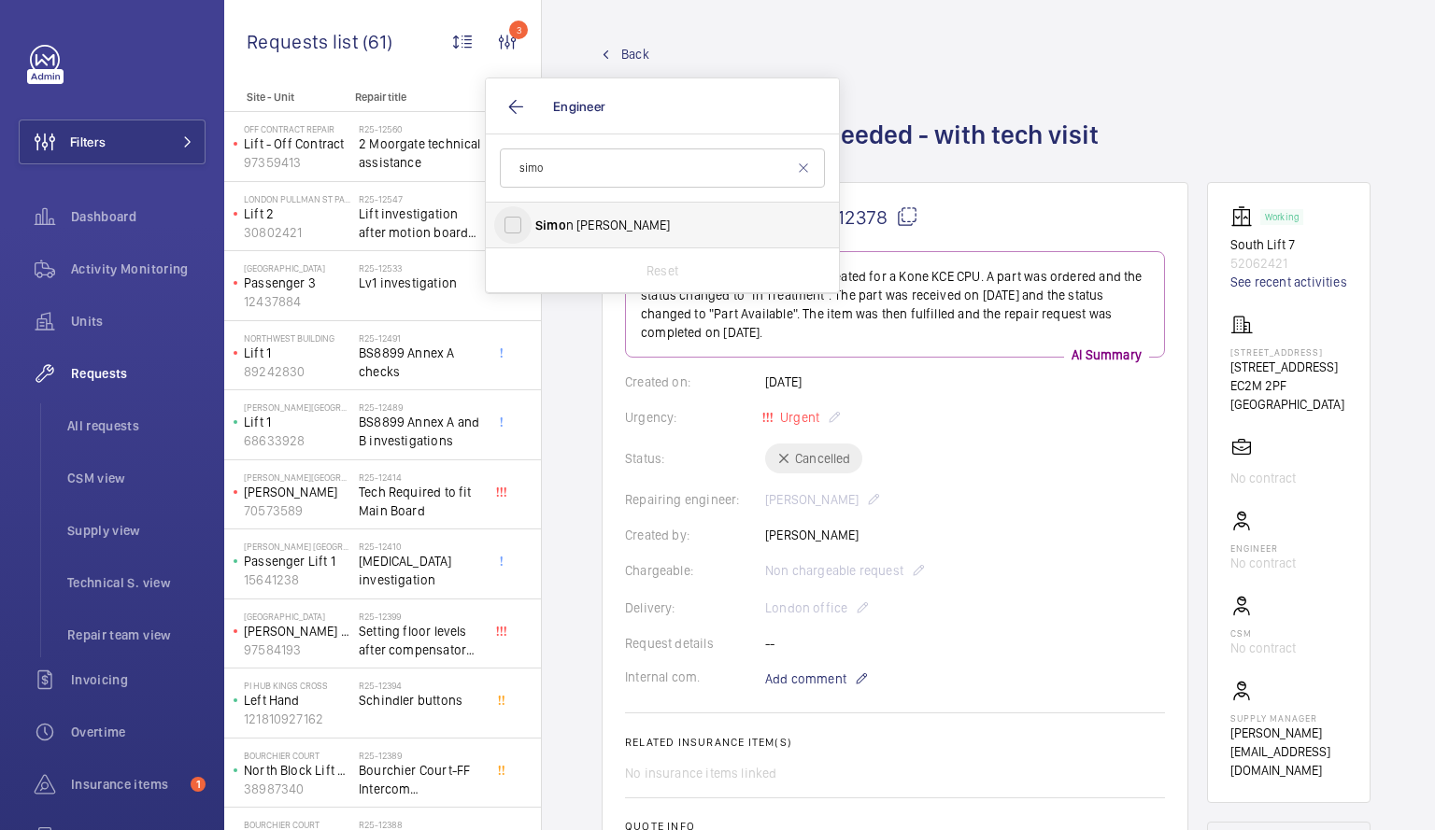
type input "simo"
click at [510, 222] on input "[PERSON_NAME]" at bounding box center [512, 224] width 37 height 37
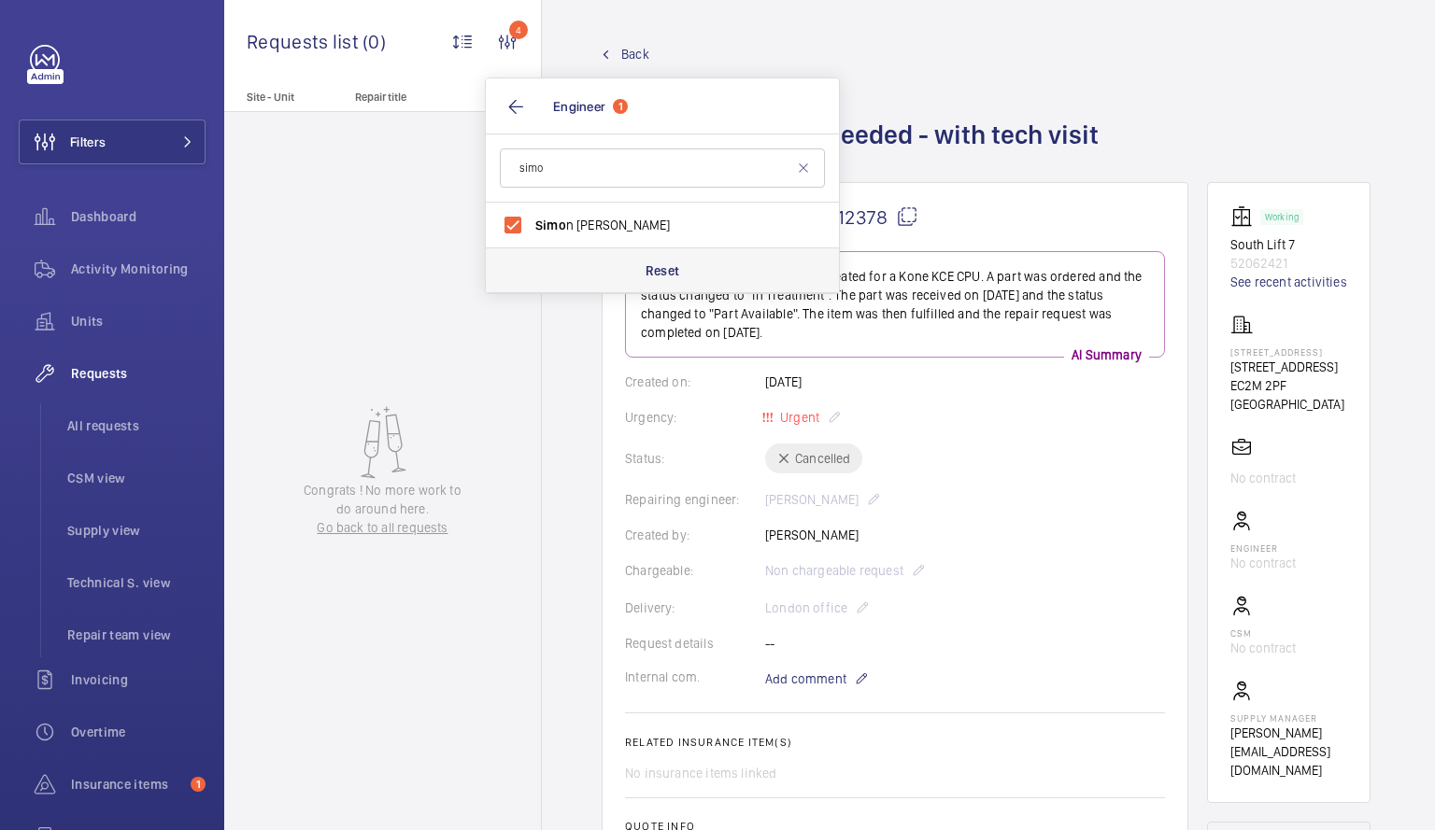
click at [654, 270] on p "Reset" at bounding box center [662, 271] width 35 height 19
checkbox input "false"
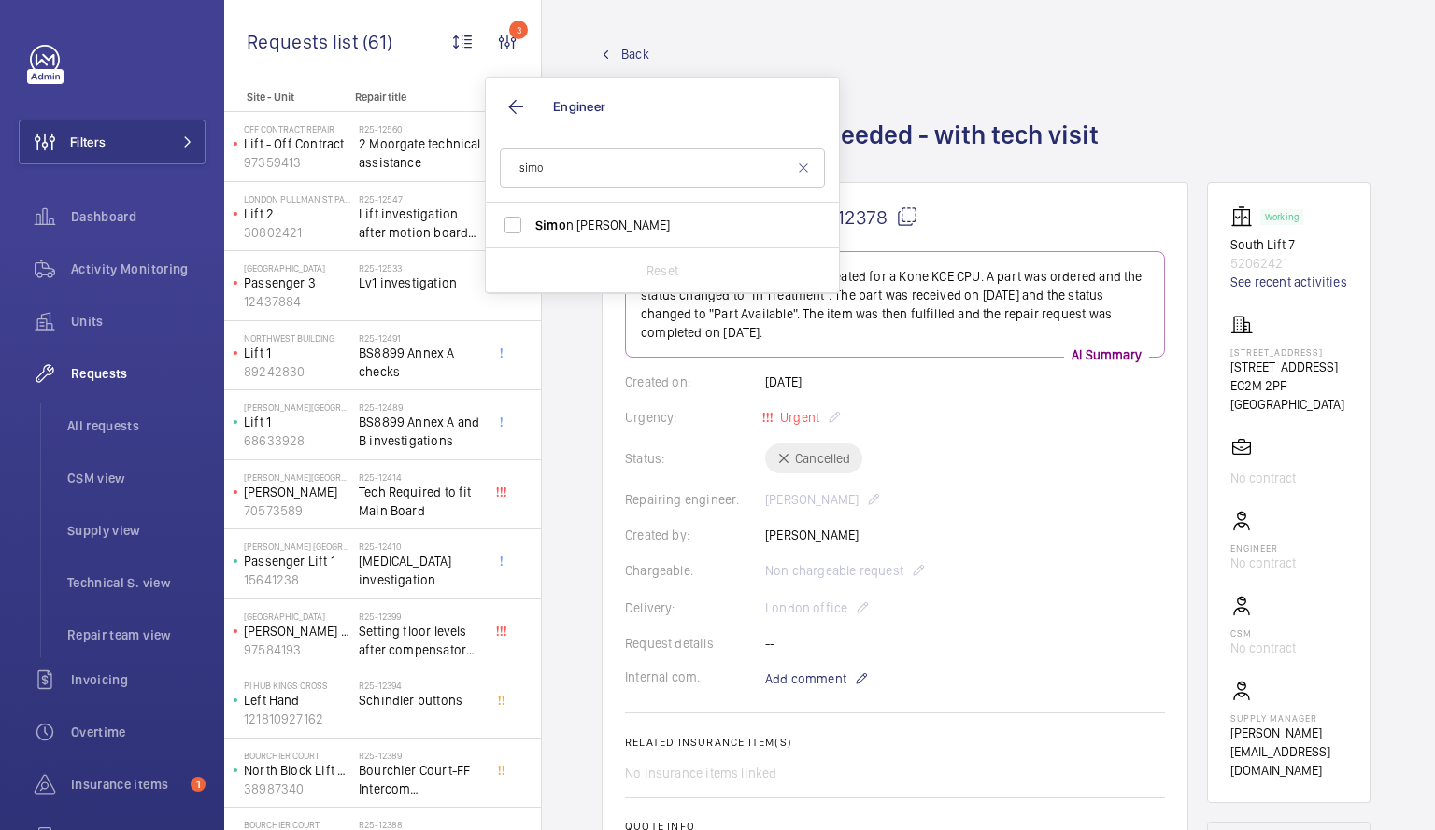
click at [609, 54] on mat-icon at bounding box center [606, 54] width 8 height 8
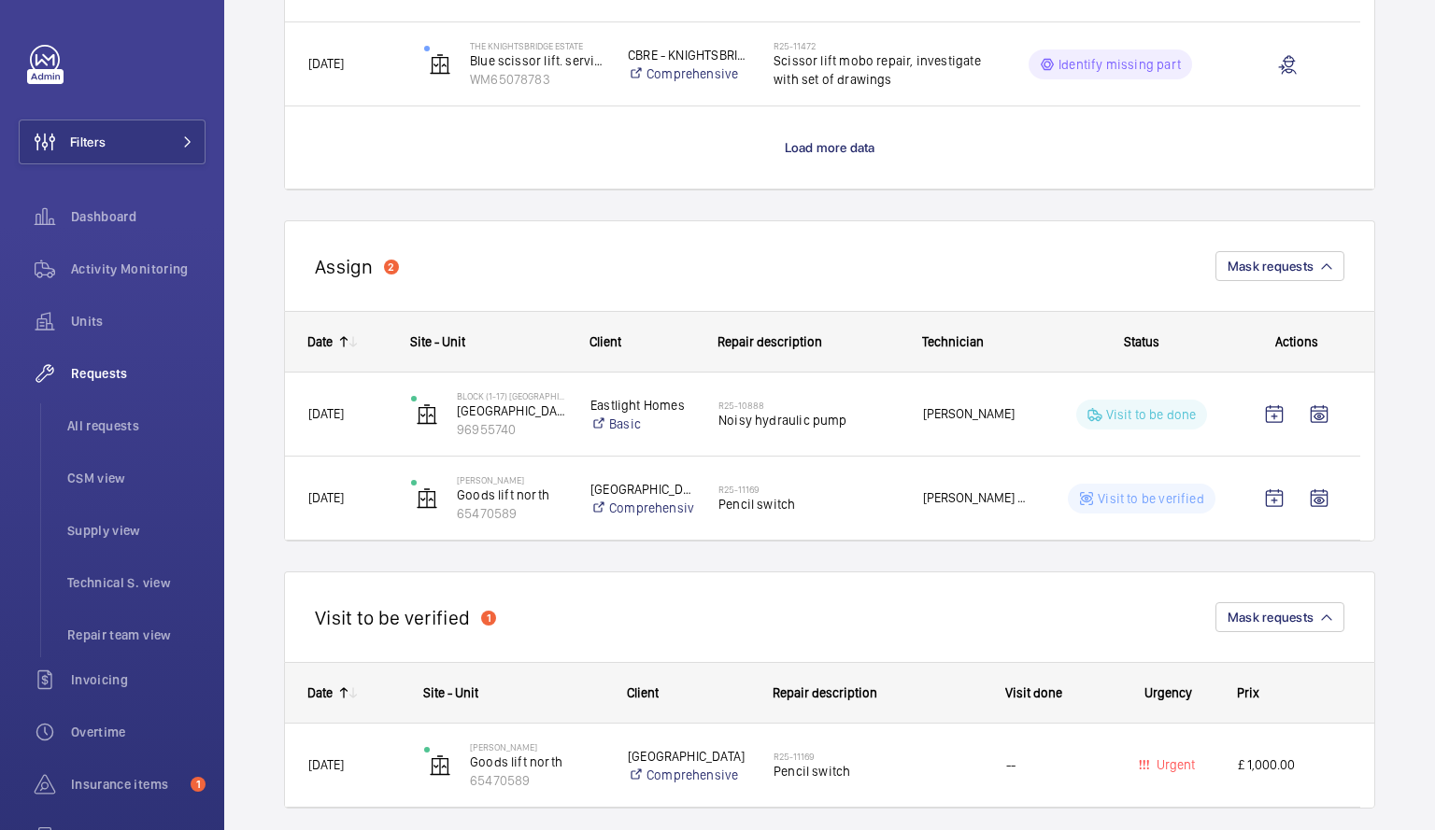
scroll to position [1960, 0]
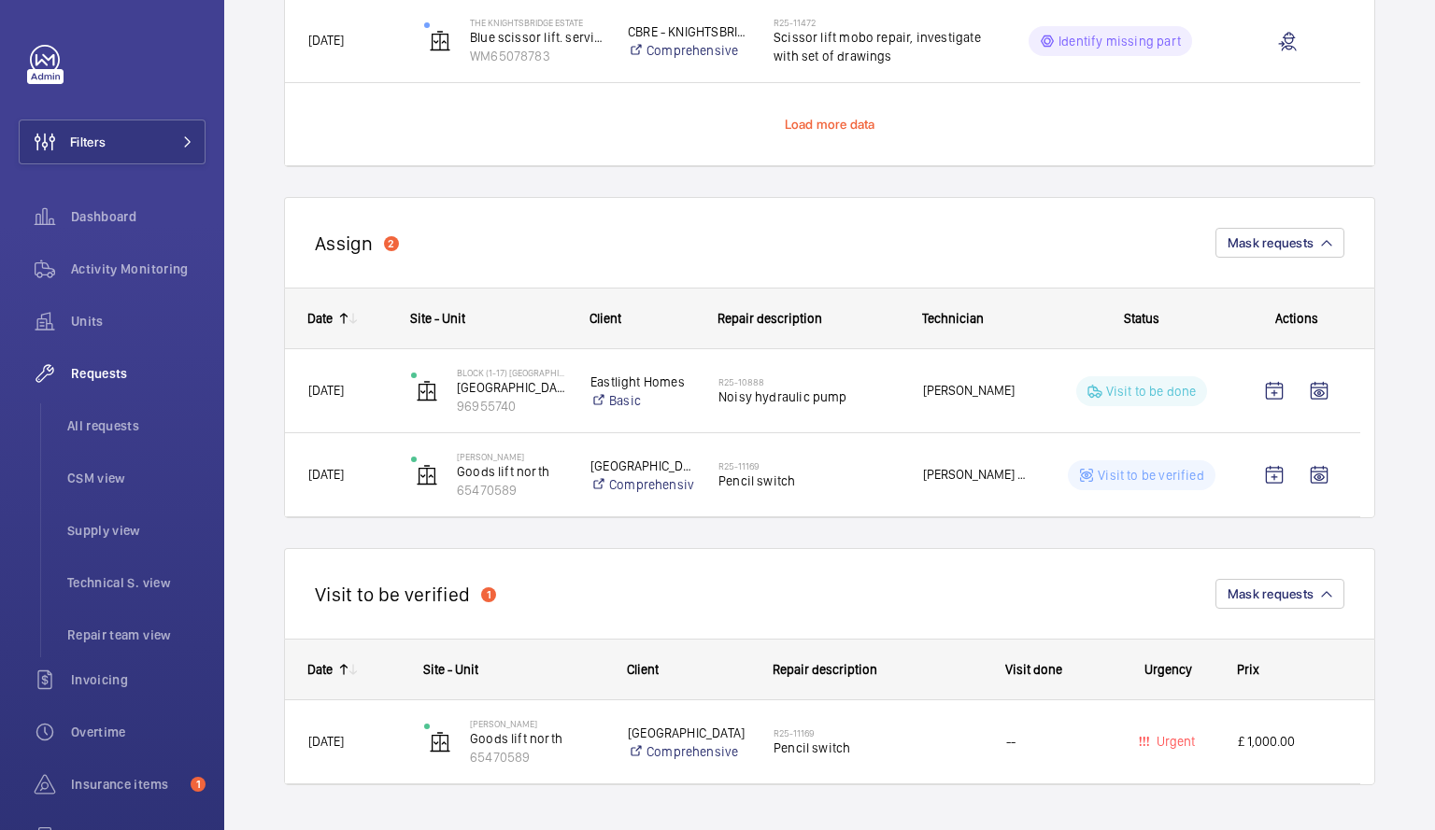
click at [841, 119] on span "Load more data" at bounding box center [830, 124] width 91 height 15
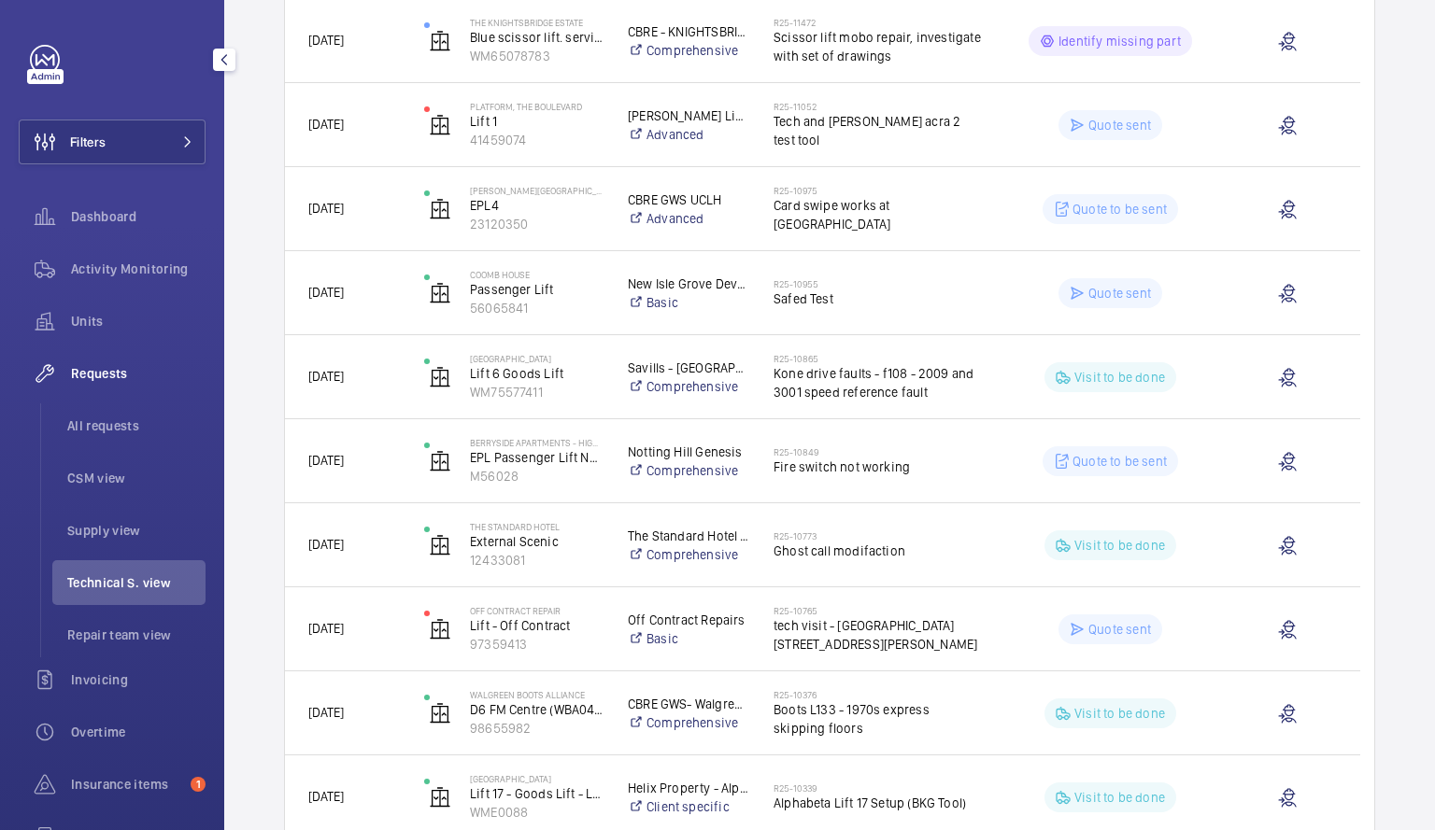
click at [96, 580] on span "Technical S. view" at bounding box center [136, 582] width 138 height 19
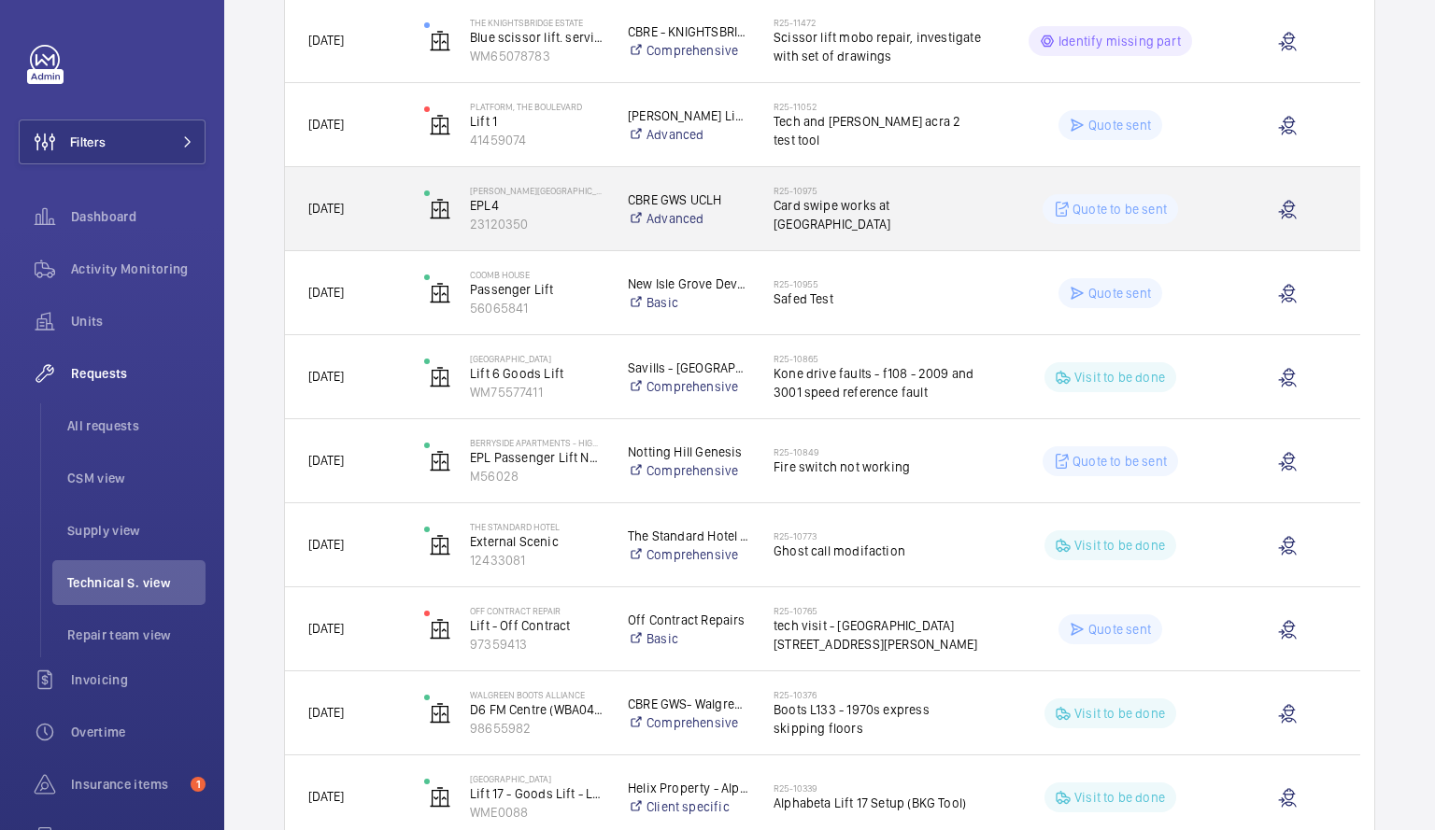
click at [962, 213] on span "Card swipe works at [GEOGRAPHIC_DATA]" at bounding box center [877, 214] width 208 height 37
